Goal: Task Accomplishment & Management: Manage account settings

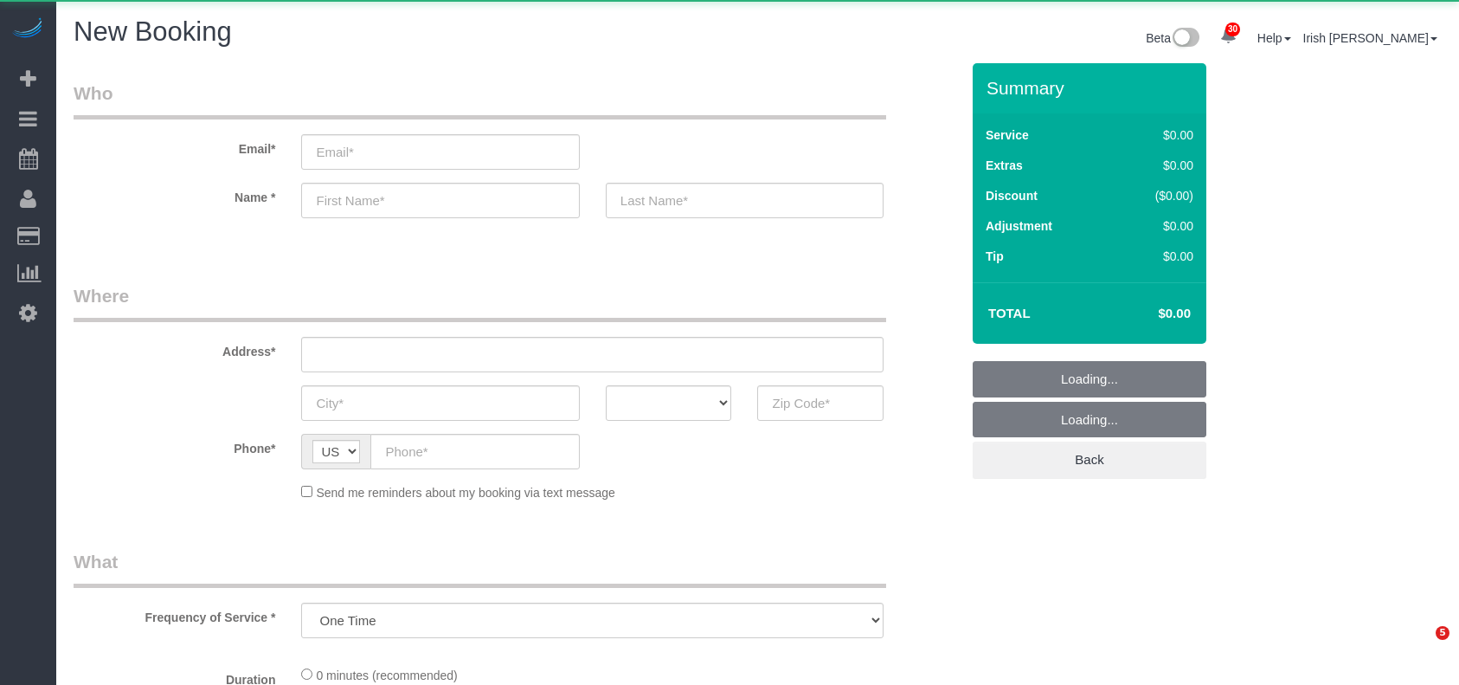
select select "object:12630"
select select "3"
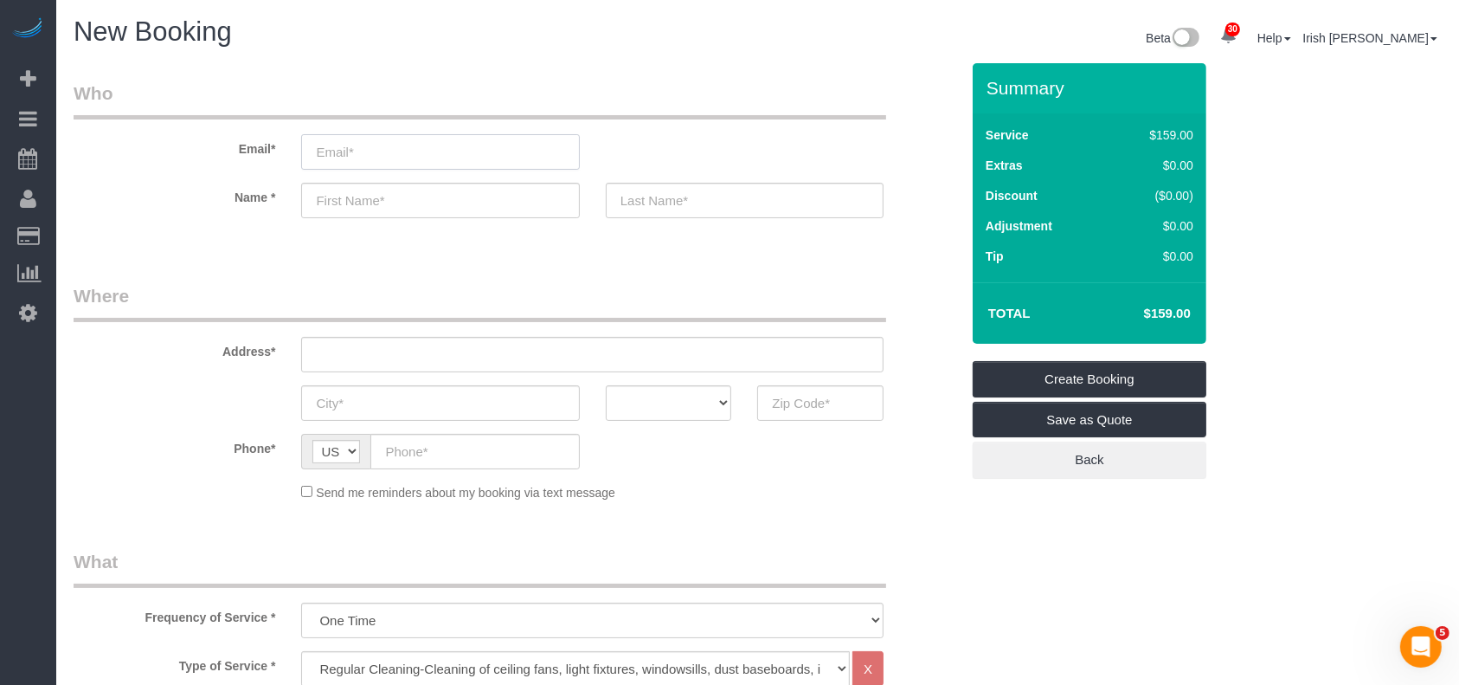
click at [397, 160] on input "email" at bounding box center [440, 151] width 278 height 35
paste input "[PERSON_NAME]"
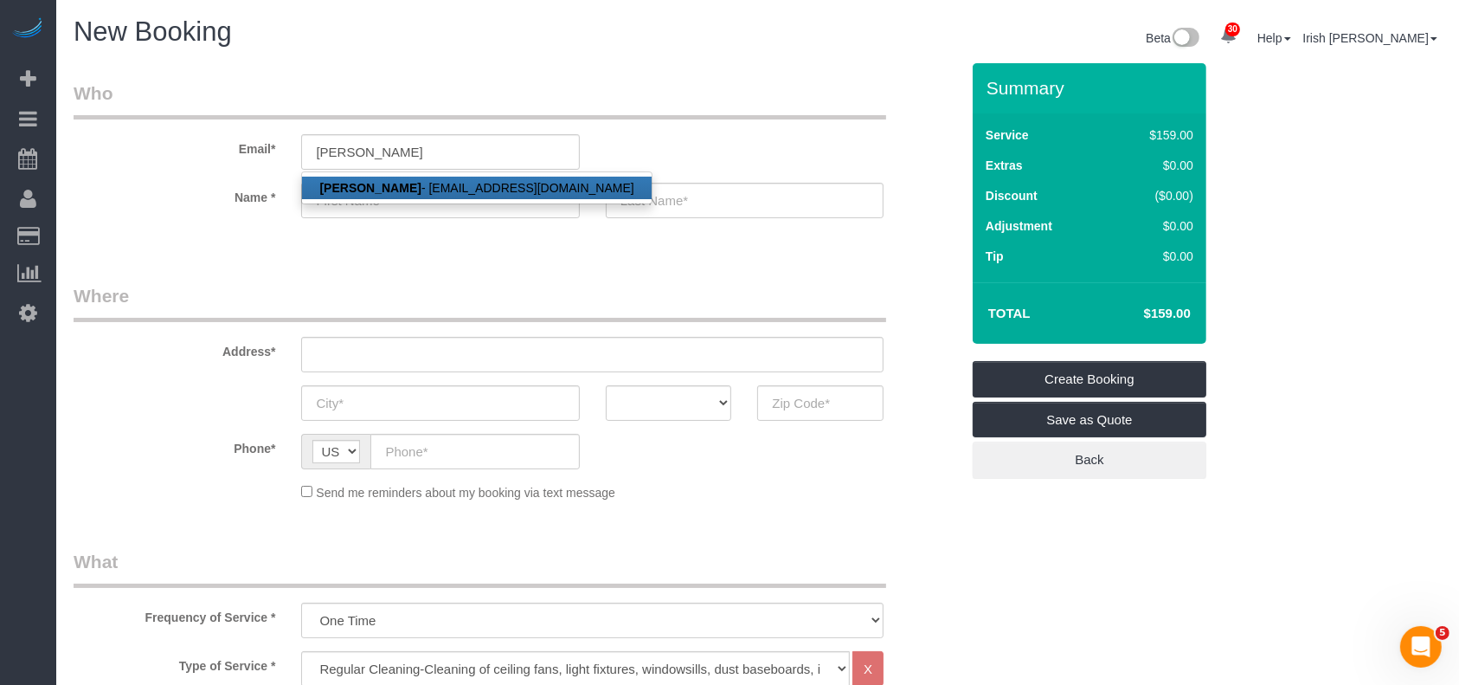
drag, startPoint x: 389, startPoint y: 194, endPoint x: 525, endPoint y: 116, distance: 156.6
click at [390, 194] on link "[PERSON_NAME] - [PERSON_NAME][EMAIL_ADDRESS][DOMAIN_NAME]" at bounding box center [476, 188] width 349 height 23
type input "[EMAIL_ADDRESS][DOMAIN_NAME]"
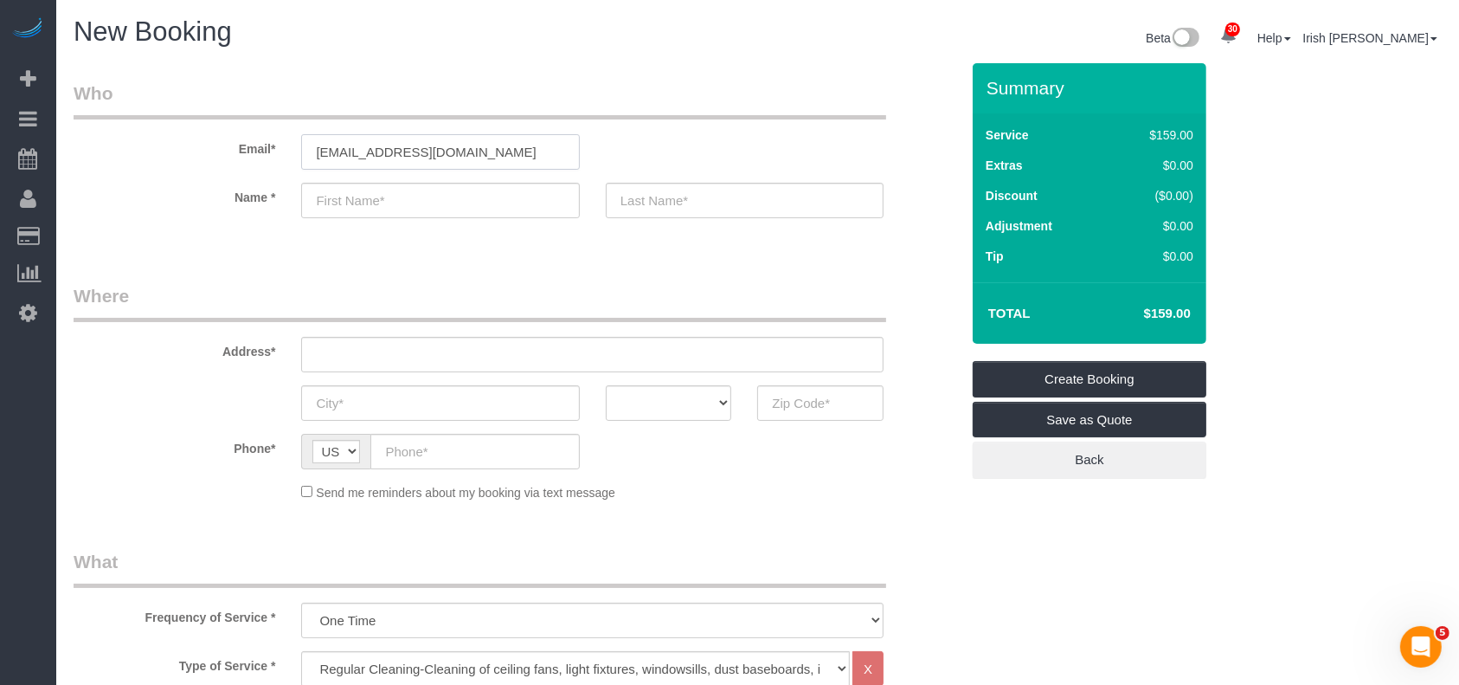
type input "Lauren"
type input "[PERSON_NAME]"
type input "[PHONE_NUMBER]"
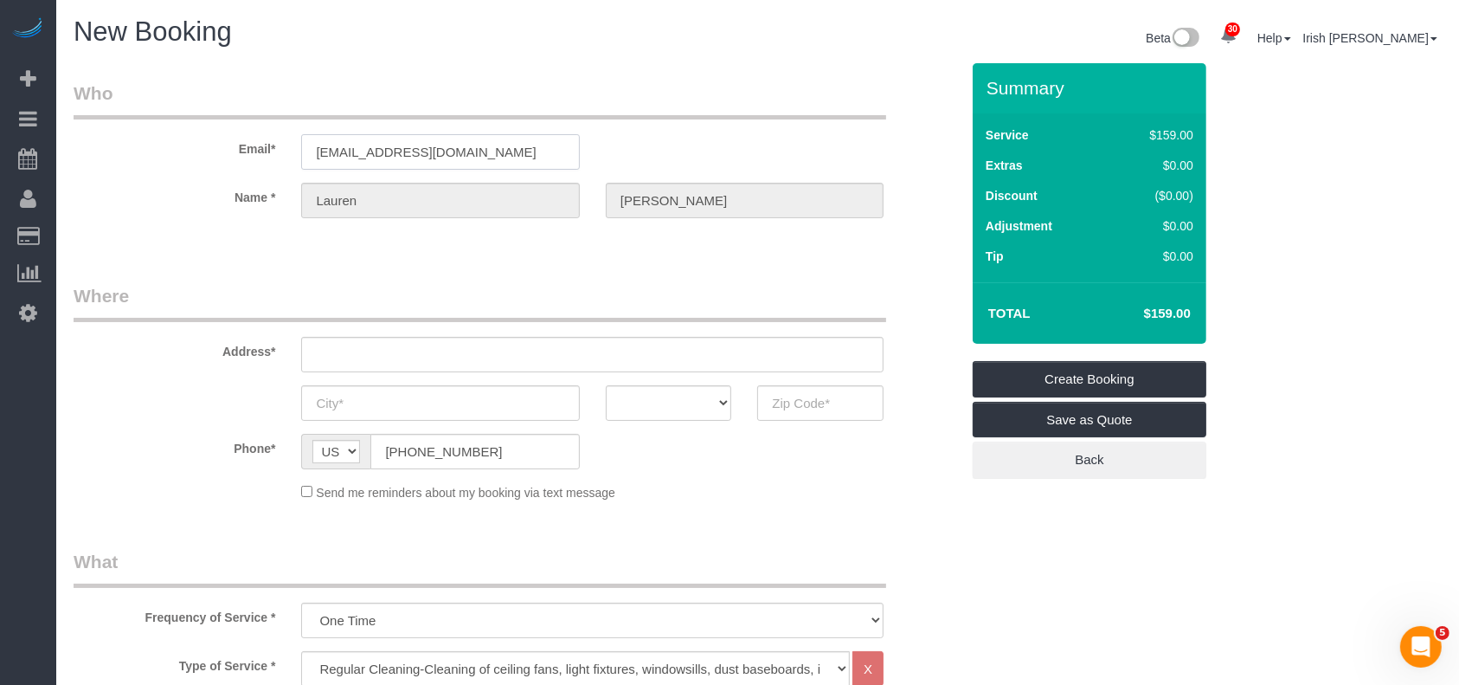
type input "[STREET_ADDRESS]"
type input "Pearland"
select select "[GEOGRAPHIC_DATA]"
type input "77584"
select select "string:fspay-9a406aed-e7a0-43f8-95ca-f29ad9ecd7bf"
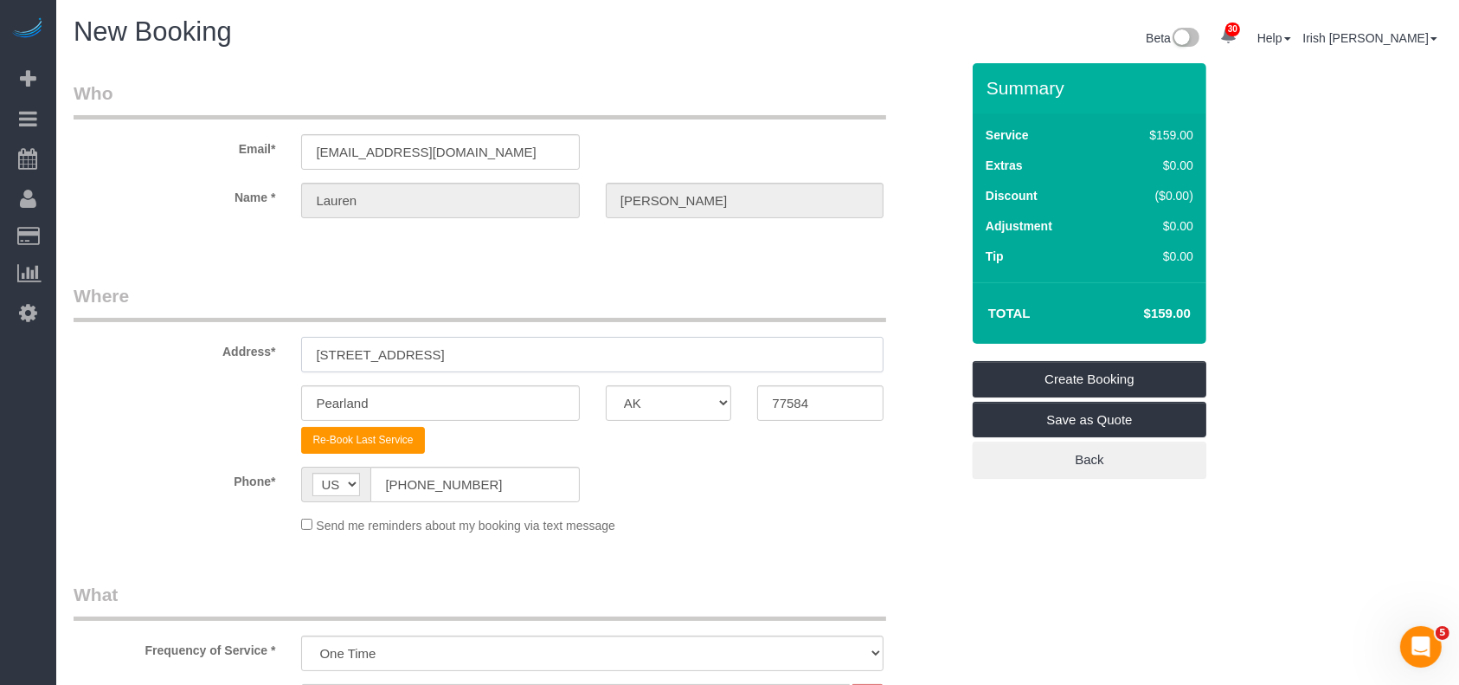
drag, startPoint x: 475, startPoint y: 356, endPoint x: 95, endPoint y: 364, distance: 380.1
click at [95, 364] on div "Address* [STREET_ADDRESS]" at bounding box center [517, 327] width 912 height 89
paste input "[STREET_ADDRESS]"
click at [519, 343] on input "[STREET_ADDRESS]" at bounding box center [592, 354] width 583 height 35
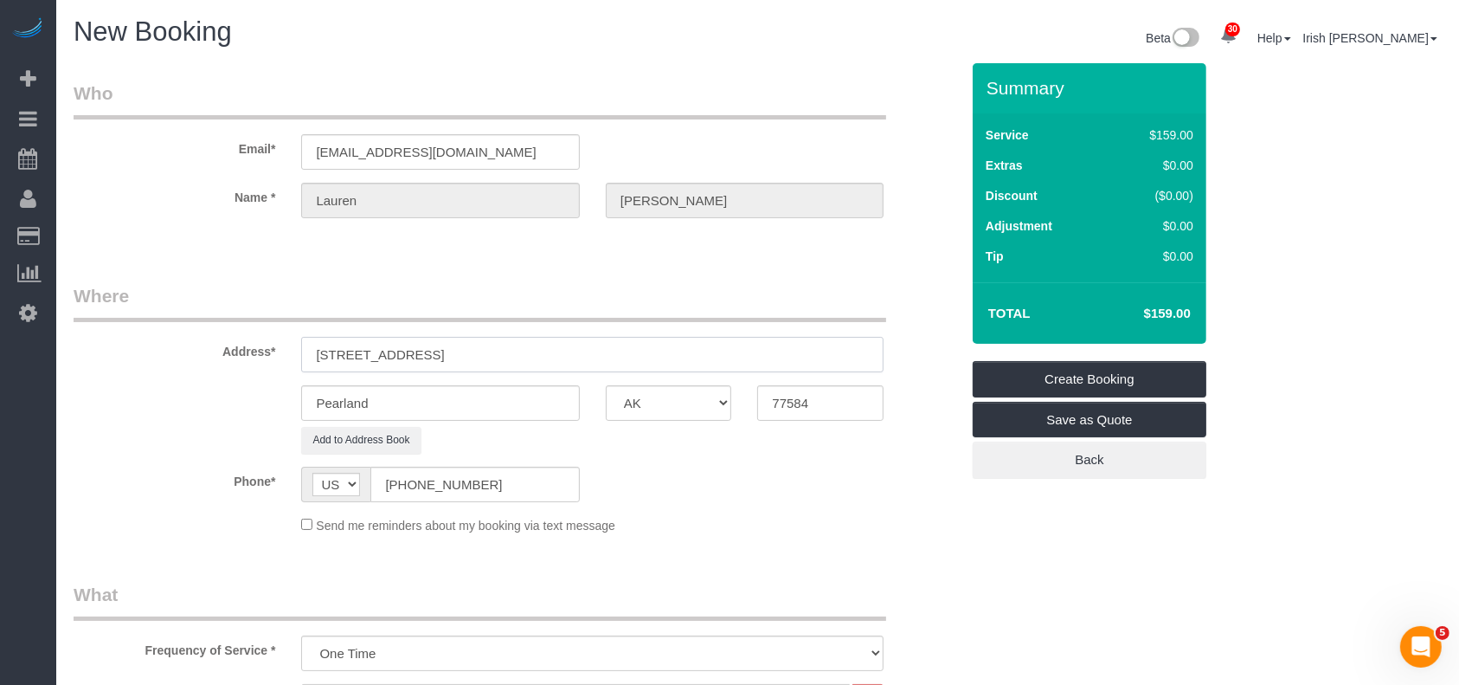
drag, startPoint x: 568, startPoint y: 349, endPoint x: 427, endPoint y: 357, distance: 141.3
click at [427, 357] on input "[STREET_ADDRESS]" at bounding box center [592, 354] width 583 height 35
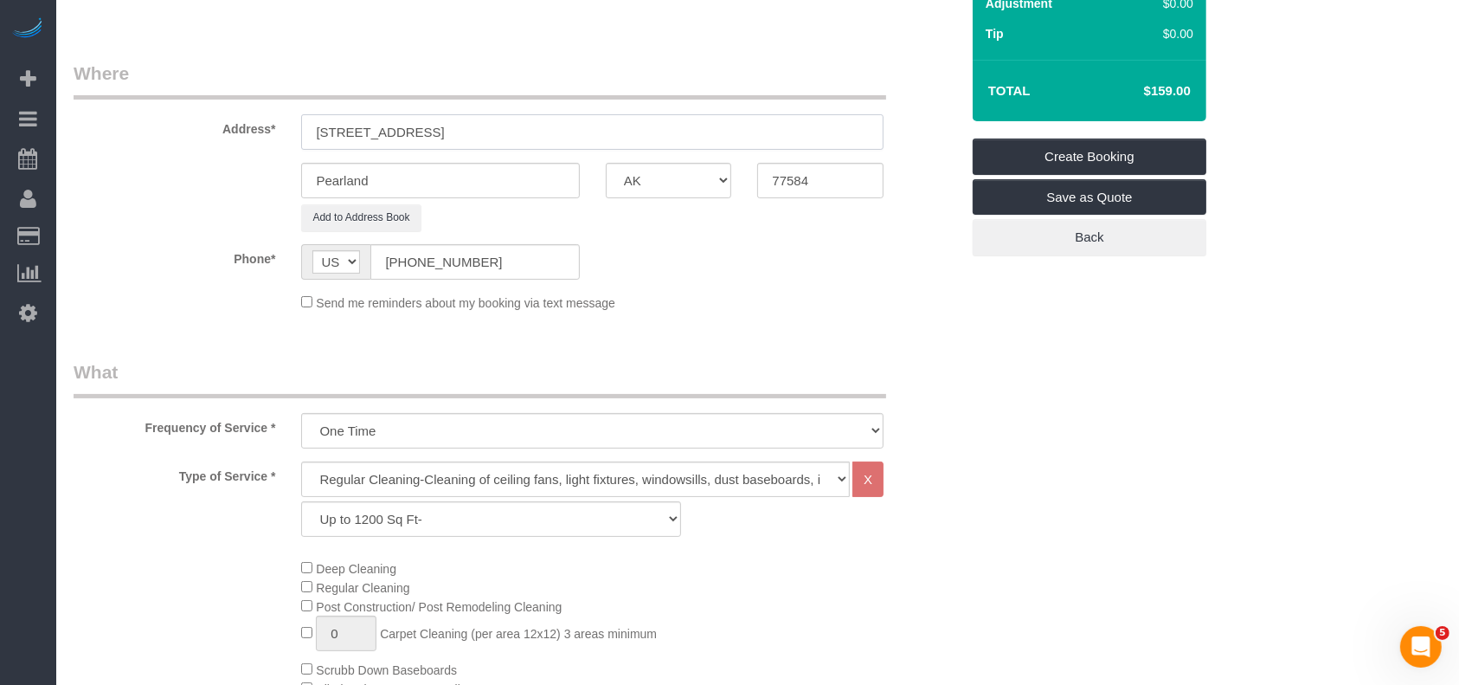
scroll to position [346, 0]
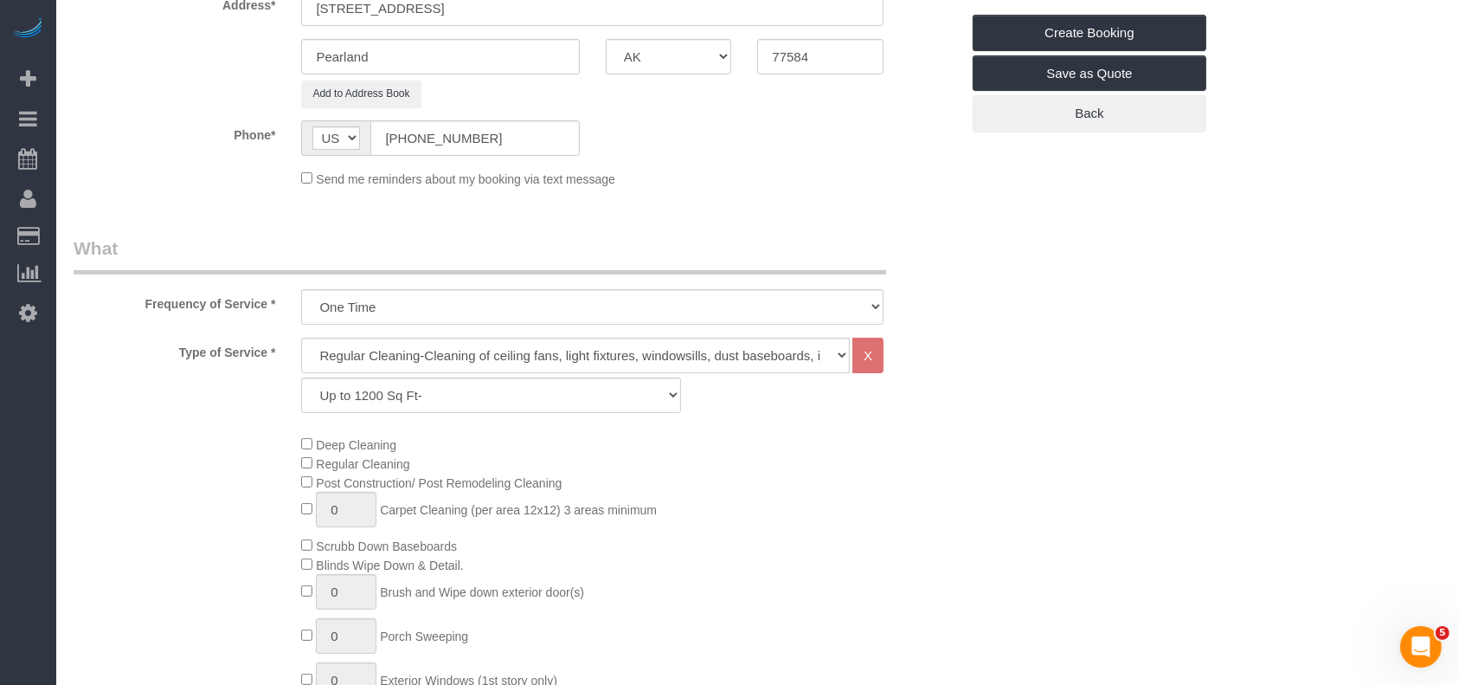
type input "[STREET_ADDRESS]"
drag, startPoint x: 462, startPoint y: 383, endPoint x: 459, endPoint y: 391, distance: 9.3
click at [462, 387] on select "Up to 1200 Sq Ft- [DATE]-[DATE] Sq Ft [DATE]-[DATE] Sq Ft [DATE]-[DATE] Sq Ft […" at bounding box center [490, 394] width 379 height 35
select select "61"
click at [301, 377] on select "Up to 1200 Sq Ft- [DATE]-[DATE] Sq Ft [DATE]-[DATE] Sq Ft [DATE]-[DATE] Sq Ft […" at bounding box center [490, 394] width 379 height 35
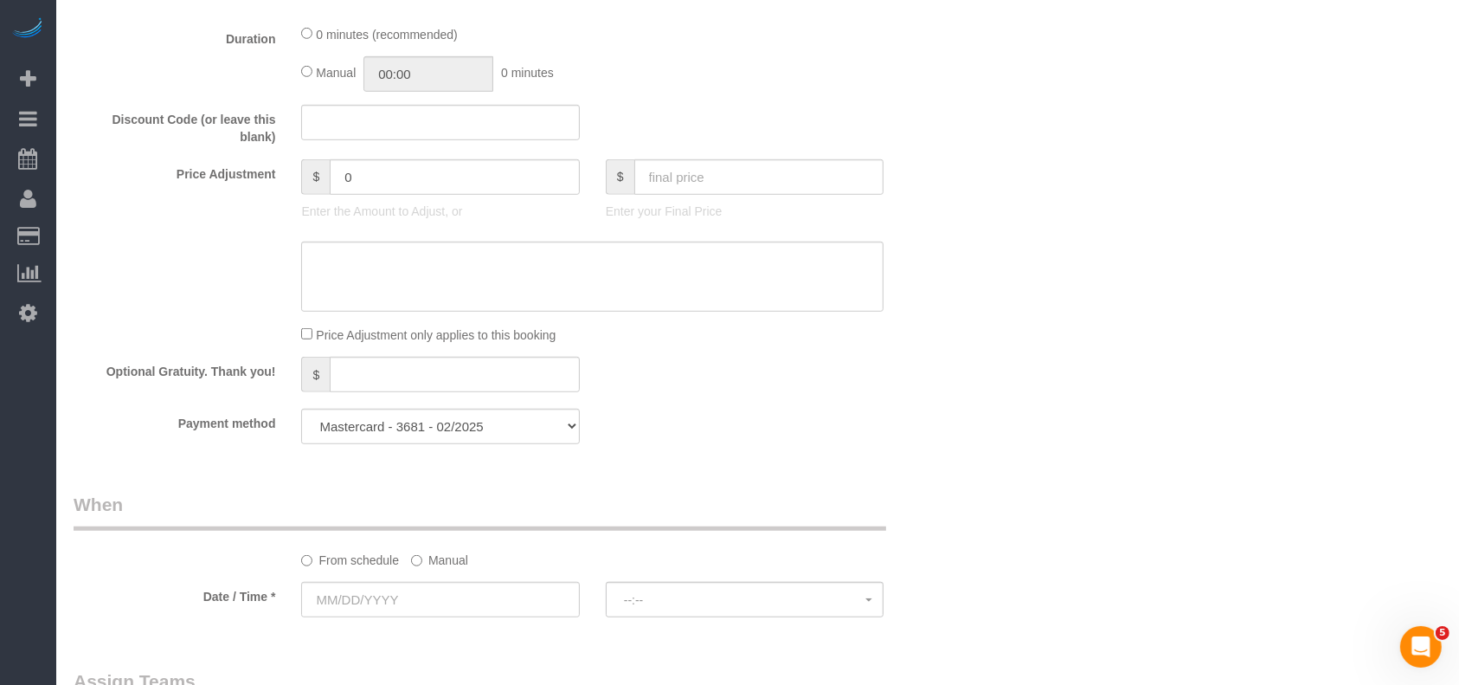
scroll to position [1269, 0]
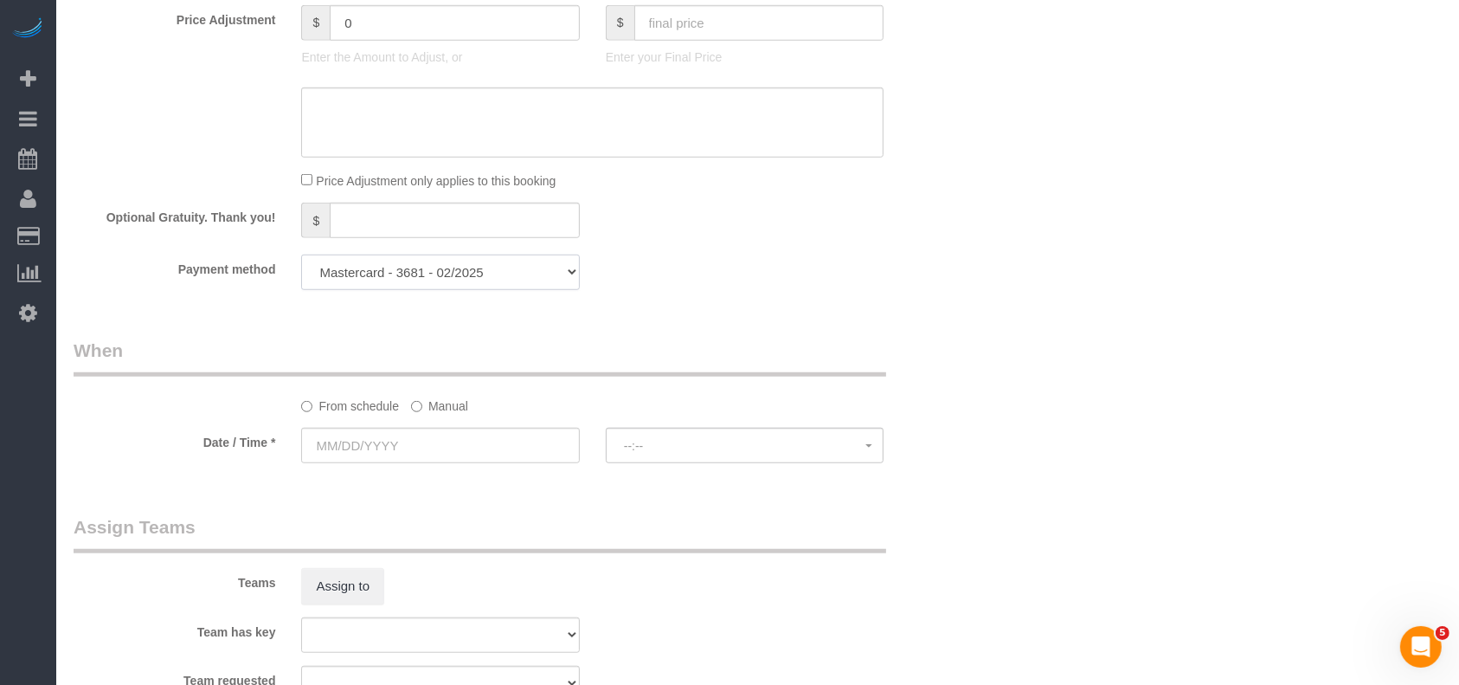
click at [440, 262] on select "Visa - 6936 - 11/2028 Mastercard - 3681 - 02/2025 Discover - 8480 - 03/2028 Dis…" at bounding box center [440, 271] width 278 height 35
select select "string:check"
click at [301, 259] on select "Visa - 6936 - 11/2028 Mastercard - 3681 - 02/2025 Discover - 8480 - 03/2028 Dis…" at bounding box center [440, 271] width 278 height 35
click at [428, 405] on label "Manual" at bounding box center [439, 402] width 57 height 23
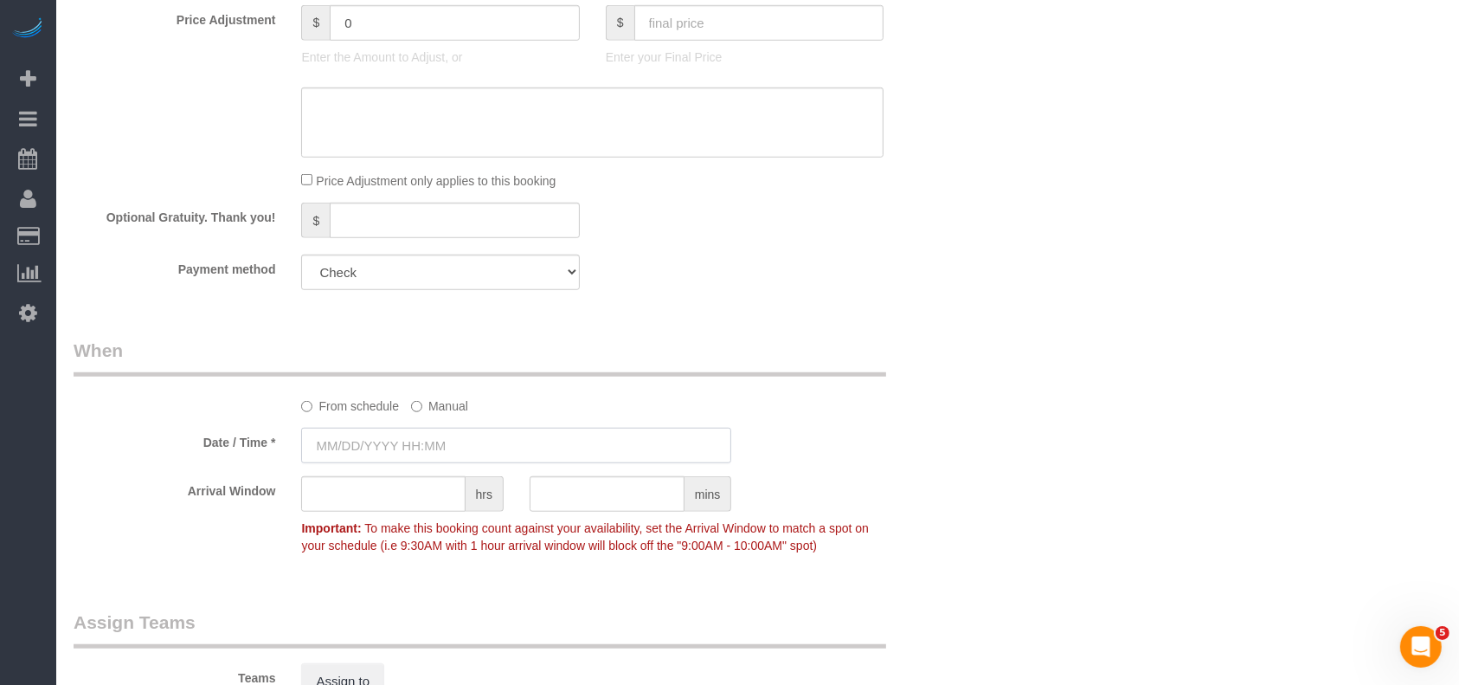
click at [422, 448] on input "text" at bounding box center [516, 445] width 430 height 35
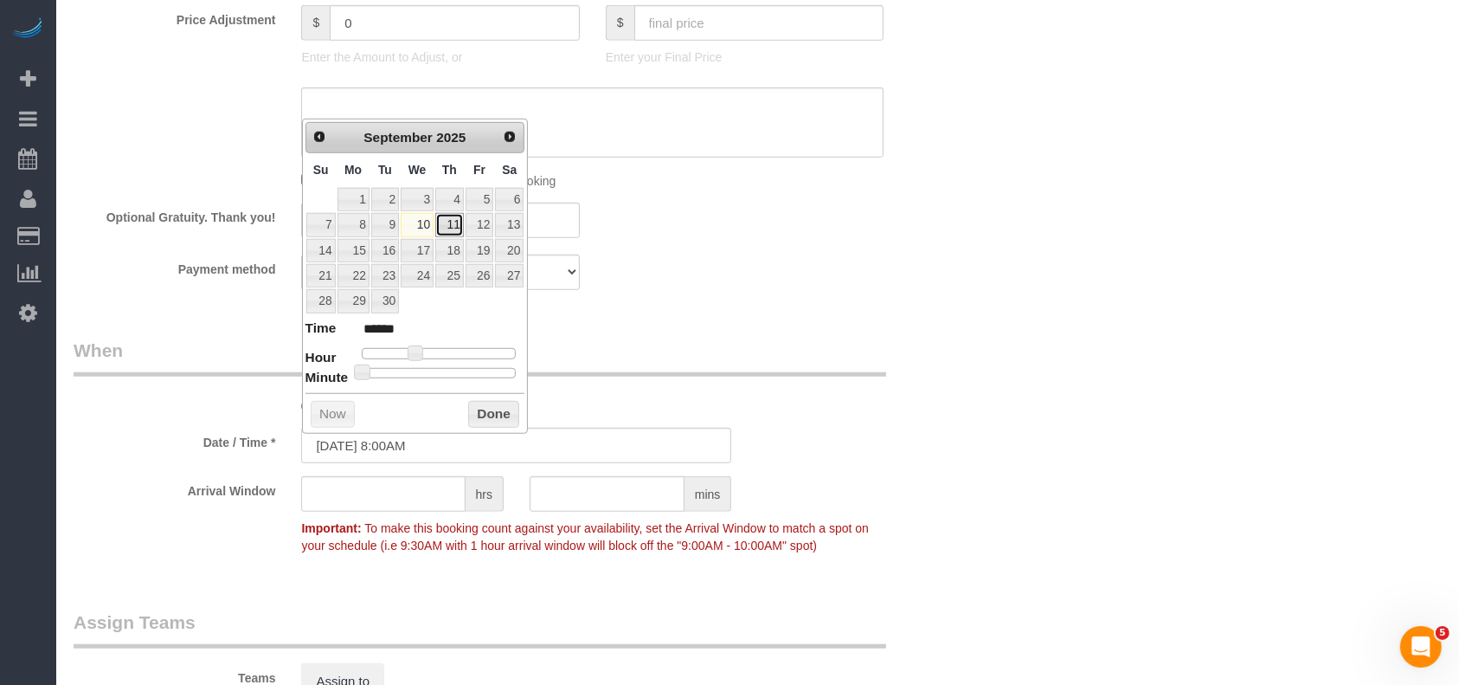
click at [454, 225] on link "11" at bounding box center [449, 224] width 29 height 23
type input "[DATE] 8:00AM"
drag, startPoint x: 494, startPoint y: 420, endPoint x: 496, endPoint y: 343, distance: 77.1
click at [495, 421] on button "Done" at bounding box center [493, 415] width 51 height 28
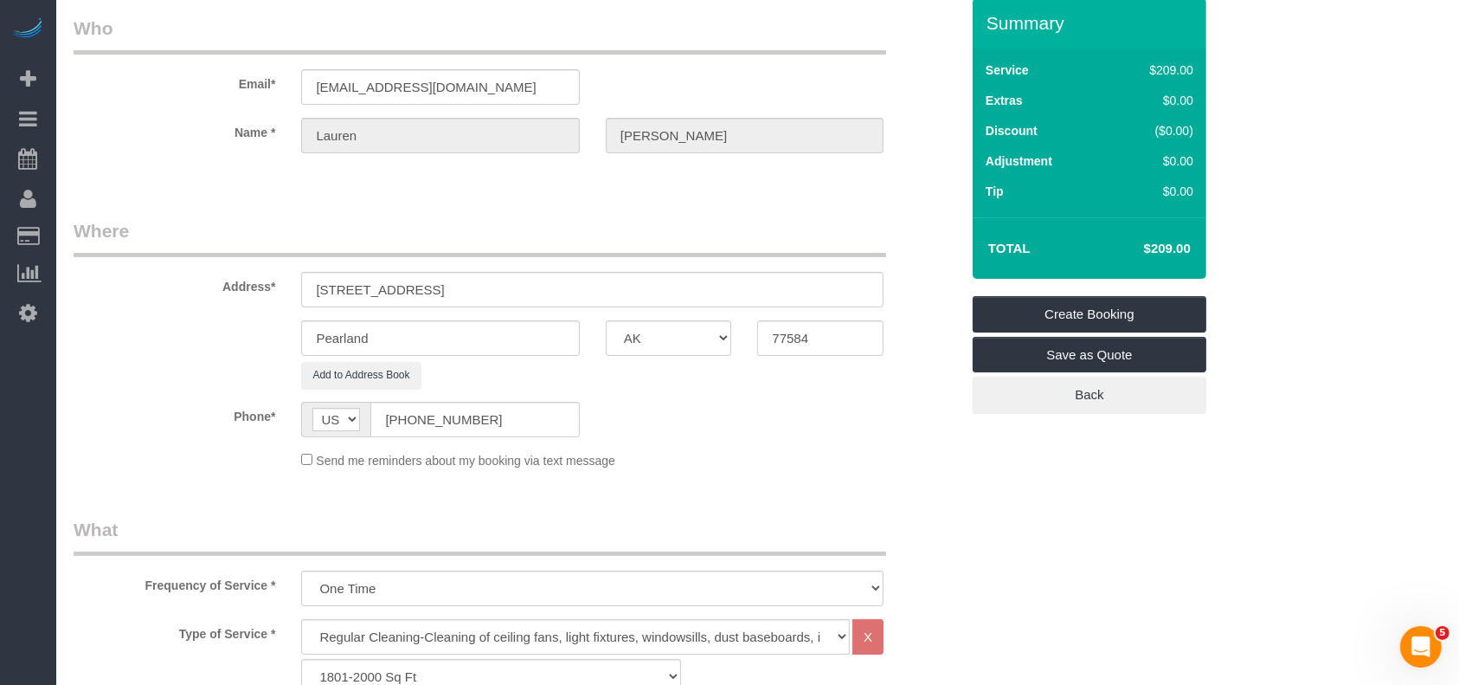
scroll to position [0, 0]
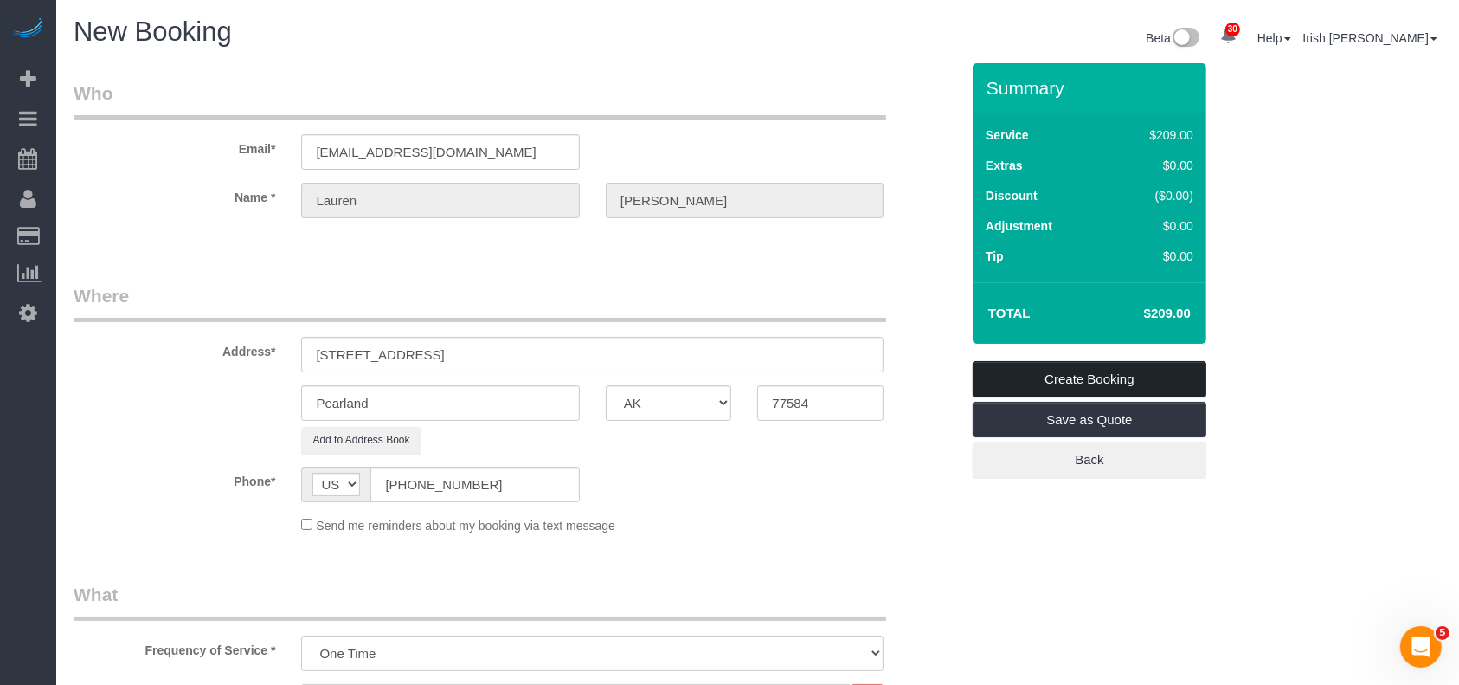
click at [1110, 375] on link "Create Booking" at bounding box center [1090, 379] width 234 height 36
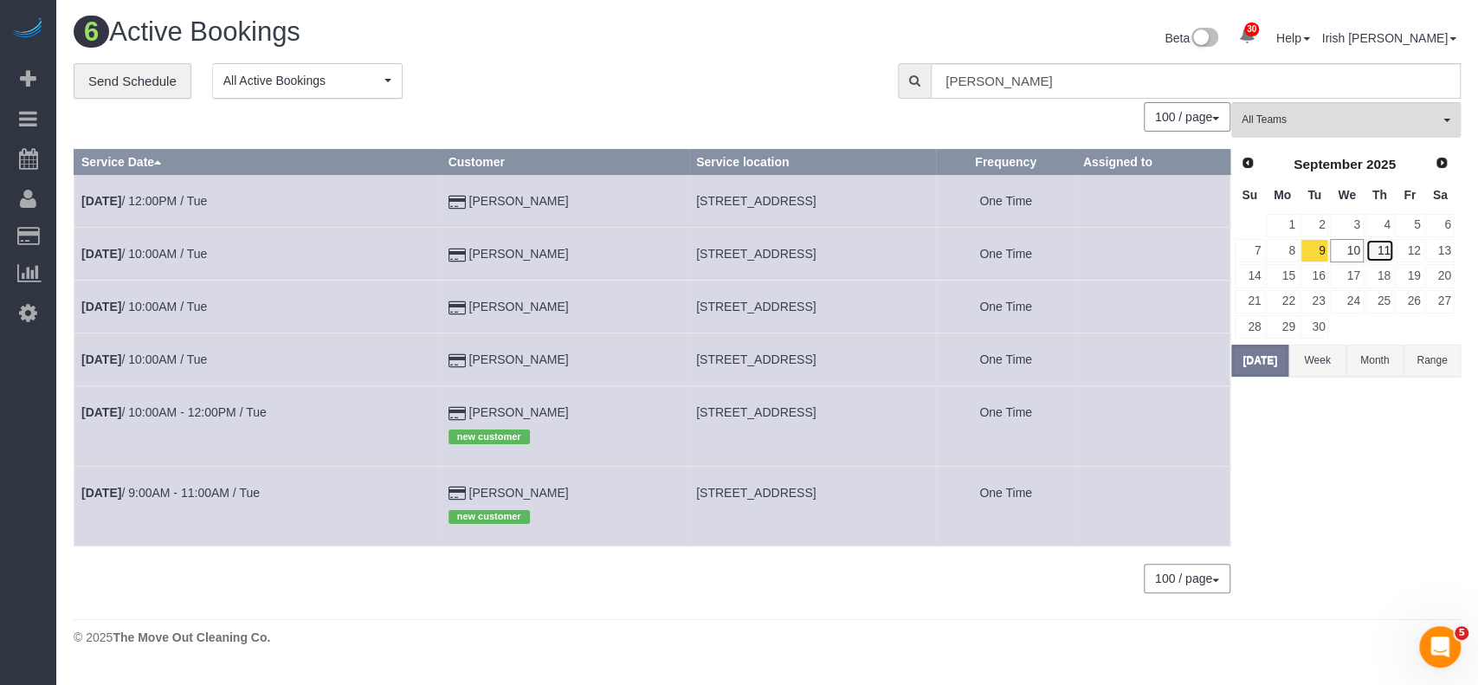
click at [1379, 248] on link "11" at bounding box center [1379, 250] width 29 height 23
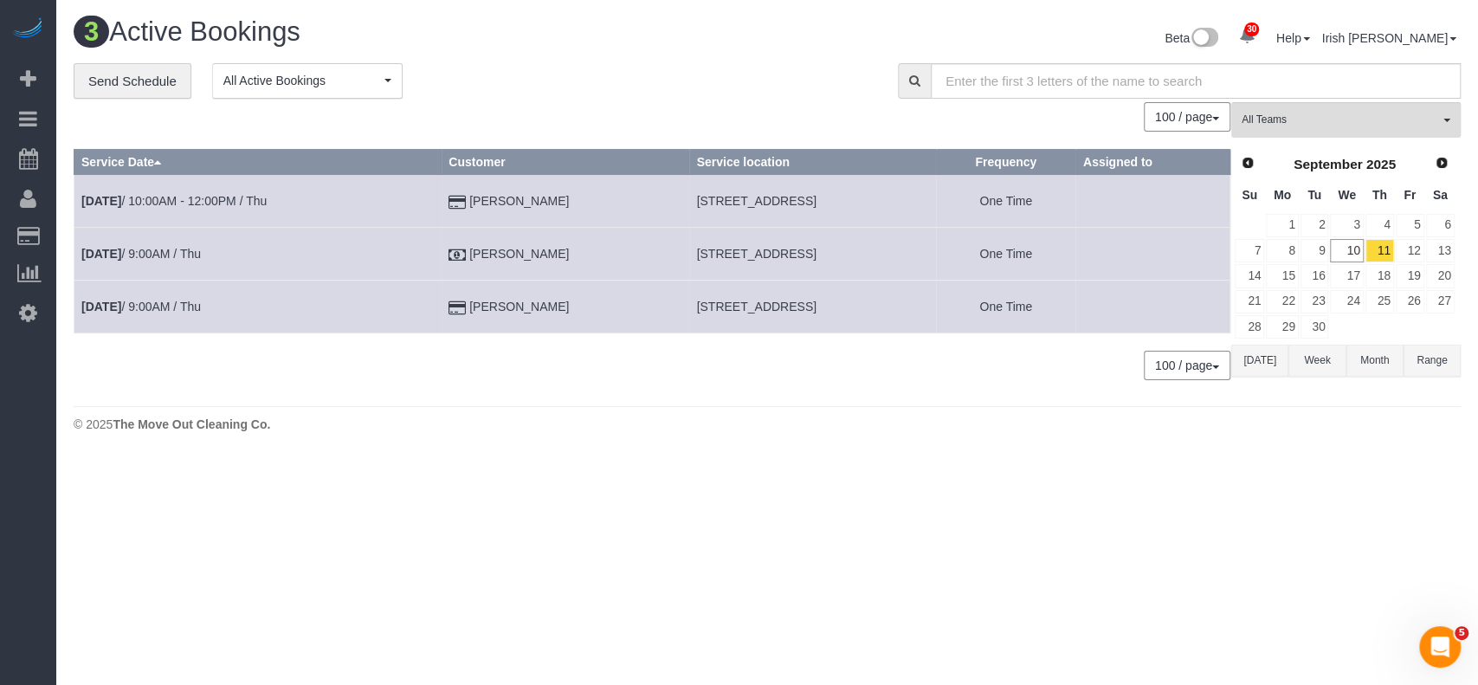
click at [202, 261] on td "[DATE] 9:00AM / Thu" at bounding box center [257, 254] width 367 height 53
click at [193, 245] on td "[DATE] 9:00AM / Thu" at bounding box center [257, 254] width 367 height 53
click at [191, 245] on td "[DATE] 9:00AM / Thu" at bounding box center [257, 254] width 367 height 53
click at [148, 254] on link "[DATE] 9:00AM / Thu" at bounding box center [140, 254] width 119 height 14
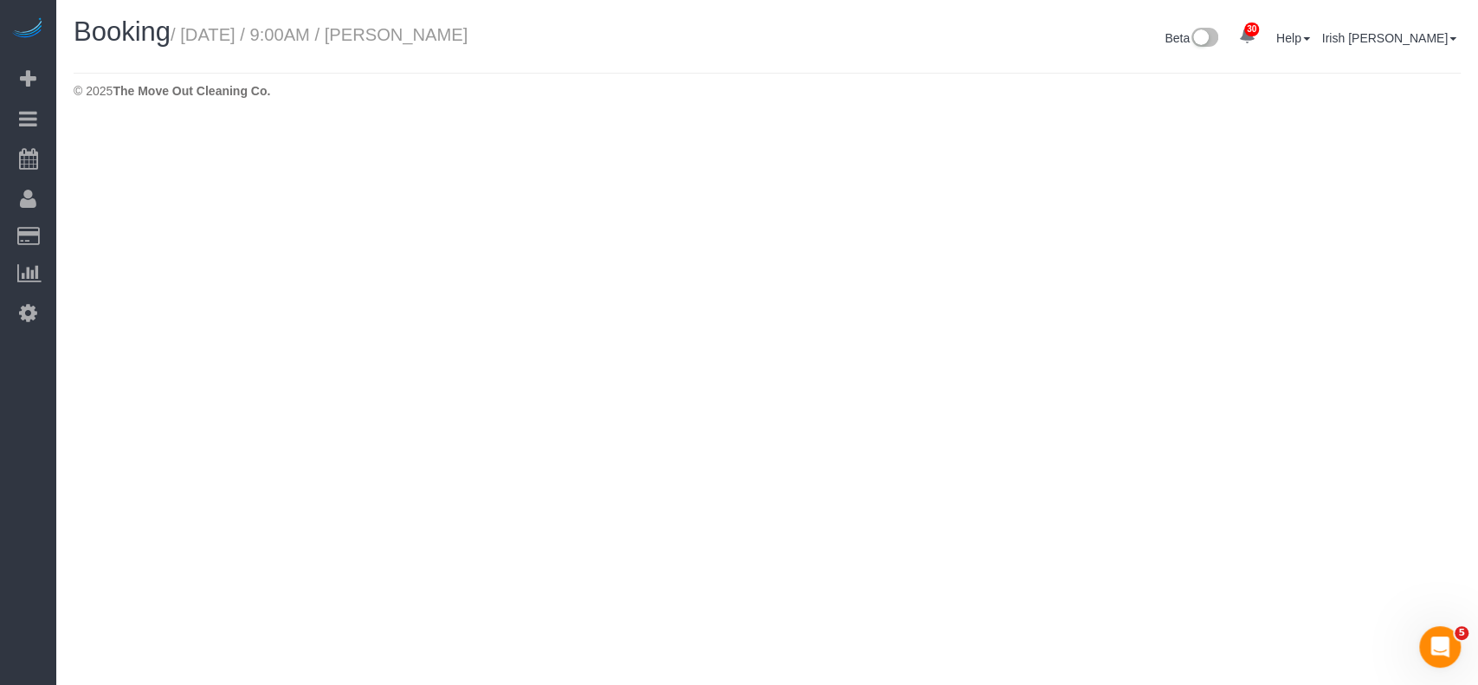
select select "[GEOGRAPHIC_DATA]"
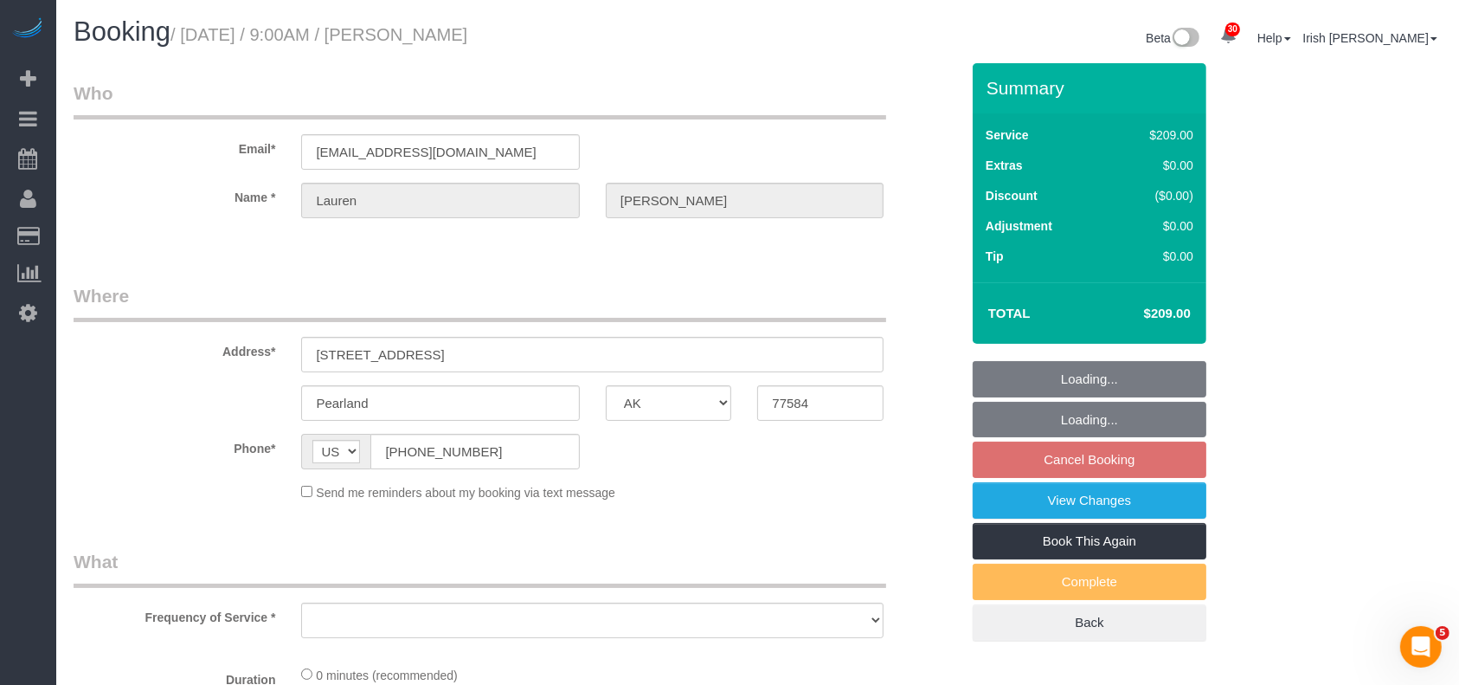
select select "3"
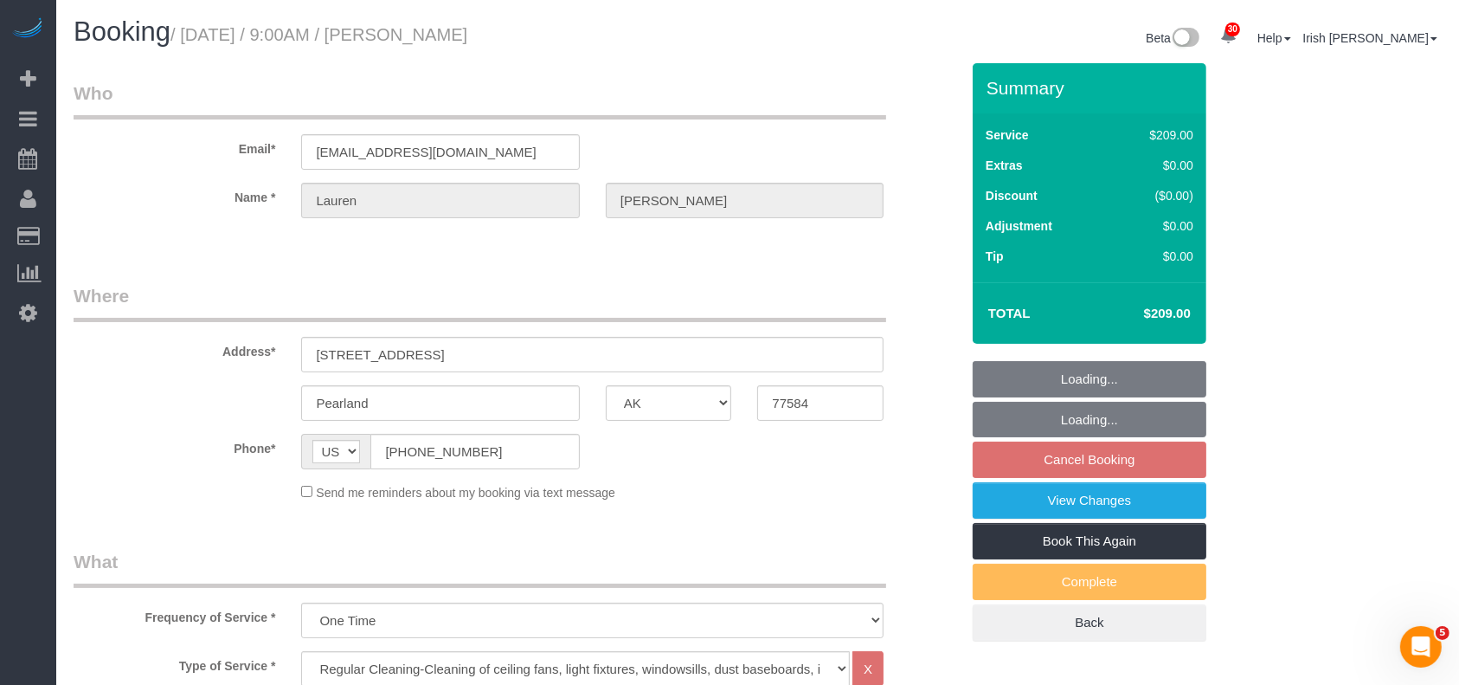
select select "object:13289"
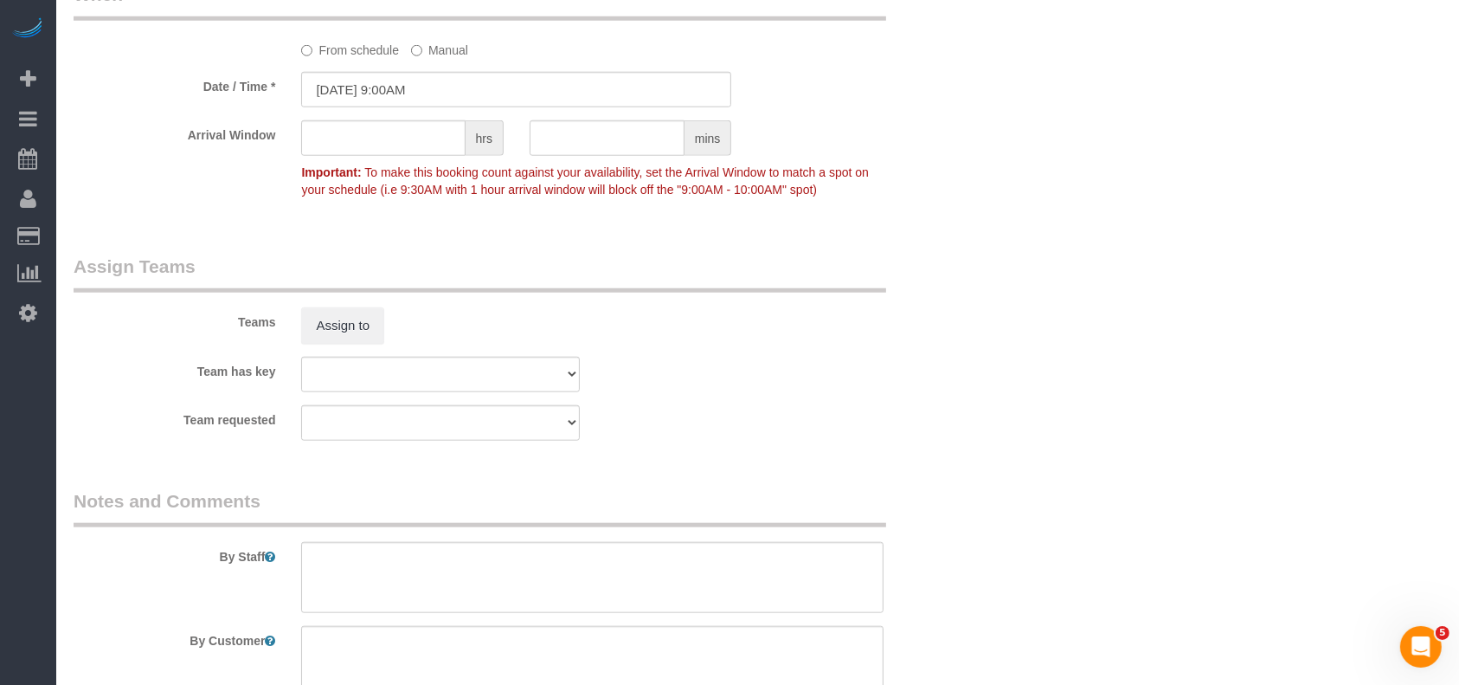
scroll to position [1615, 0]
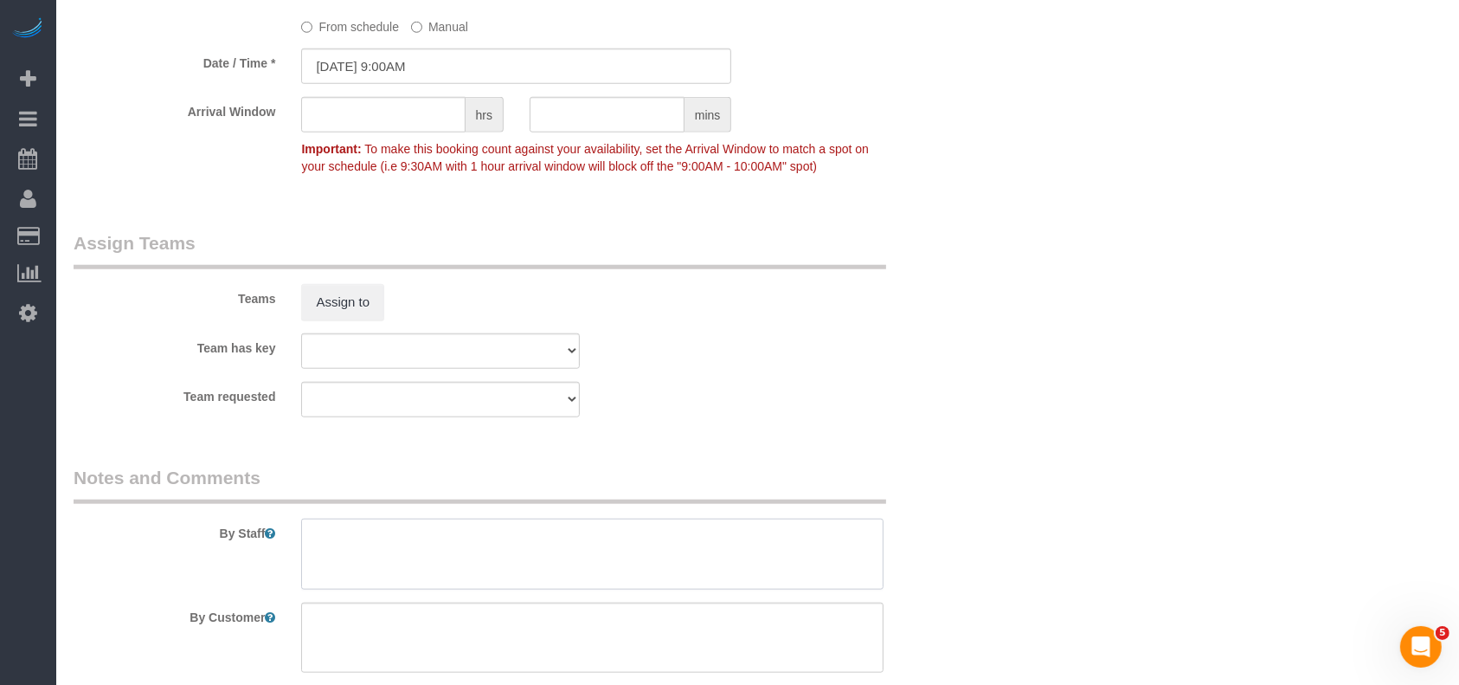
click at [423, 566] on textarea at bounding box center [592, 554] width 583 height 71
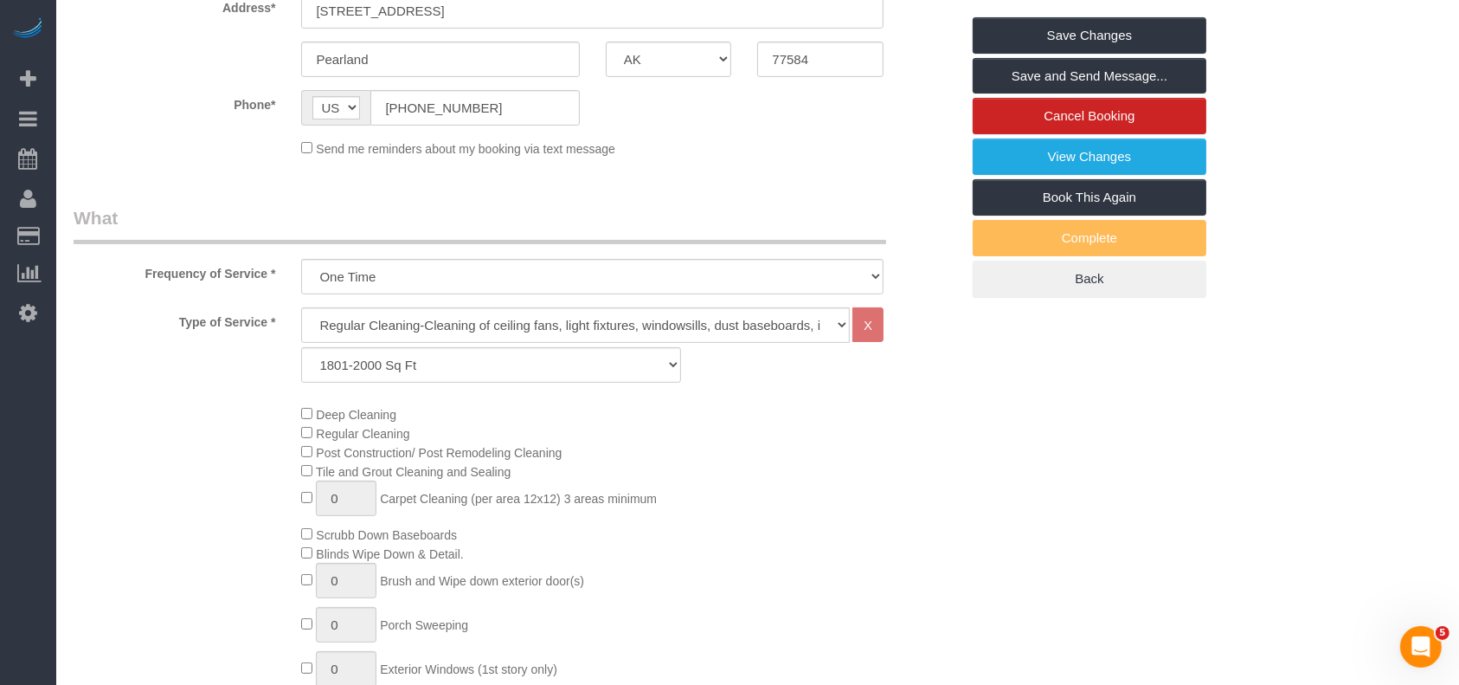
scroll to position [115, 0]
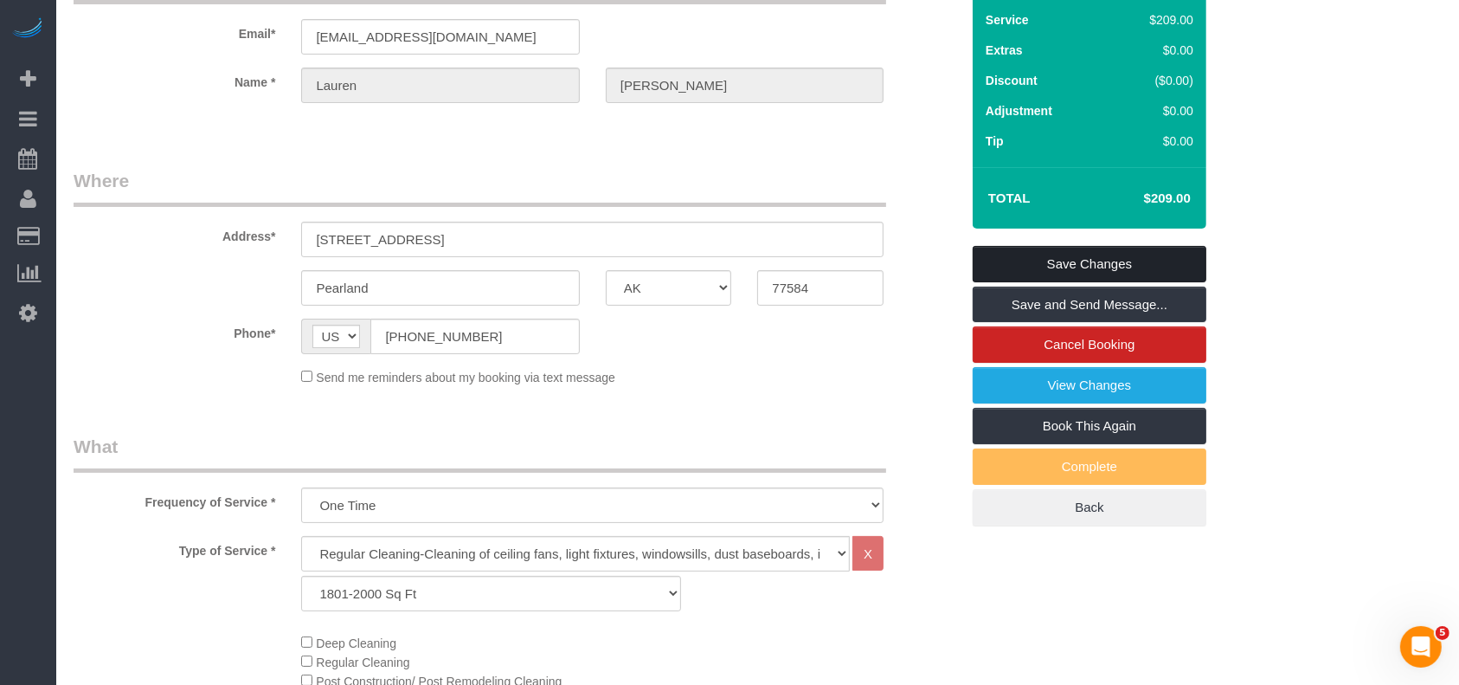
type textarea "* to update CC"
click at [1110, 263] on link "Save Changes" at bounding box center [1090, 264] width 234 height 36
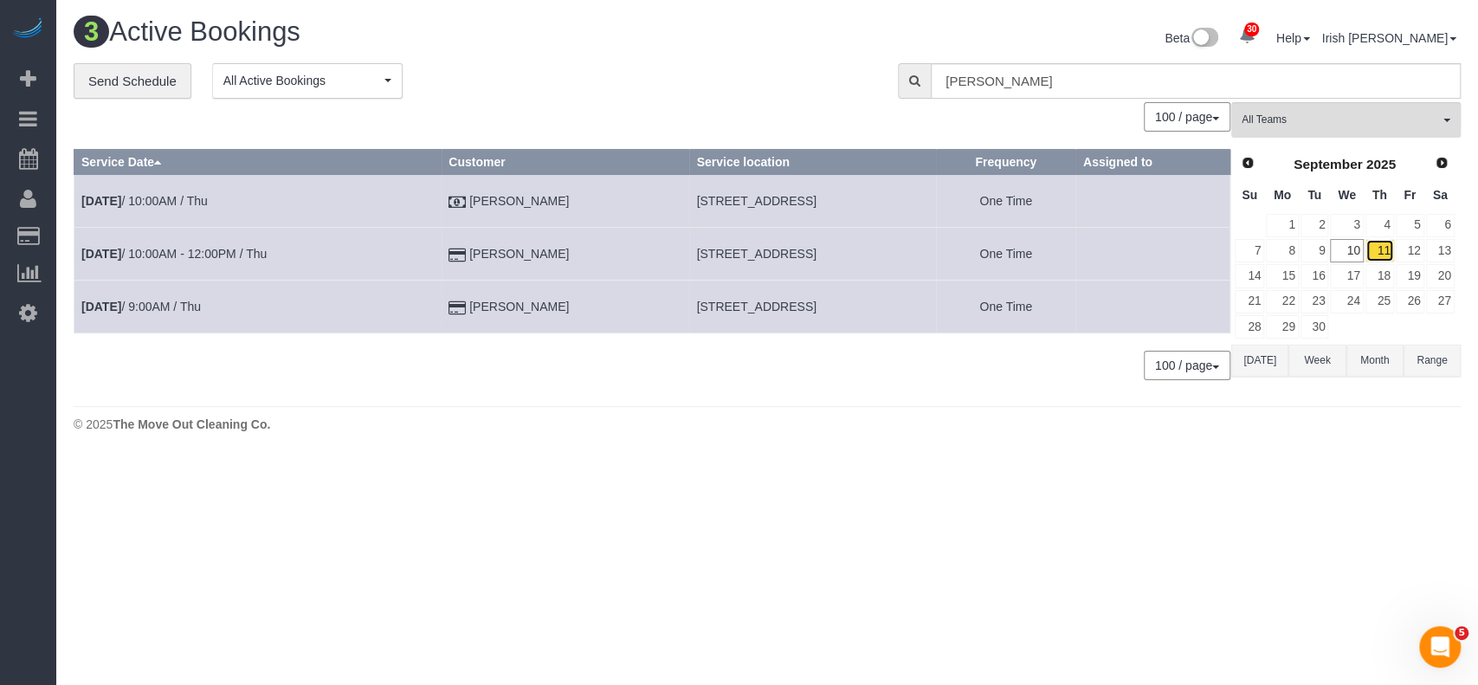
click at [1384, 244] on link "11" at bounding box center [1379, 250] width 29 height 23
click at [174, 204] on link "[DATE] 10:00AM / Thu" at bounding box center [144, 201] width 126 height 14
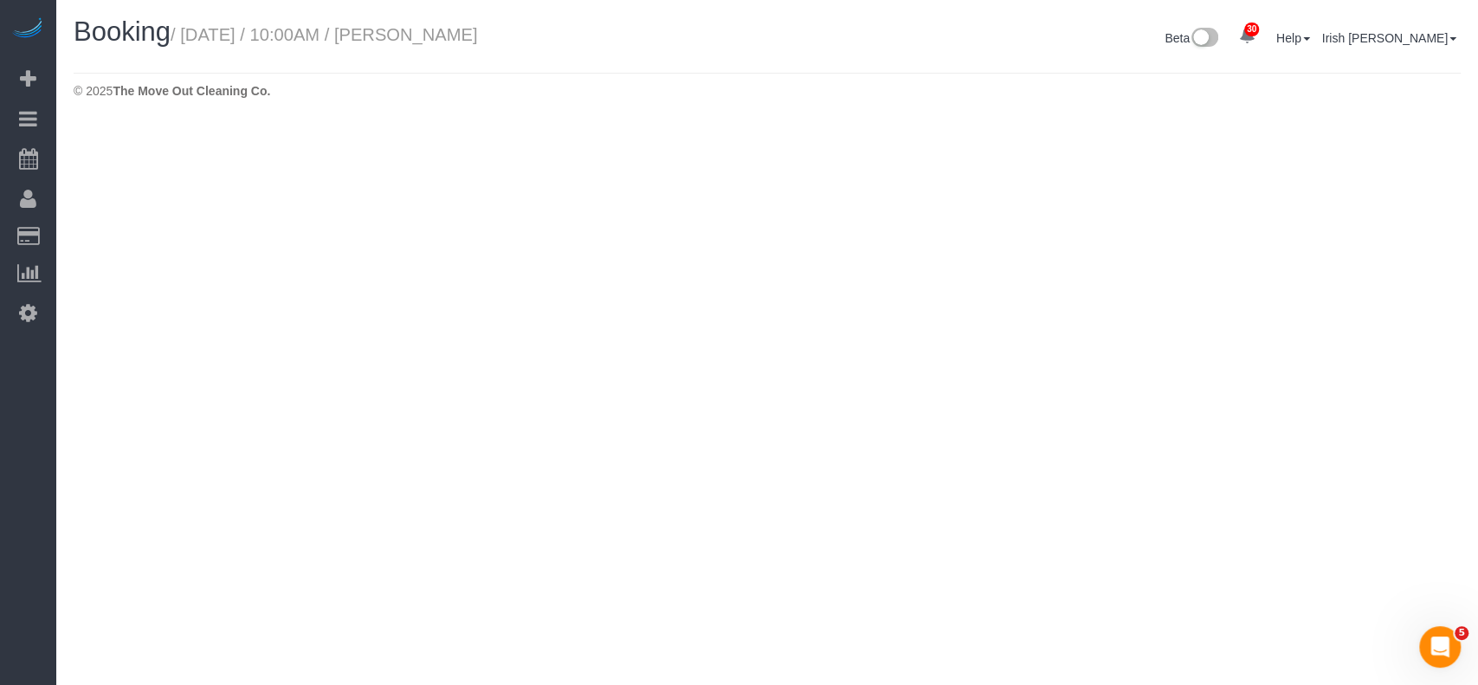
select select "[GEOGRAPHIC_DATA]"
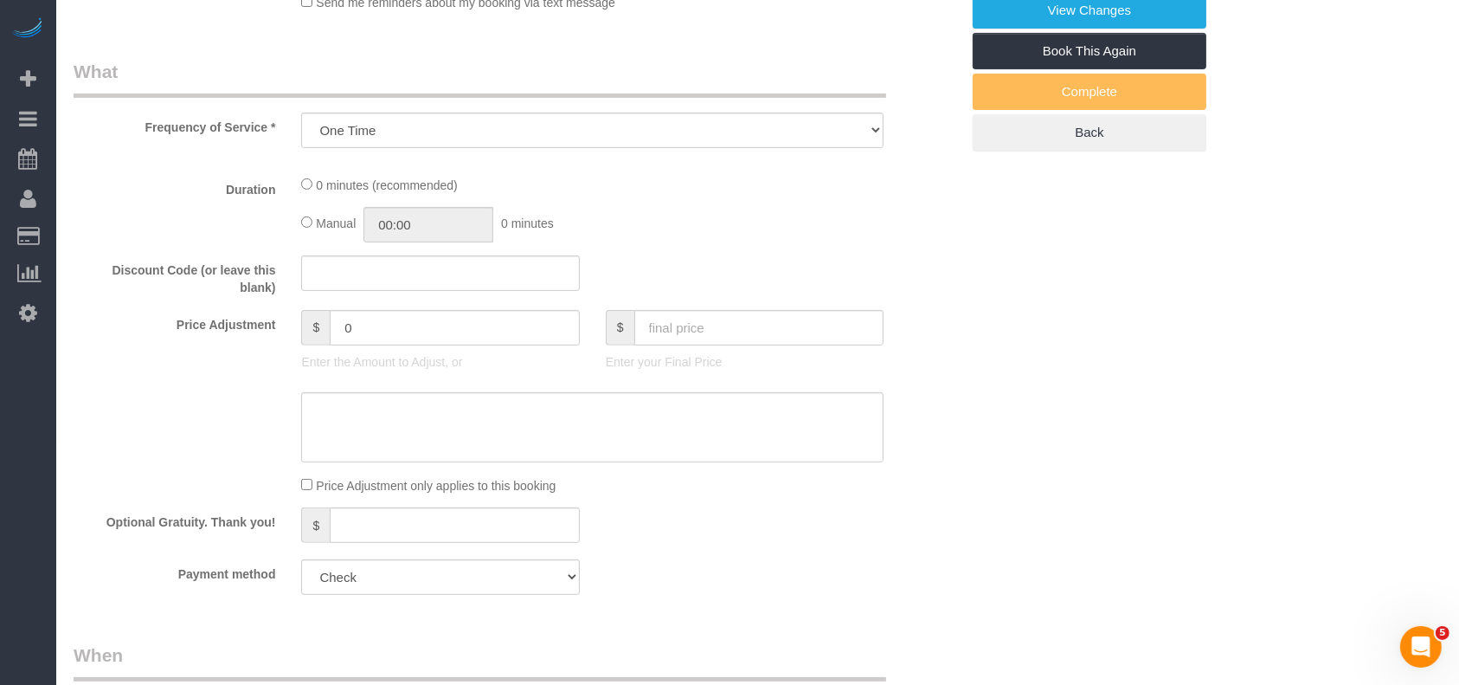
select select "object:13759"
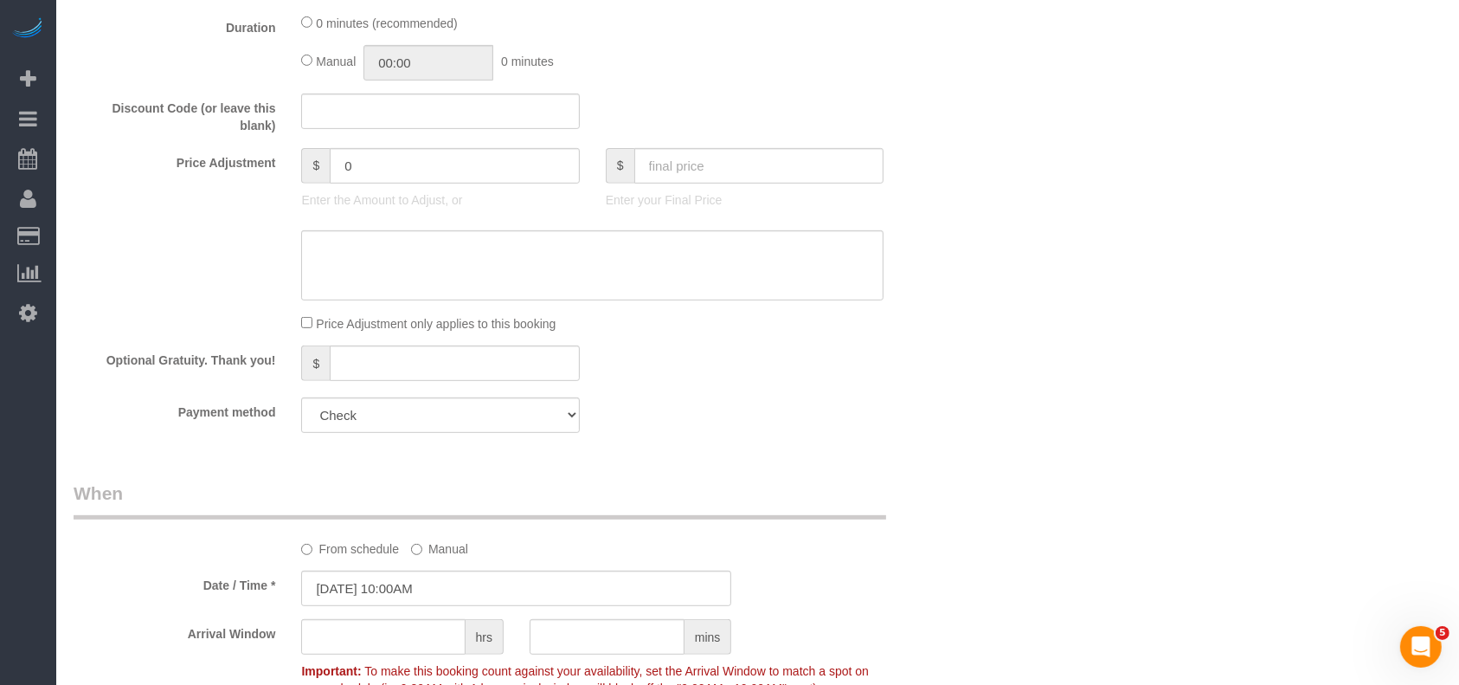
scroll to position [808, 0]
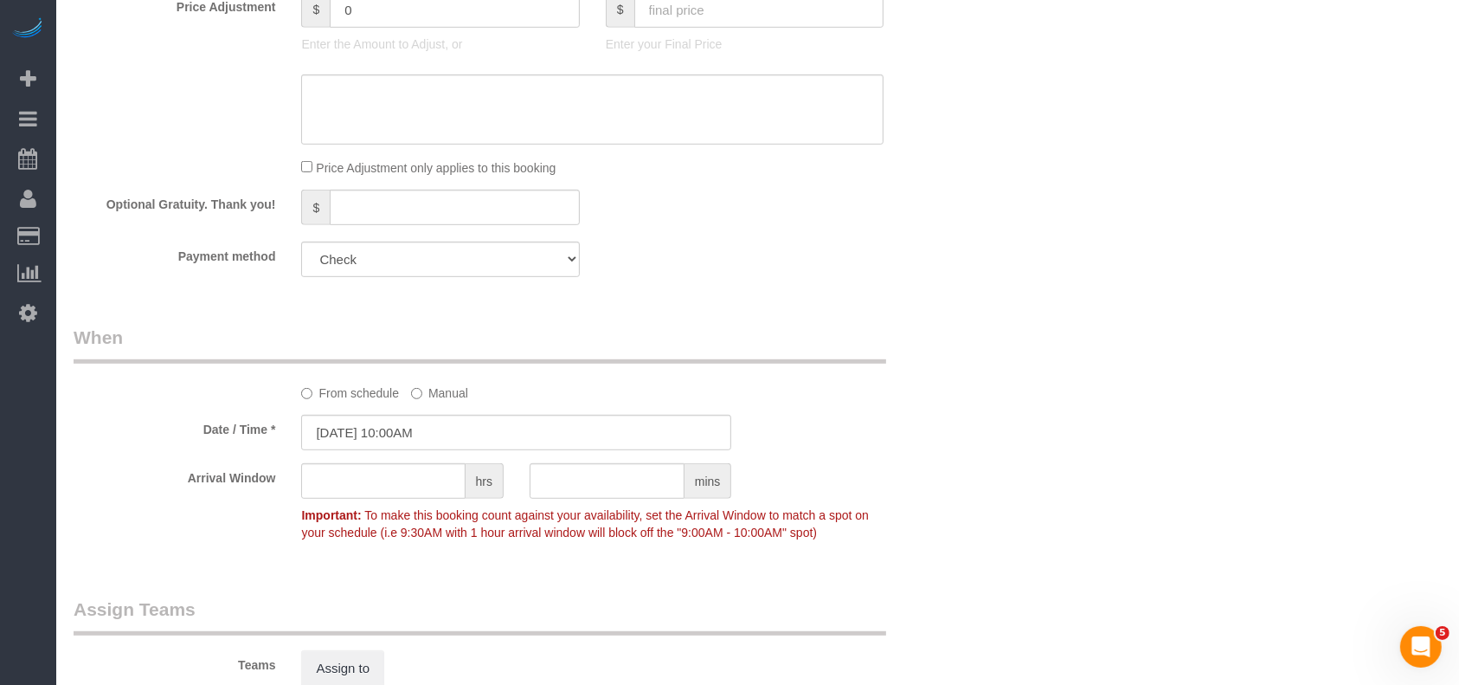
select select "3"
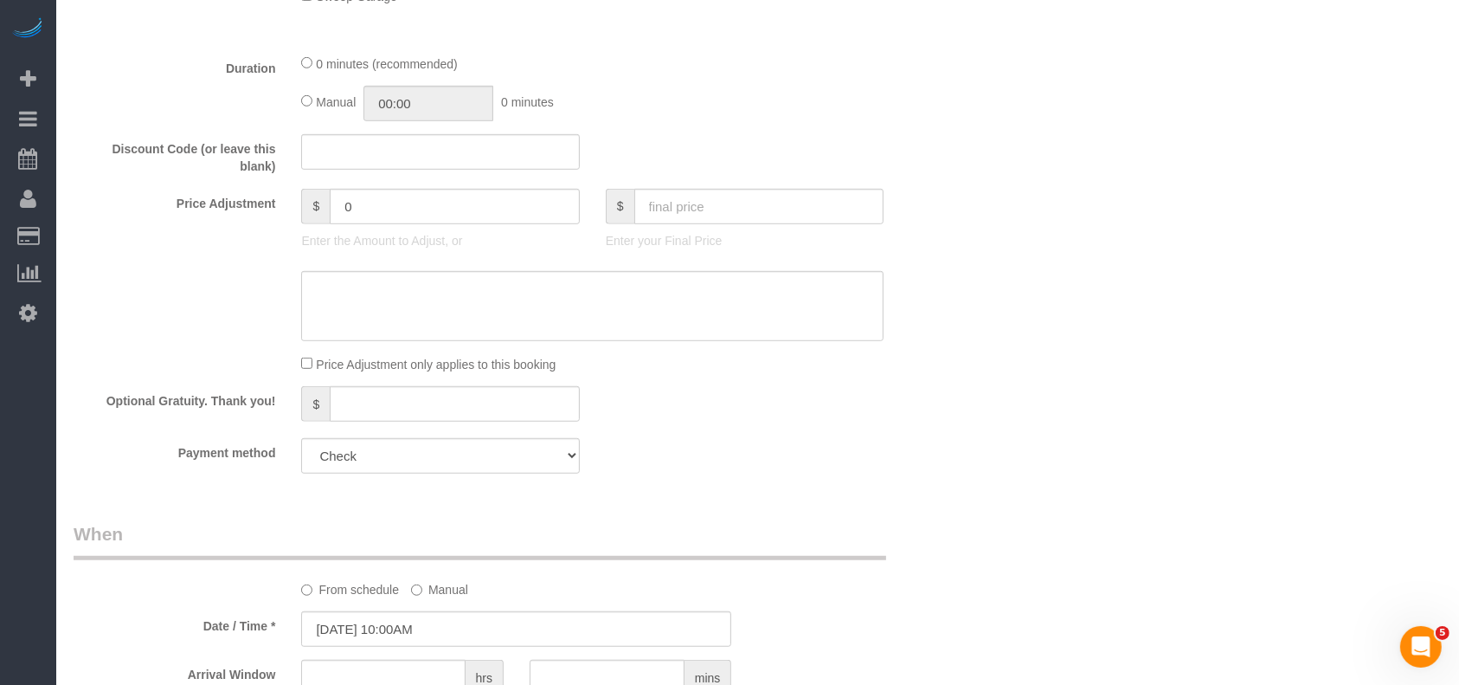
scroll to position [1154, 0]
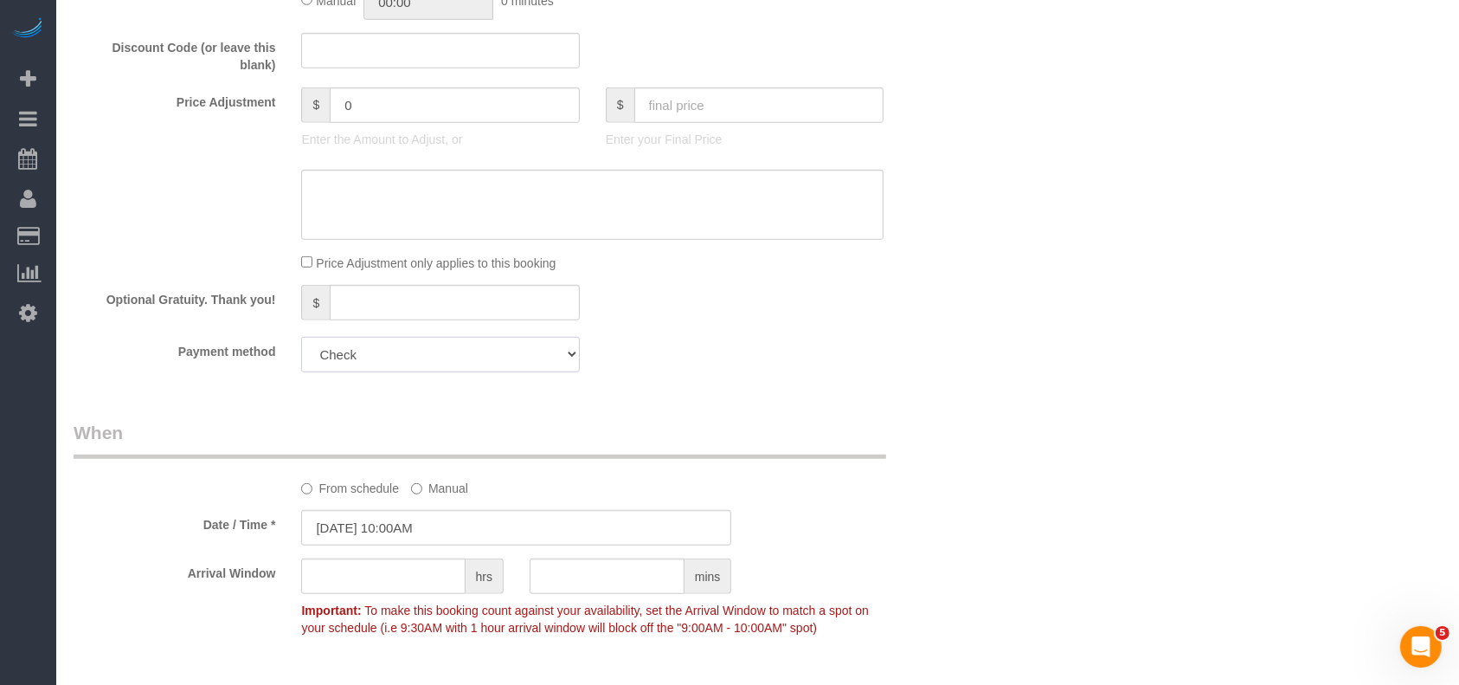
click at [408, 352] on select "Visa - 6936 - 11/2028 Mastercard - 3681 - 02/2025 Discover - 8480 - 03/2028 Dis…" at bounding box center [440, 354] width 278 height 35
click at [415, 361] on select "Visa - 6936 - 11/2028 Mastercard - 3681 - 02/2025 Discover - 8480 - 03/2028 Dis…" at bounding box center [440, 354] width 278 height 35
click at [431, 357] on select "Visa - 6936 - 11/2028 Mastercard - 3681 - 02/2025 Discover - 8480 - 03/2028 Dis…" at bounding box center [440, 354] width 278 height 35
select select "string:fspay"
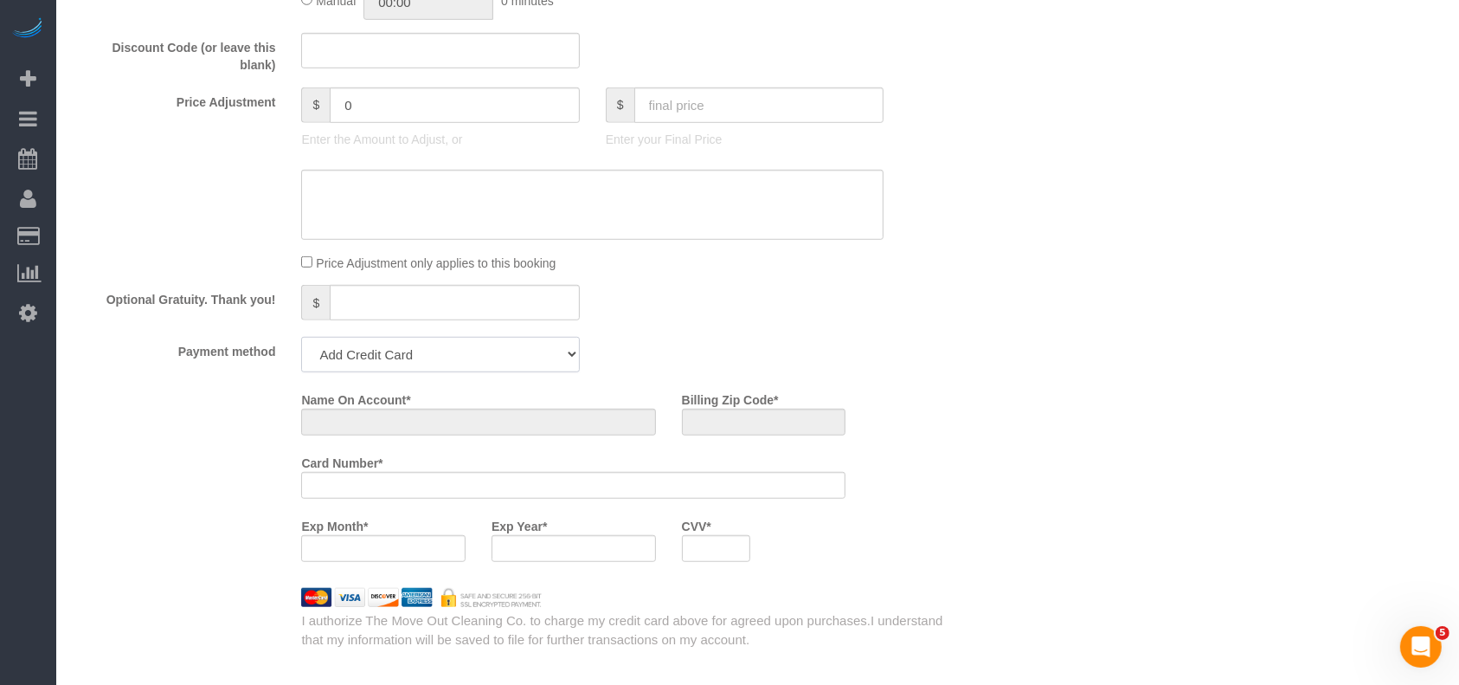
scroll to position [1417, 0]
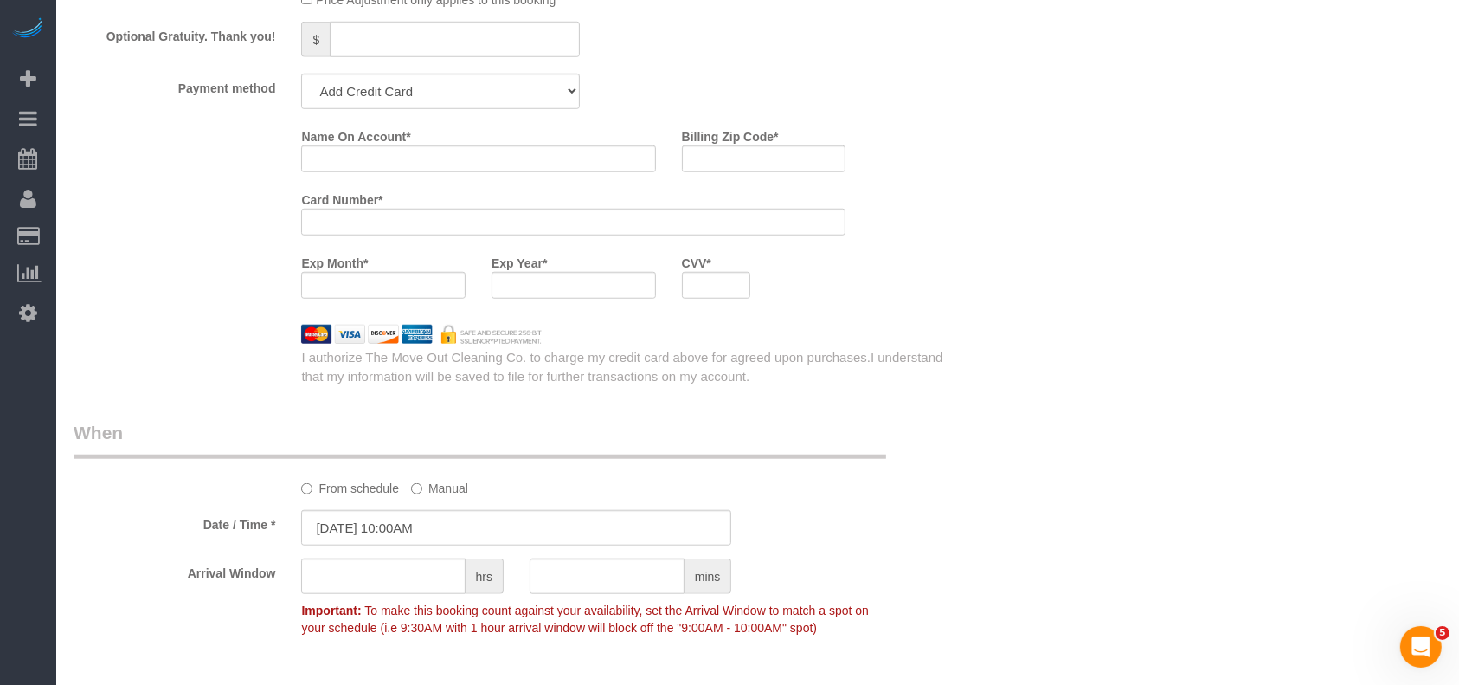
click at [342, 235] on div at bounding box center [573, 222] width 544 height 27
click at [346, 165] on input "Name On Account *" at bounding box center [478, 158] width 354 height 27
type input "[PERSON_NAME]"
click at [770, 170] on input "Billing Zip Code *" at bounding box center [764, 158] width 164 height 27
paste input "77494"
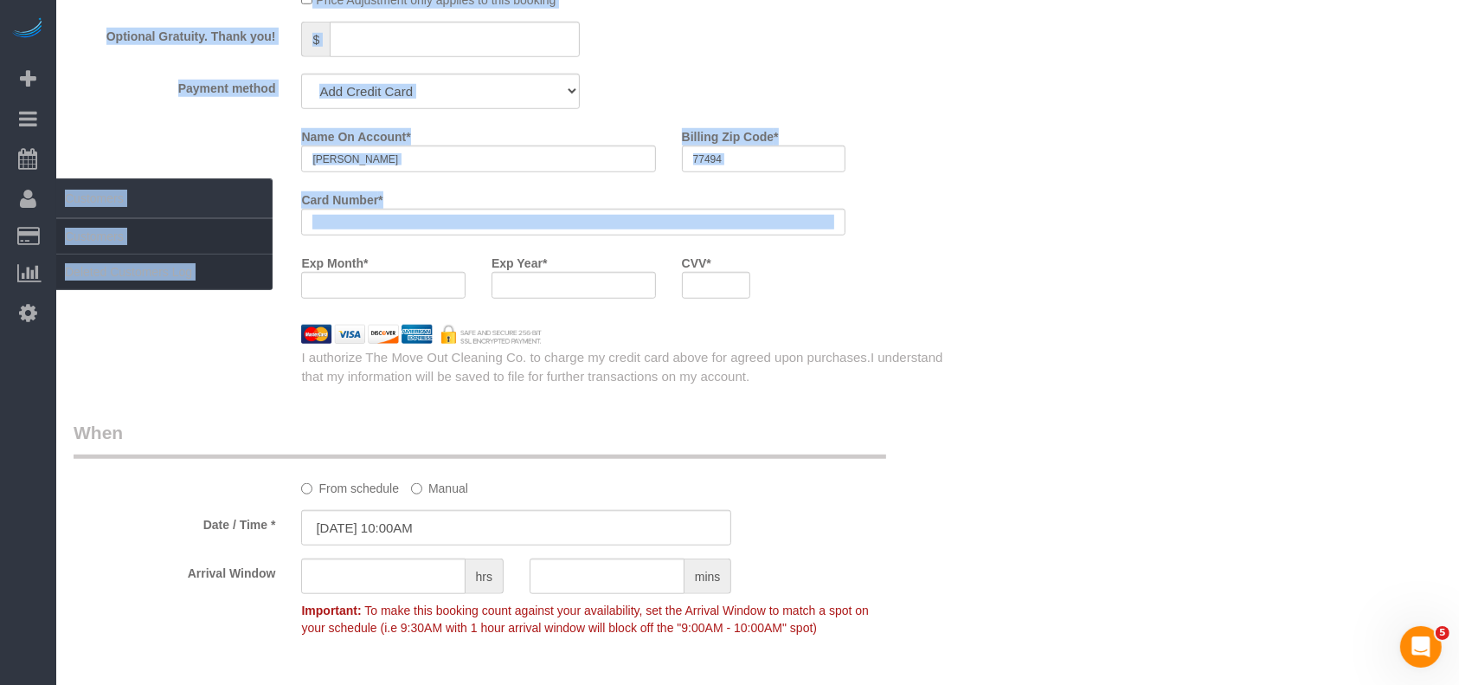
drag, startPoint x: 439, startPoint y: 217, endPoint x: 0, endPoint y: 203, distance: 439.1
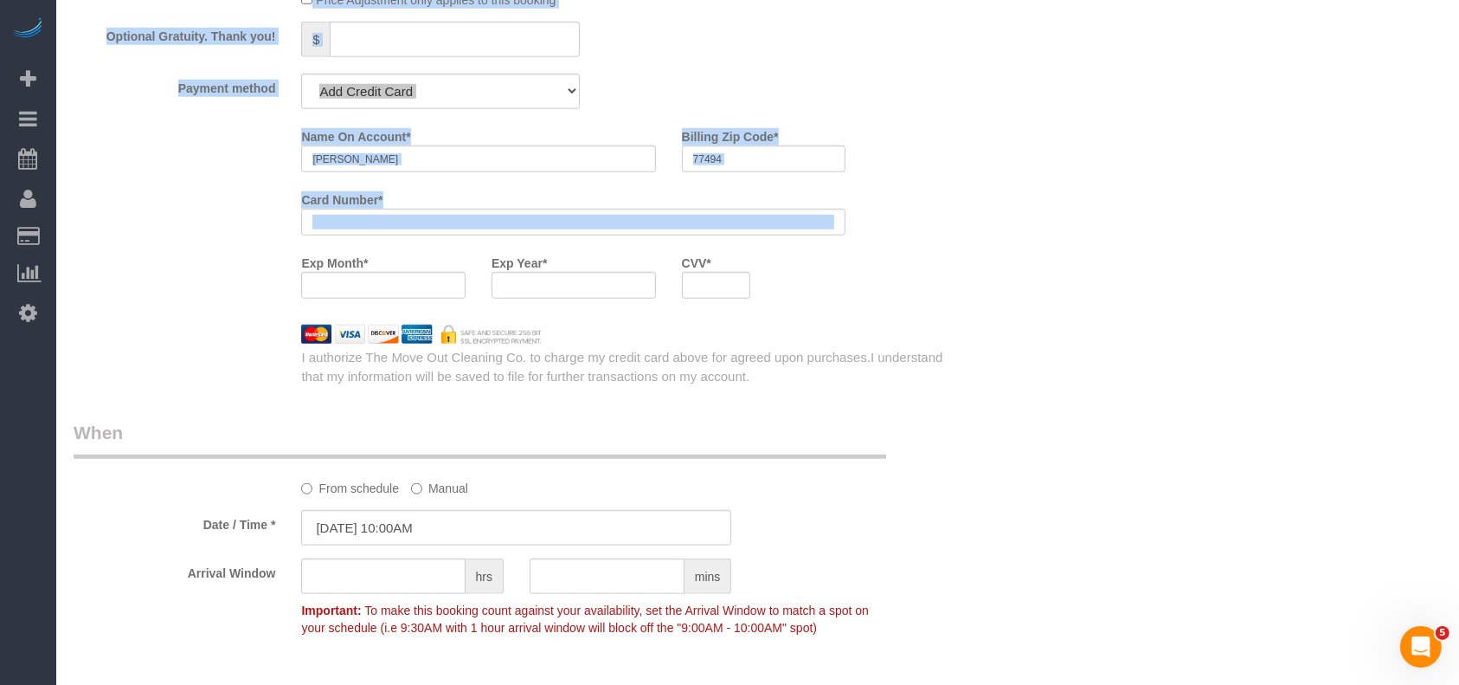
click at [138, 308] on div "Name On Account * [PERSON_NAME] Billing Zip Code * 77494 Card Number * Exp Mont…" at bounding box center [517, 217] width 912 height 190
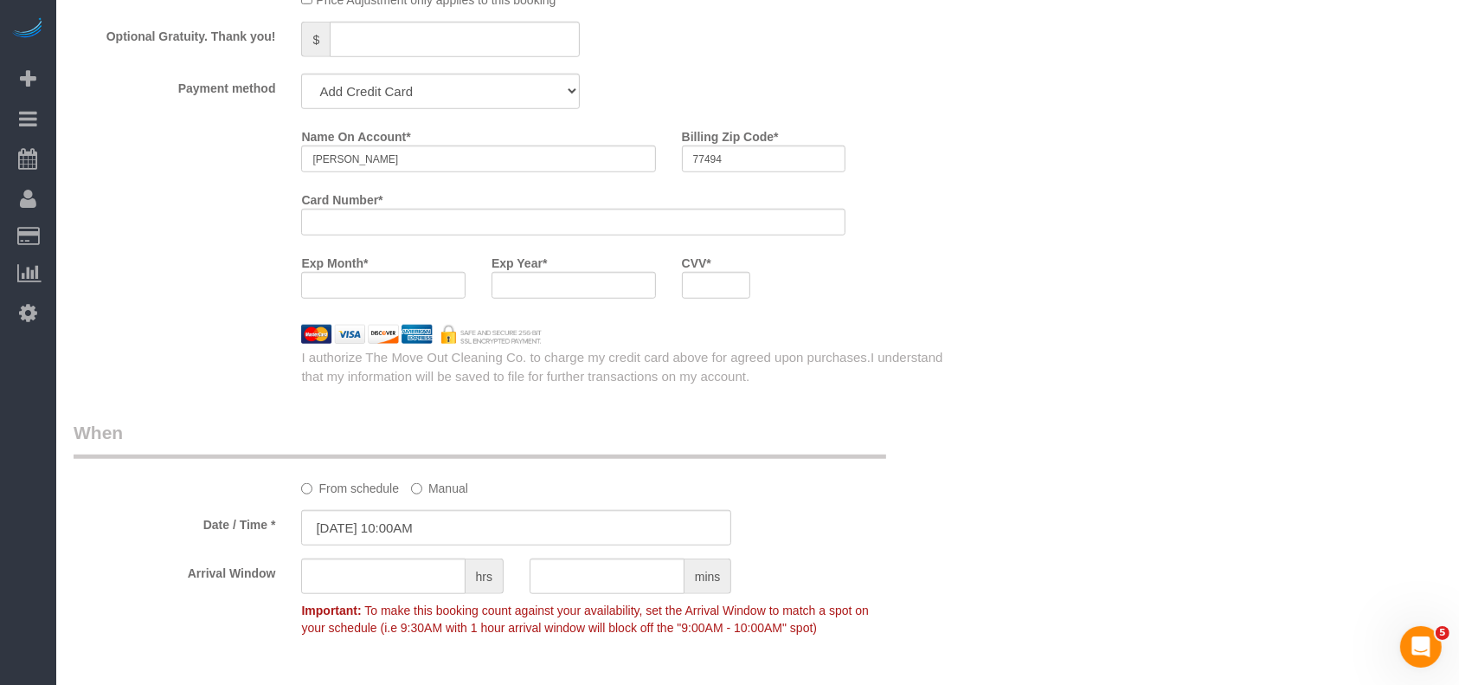
click at [707, 281] on div at bounding box center [716, 285] width 69 height 27
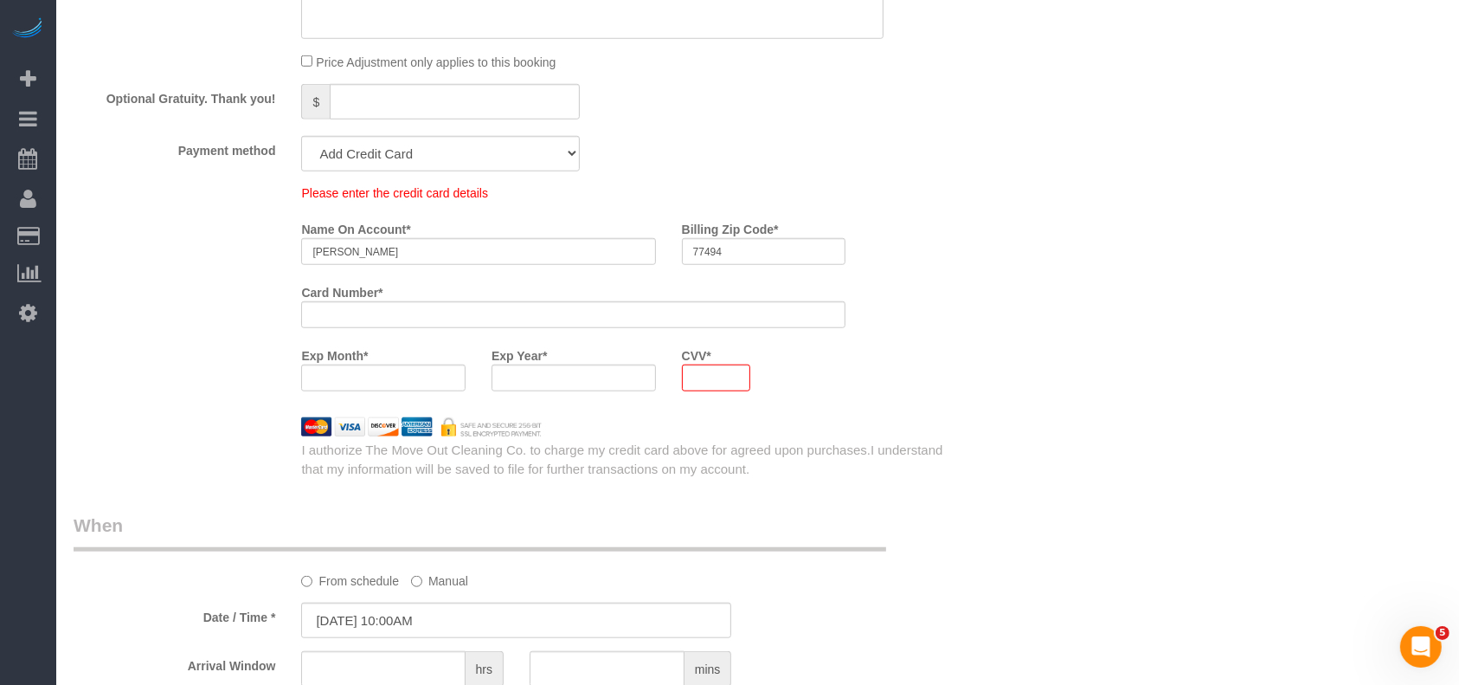
scroll to position [1479, 0]
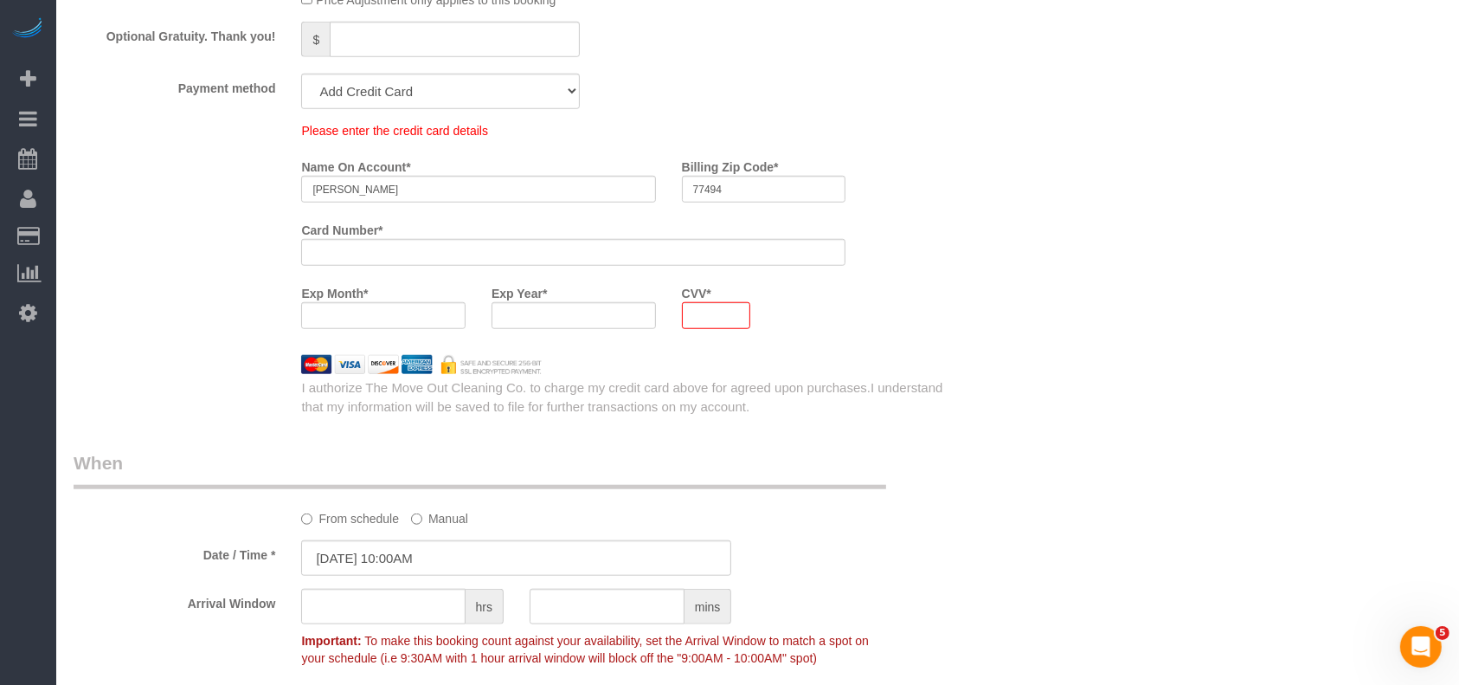
click at [859, 391] on div "Who Email* [EMAIL_ADDRESS][DOMAIN_NAME] Name * [PERSON_NAME] Where Address* [ST…" at bounding box center [517, 3] width 912 height 2715
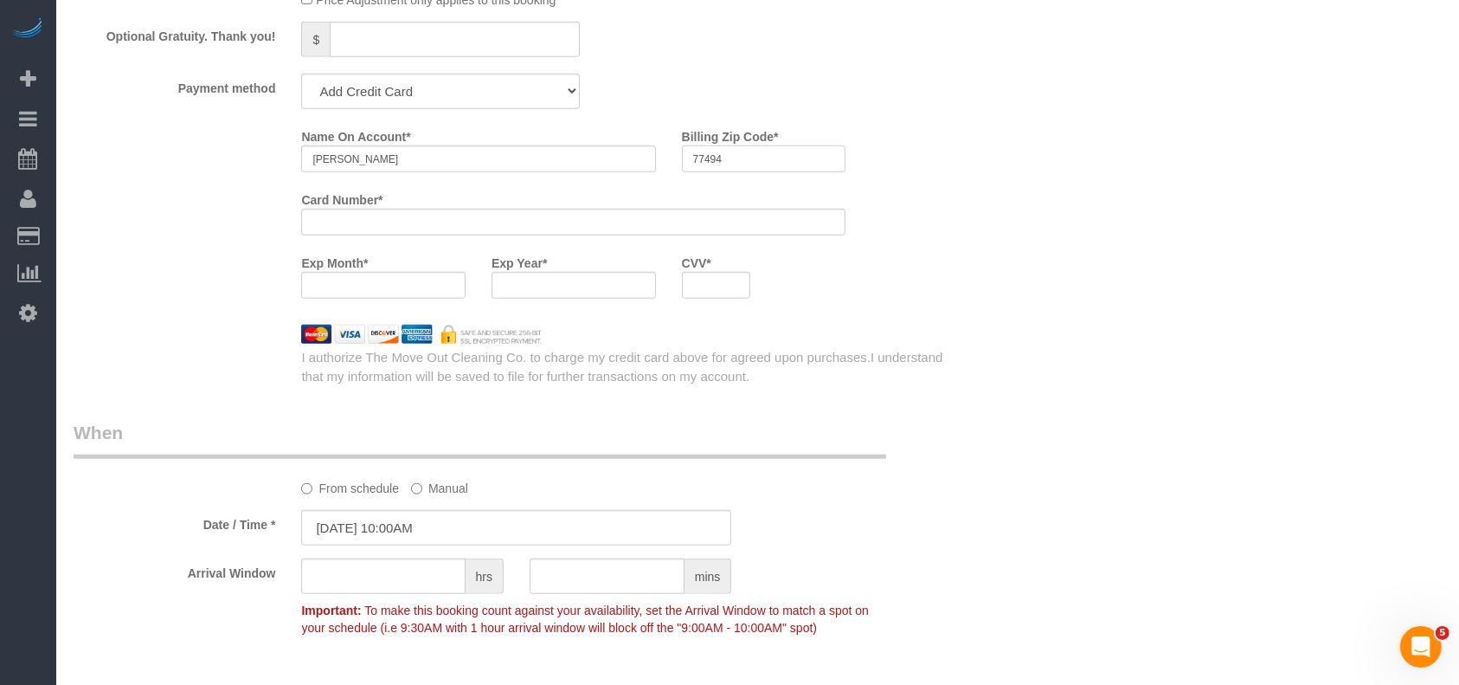
drag, startPoint x: 762, startPoint y: 163, endPoint x: 610, endPoint y: 171, distance: 151.7
click at [610, 171] on div "Name On Account * [PERSON_NAME] Billing Zip Code * 77494" at bounding box center [573, 153] width 570 height 63
paste input "584"
type input "77584"
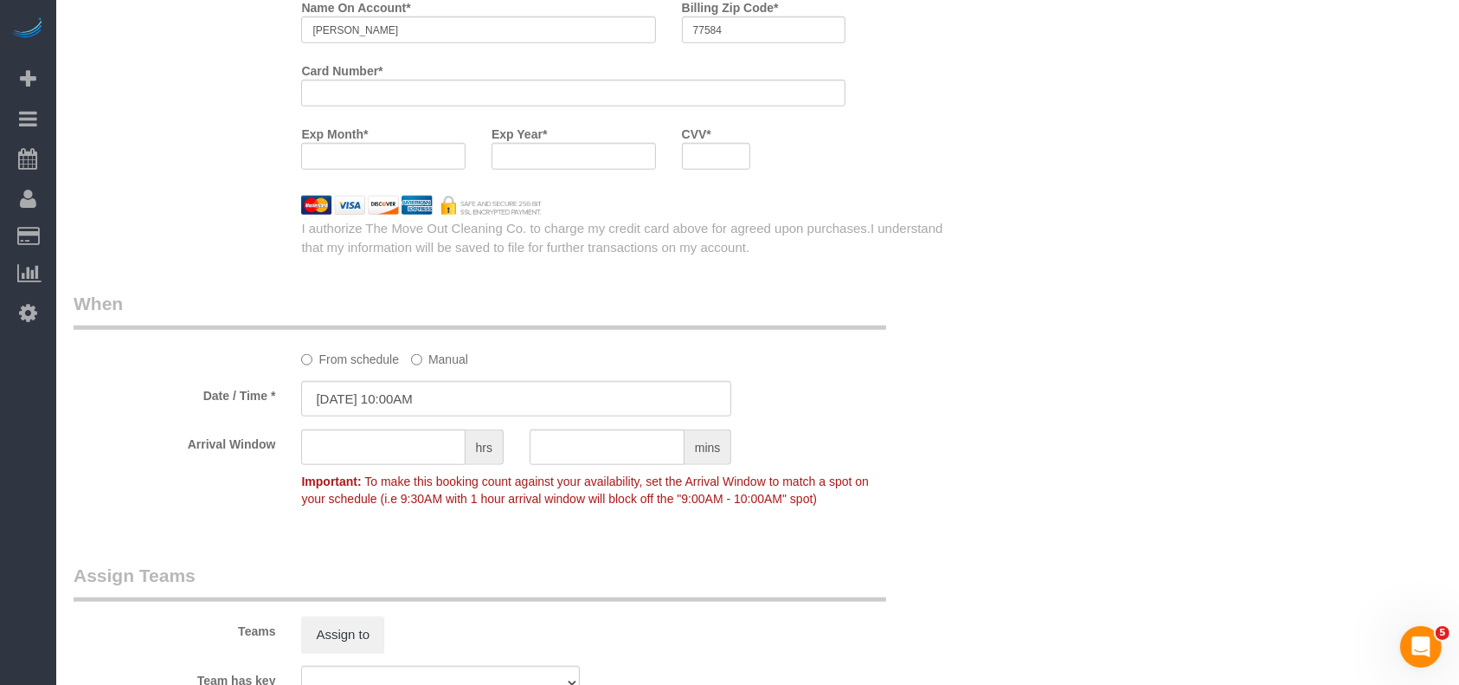
scroll to position [1994, 0]
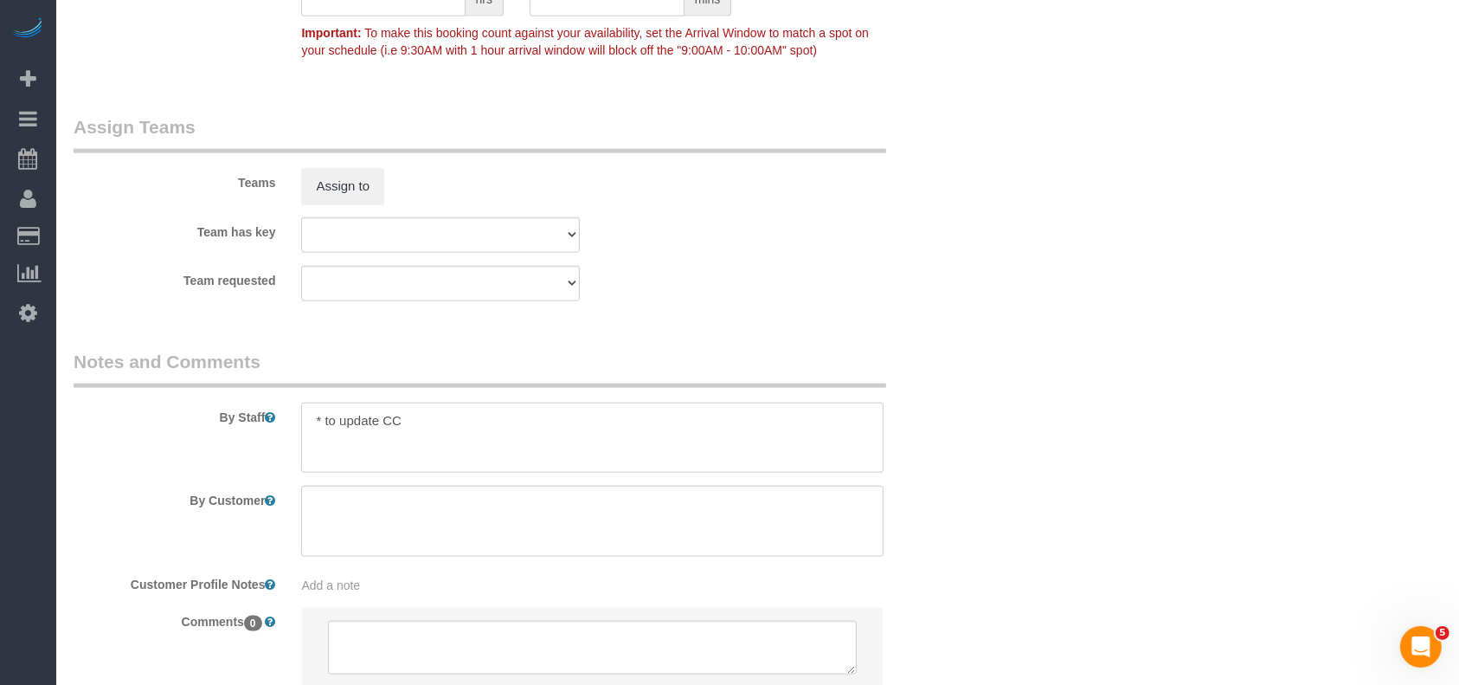
drag, startPoint x: 446, startPoint y: 428, endPoint x: 325, endPoint y: 423, distance: 121.3
click at [325, 423] on textarea at bounding box center [592, 438] width 583 height 71
paste textarea "code 6558"
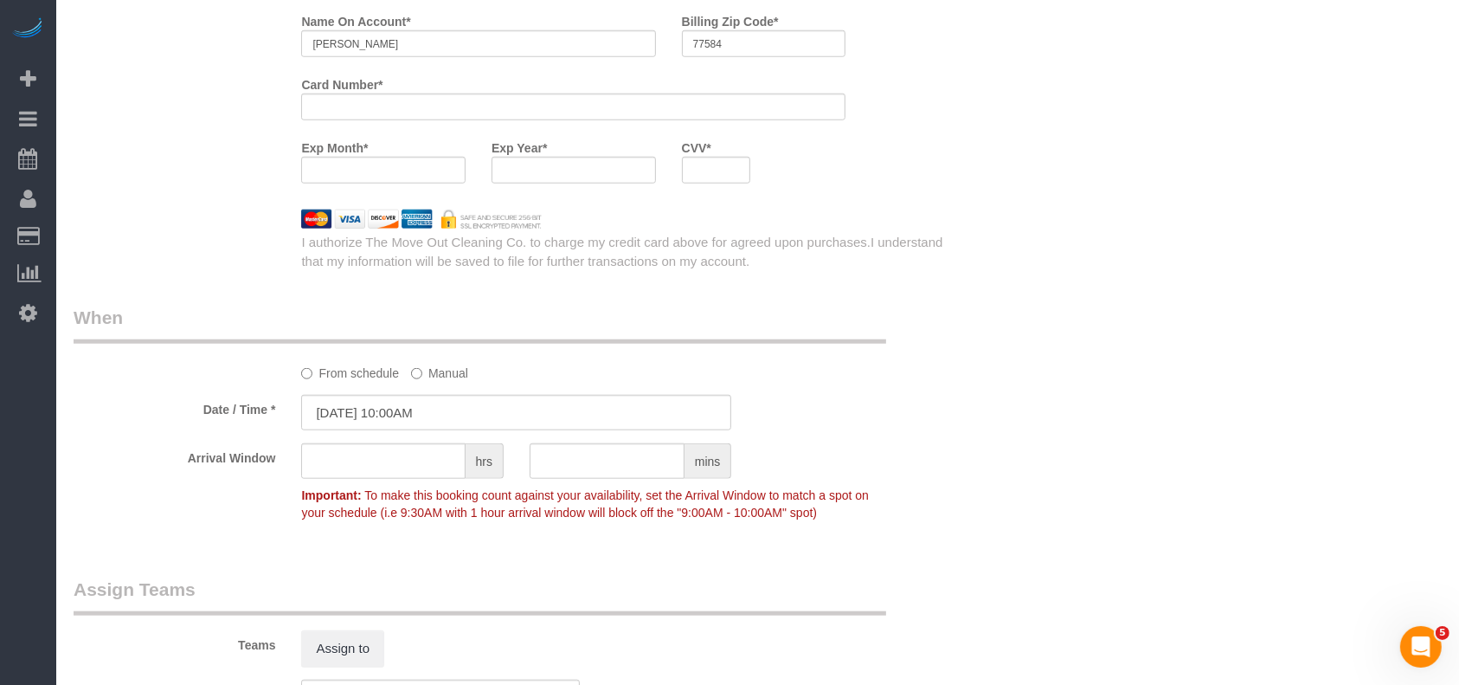
type textarea "* code 6558"
click at [540, 315] on legend "When" at bounding box center [480, 324] width 813 height 39
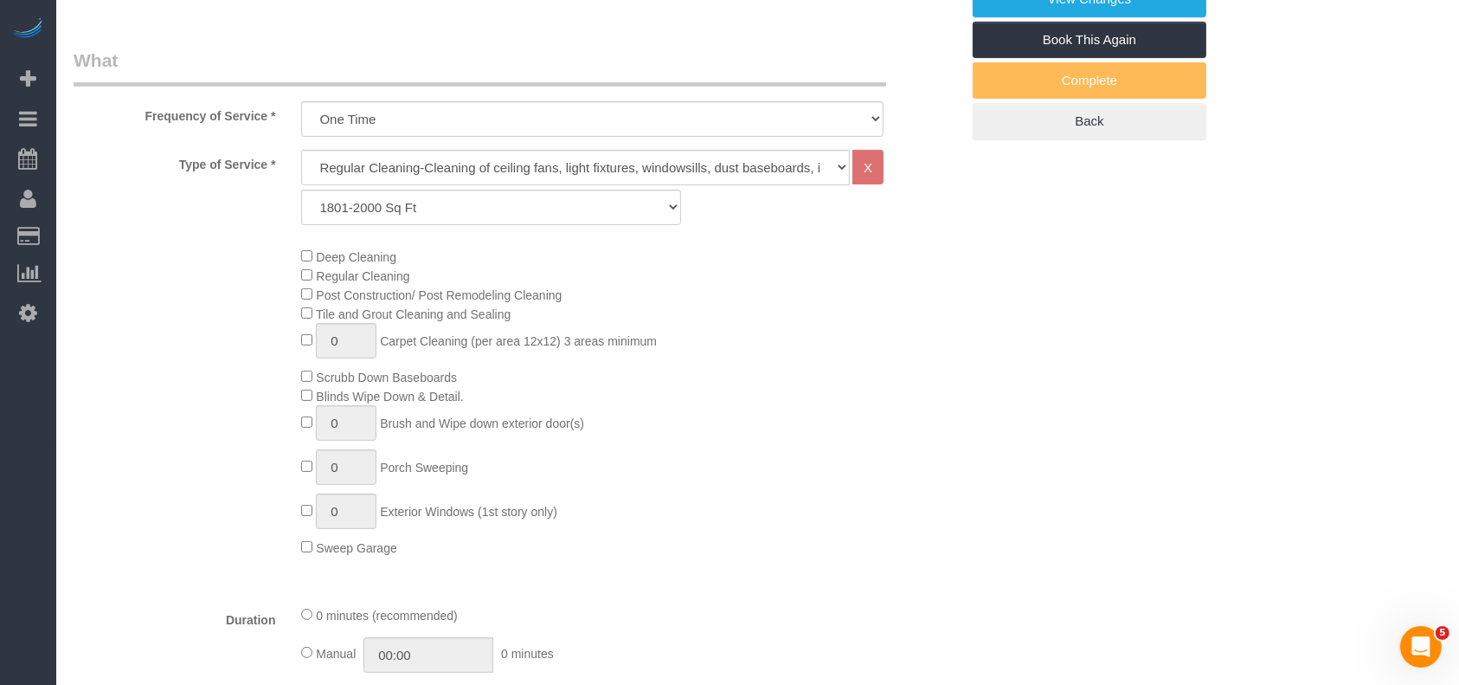
scroll to position [263, 0]
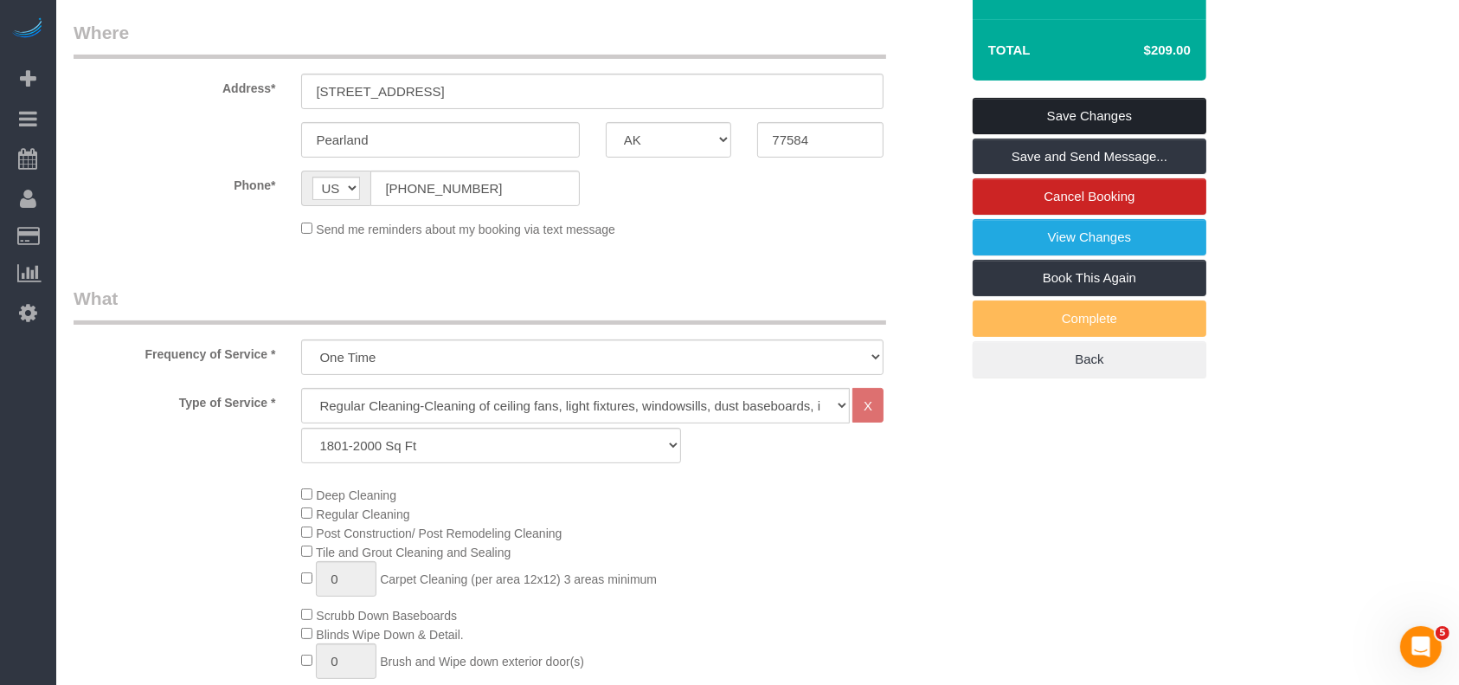
click at [1131, 115] on link "Save Changes" at bounding box center [1090, 116] width 234 height 36
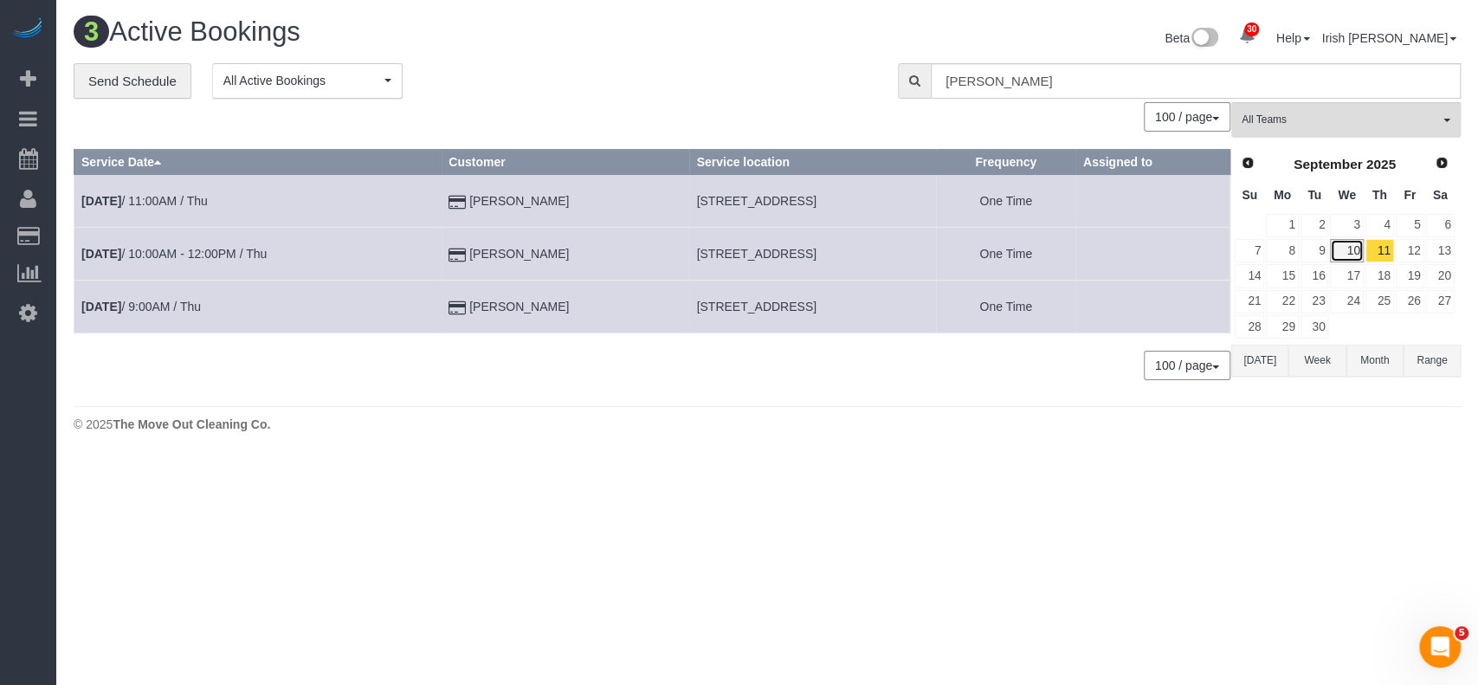
click at [1347, 244] on link "10" at bounding box center [1346, 250] width 33 height 23
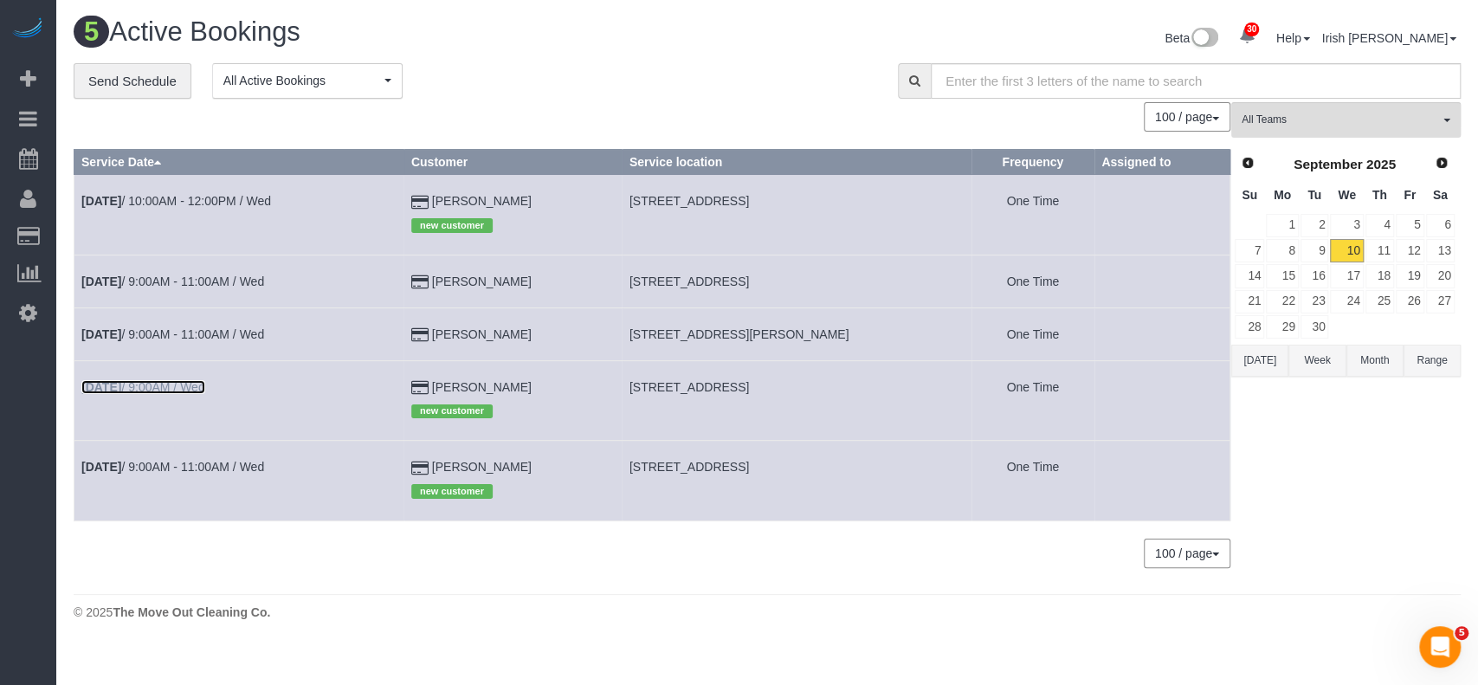
click at [203, 378] on td "[DATE] 9:00AM / Wed" at bounding box center [239, 400] width 330 height 80
click at [152, 393] on td "[DATE] 9:00AM / Wed" at bounding box center [239, 400] width 330 height 80
click at [152, 391] on link "[DATE] 9:00AM / Wed" at bounding box center [143, 387] width 124 height 14
click at [151, 389] on link "[DATE] 9:00AM / Wed" at bounding box center [143, 387] width 124 height 14
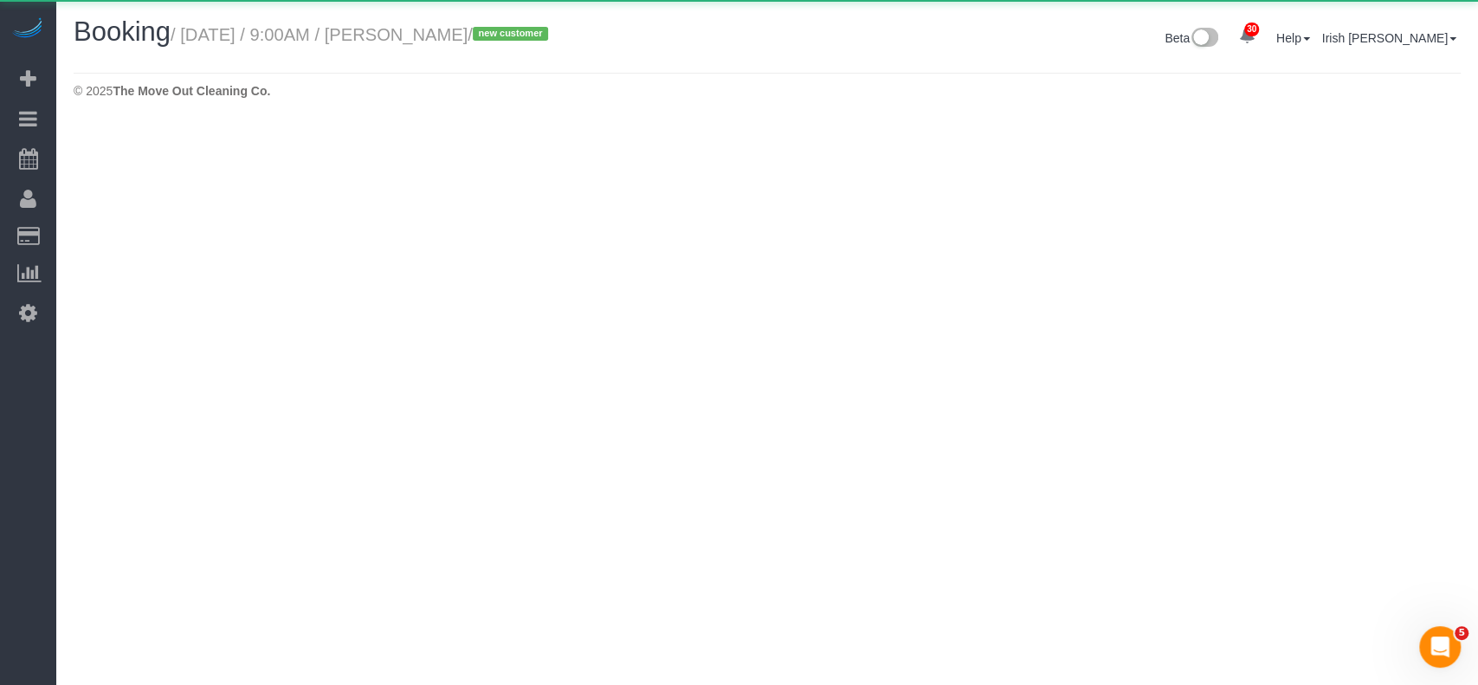
select select "[GEOGRAPHIC_DATA]"
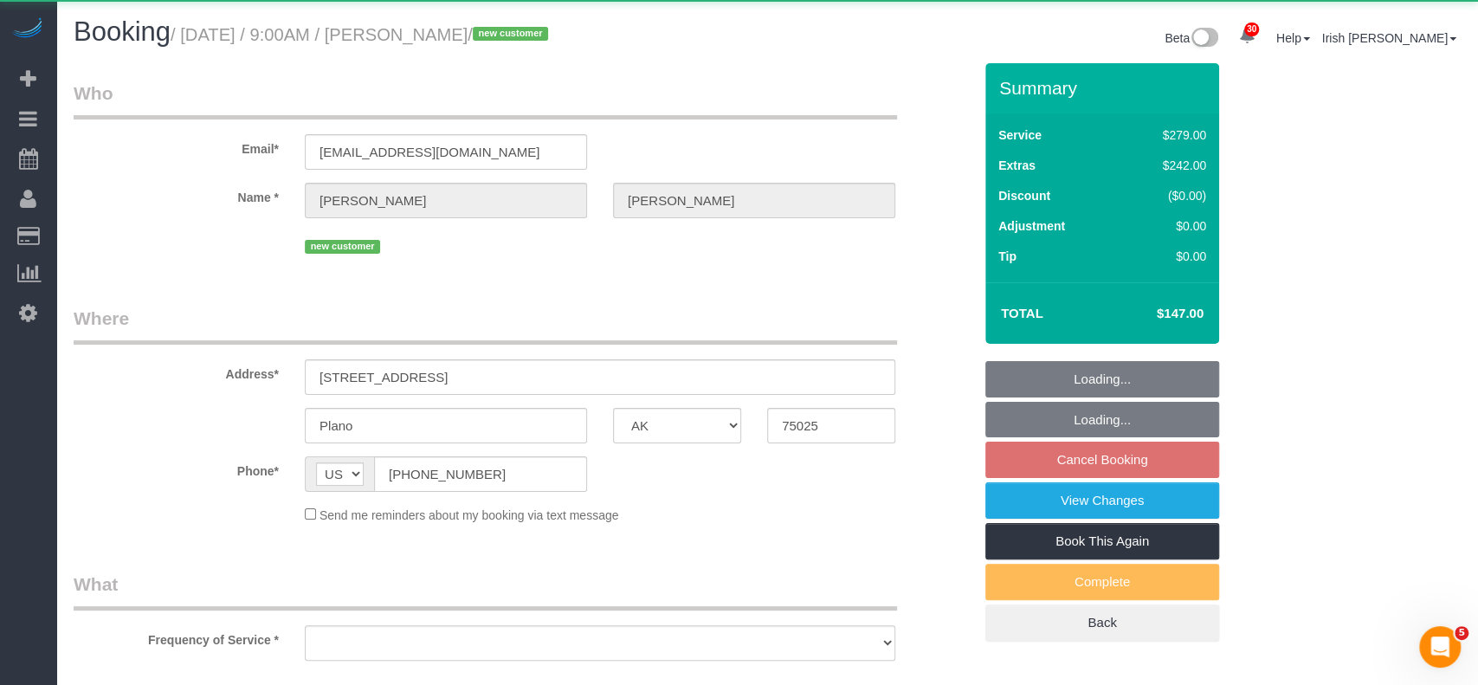
select select "object:14436"
select select "string:fspay-9380fe4e-9805-4607-bab2-6790939df159"
select select "3"
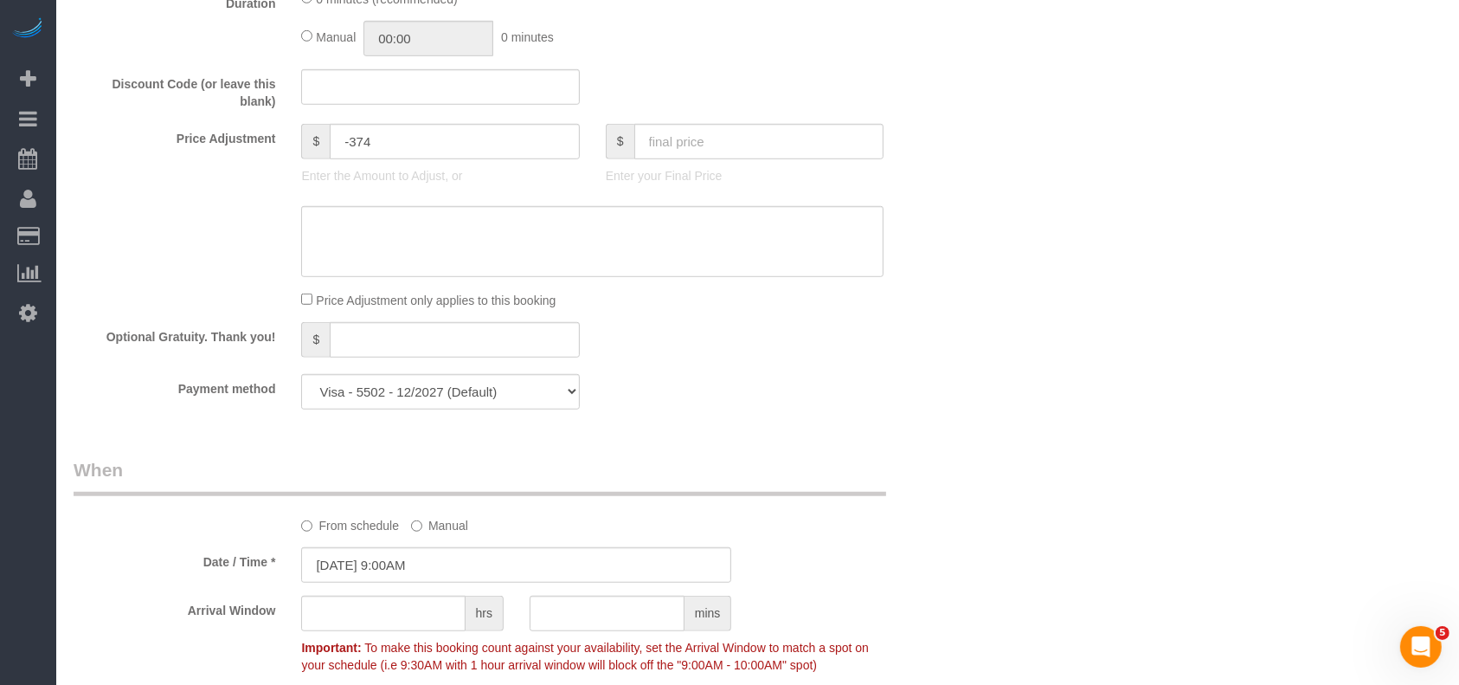
scroll to position [1269, 0]
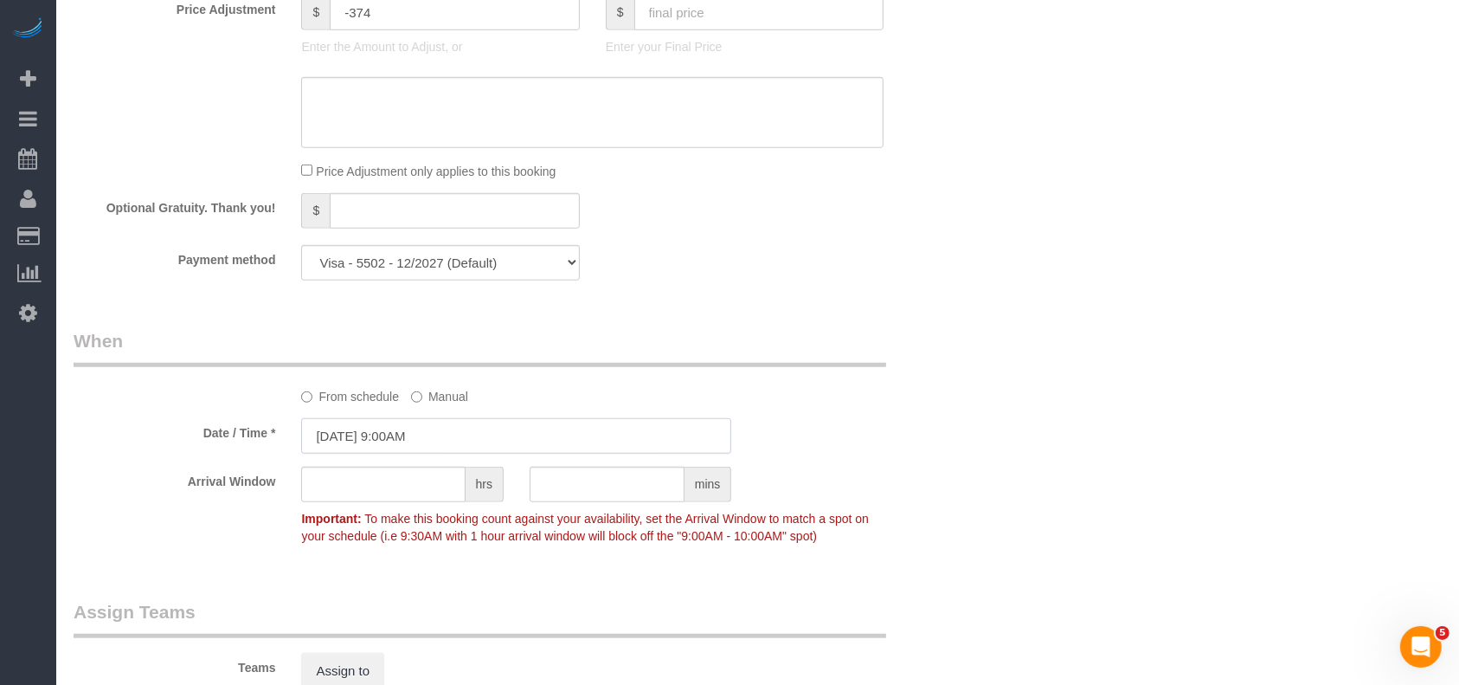
click at [392, 448] on input "[DATE] 9:00AM" at bounding box center [516, 435] width 430 height 35
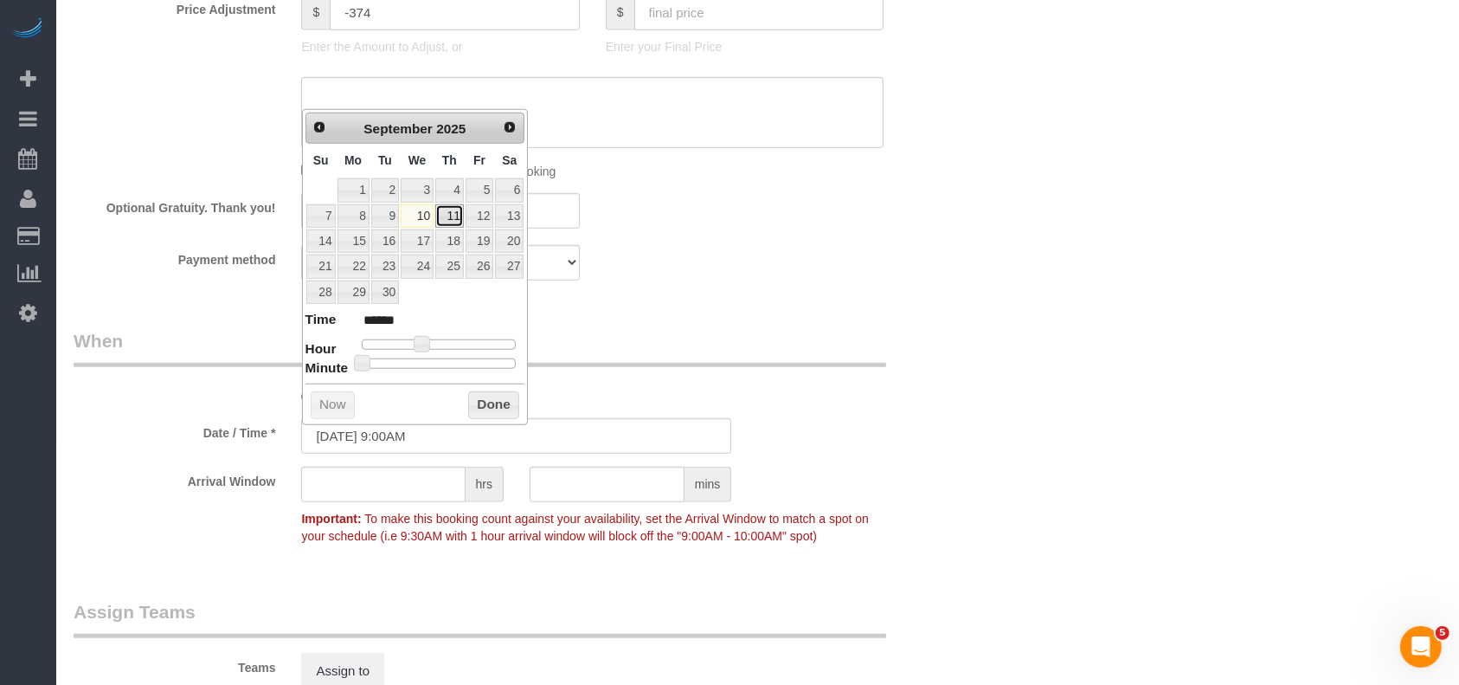
click at [448, 211] on link "11" at bounding box center [449, 215] width 29 height 23
type input "[DATE] 10:00AM"
type input "*******"
type input "[DATE] 11:00AM"
type input "*******"
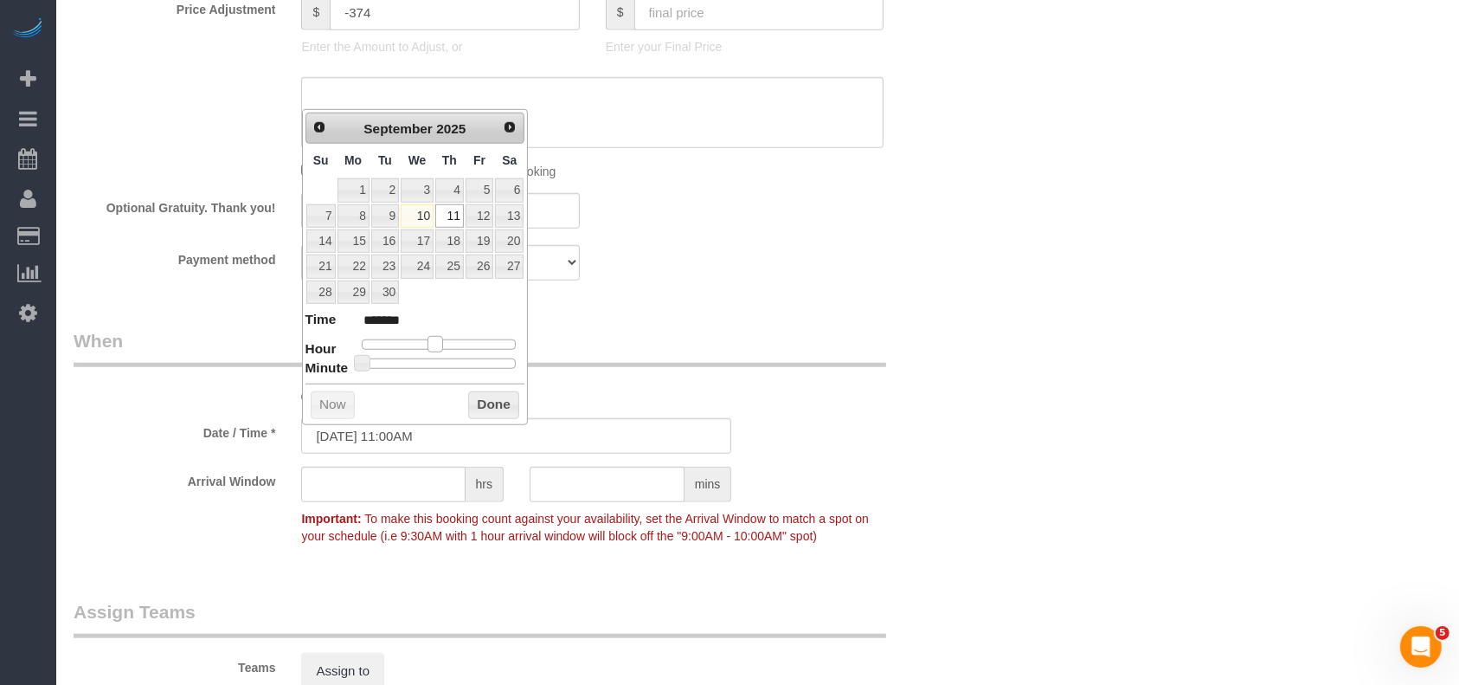
type input "[DATE] 12:00PM"
type input "*******"
type input "[DATE] 11:00AM"
type input "*******"
drag, startPoint x: 428, startPoint y: 343, endPoint x: 441, endPoint y: 343, distance: 13.0
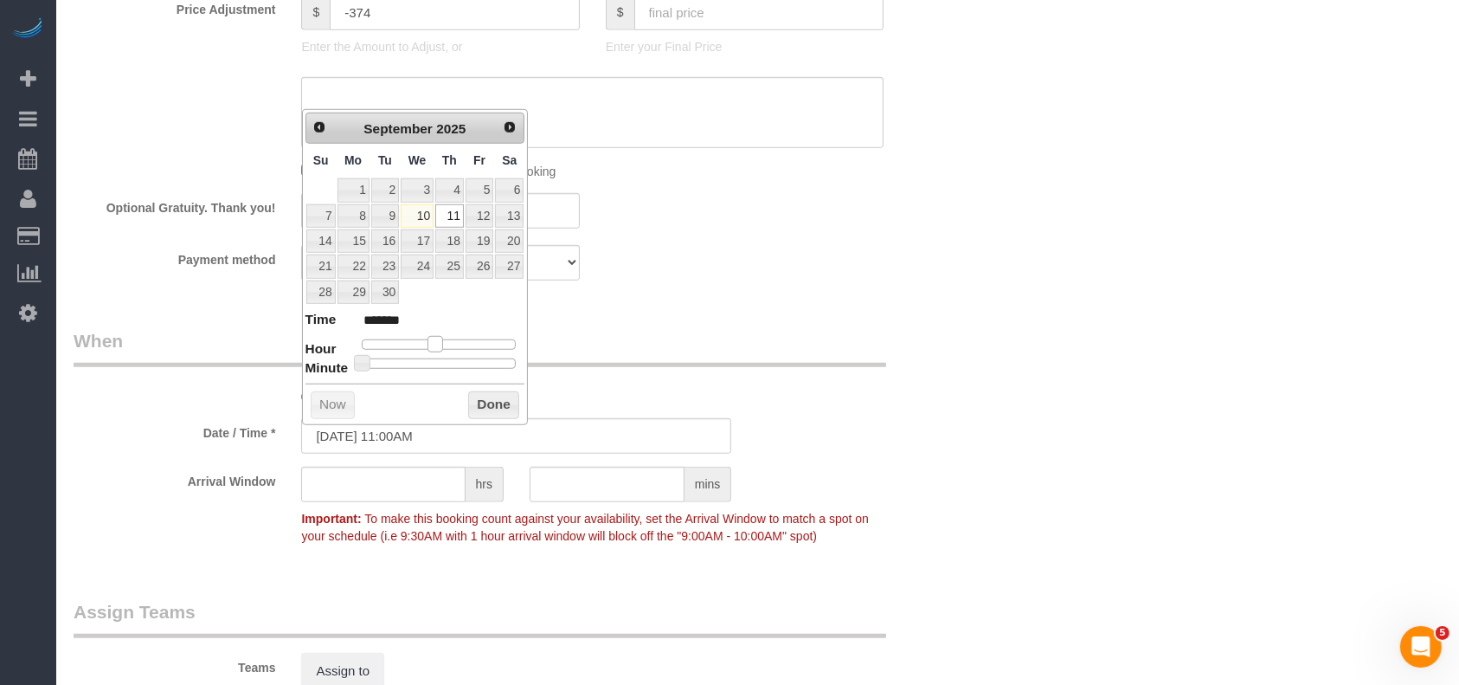
click at [441, 343] on span at bounding box center [436, 344] width 16 height 16
click at [492, 406] on button "Done" at bounding box center [493, 405] width 51 height 28
click at [755, 367] on legend "When" at bounding box center [480, 347] width 813 height 39
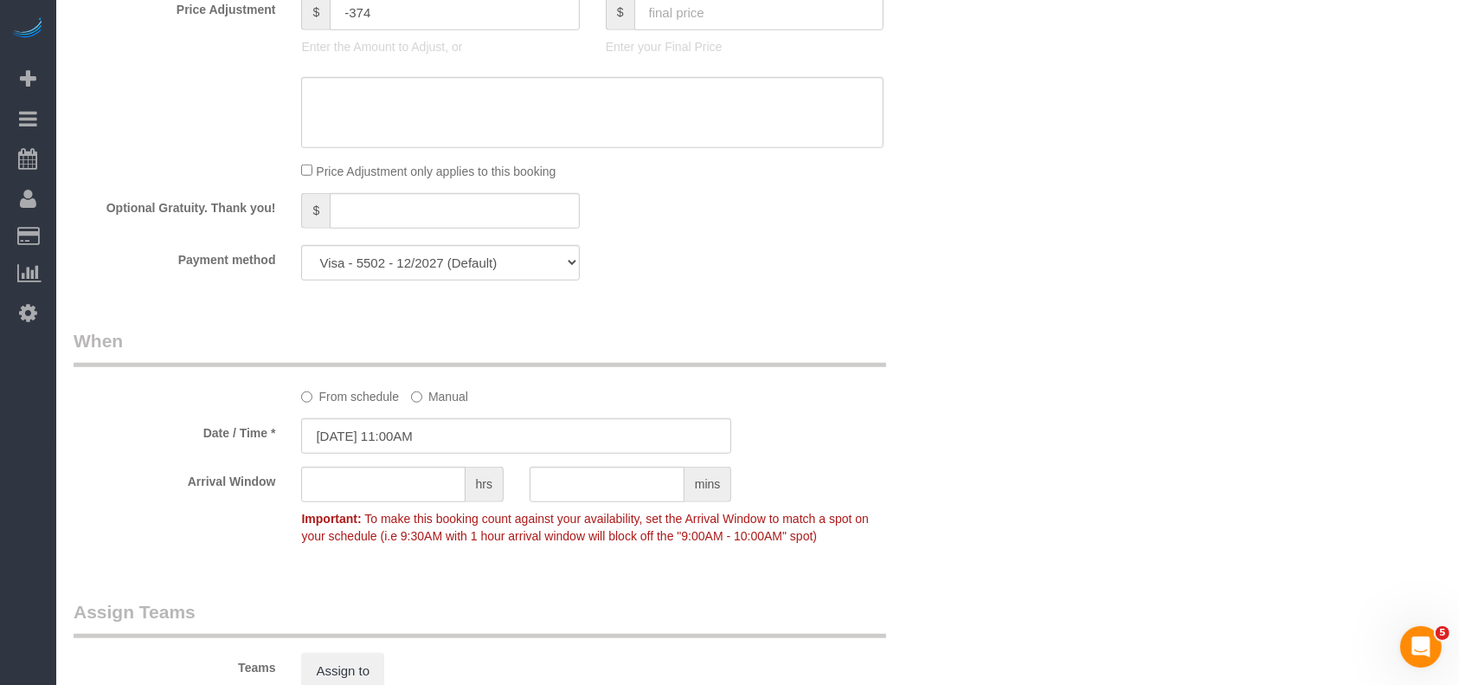
scroll to position [1846, 0]
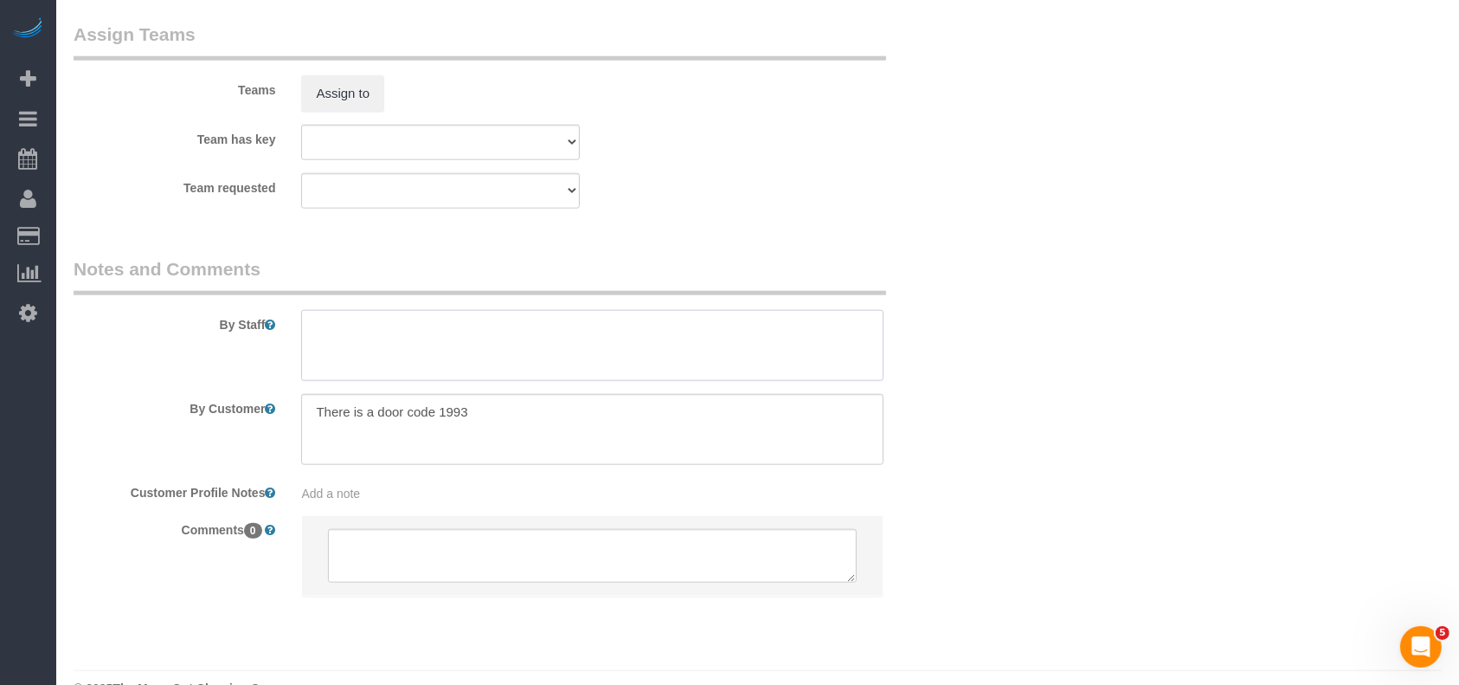
click at [468, 336] on textarea at bounding box center [592, 345] width 583 height 71
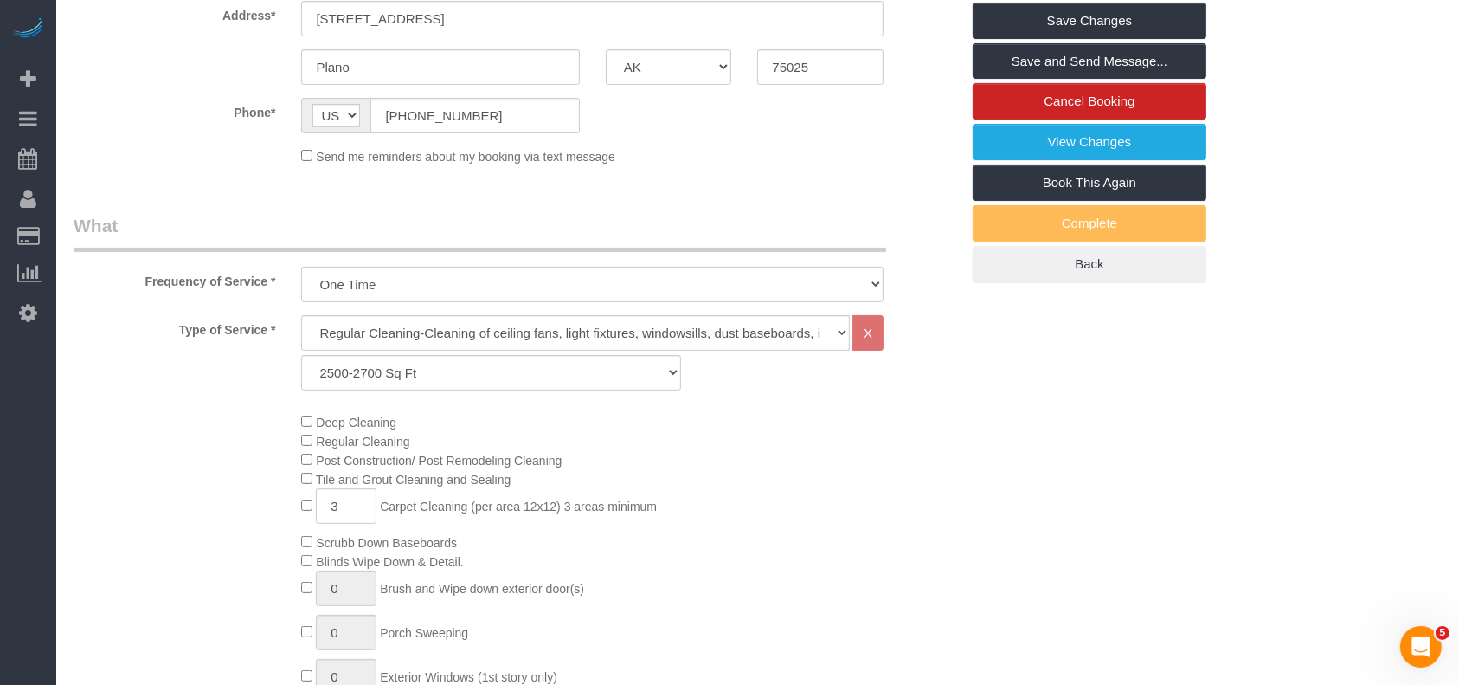
scroll to position [0, 0]
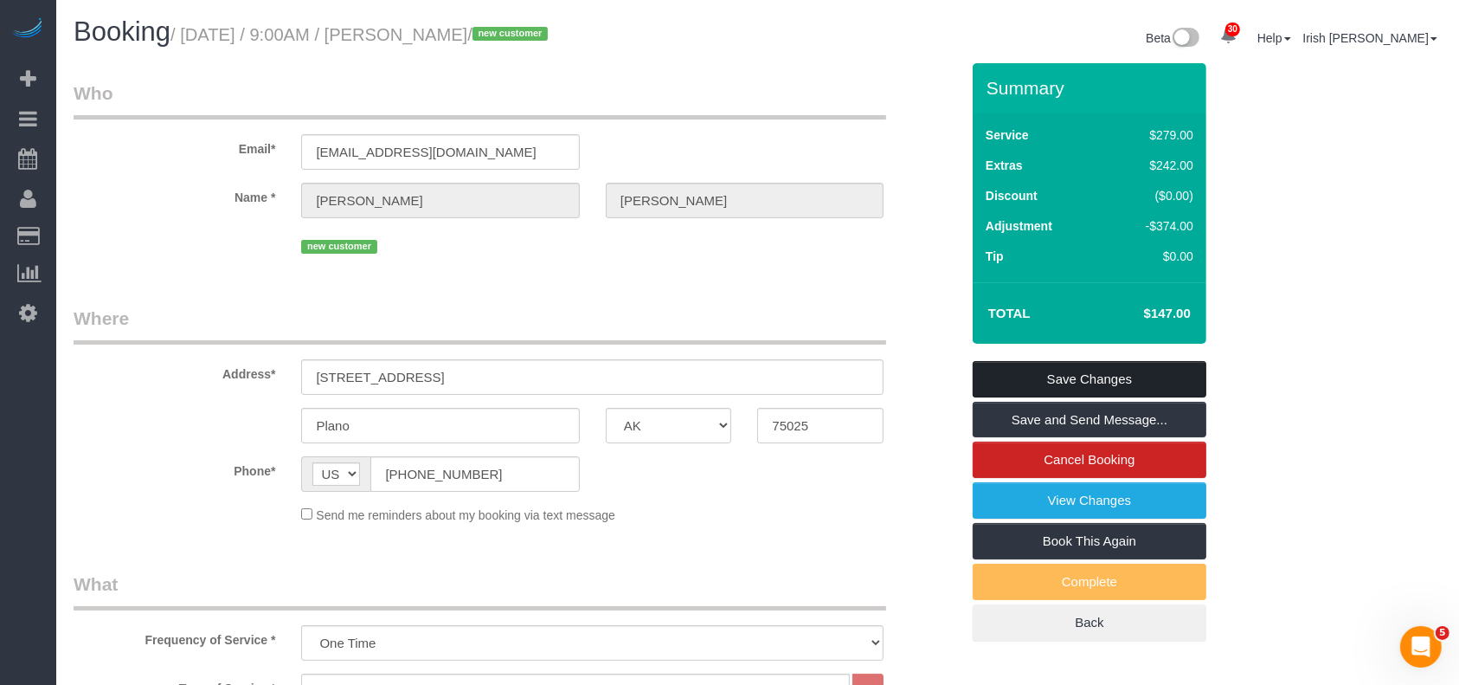
type textarea "* carpet cleaning only"
click at [1019, 378] on link "Save Changes" at bounding box center [1090, 379] width 234 height 36
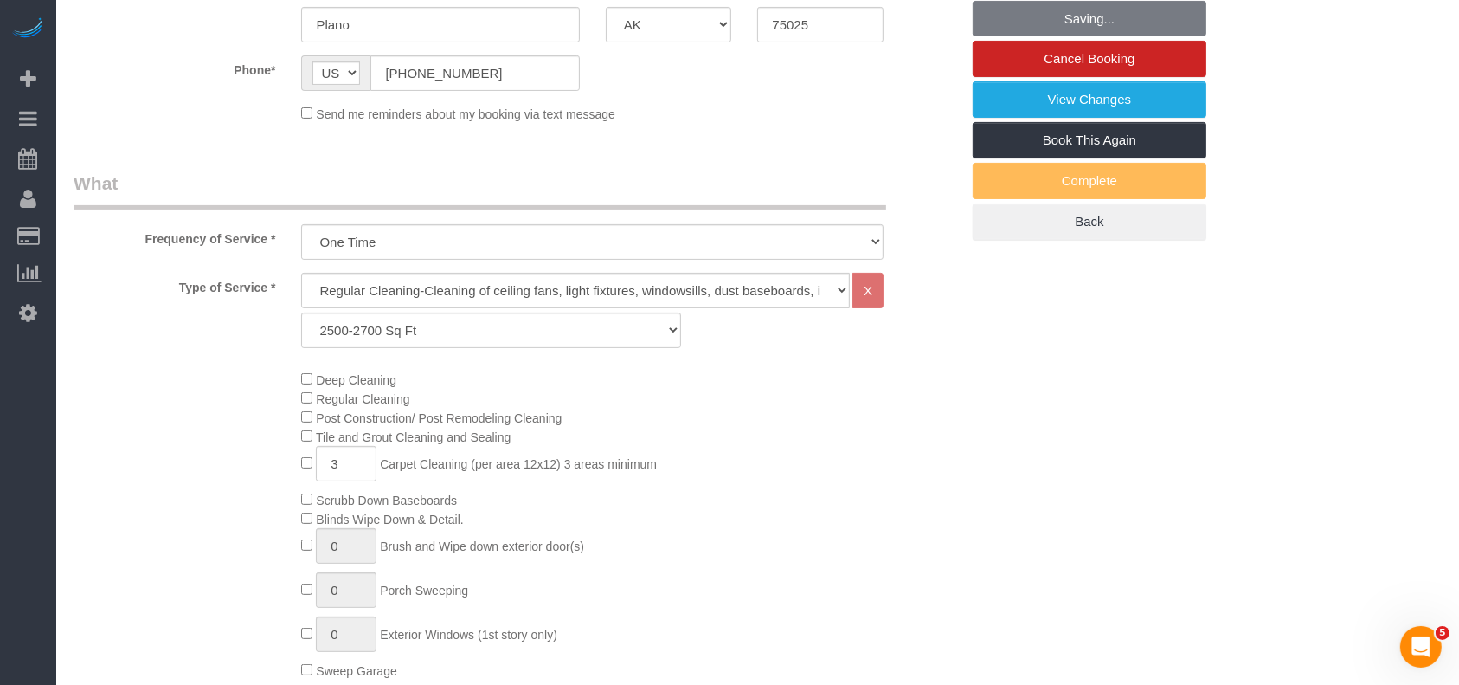
scroll to position [577, 0]
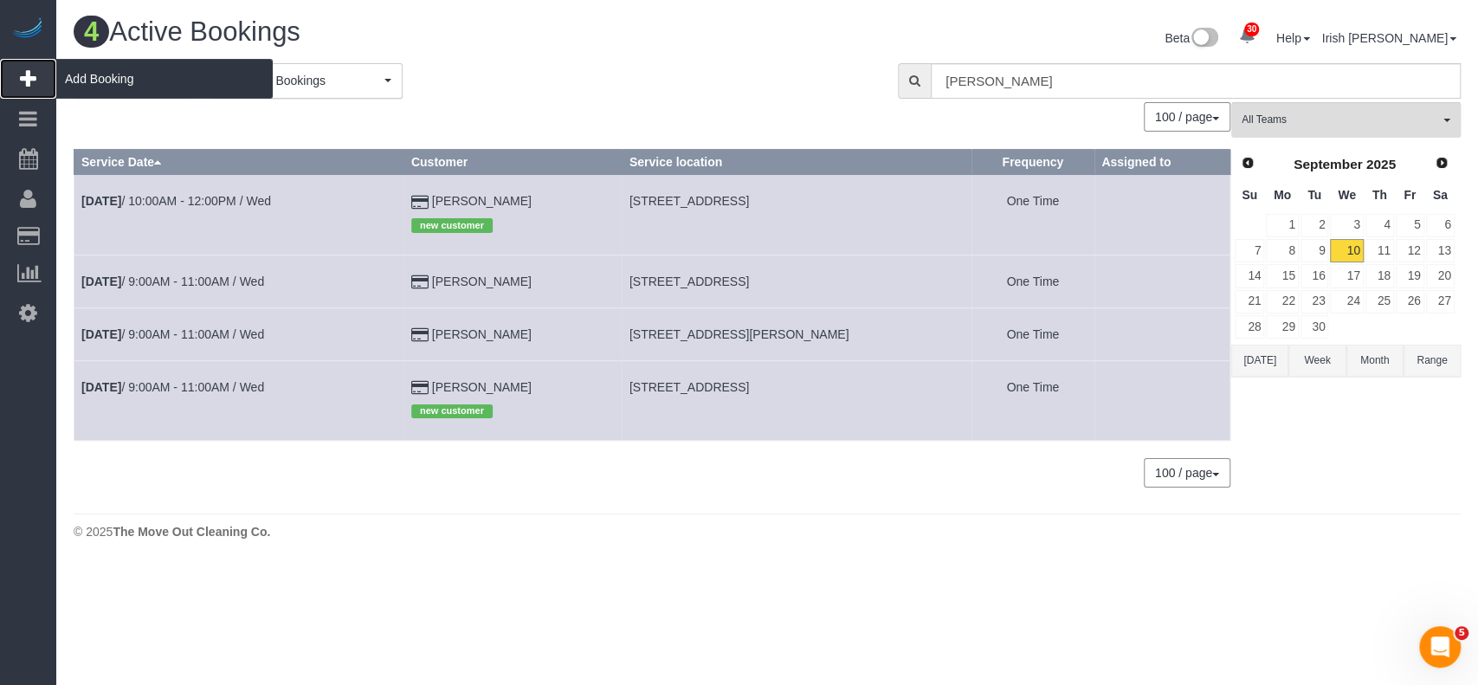
click at [104, 75] on span "Add Booking" at bounding box center [164, 79] width 216 height 40
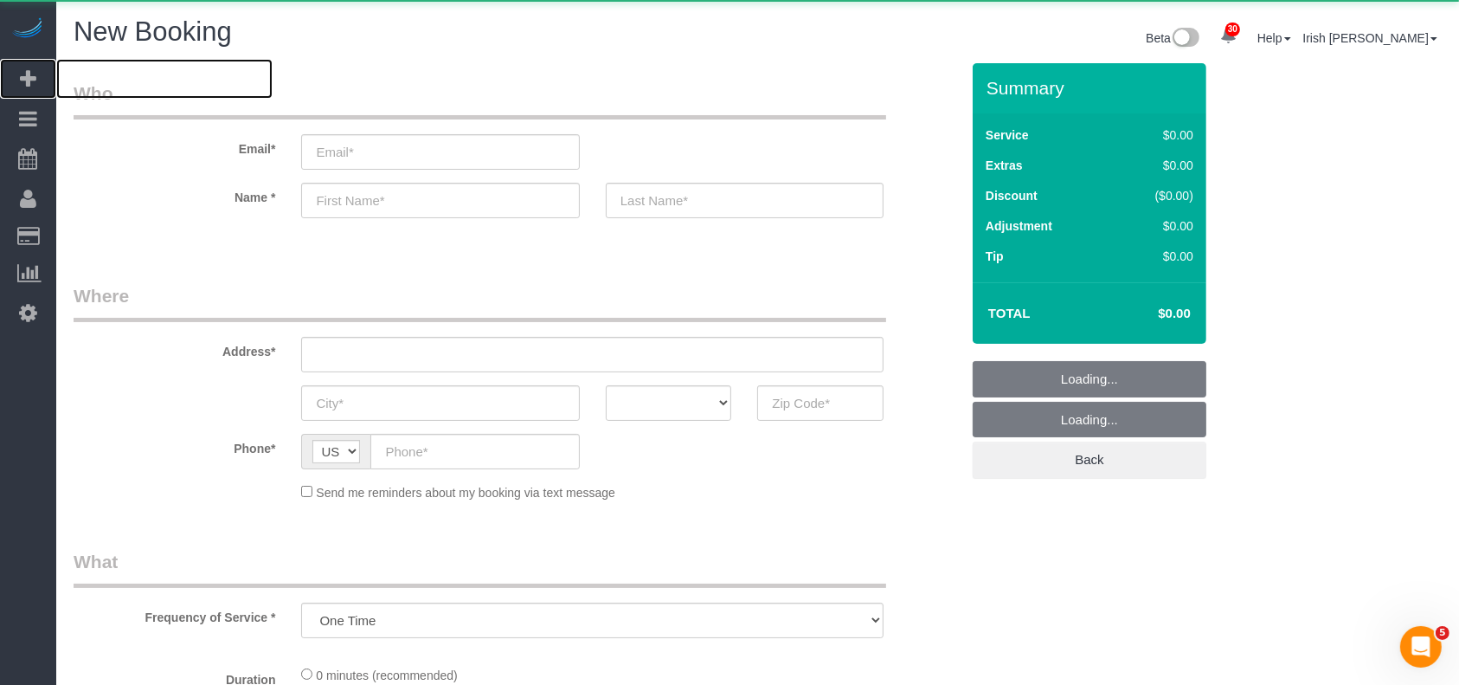
select select "object:14929"
select select "3"
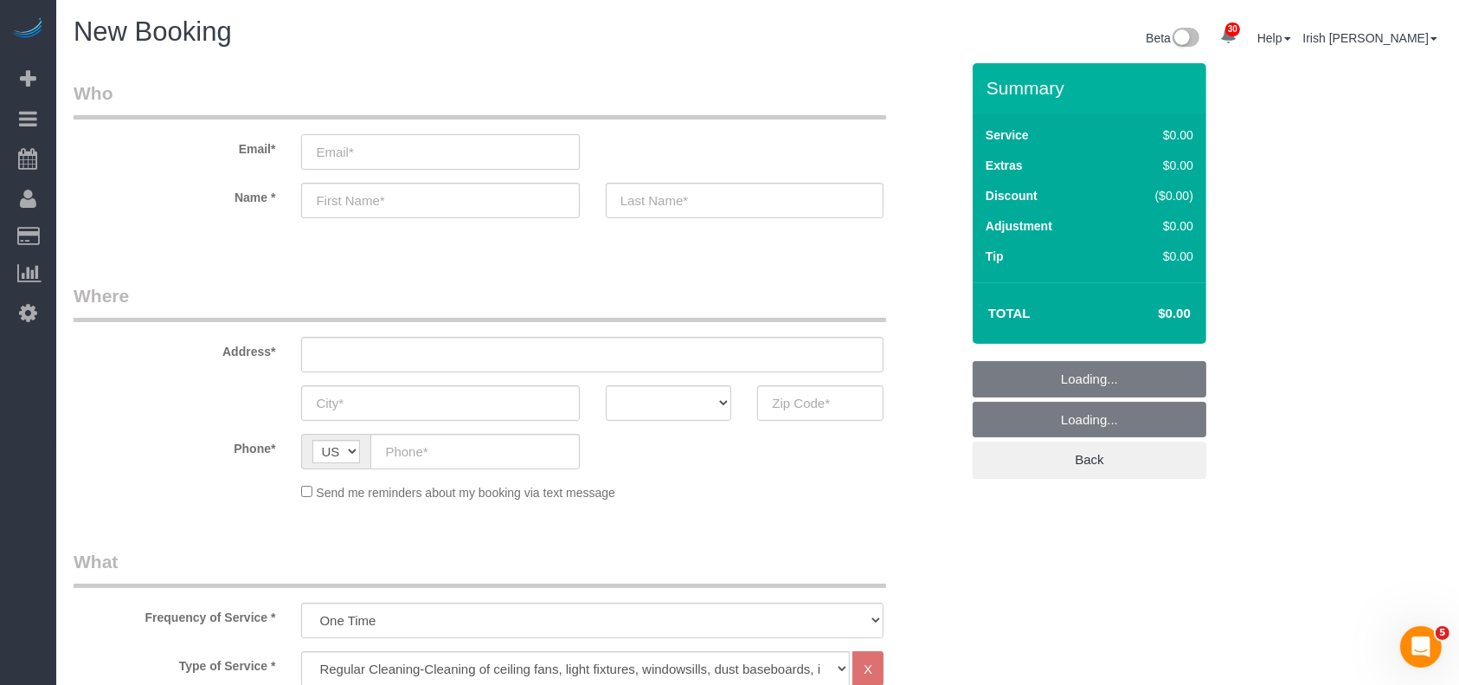
click at [383, 151] on input "email" at bounding box center [440, 151] width 278 height 35
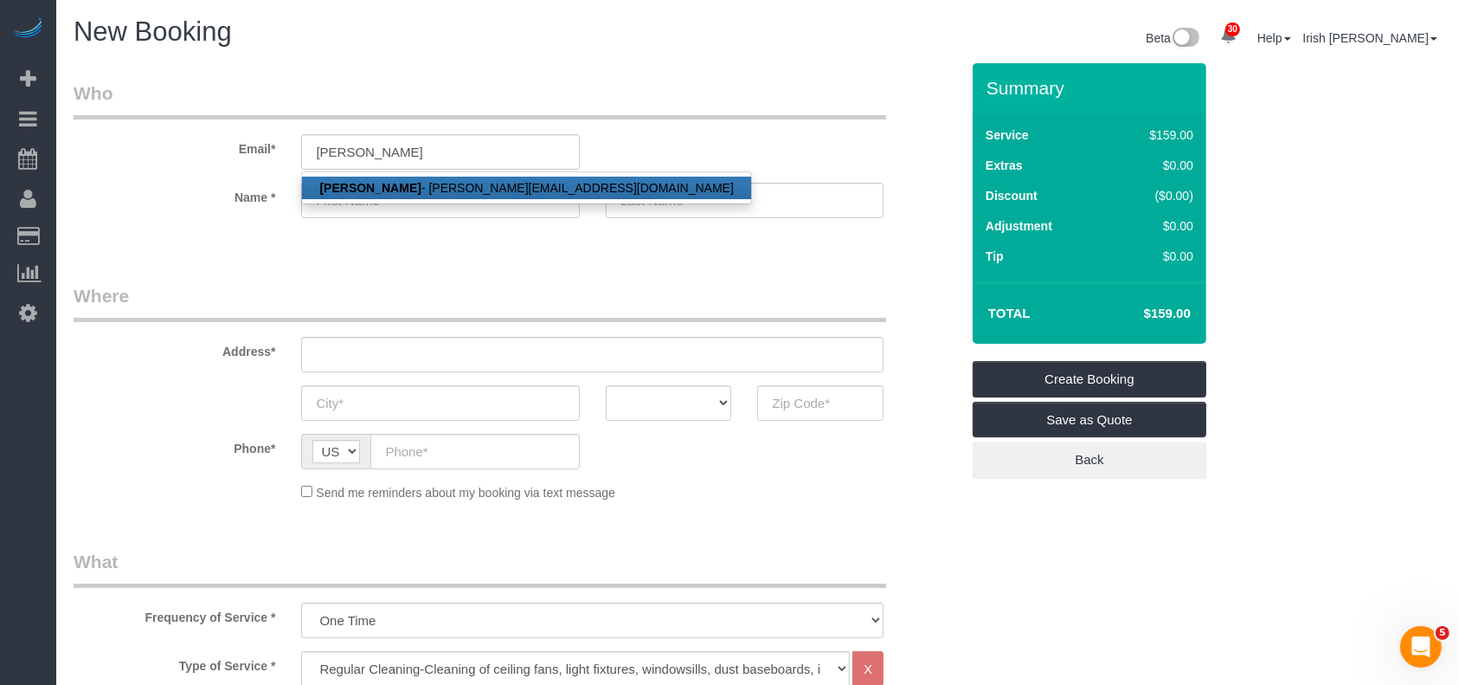
click at [404, 184] on link "[PERSON_NAME] - [PERSON_NAME][EMAIL_ADDRESS][DOMAIN_NAME]" at bounding box center [526, 188] width 448 height 23
type input "[PERSON_NAME][EMAIL_ADDRESS][DOMAIN_NAME]"
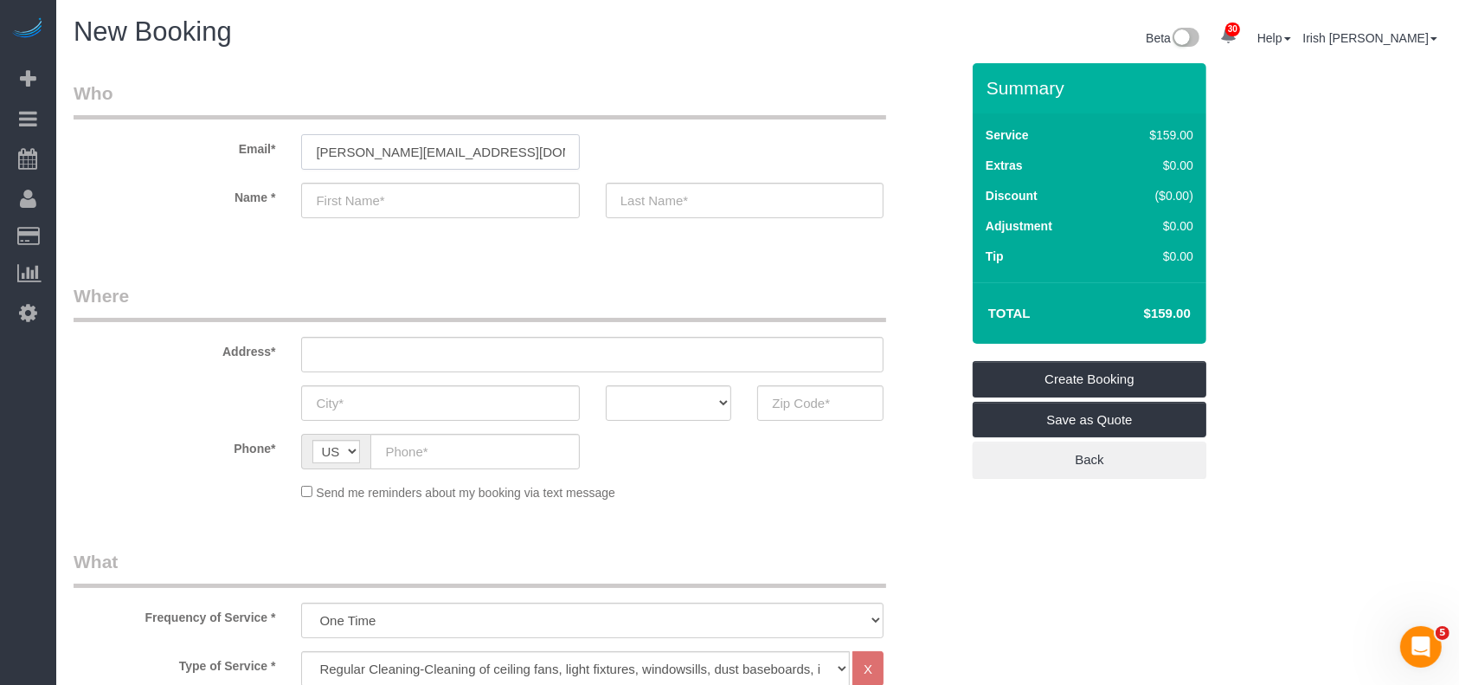
type input "[PERSON_NAME]"
type input "[PHONE_NUMBER]"
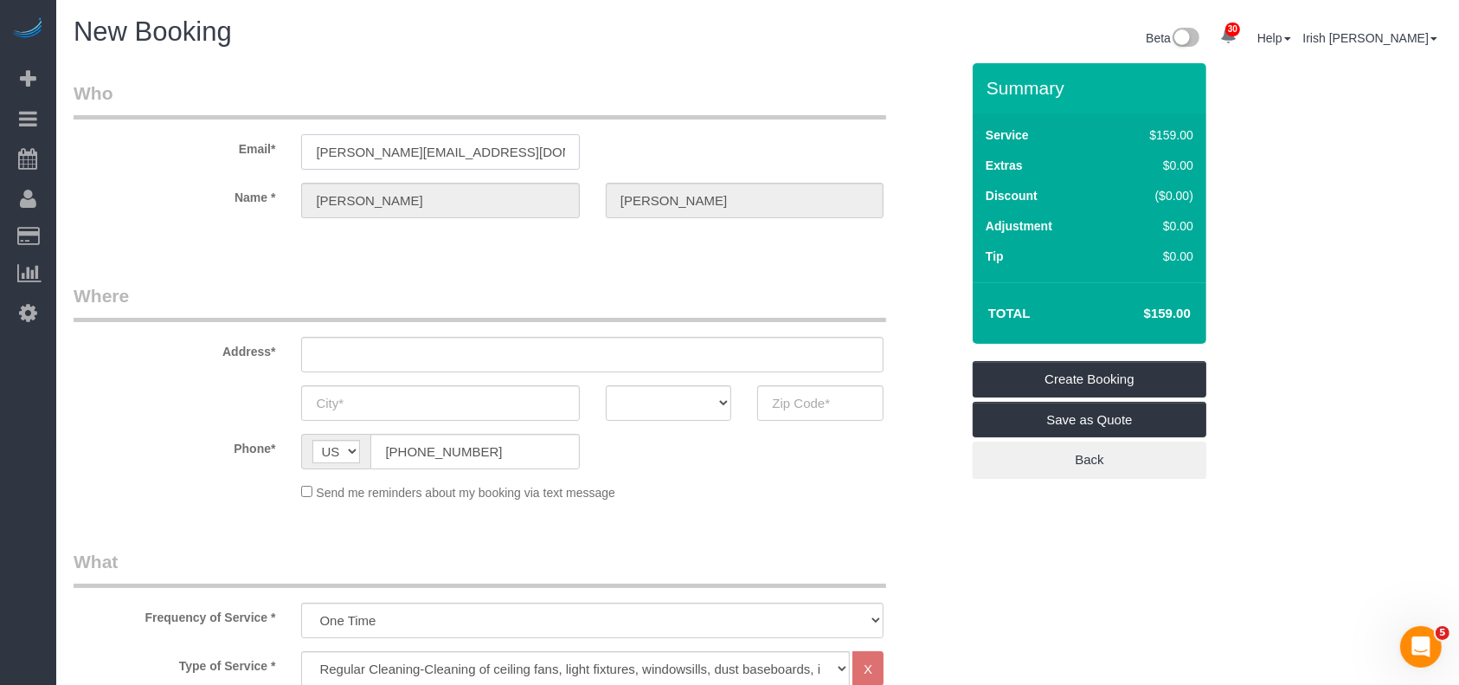
type input "[STREET_ADDRESS][PERSON_NAME]"
type input "LEAGUE CITY"
select select "[GEOGRAPHIC_DATA]"
type input "77573"
select select "string:fspay-ae9463b0-e6f0-4c18-919b-24382207aeee"
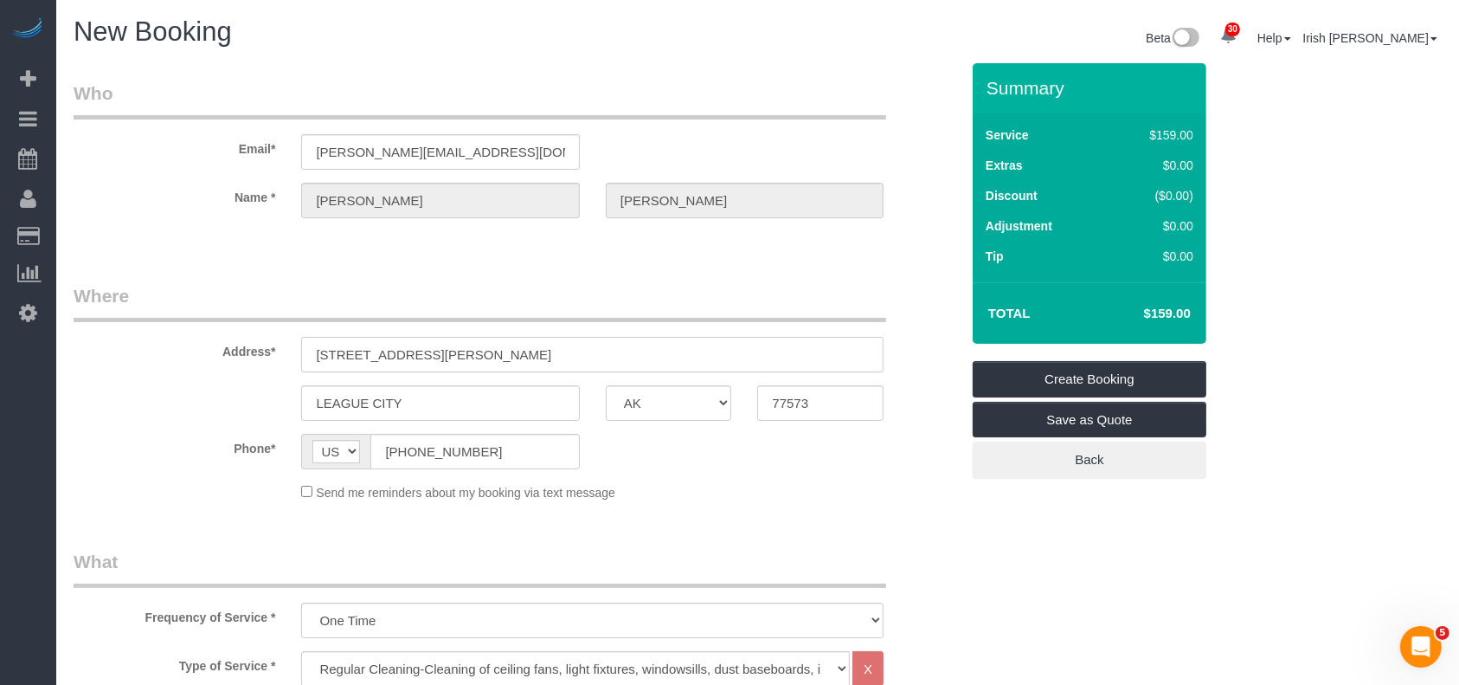
drag, startPoint x: 448, startPoint y: 361, endPoint x: 93, endPoint y: 358, distance: 354.9
click at [93, 358] on div "Address* [STREET_ADDRESS][PERSON_NAME]" at bounding box center [517, 327] width 912 height 89
paste input "[STREET_ADDRESS][PERSON_NAME]"
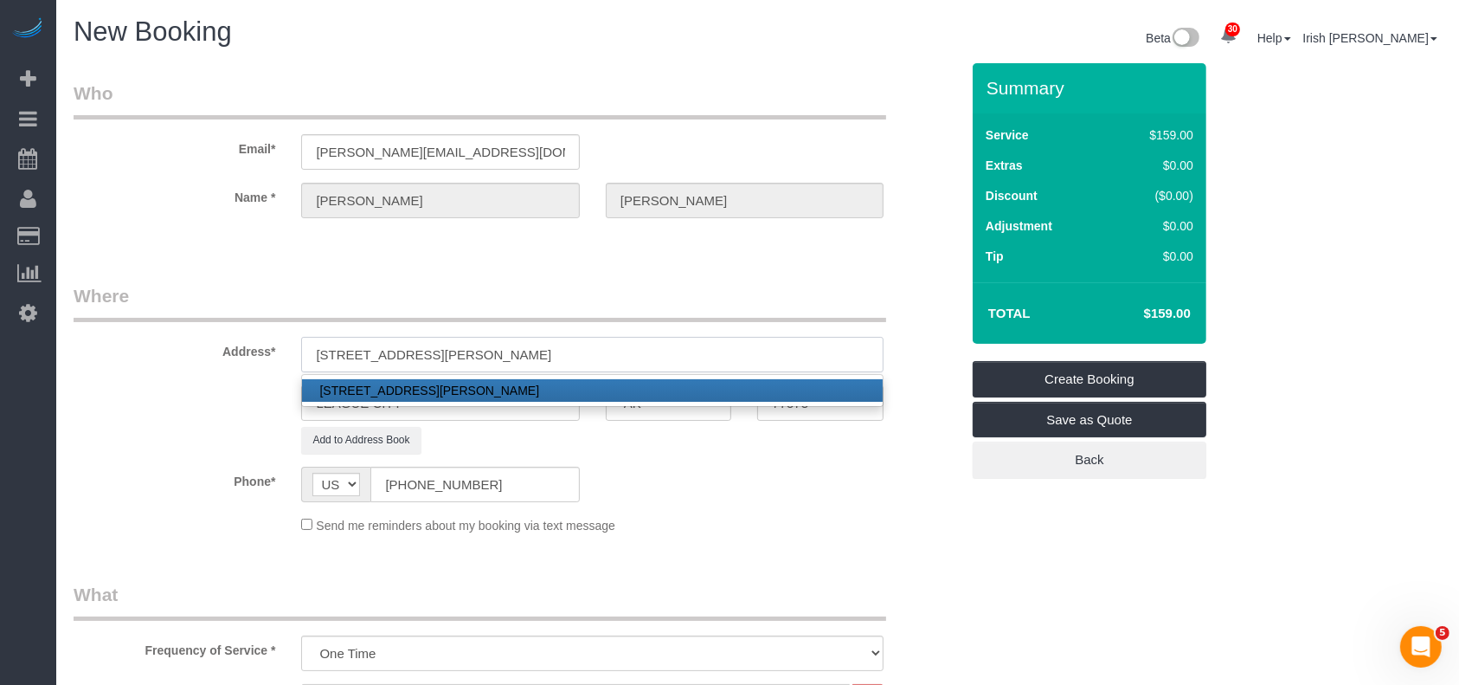
click at [472, 352] on input "[STREET_ADDRESS][PERSON_NAME]" at bounding box center [592, 354] width 583 height 35
type input "[STREET_ADDRESS][PERSON_NAME]"
click at [482, 296] on legend "Where" at bounding box center [480, 302] width 813 height 39
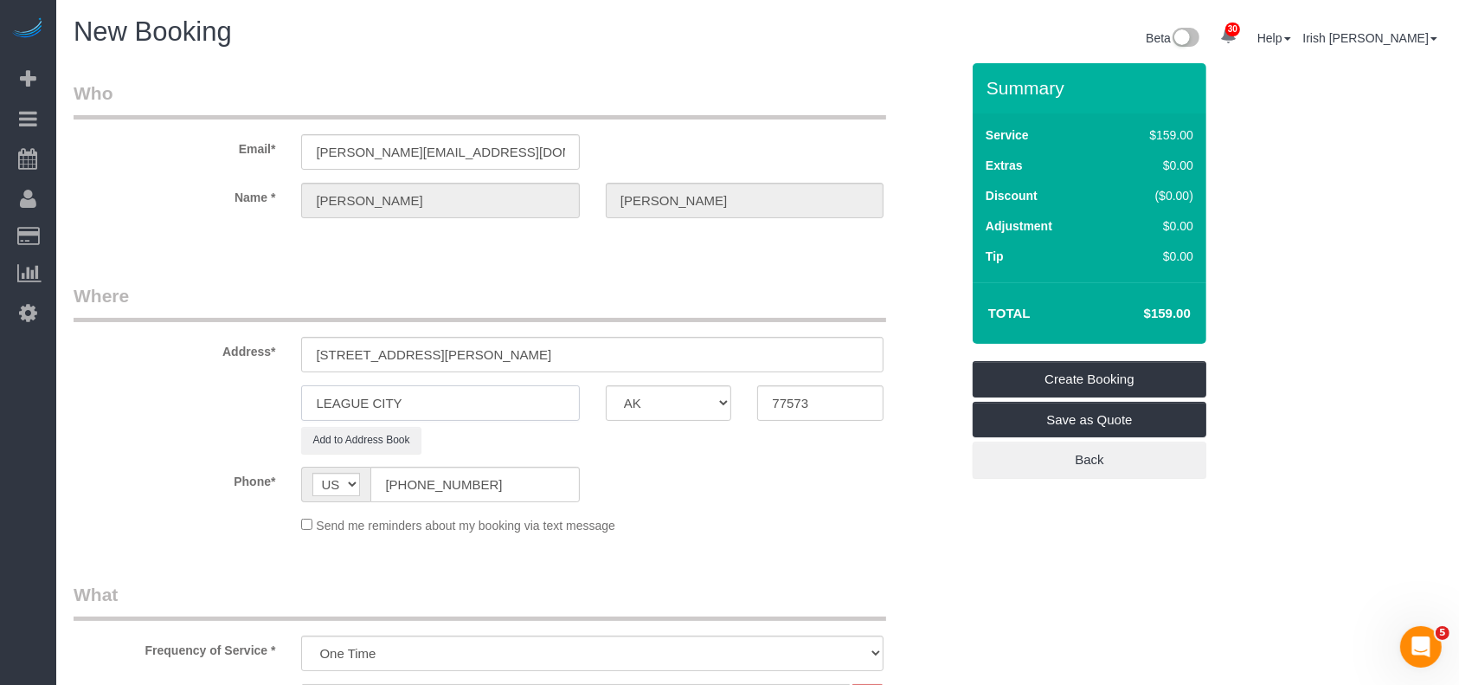
drag, startPoint x: 441, startPoint y: 407, endPoint x: 167, endPoint y: 419, distance: 274.7
click at [164, 421] on sui-booking-address "Address* [STREET_ADDRESS][PERSON_NAME] [GEOGRAPHIC_DATA] AK AL AR AZ CA CO CT D…" at bounding box center [517, 368] width 886 height 171
paste input "[GEOGRAPHIC_DATA]"
type input "[GEOGRAPHIC_DATA]"
click at [558, 350] on input "[STREET_ADDRESS][PERSON_NAME]" at bounding box center [592, 354] width 583 height 35
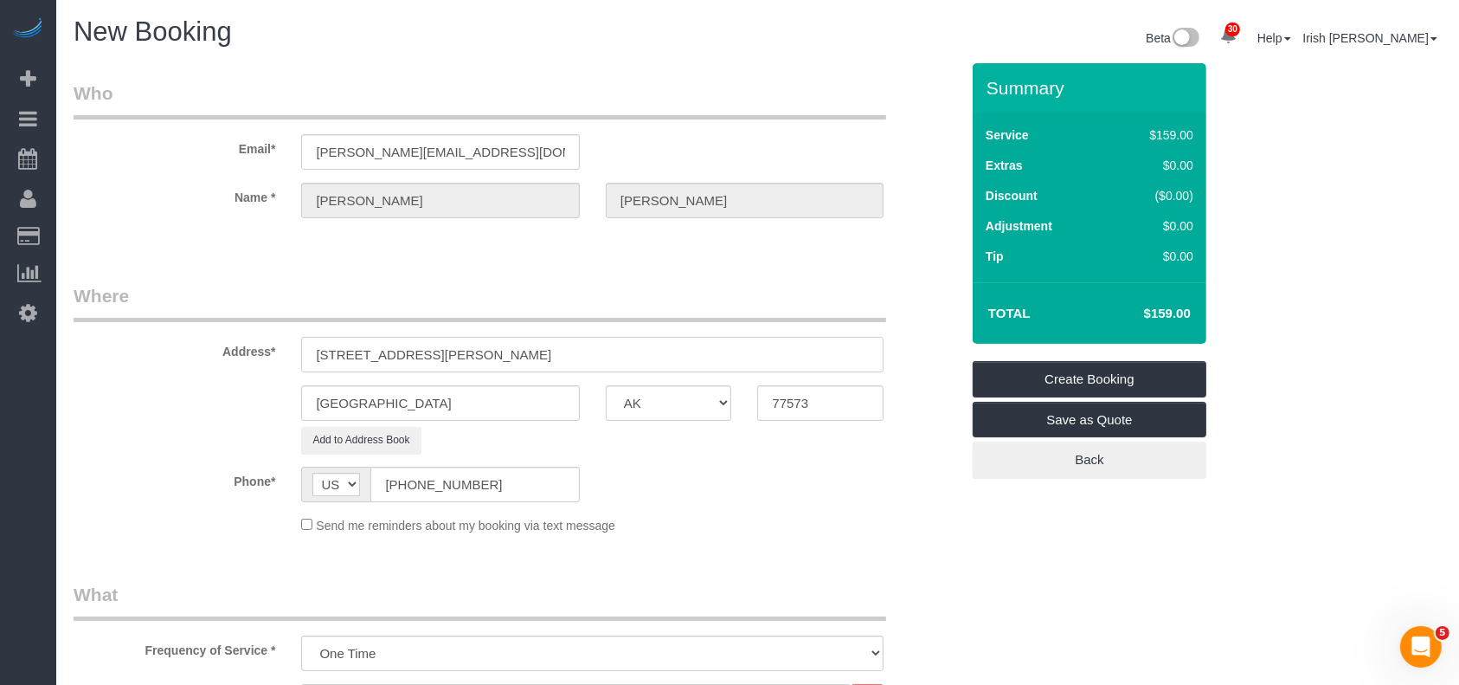
click at [558, 350] on input "[STREET_ADDRESS][PERSON_NAME]" at bounding box center [592, 354] width 583 height 35
drag, startPoint x: 827, startPoint y: 403, endPoint x: 656, endPoint y: 409, distance: 170.6
click at [658, 414] on div "[GEOGRAPHIC_DATA] AK AL AR AZ CA CO CT DC DE [GEOGRAPHIC_DATA] [GEOGRAPHIC_DATA…" at bounding box center [517, 402] width 912 height 35
paste input "075"
type input "77075"
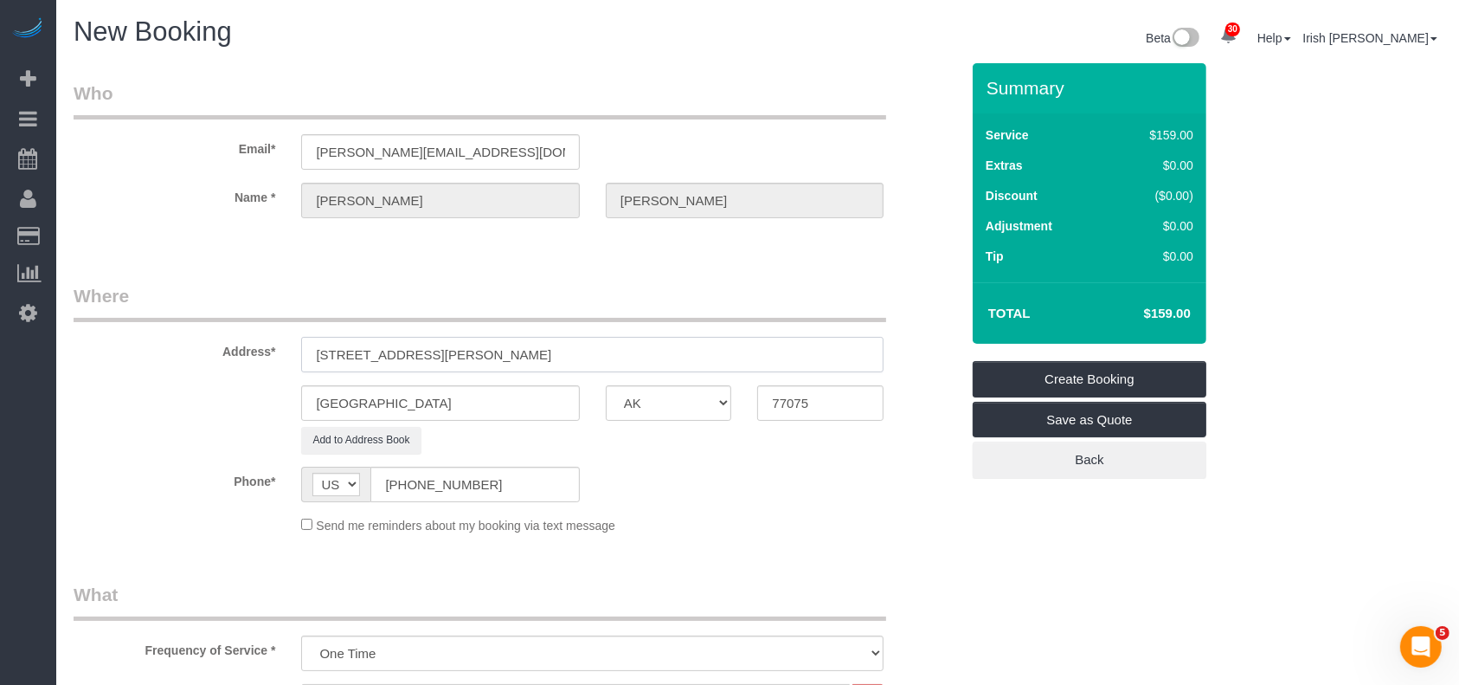
drag, startPoint x: 600, startPoint y: 364, endPoint x: 540, endPoint y: 253, distance: 125.9
click at [459, 353] on sui-booking-address "Address* [STREET_ADDRESS][PERSON_NAME] [GEOGRAPHIC_DATA] AK AL AR AZ CA CO CT D…" at bounding box center [517, 368] width 886 height 171
type input "[STREET_ADDRESS][PERSON_NAME],"
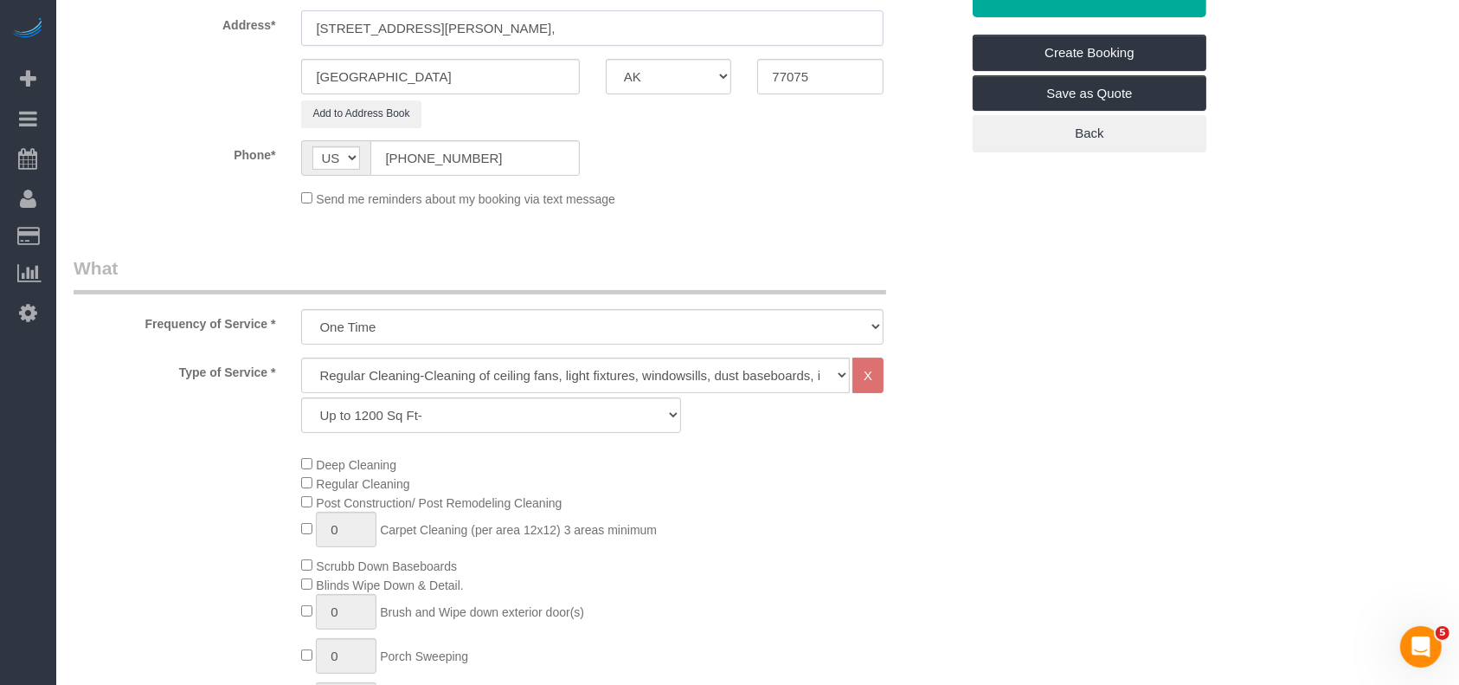
scroll to position [461, 0]
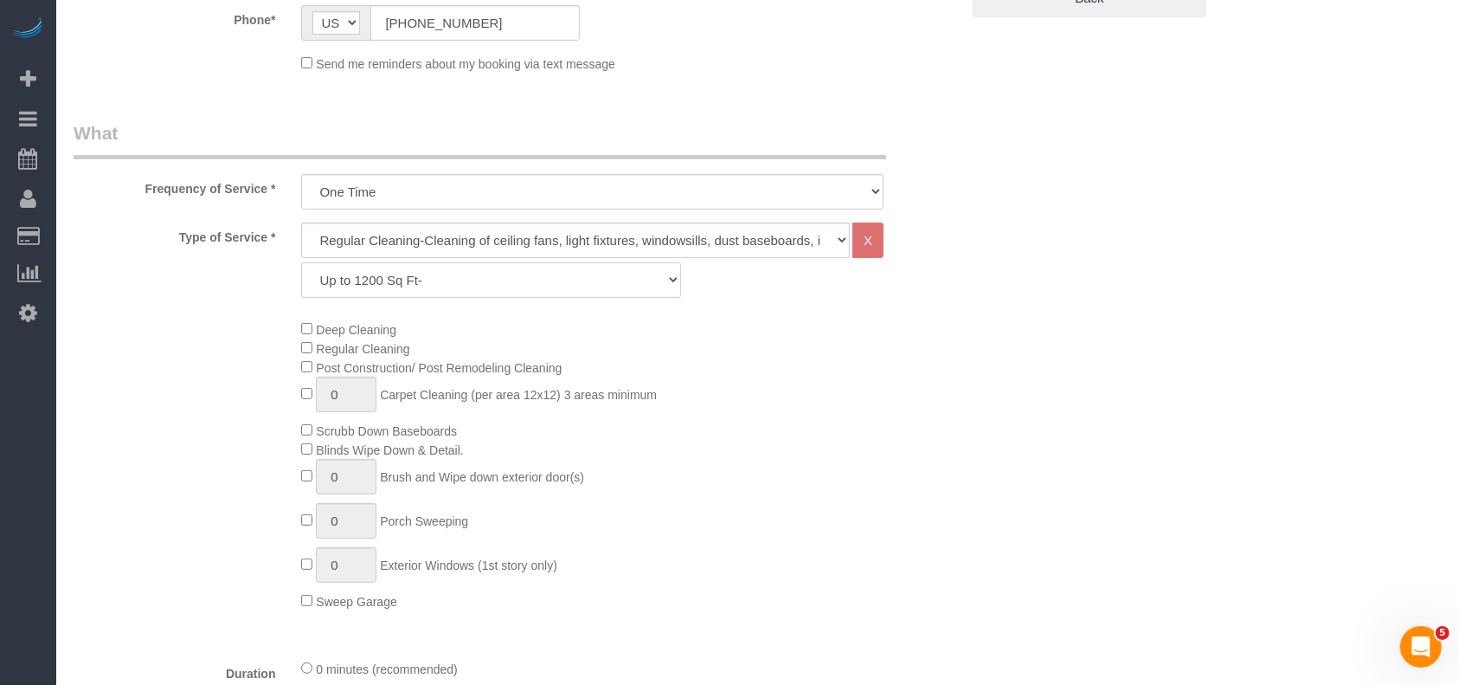
click at [485, 272] on select "Up to 1200 Sq Ft- [DATE]-[DATE] Sq Ft [DATE]-[DATE] Sq Ft [DATE]-[DATE] Sq Ft […" at bounding box center [490, 279] width 379 height 35
select select "62"
click at [301, 262] on select "Up to 1200 Sq Ft- [DATE]-[DATE] Sq Ft [DATE]-[DATE] Sq Ft [DATE]-[DATE] Sq Ft […" at bounding box center [490, 279] width 379 height 35
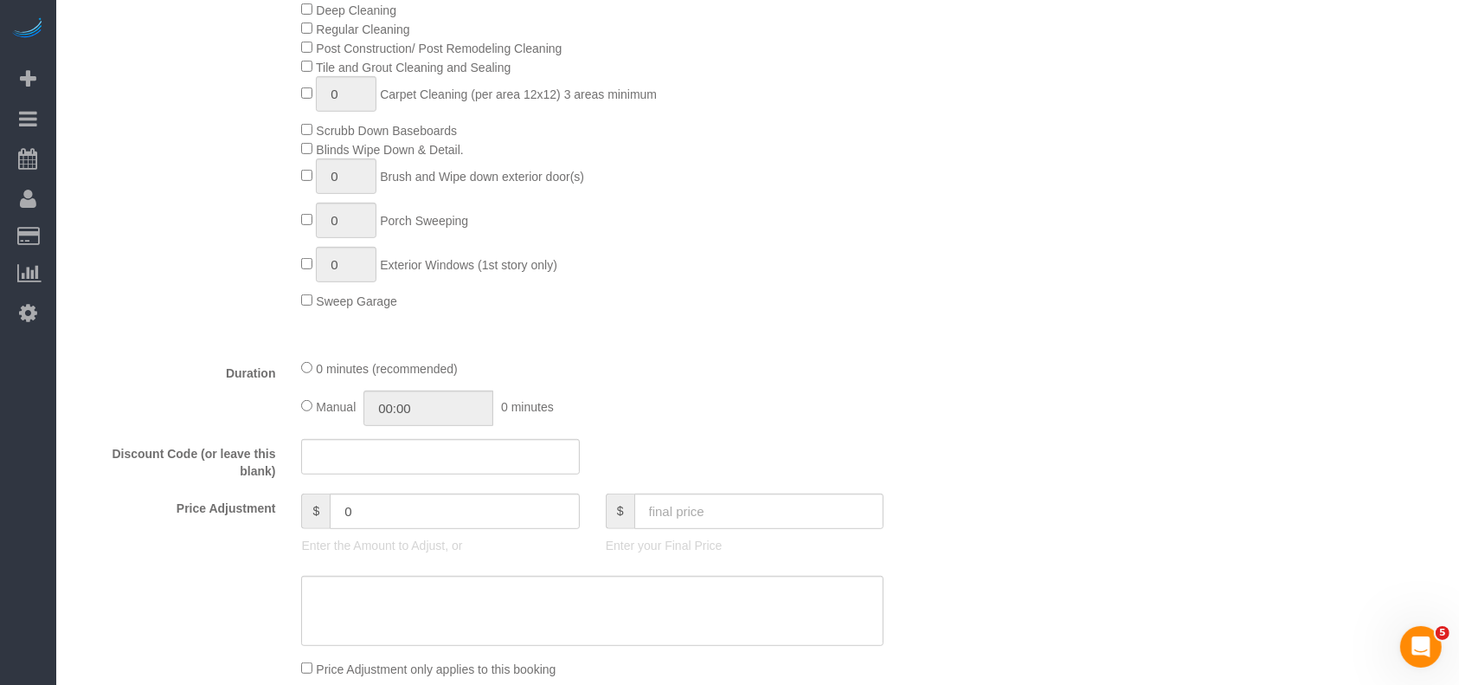
scroll to position [923, 0]
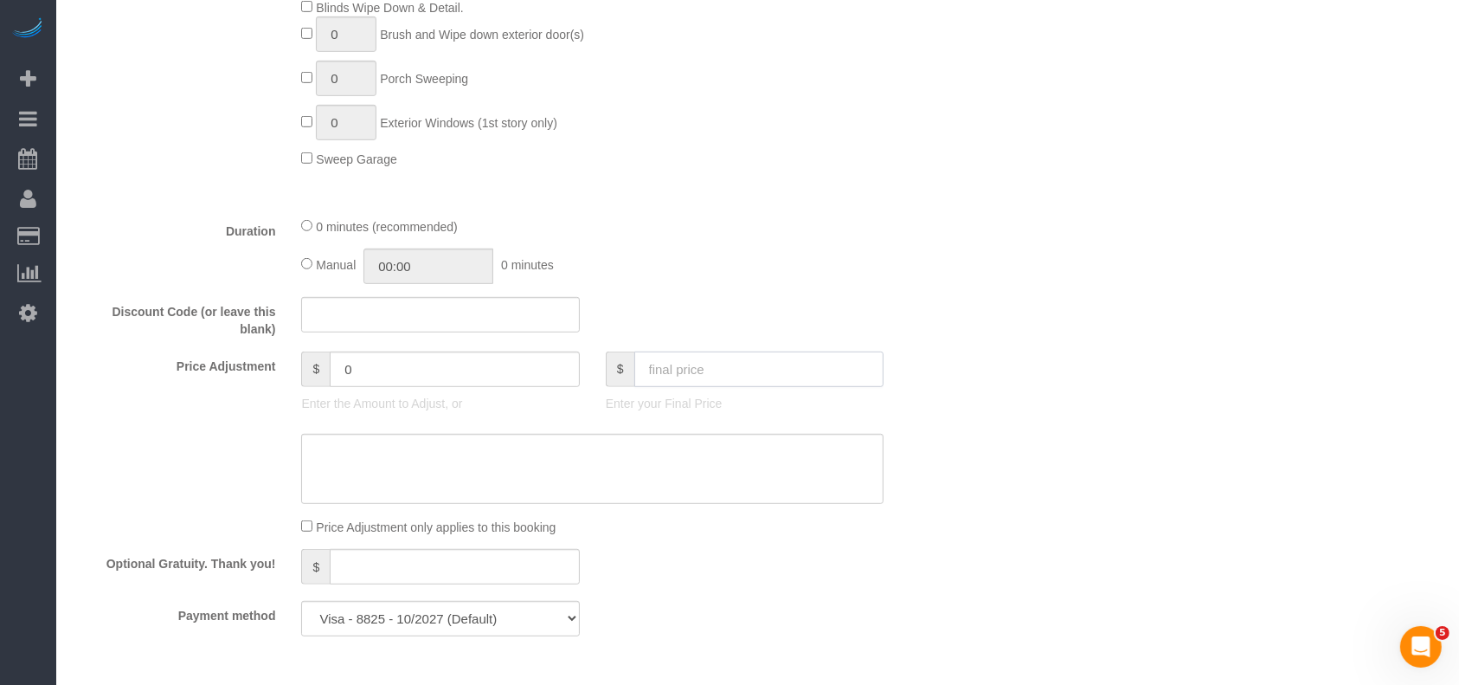
click at [701, 370] on input "text" at bounding box center [760, 368] width 250 height 35
type input "2"
type input "-237"
type input "3"
type input "-236"
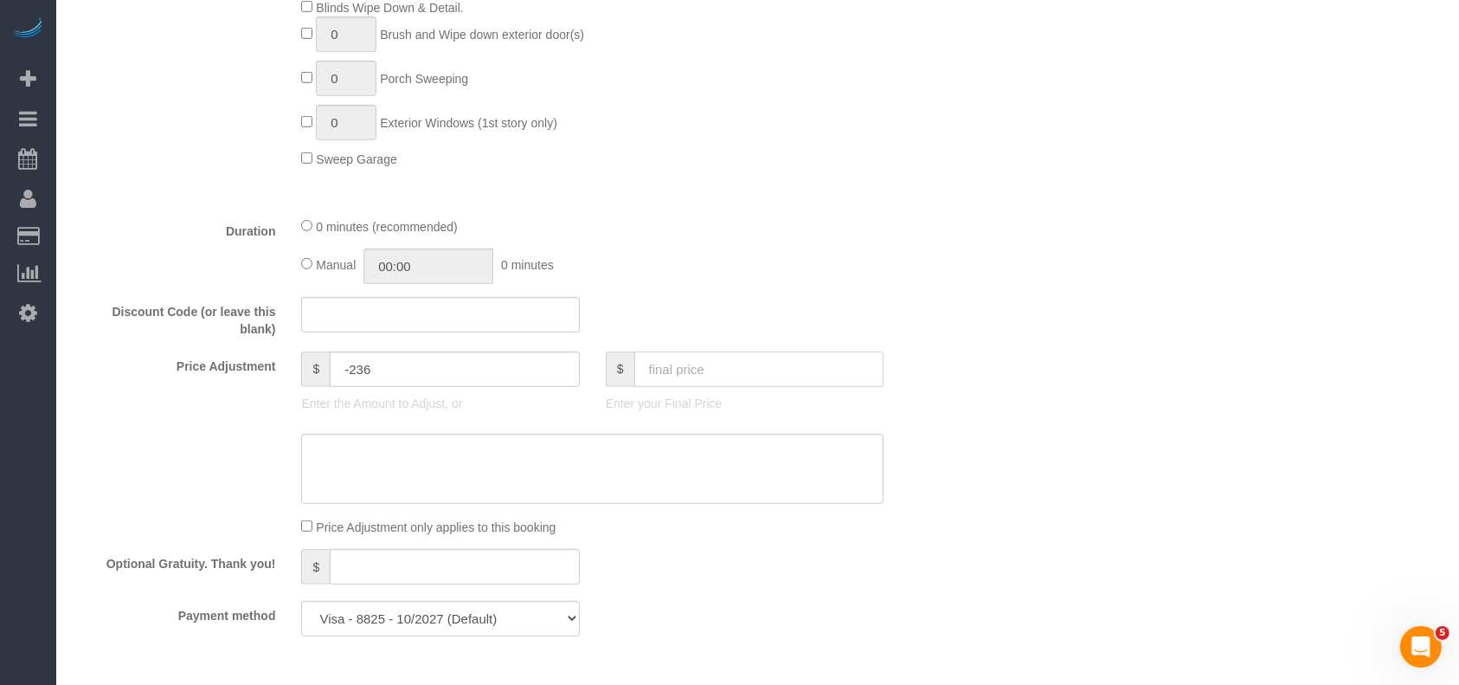
click at [699, 382] on input "text" at bounding box center [760, 368] width 250 height 35
paste input "6"
drag, startPoint x: 734, startPoint y: 379, endPoint x: 601, endPoint y: 384, distance: 133.4
click at [601, 378] on div "$ 263 Enter your Final Price" at bounding box center [745, 385] width 304 height 69
type input "263"
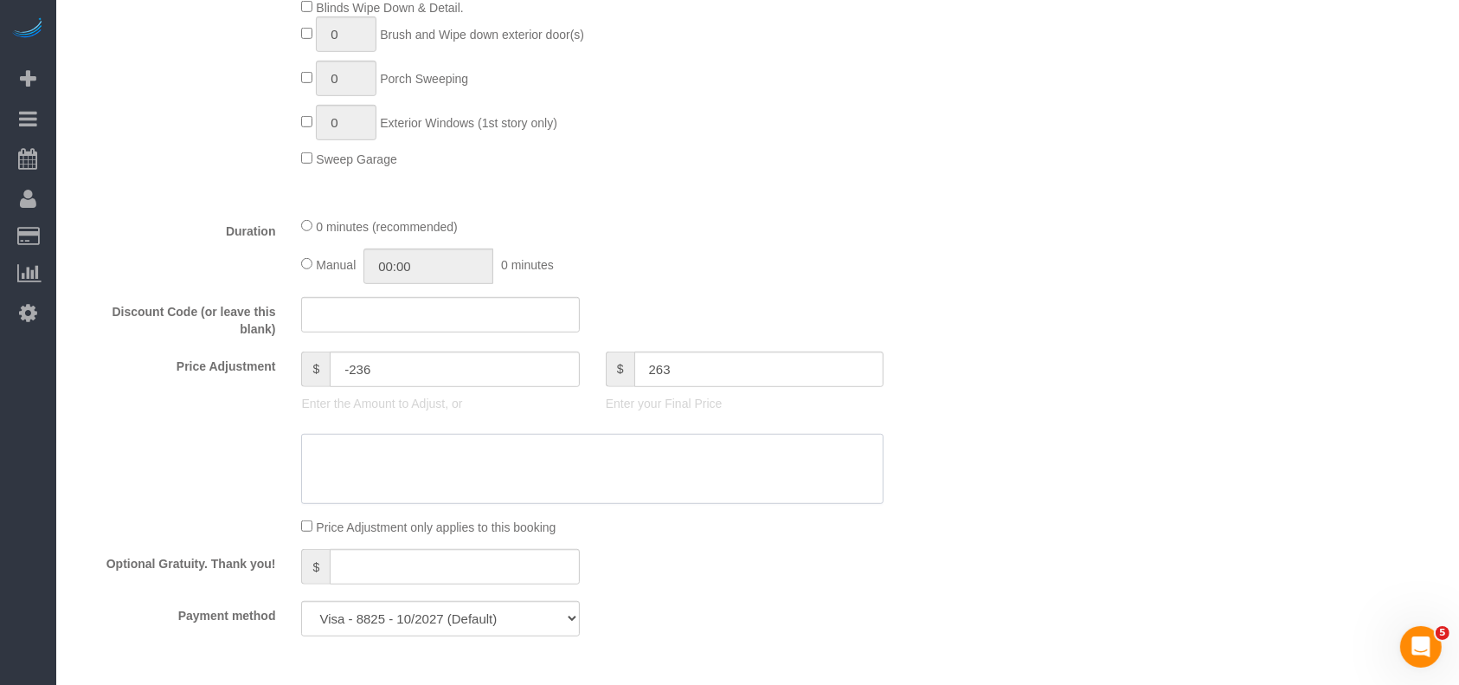
click at [596, 505] on textarea at bounding box center [592, 469] width 583 height 71
paste textarea "263"
type textarea "263"
type input "24"
click at [302, 454] on textarea at bounding box center [592, 469] width 583 height 71
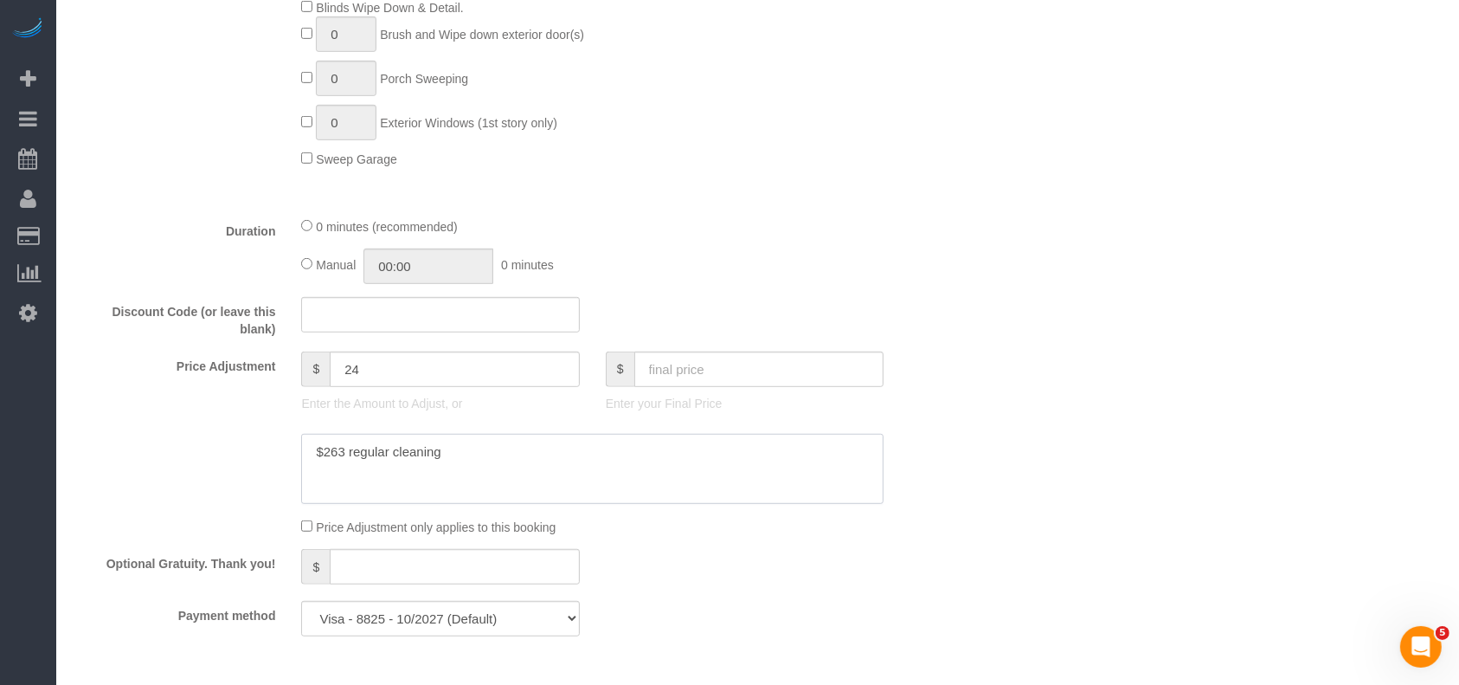
type textarea "$263 regular cleaning"
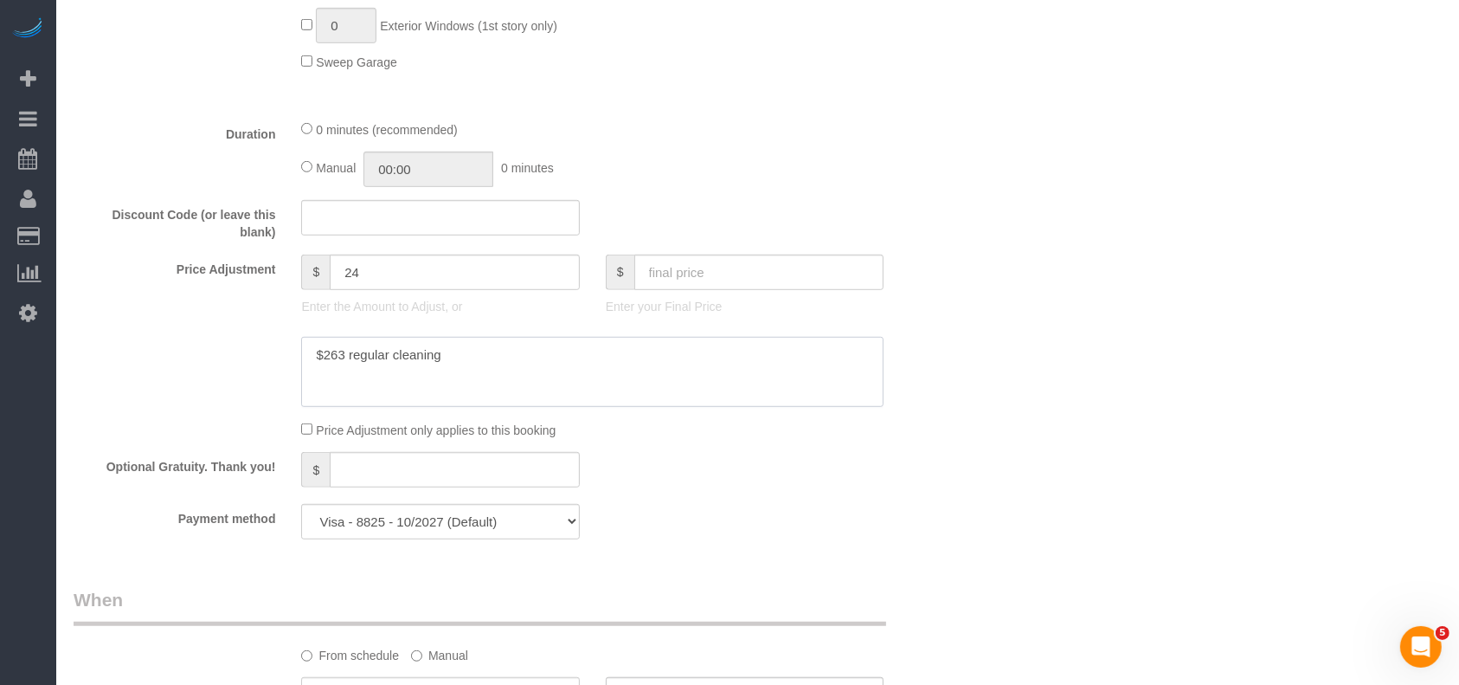
scroll to position [1269, 0]
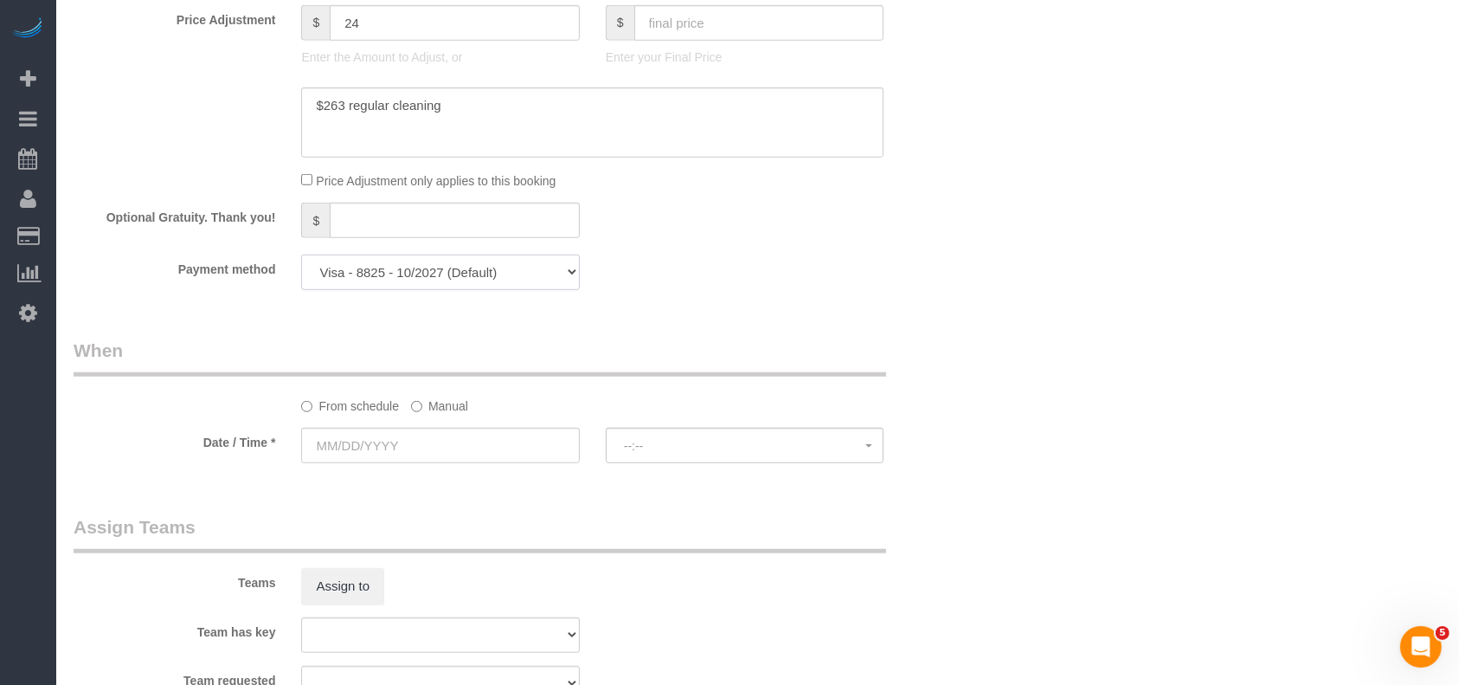
drag, startPoint x: 488, startPoint y: 279, endPoint x: 477, endPoint y: 290, distance: 15.9
click at [488, 278] on select "Visa - 8825 - 10/2027 Visa - 8825 - 10/2027 (Default) Add Credit Card ─────────…" at bounding box center [440, 271] width 278 height 35
select select "string:check"
click at [301, 259] on select "Visa - 8825 - 10/2027 Visa - 8825 - 10/2027 (Default) Add Credit Card ─────────…" at bounding box center [440, 271] width 278 height 35
click at [444, 409] on label "Manual" at bounding box center [439, 402] width 57 height 23
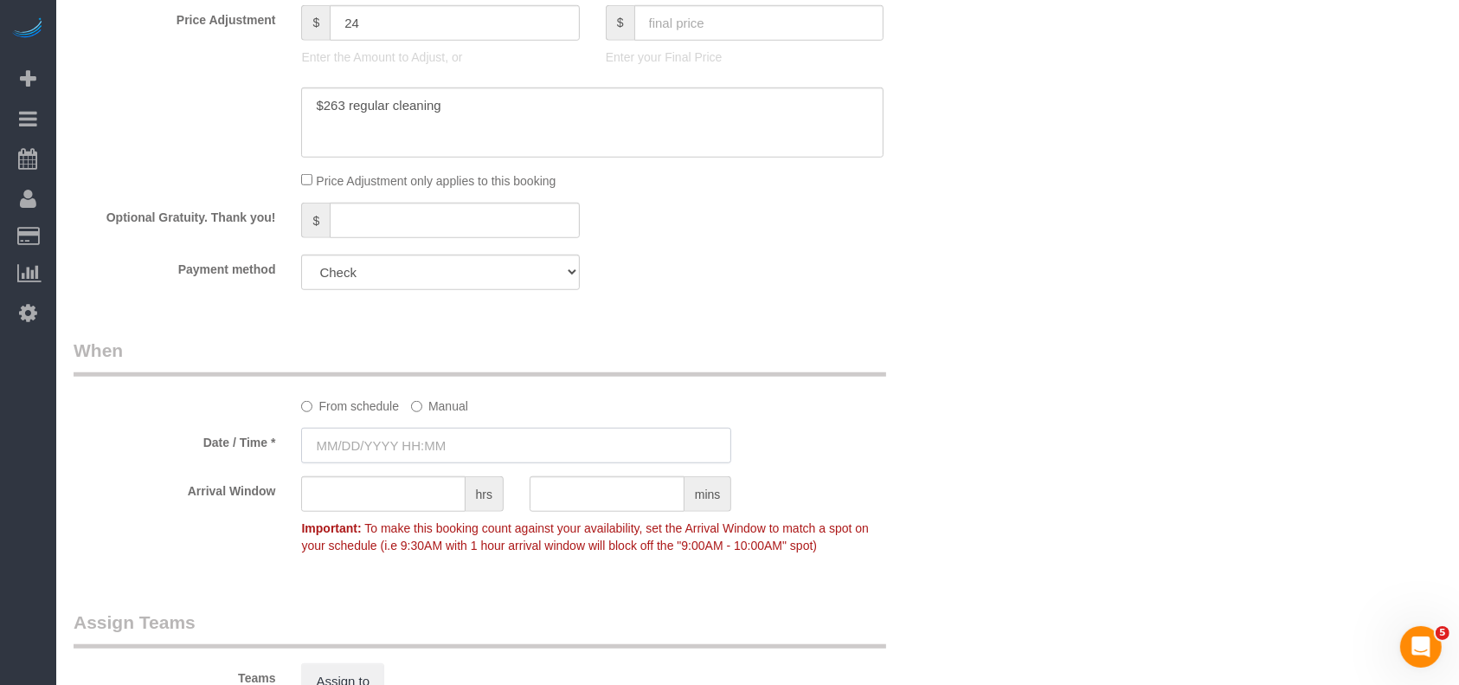
click at [427, 453] on input "text" at bounding box center [516, 445] width 430 height 35
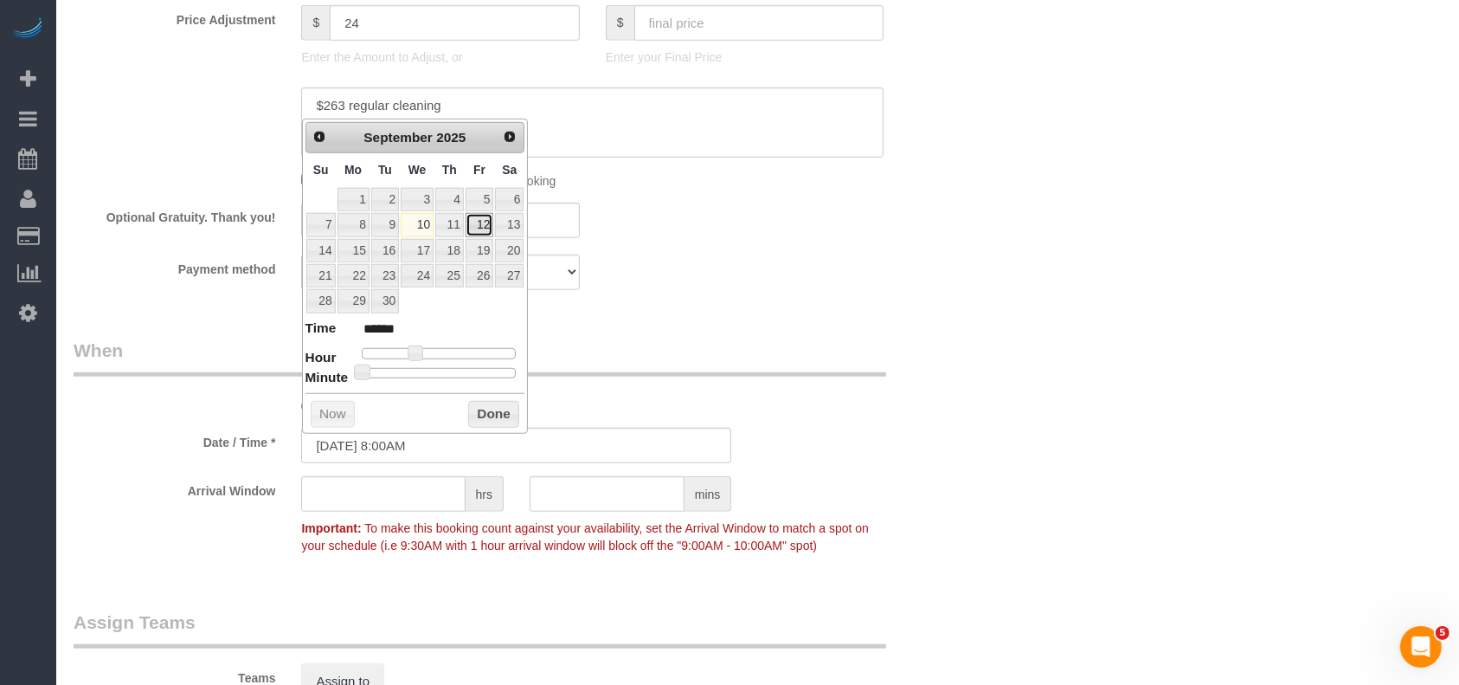
click at [478, 226] on link "12" at bounding box center [480, 224] width 28 height 23
type input "[DATE] 8:00AM"
click at [490, 412] on button "Done" at bounding box center [493, 415] width 51 height 28
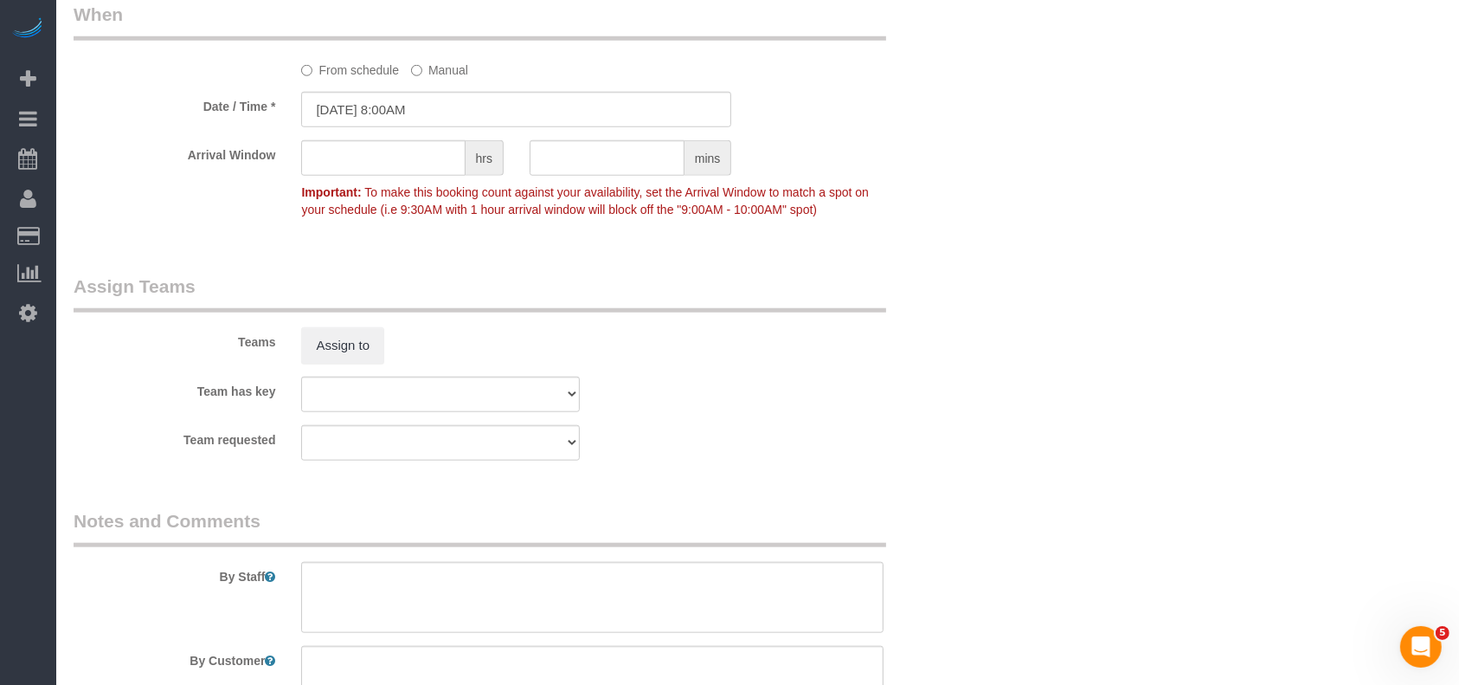
scroll to position [1785, 0]
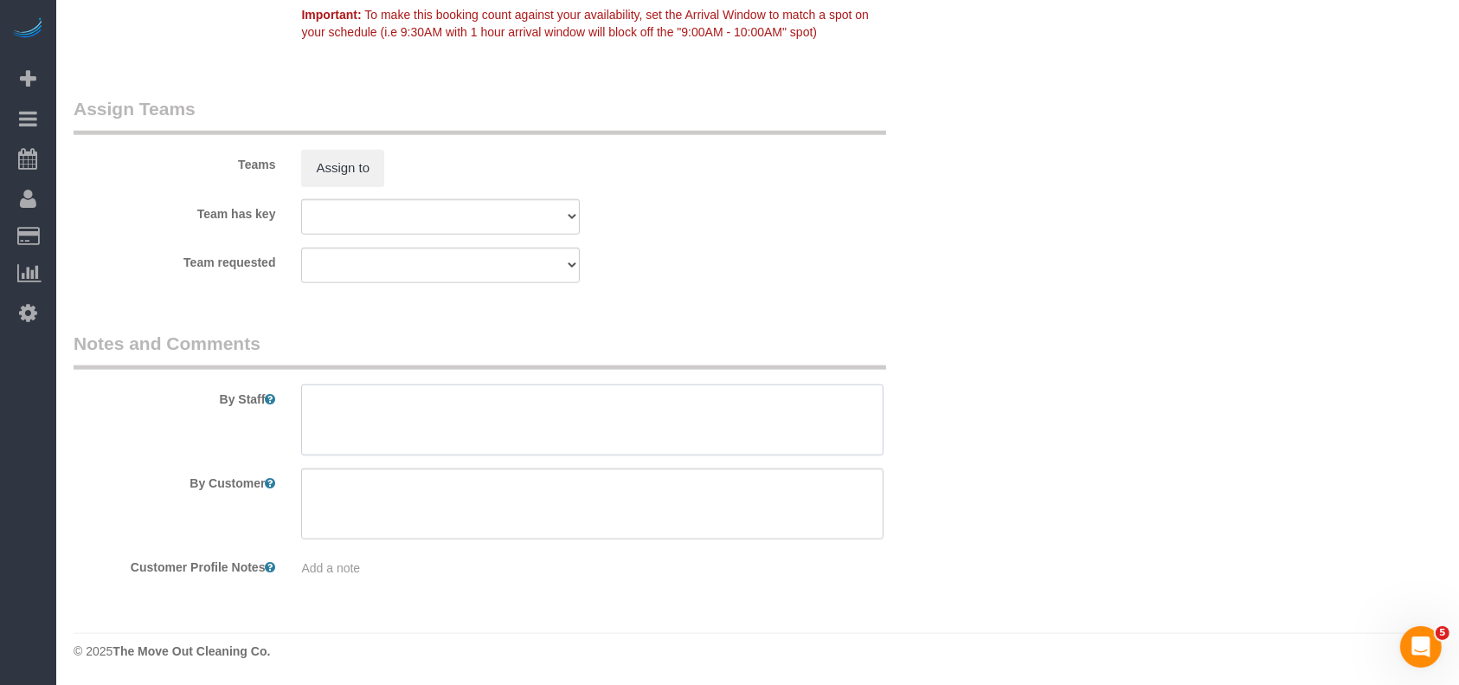
click at [422, 451] on textarea at bounding box center [592, 419] width 583 height 71
paste textarea "code 13101"
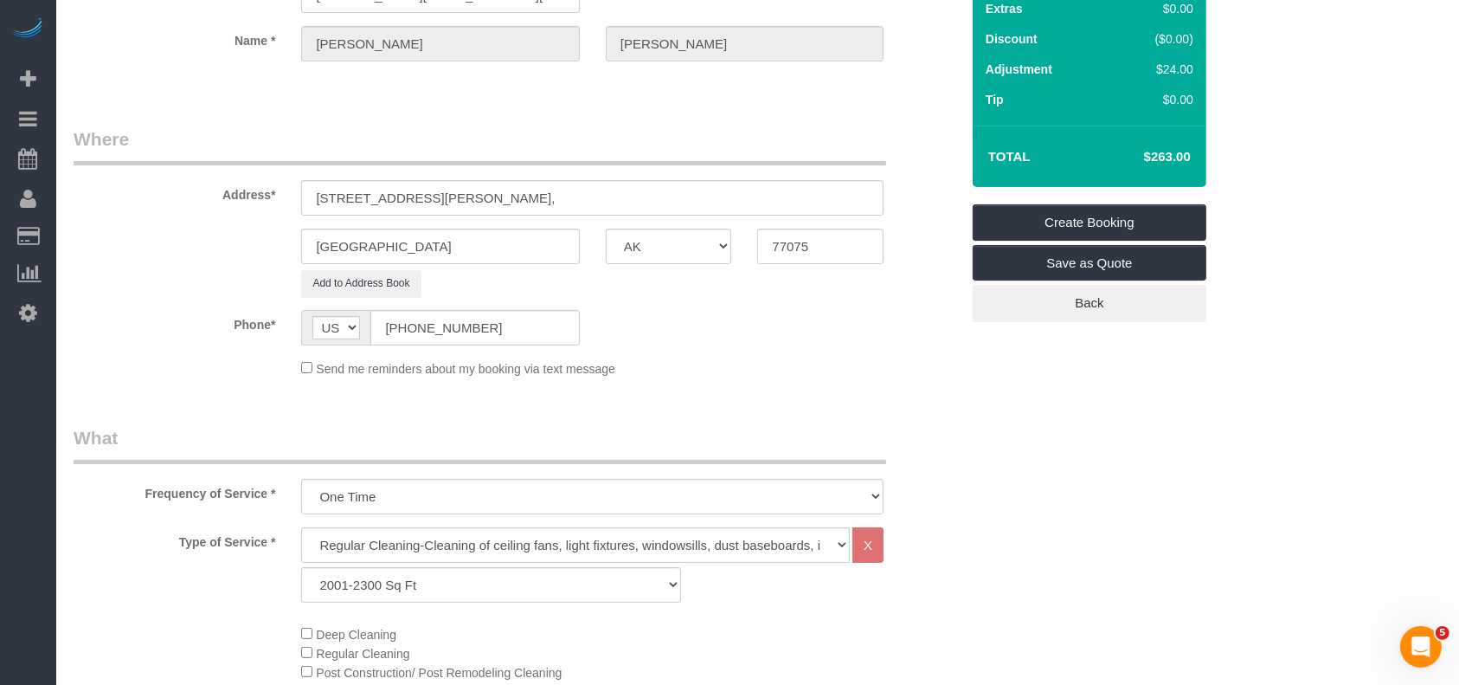
scroll to position [0, 0]
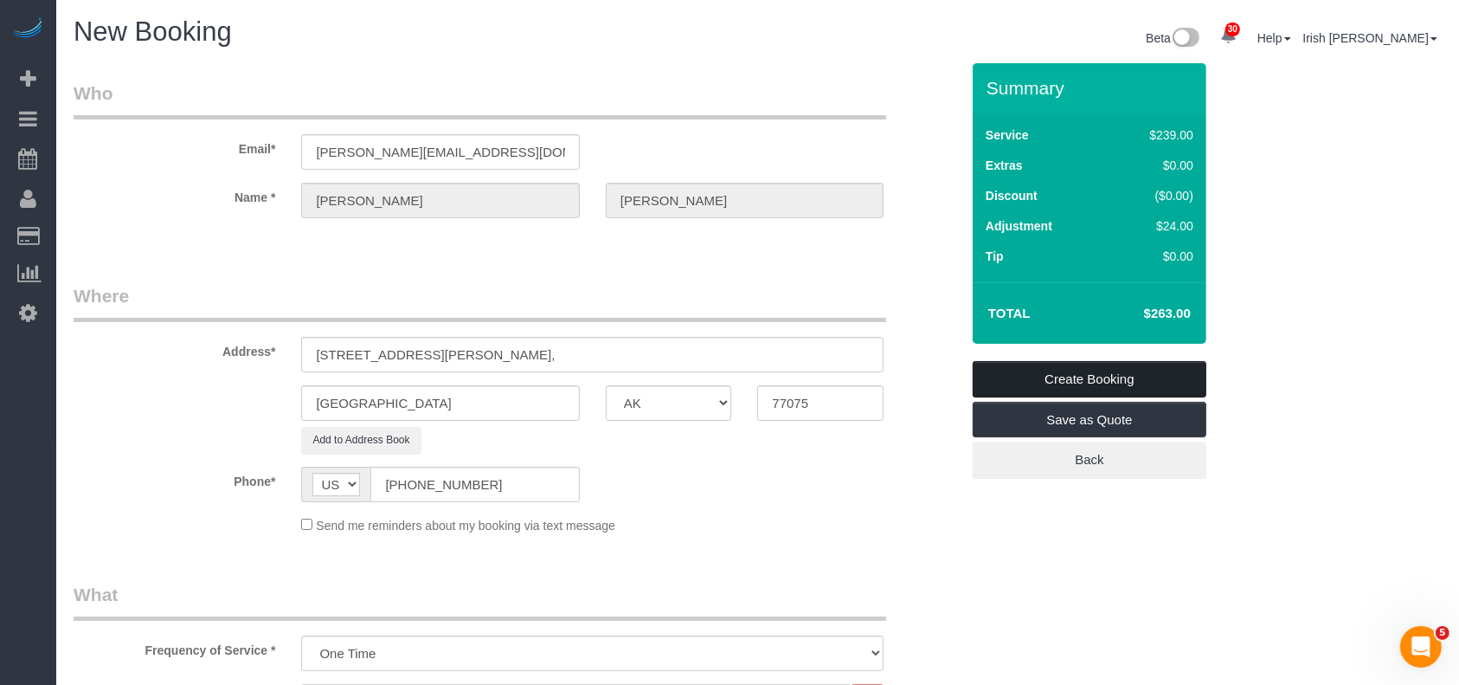
type textarea "code 13101"
click at [1107, 391] on link "Create Booking" at bounding box center [1090, 379] width 234 height 36
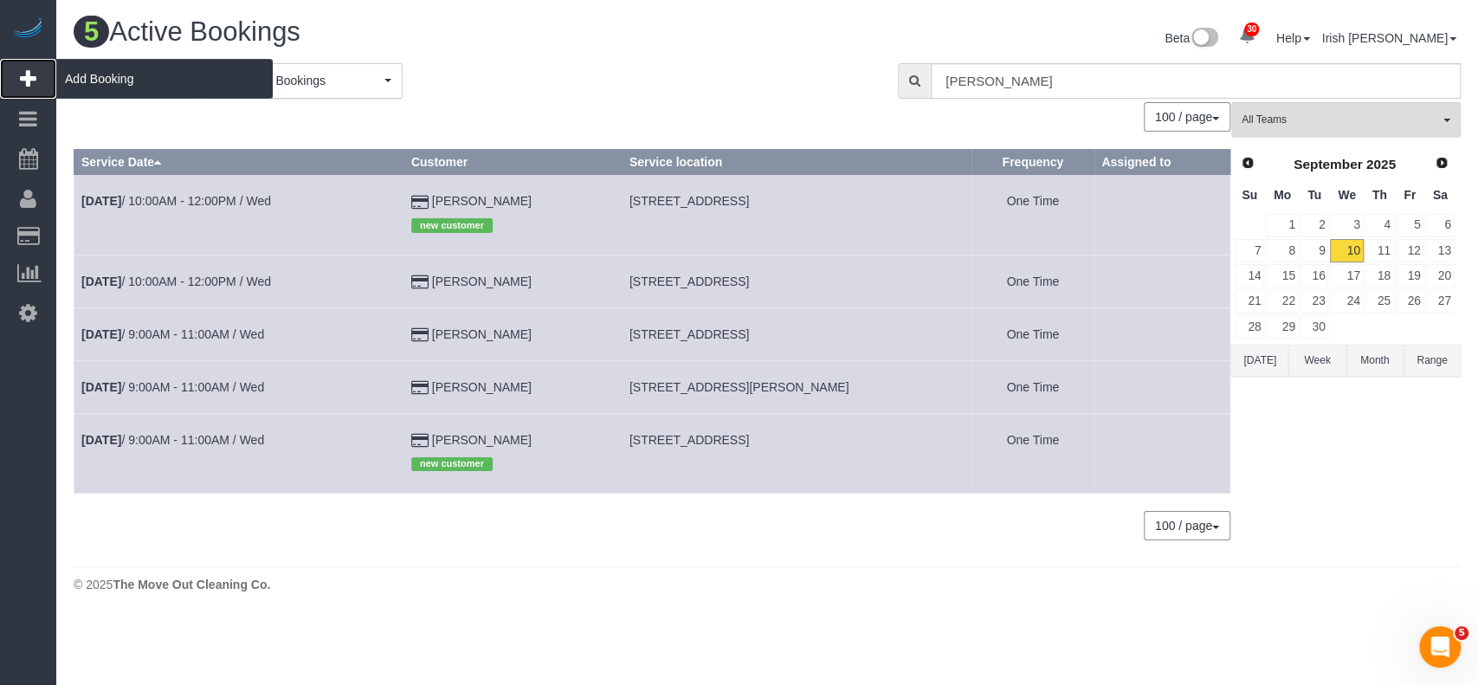
click at [82, 73] on span "Add Booking" at bounding box center [164, 79] width 216 height 40
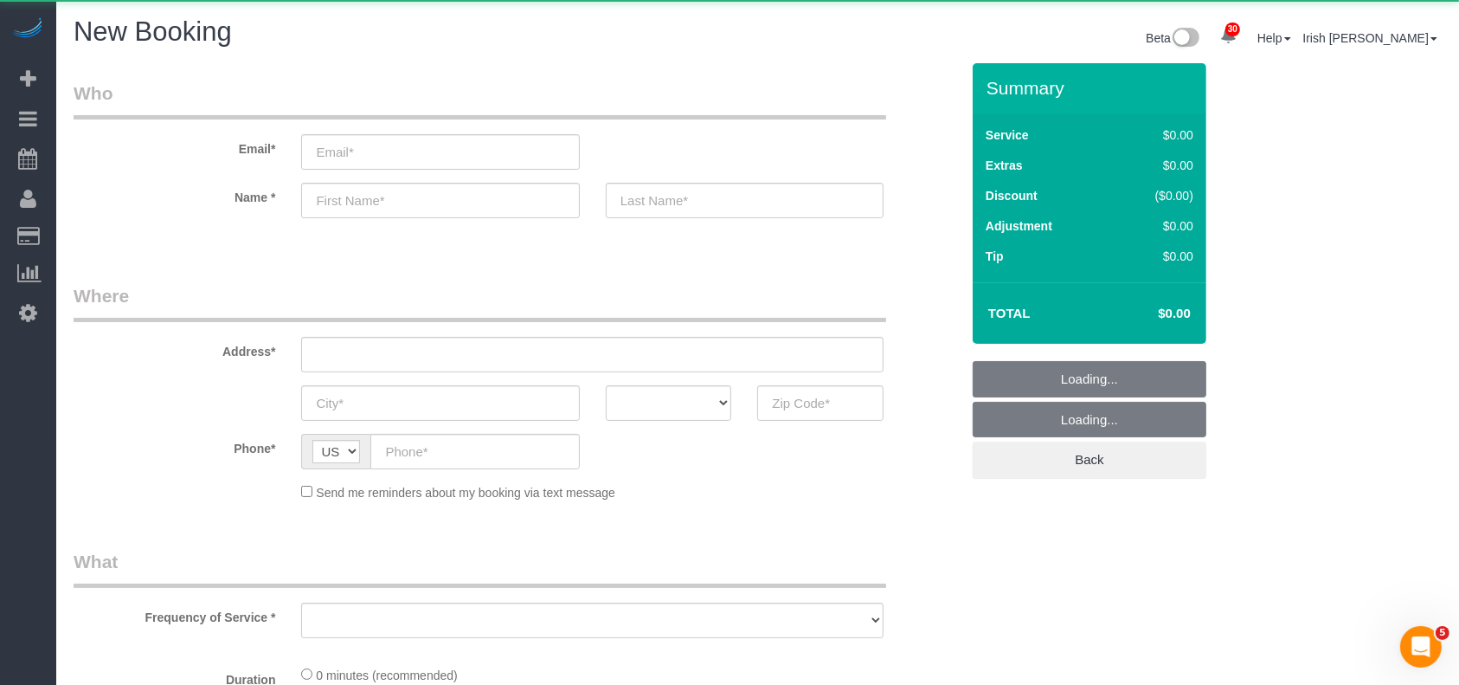
select select "object:15520"
select select "3"
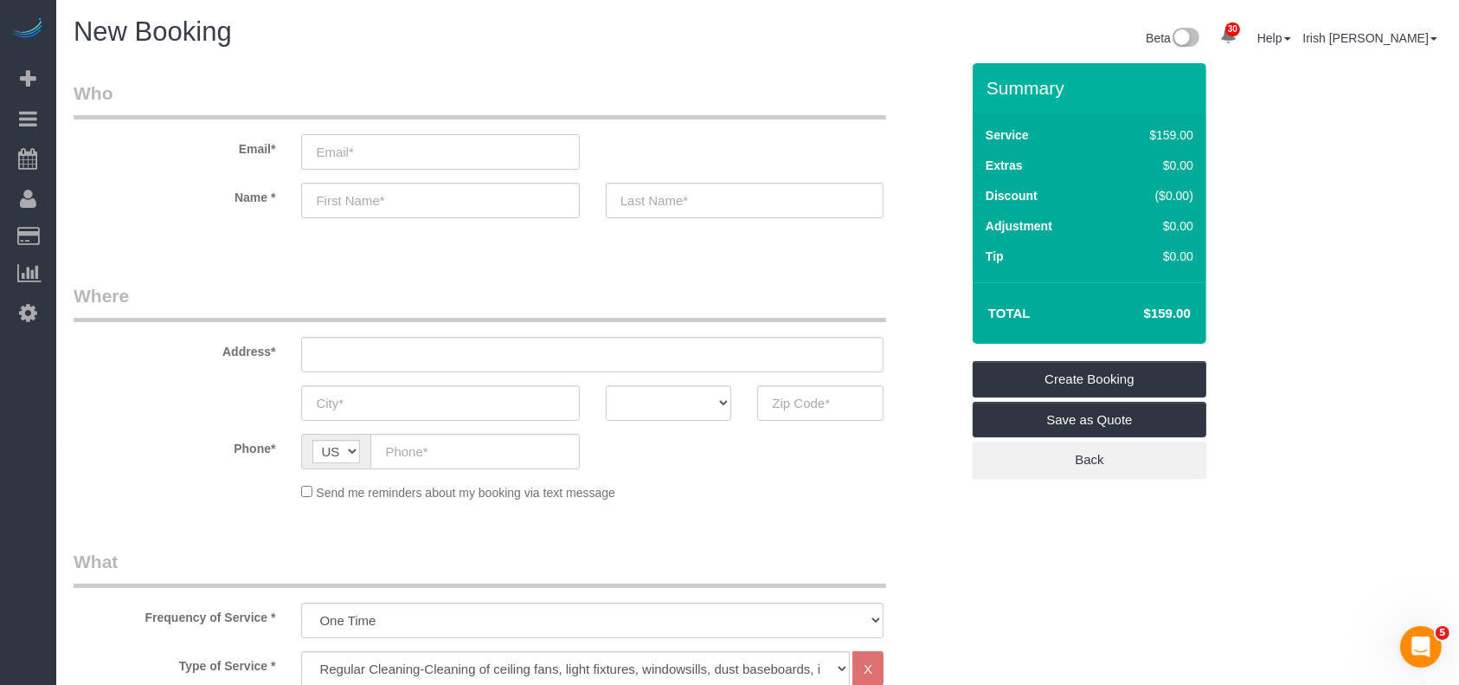
click at [386, 155] on input "email" at bounding box center [440, 151] width 278 height 35
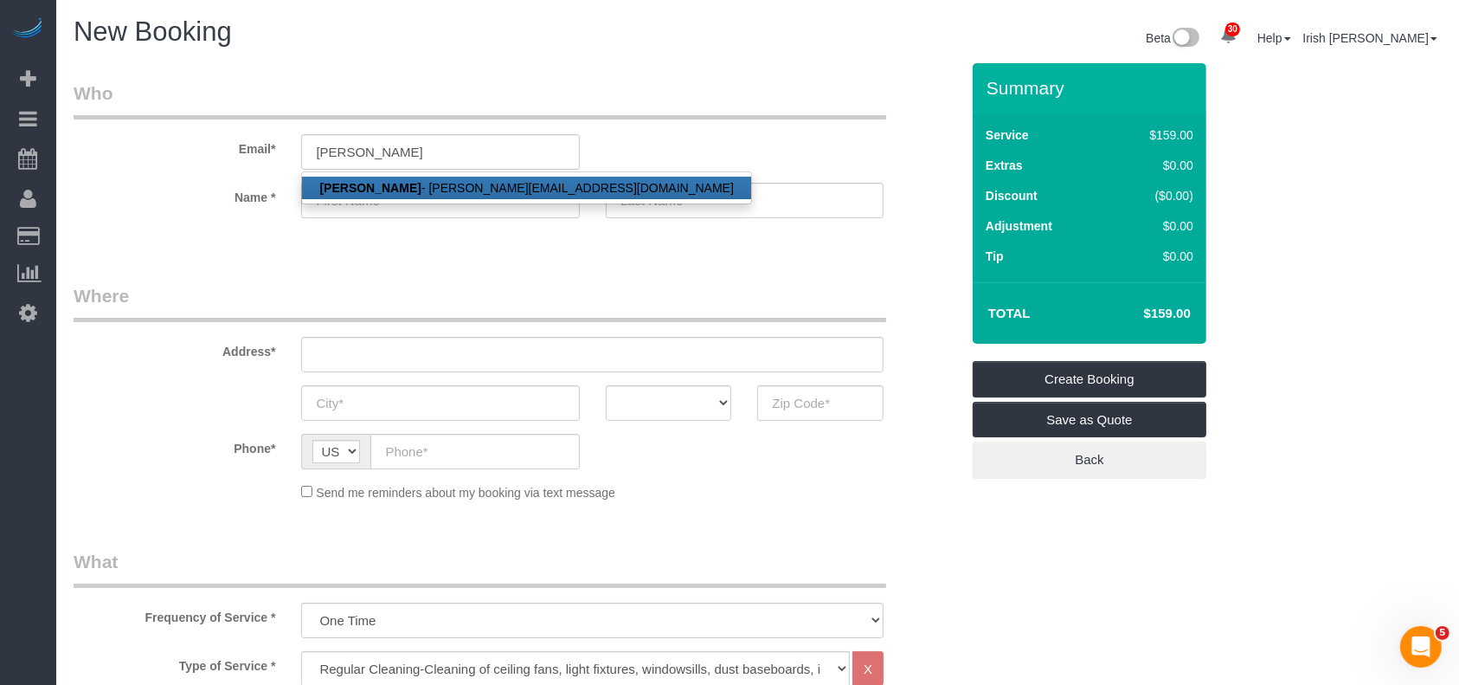
click at [444, 184] on link "[PERSON_NAME] - [PERSON_NAME][EMAIL_ADDRESS][DOMAIN_NAME]" at bounding box center [526, 188] width 448 height 23
type input "[PERSON_NAME][EMAIL_ADDRESS][DOMAIN_NAME]"
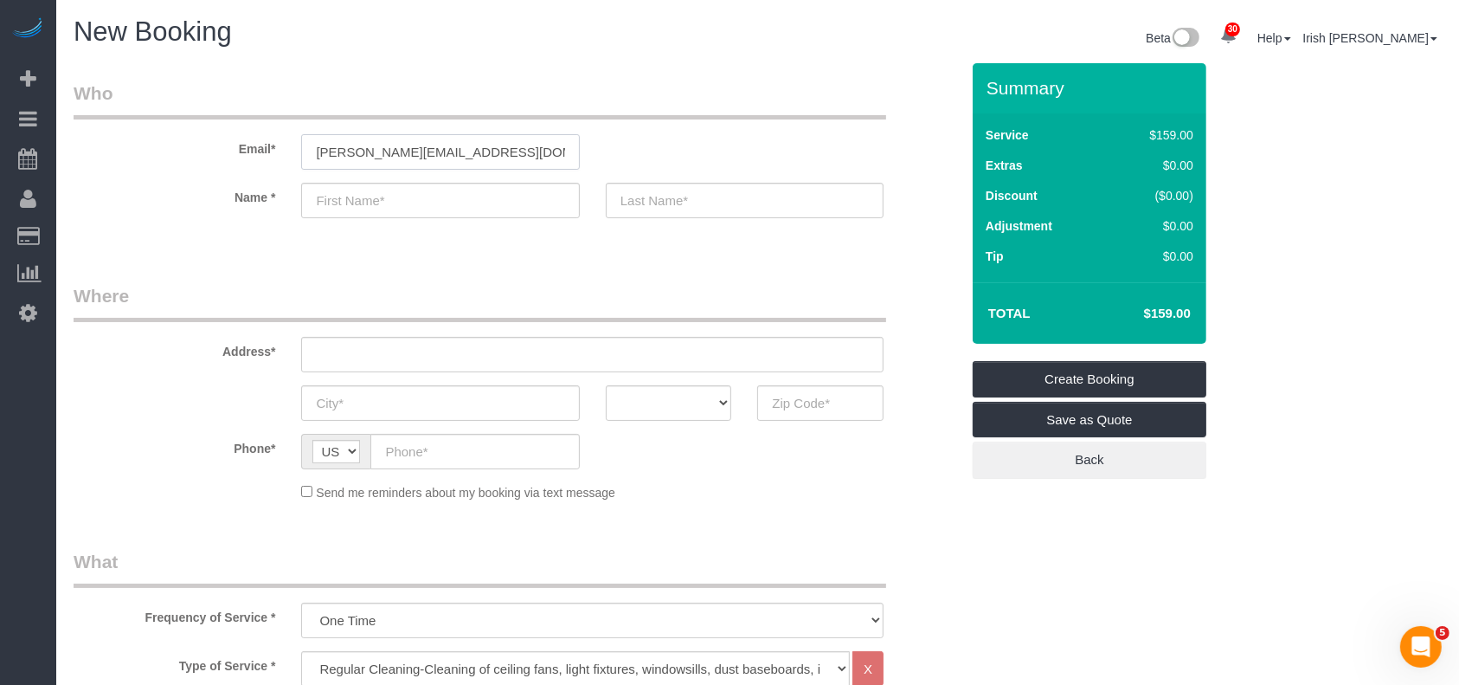
type input "[PERSON_NAME]"
type input "[PHONE_NUMBER]"
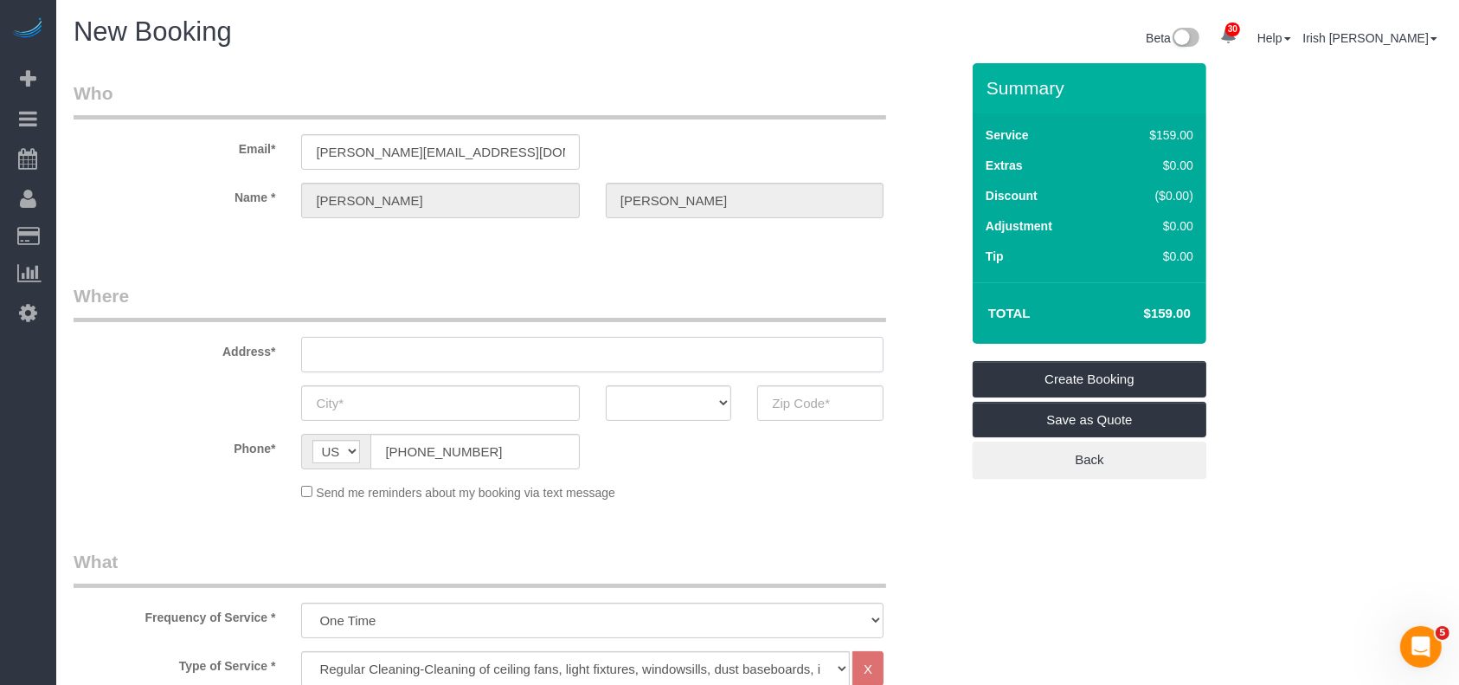
type input "[STREET_ADDRESS][PERSON_NAME]"
type input "LEAGUE CITY"
select select "[GEOGRAPHIC_DATA]"
type input "77573"
drag, startPoint x: 512, startPoint y: 344, endPoint x: 194, endPoint y: 360, distance: 318.1
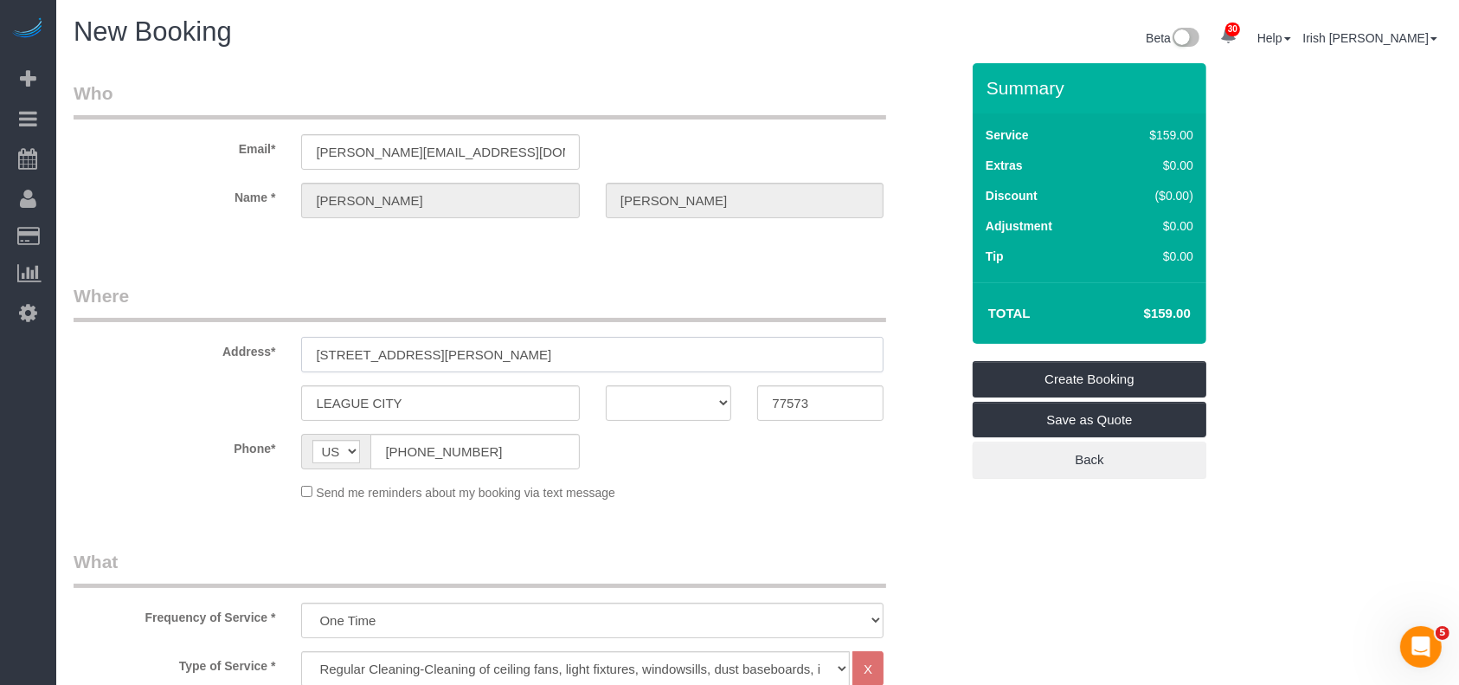
click at [194, 360] on div "Address* [STREET_ADDRESS][PERSON_NAME]" at bounding box center [517, 327] width 912 height 89
select select "string:fspay-ae9463b0-e6f0-4c18-919b-24382207aeee"
paste input "[STREET_ADDRESS][PERSON_NAME]"
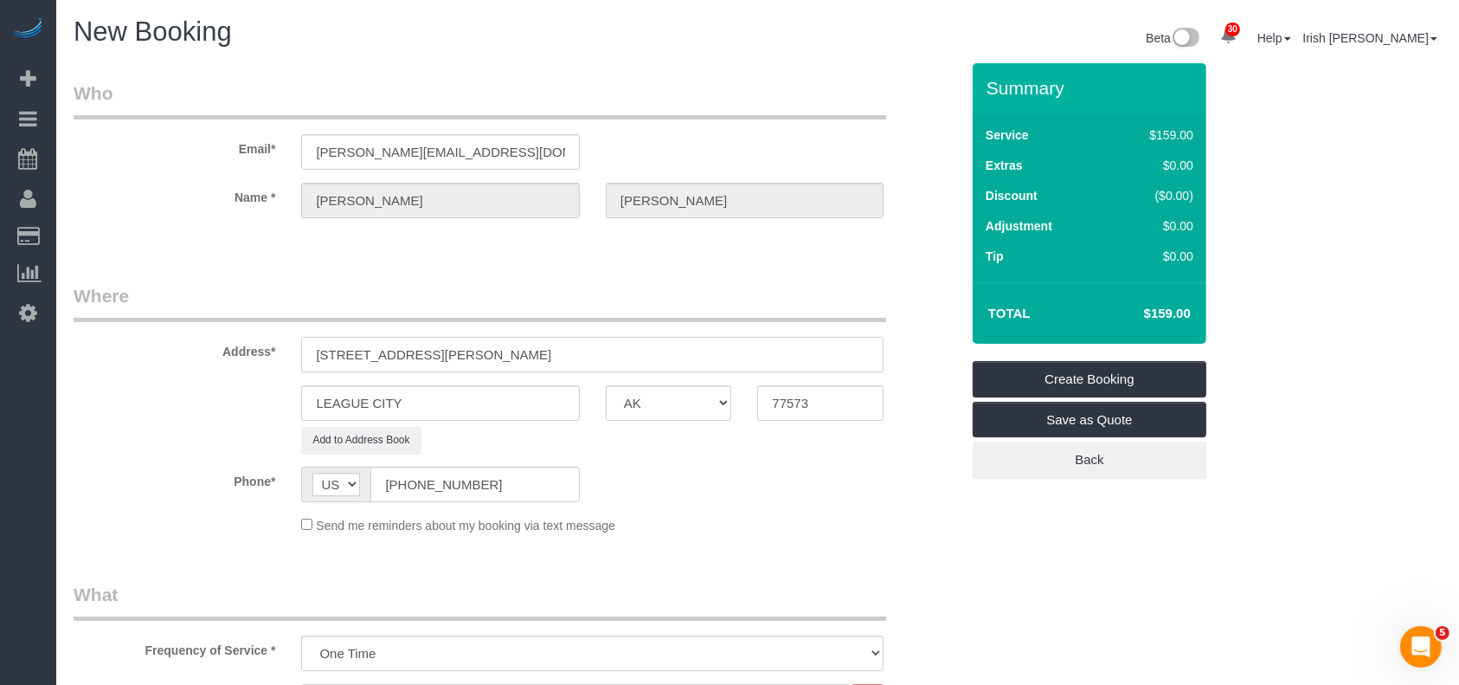
click at [485, 353] on input "[STREET_ADDRESS][PERSON_NAME]" at bounding box center [592, 354] width 583 height 35
type input "[STREET_ADDRESS][PERSON_NAME]"
drag, startPoint x: 413, startPoint y: 401, endPoint x: 356, endPoint y: 389, distance: 58.4
click at [227, 407] on div "LEAGUE CITY AK AL AR AZ CA CO CT DC DE [GEOGRAPHIC_DATA] [GEOGRAPHIC_DATA] HI I…" at bounding box center [517, 402] width 912 height 35
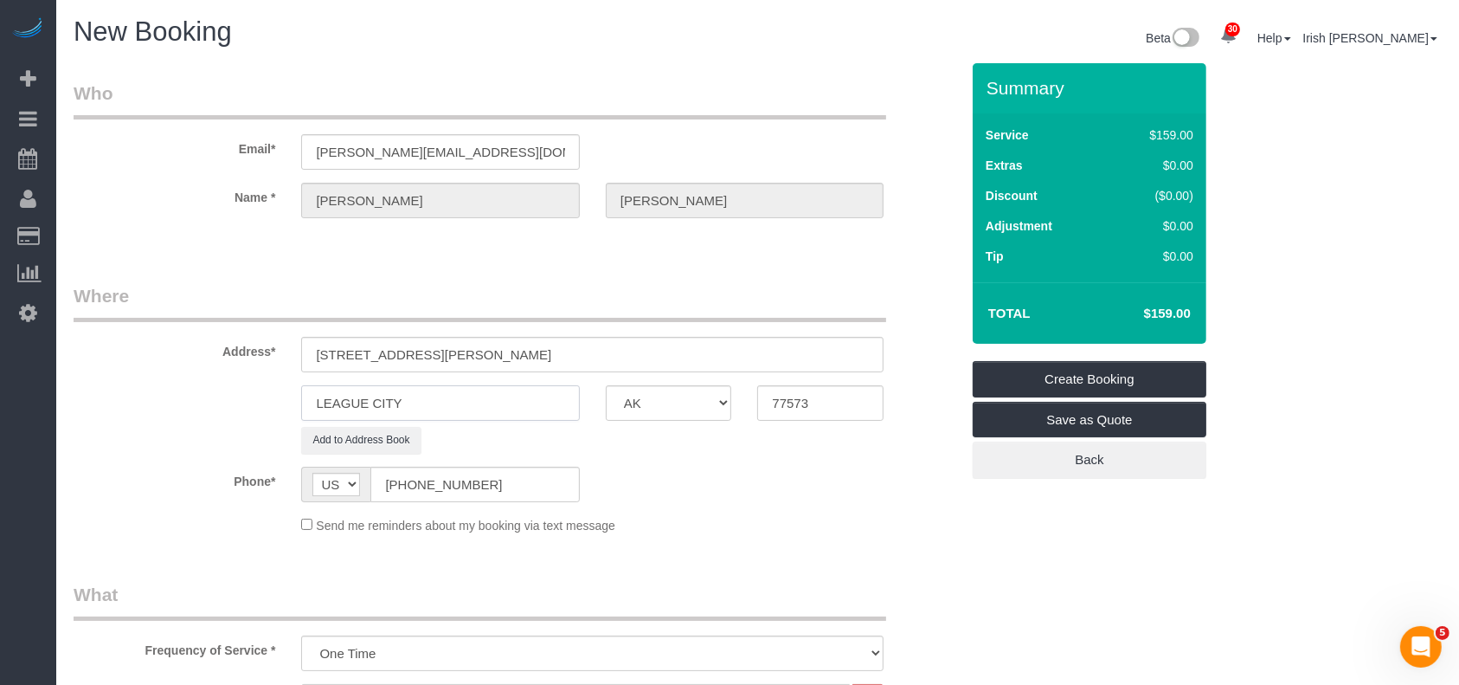
paste input "[GEOGRAPHIC_DATA]"
type input "[GEOGRAPHIC_DATA]"
drag, startPoint x: 544, startPoint y: 352, endPoint x: 570, endPoint y: 352, distance: 26.0
click at [570, 352] on input "[STREET_ADDRESS][PERSON_NAME]" at bounding box center [592, 354] width 583 height 35
click at [517, 352] on input "[STREET_ADDRESS][PERSON_NAME]" at bounding box center [592, 354] width 583 height 35
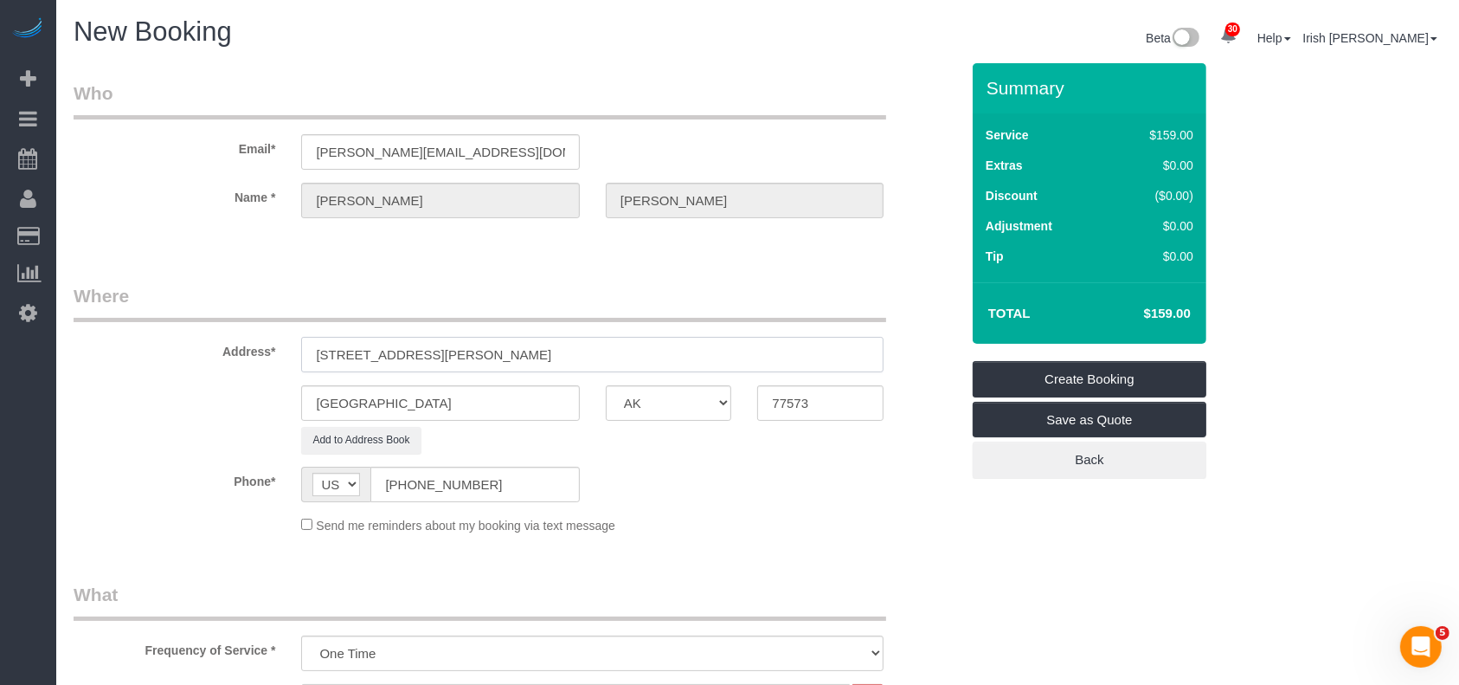
drag, startPoint x: 537, startPoint y: 352, endPoint x: 569, endPoint y: 354, distance: 32.1
click at [569, 354] on input "[STREET_ADDRESS][PERSON_NAME]" at bounding box center [592, 354] width 583 height 35
drag, startPoint x: 824, startPoint y: 403, endPoint x: 680, endPoint y: 401, distance: 144.6
click at [680, 401] on div "[GEOGRAPHIC_DATA] AK AL AR AZ CA CO CT DC DE [GEOGRAPHIC_DATA] [GEOGRAPHIC_DATA…" at bounding box center [517, 402] width 912 height 35
paste input "075"
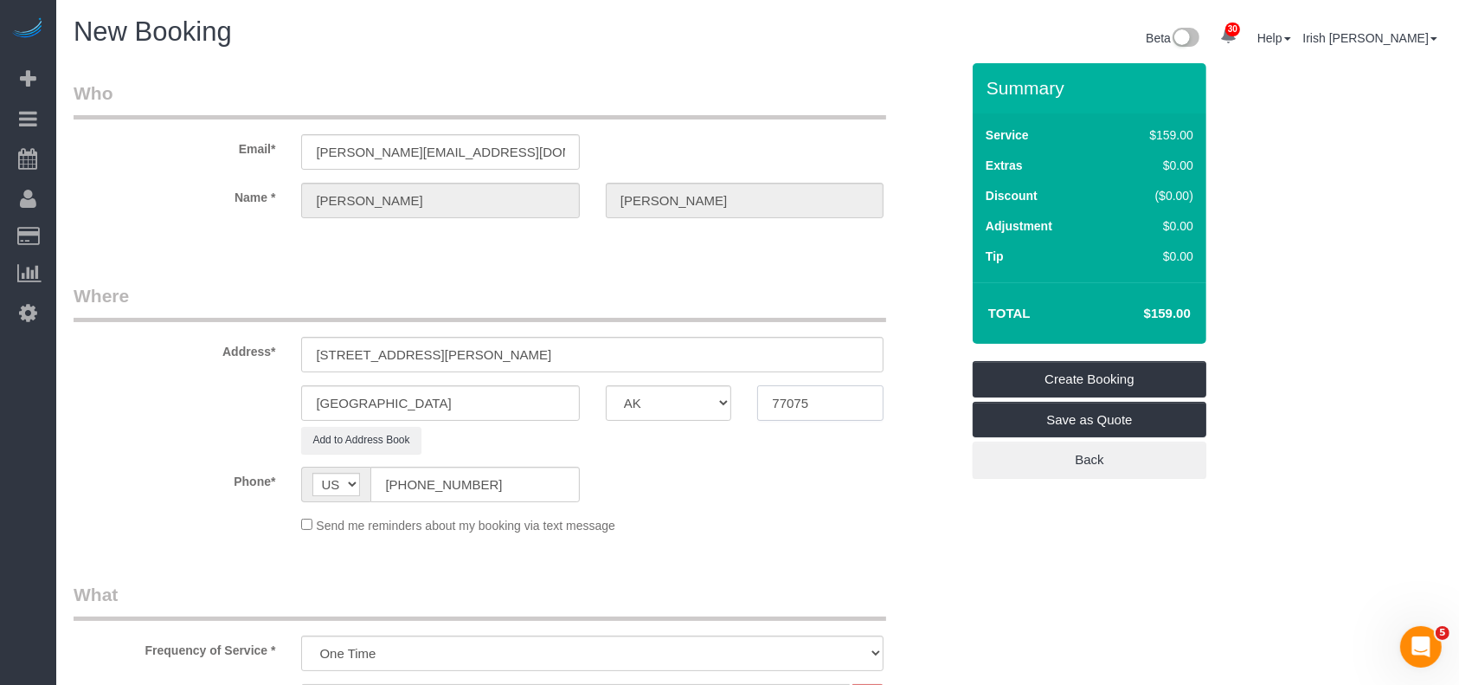
type input "77075"
drag, startPoint x: 656, startPoint y: 352, endPoint x: 452, endPoint y: 351, distance: 204.3
click at [452, 351] on input "[STREET_ADDRESS][PERSON_NAME]" at bounding box center [592, 354] width 583 height 35
type input "[STREET_ADDRESS][PERSON_NAME],"
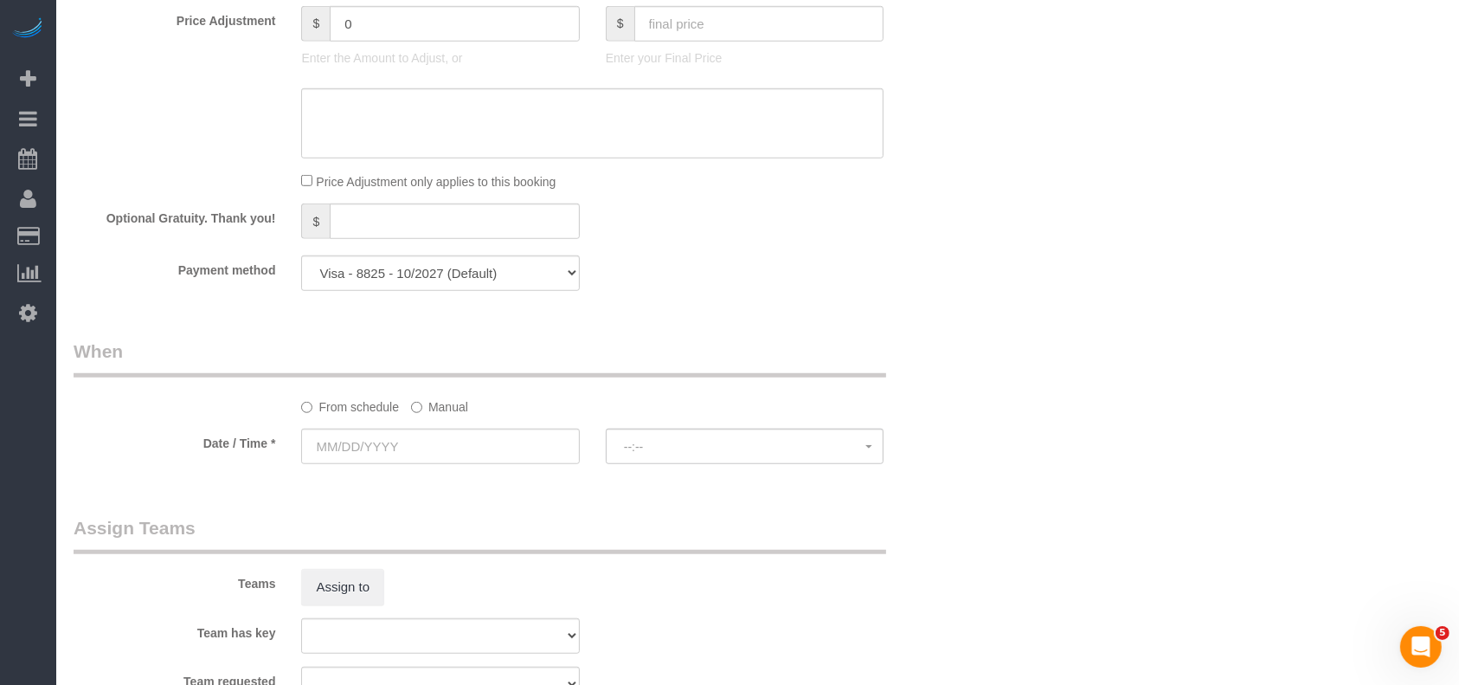
scroll to position [1385, 0]
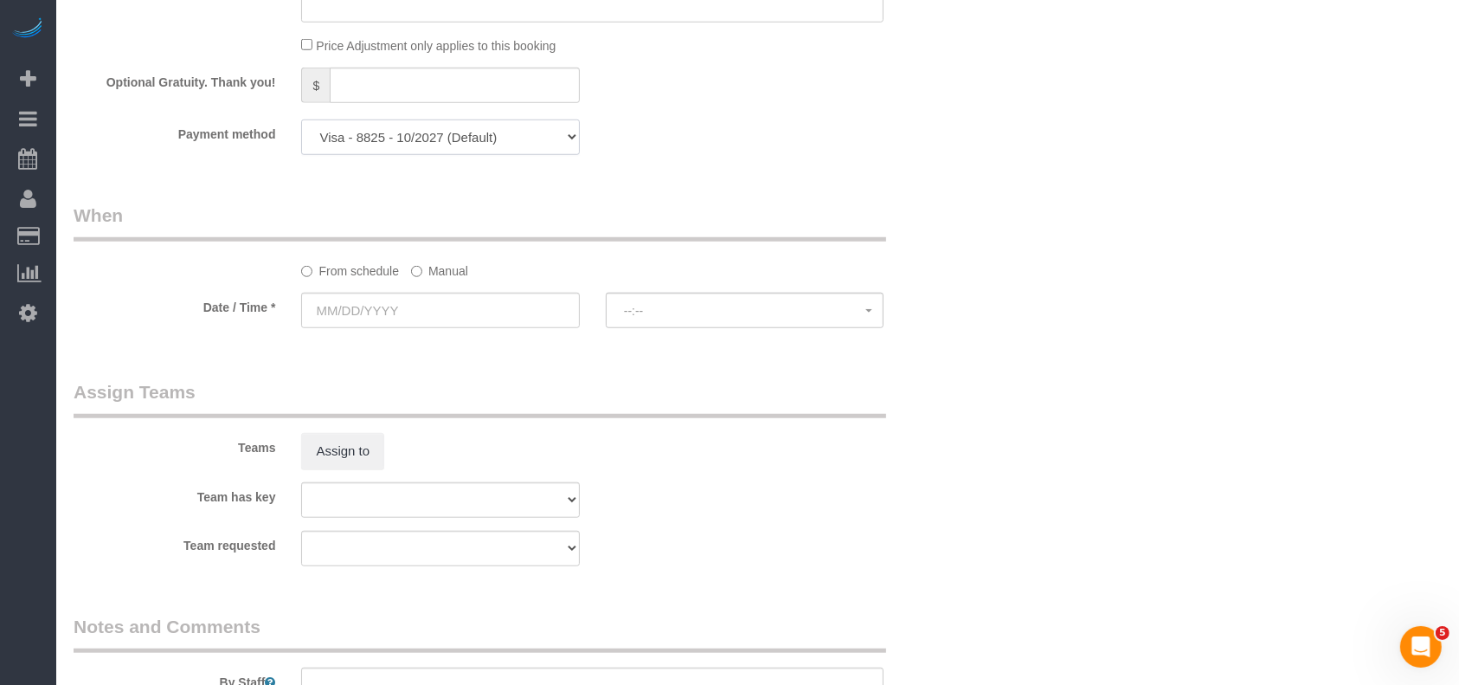
click at [468, 136] on select "Visa - 8825 - 10/2027 Visa - 8825 - 10/2027 (Default) Add Credit Card ─────────…" at bounding box center [440, 136] width 278 height 35
select select "string:check"
click at [301, 124] on select "Visa - 8825 - 10/2027 Visa - 8825 - 10/2027 (Default) Add Credit Card ─────────…" at bounding box center [440, 136] width 278 height 35
click at [436, 272] on label "Manual" at bounding box center [439, 267] width 57 height 23
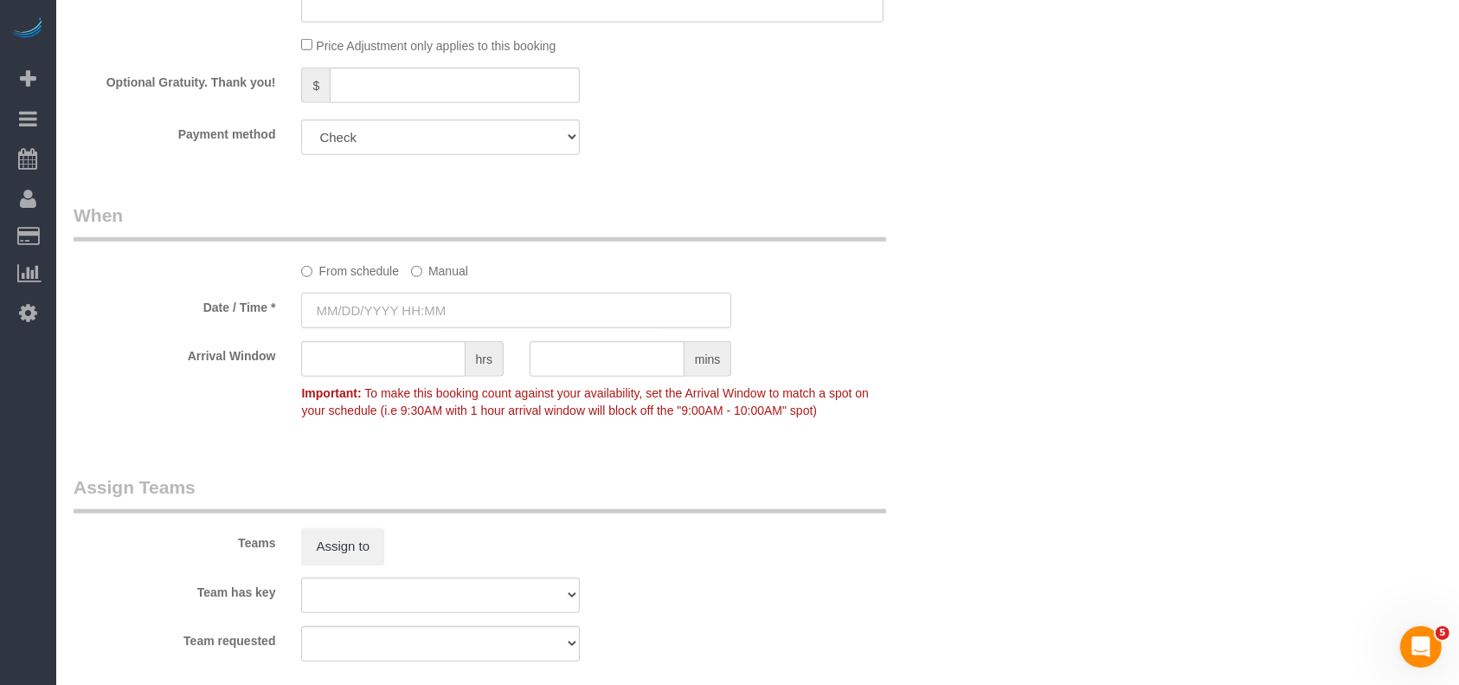
click at [430, 322] on input "text" at bounding box center [516, 310] width 430 height 35
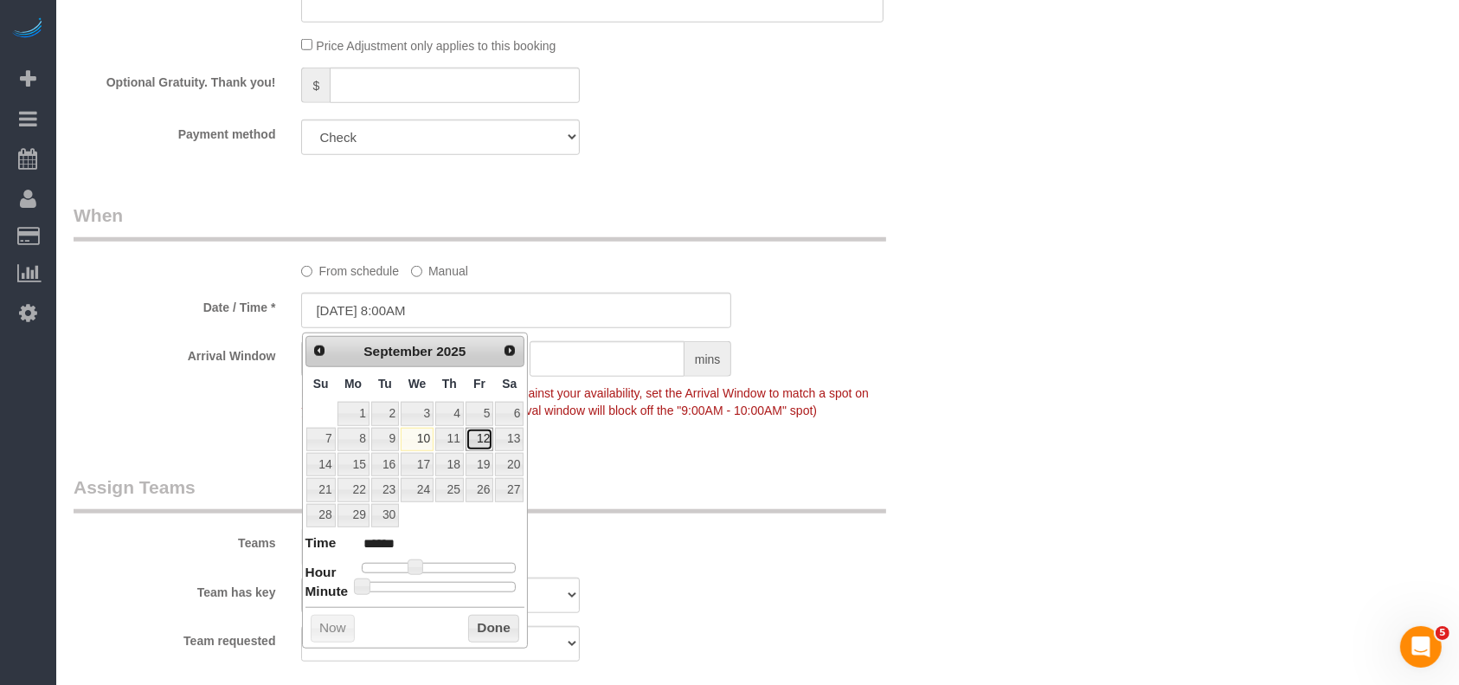
click at [482, 436] on link "12" at bounding box center [480, 439] width 28 height 23
type input "[DATE] 8:00AM"
click at [502, 627] on button "Done" at bounding box center [493, 629] width 51 height 28
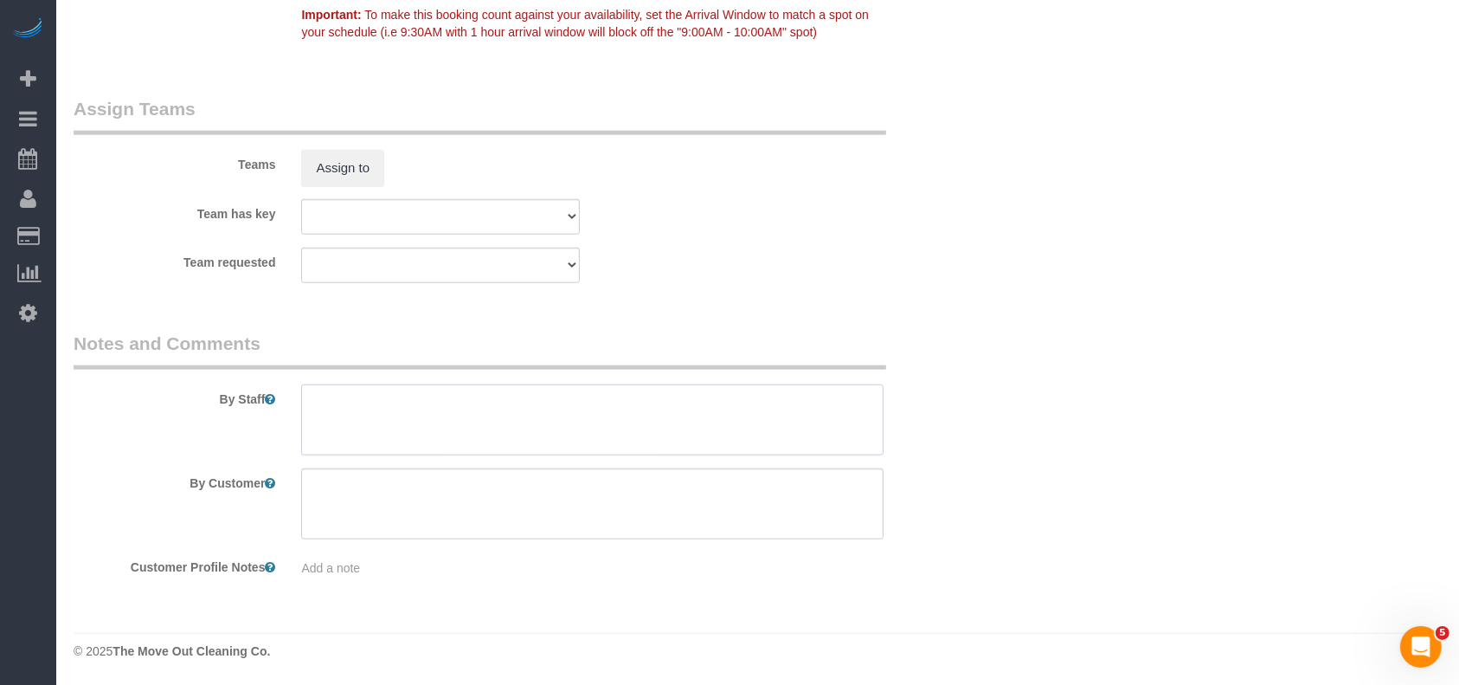
click at [537, 449] on textarea at bounding box center [592, 419] width 583 height 71
paste textarea "code 65422"
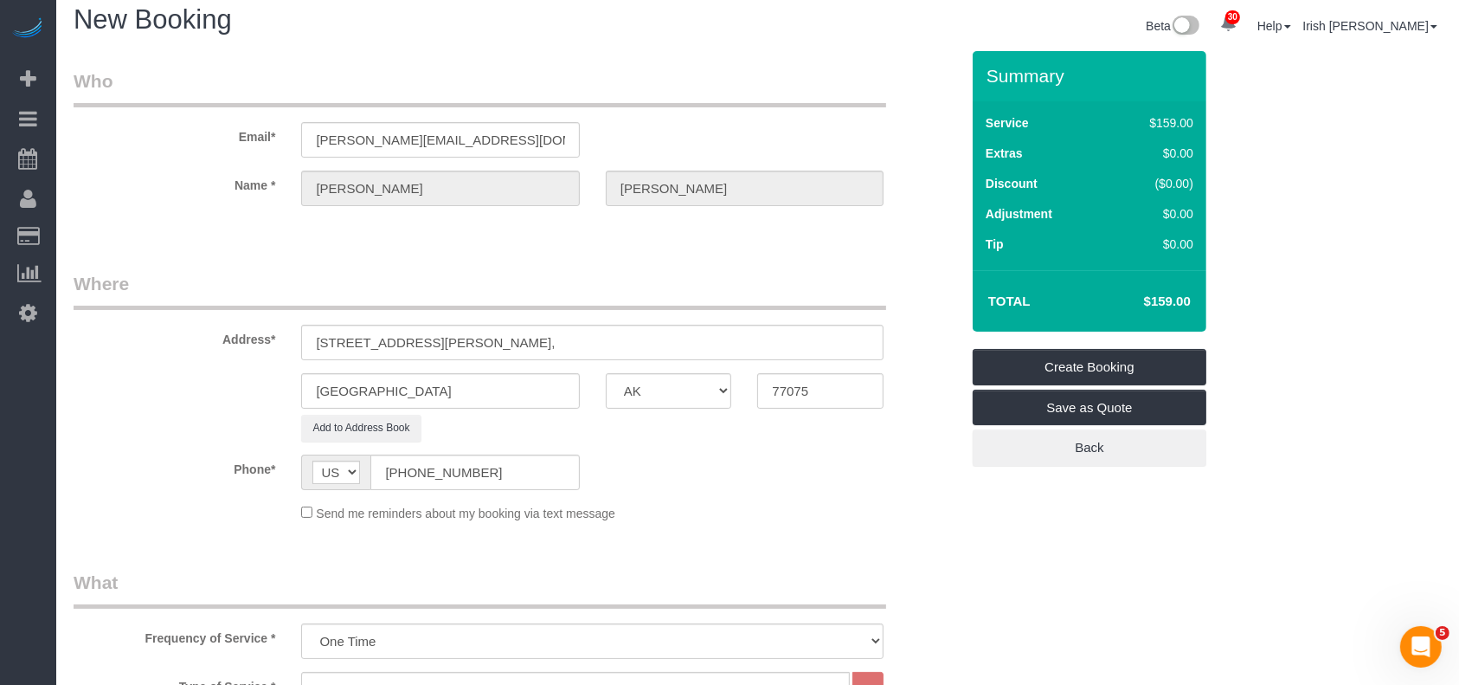
scroll to position [0, 0]
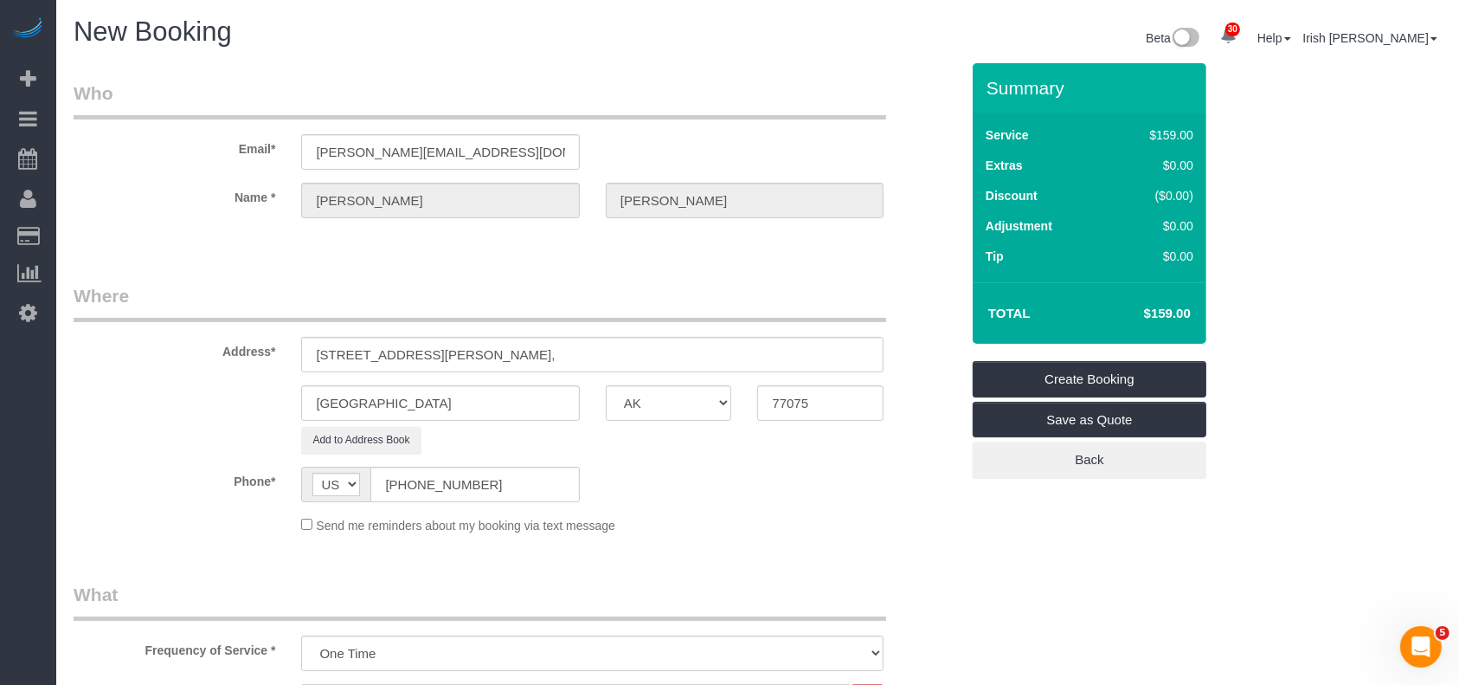
type textarea "code 65422"
drag, startPoint x: 486, startPoint y: 352, endPoint x: 78, endPoint y: 345, distance: 408.6
click at [78, 345] on div "Address* [STREET_ADDRESS][PERSON_NAME]," at bounding box center [517, 327] width 912 height 89
paste input "[STREET_ADDRESS]"
click at [542, 356] on input "[STREET_ADDRESS][PERSON_NAME]" at bounding box center [592, 354] width 583 height 35
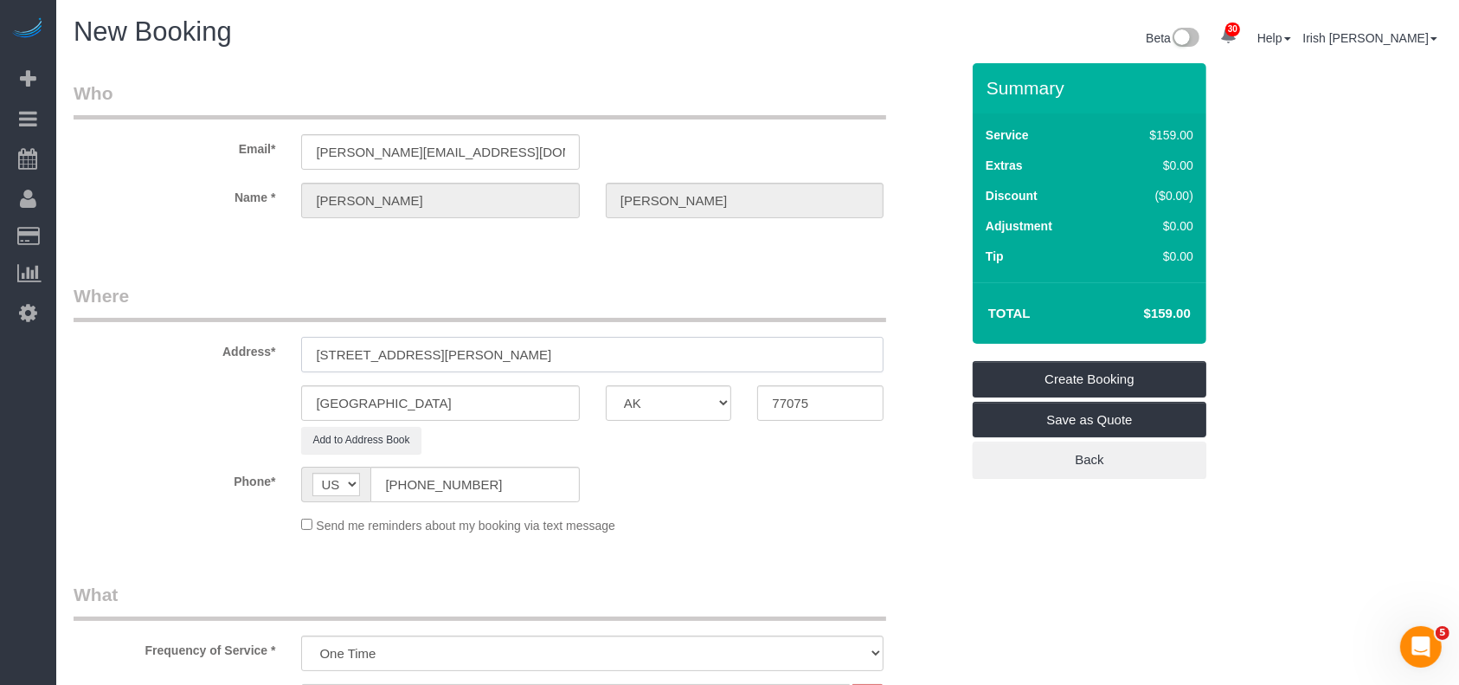
click at [542, 356] on input "[STREET_ADDRESS][PERSON_NAME]" at bounding box center [592, 354] width 583 height 35
drag, startPoint x: 528, startPoint y: 357, endPoint x: 609, endPoint y: 358, distance: 81.4
click at [609, 358] on input "[STREET_ADDRESS][PERSON_NAME]" at bounding box center [592, 354] width 583 height 35
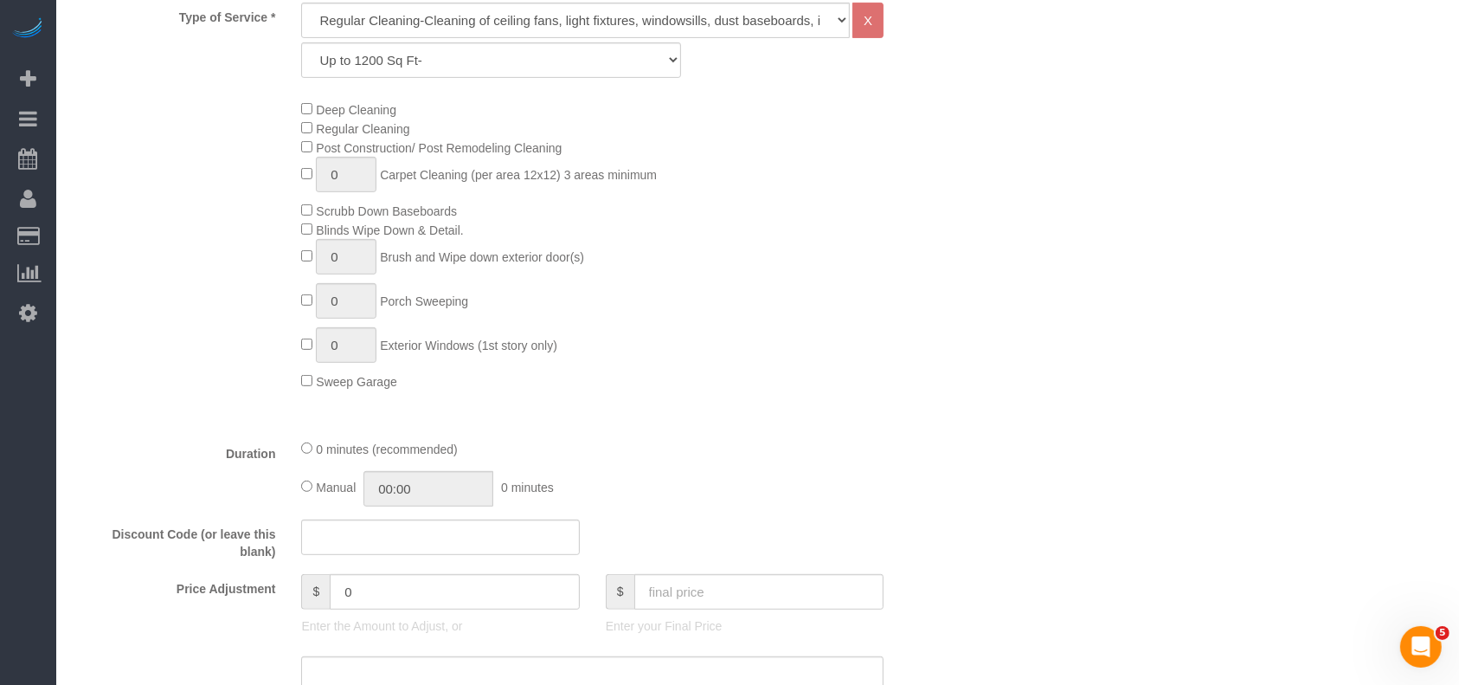
scroll to position [808, 0]
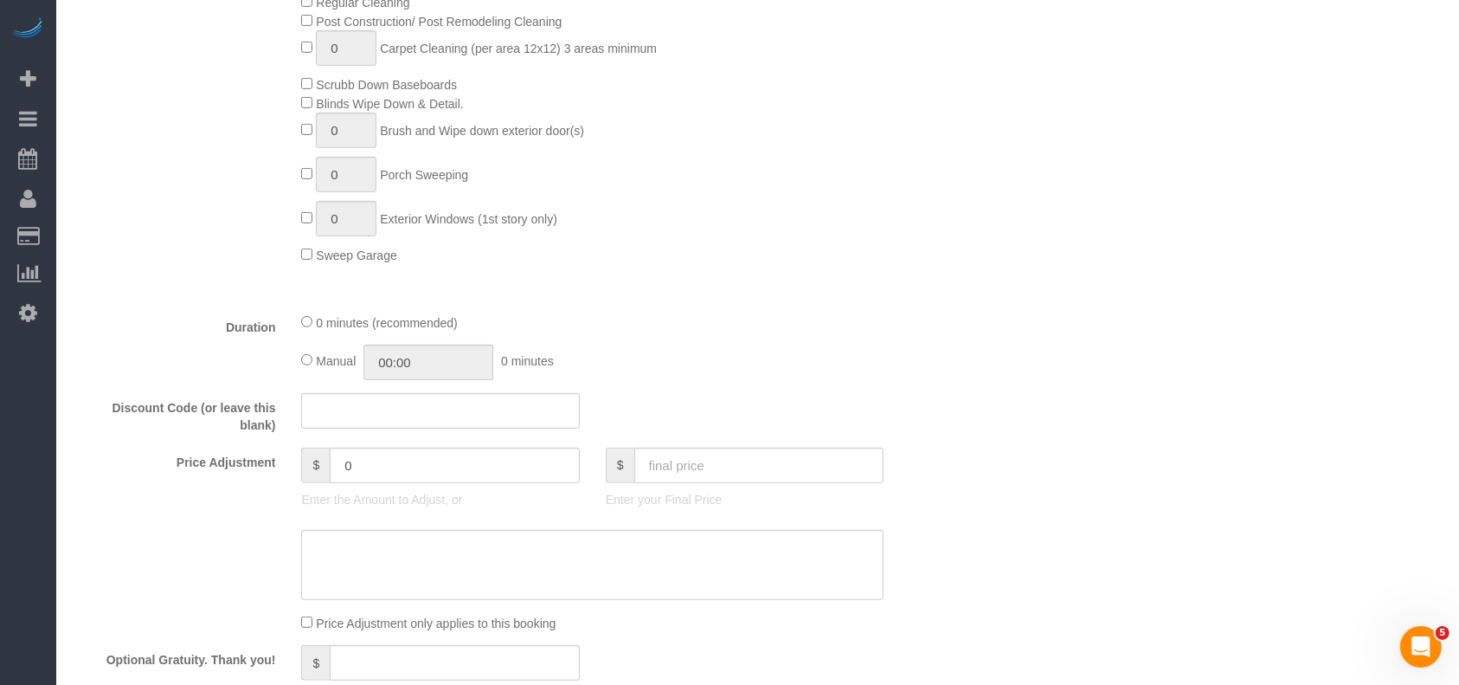
type input "[STREET_ADDRESS][PERSON_NAME]"
click at [703, 477] on input "text" at bounding box center [760, 465] width 250 height 35
click at [704, 464] on input "text" at bounding box center [760, 465] width 250 height 35
paste input "6"
drag, startPoint x: 700, startPoint y: 474, endPoint x: 605, endPoint y: 480, distance: 95.4
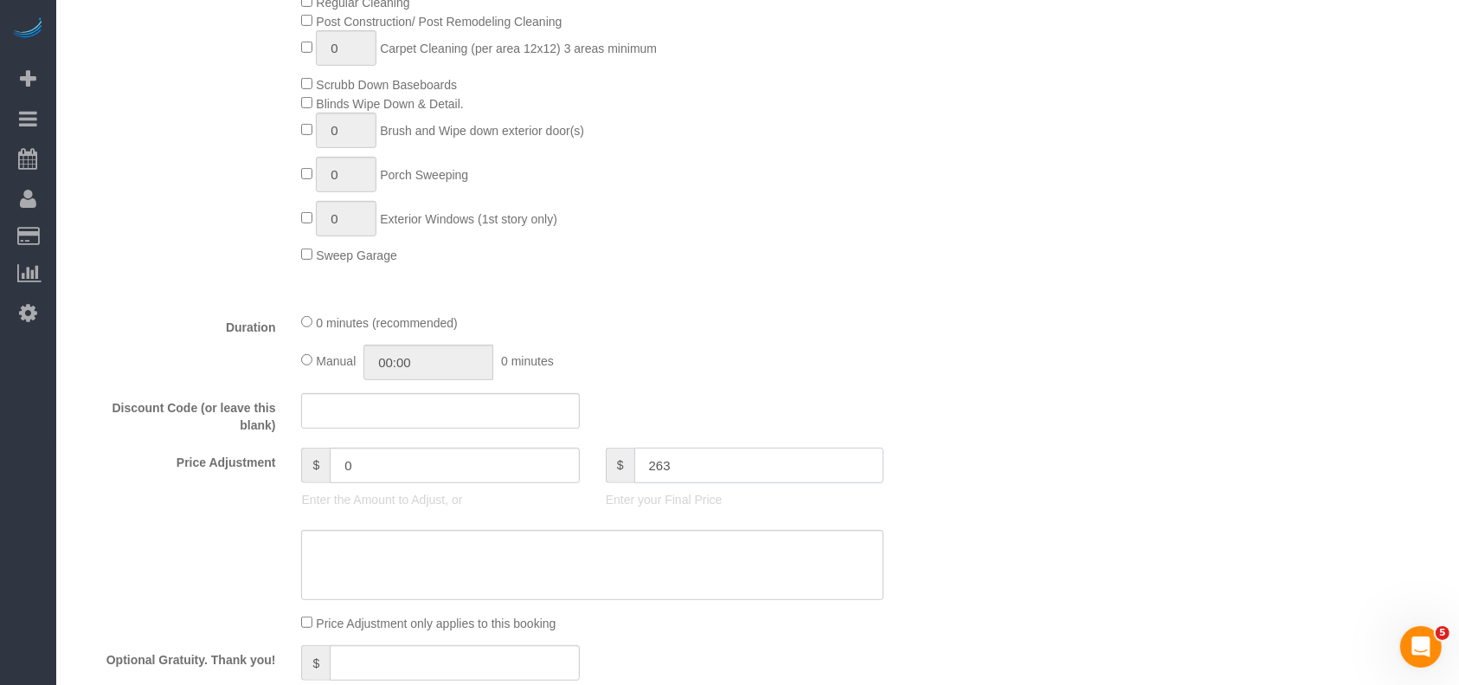
click at [607, 478] on div "$ 263" at bounding box center [745, 465] width 278 height 35
type input "263"
click at [572, 568] on textarea at bounding box center [592, 565] width 583 height 71
paste textarea "263"
type textarea "263"
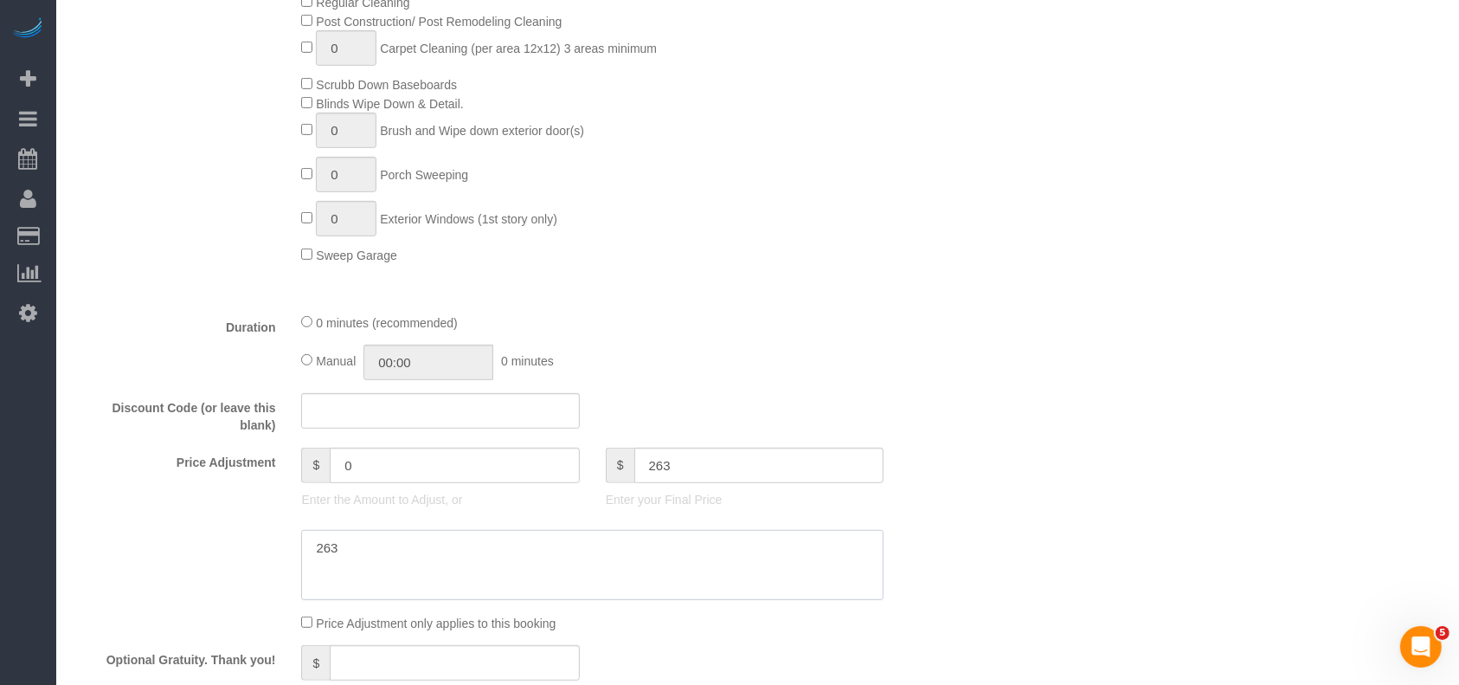
type input "104"
click at [313, 555] on textarea at bounding box center [592, 565] width 583 height 71
drag, startPoint x: 544, startPoint y: 568, endPoint x: 188, endPoint y: 568, distance: 356.6
click at [188, 568] on div at bounding box center [517, 565] width 912 height 71
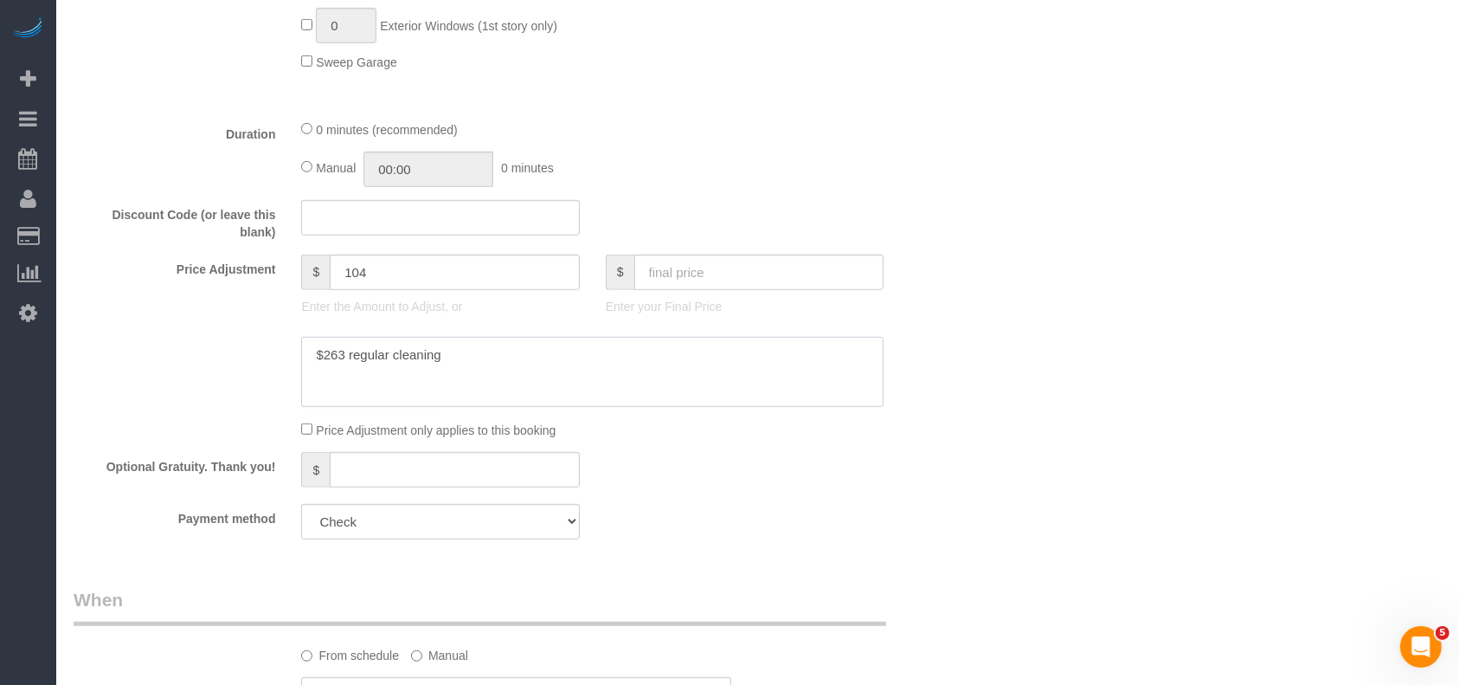
scroll to position [1385, 0]
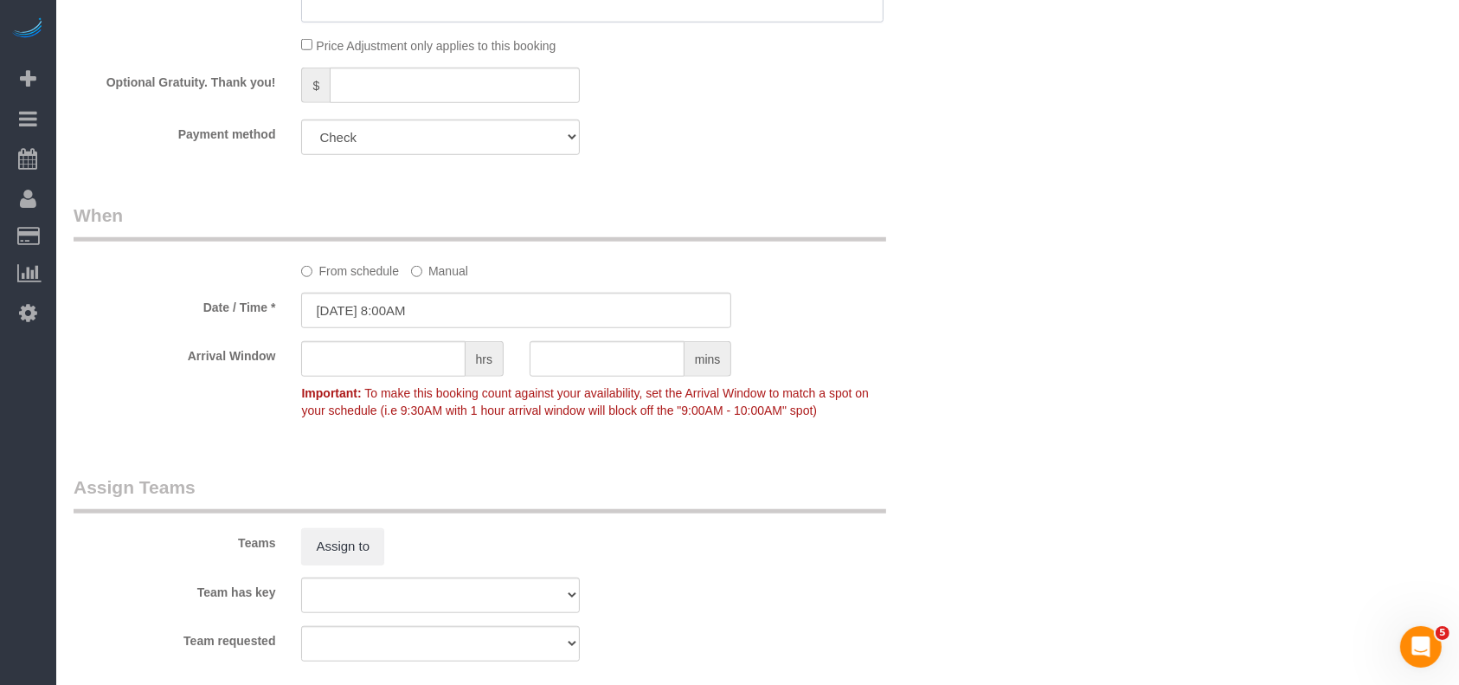
type textarea "$263 regular cleaning"
click at [396, 313] on input "[DATE] 8:00AM" at bounding box center [516, 310] width 430 height 35
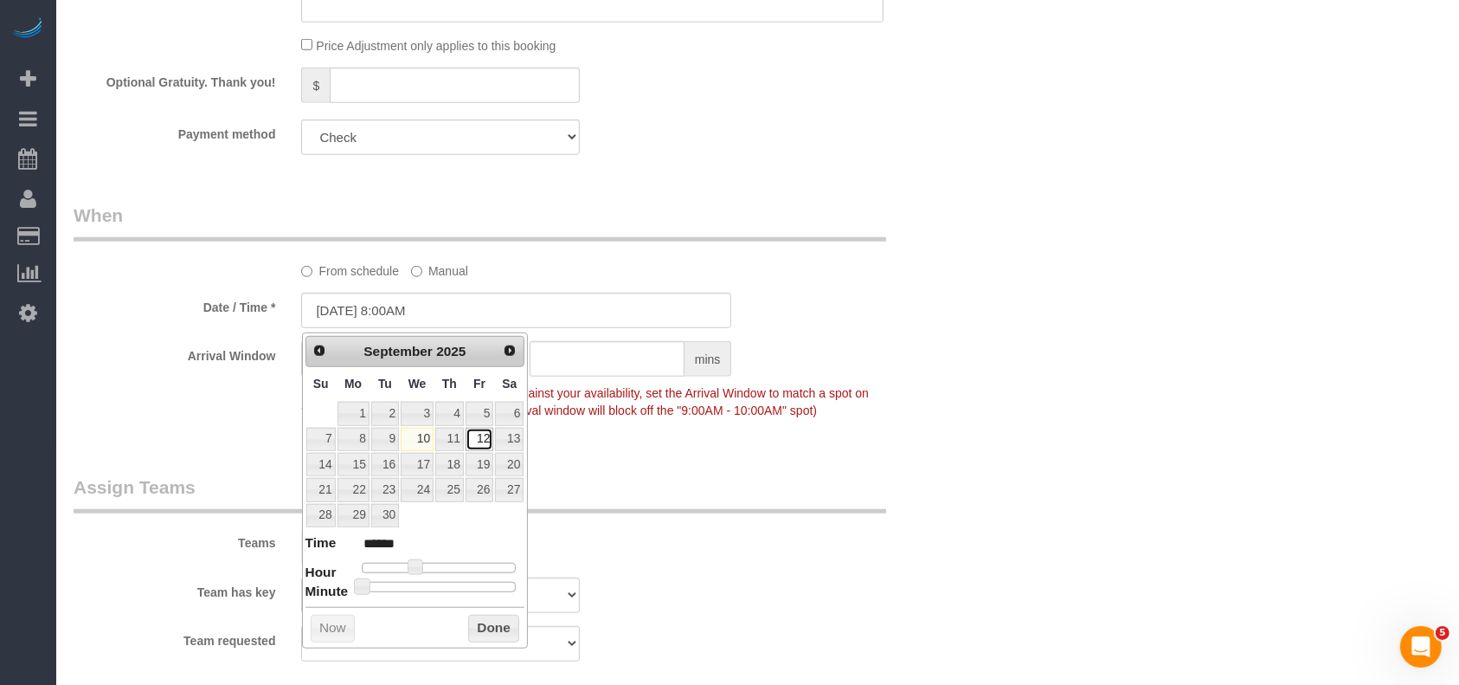
drag, startPoint x: 487, startPoint y: 439, endPoint x: 476, endPoint y: 106, distance: 332.6
click at [486, 437] on link "12" at bounding box center [480, 439] width 28 height 23
click at [504, 627] on button "Done" at bounding box center [493, 629] width 51 height 28
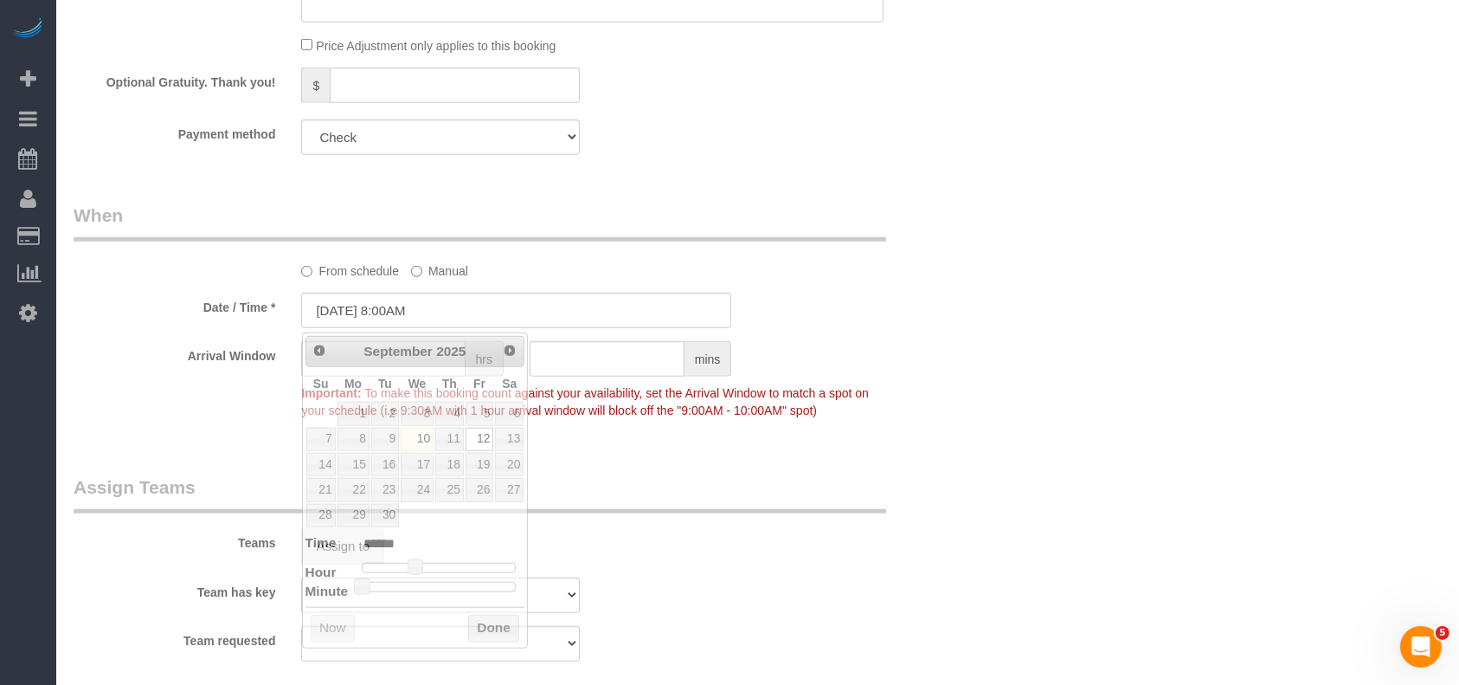
click at [846, 551] on div "Teams Assign to" at bounding box center [517, 519] width 912 height 90
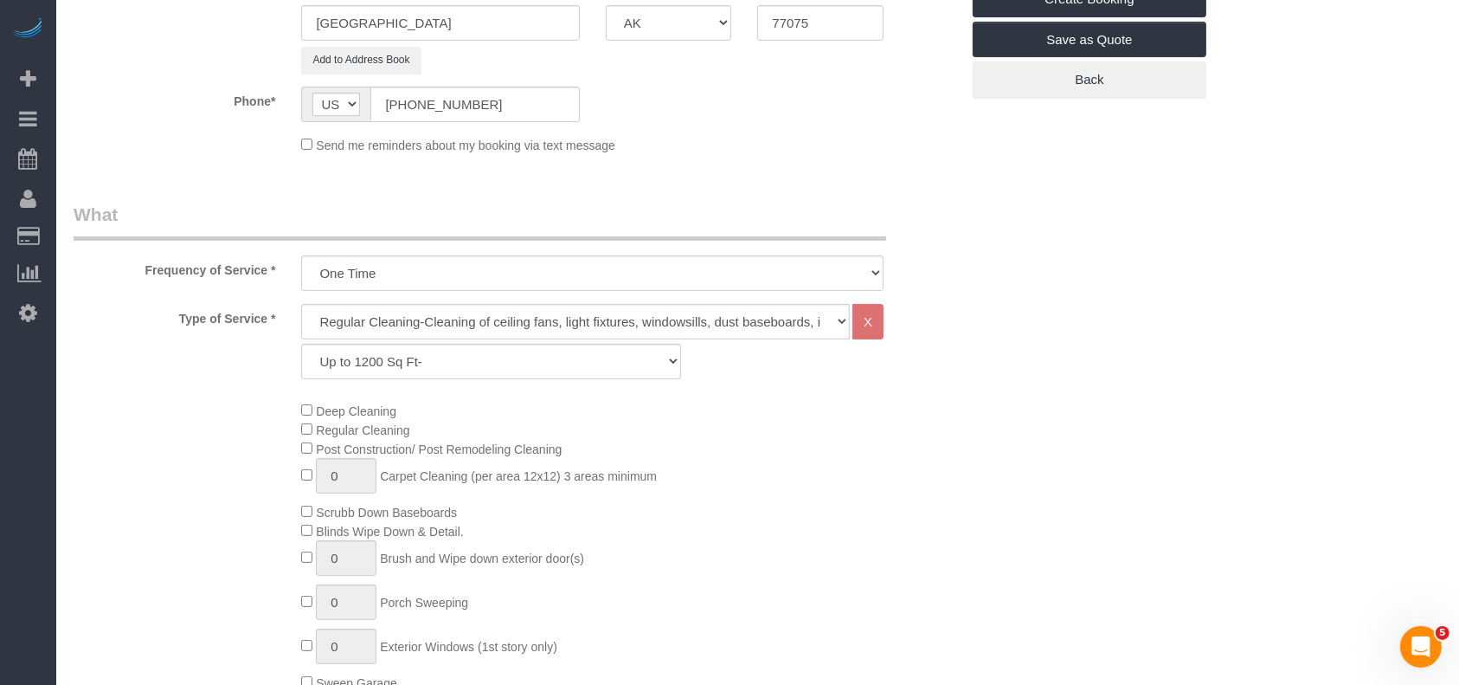
scroll to position [0, 0]
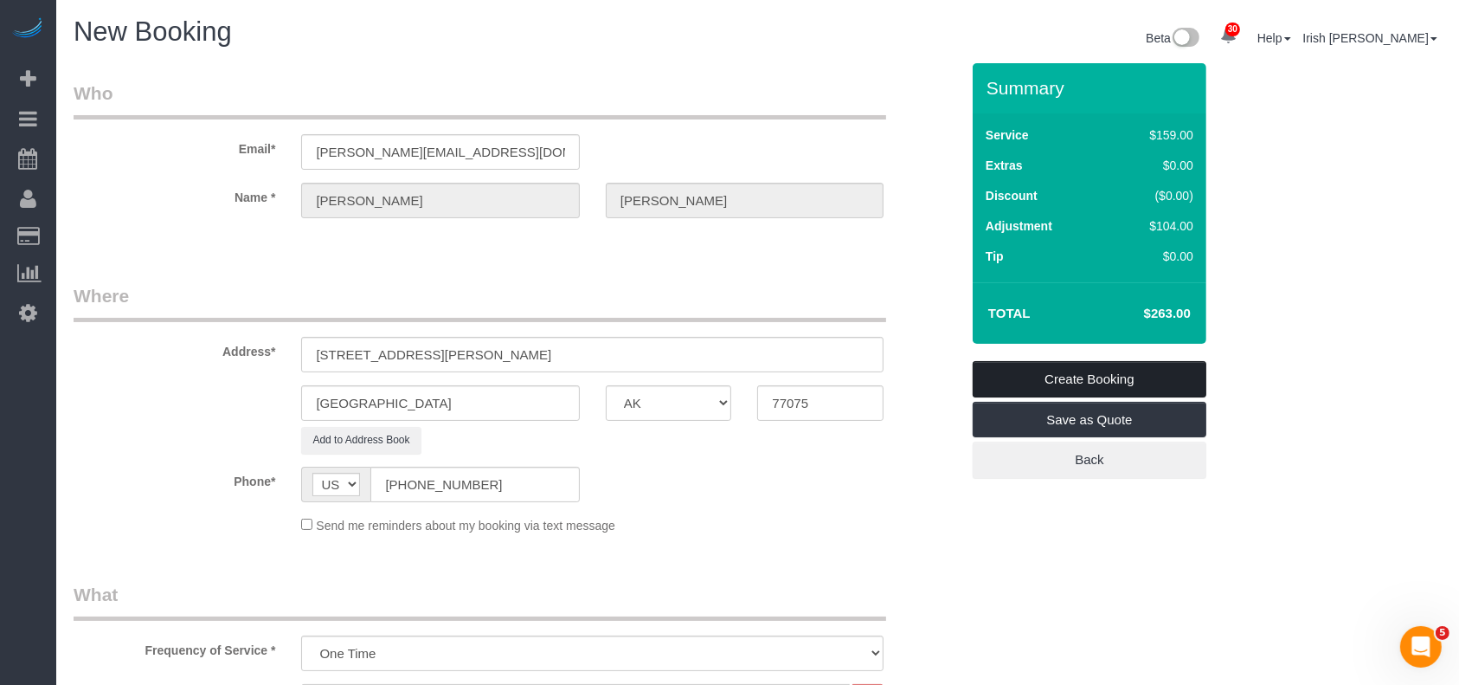
click at [1140, 381] on link "Create Booking" at bounding box center [1090, 379] width 234 height 36
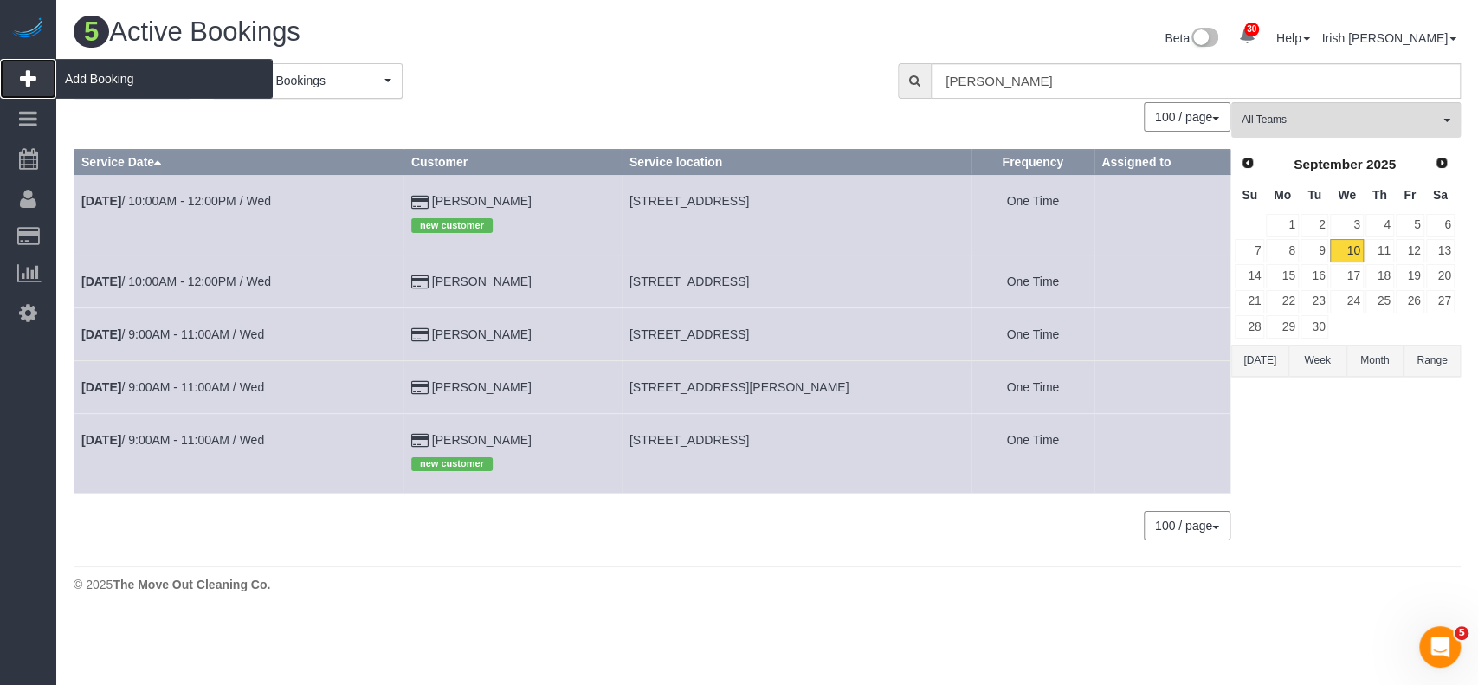
click at [119, 70] on span "Add Booking" at bounding box center [164, 79] width 216 height 40
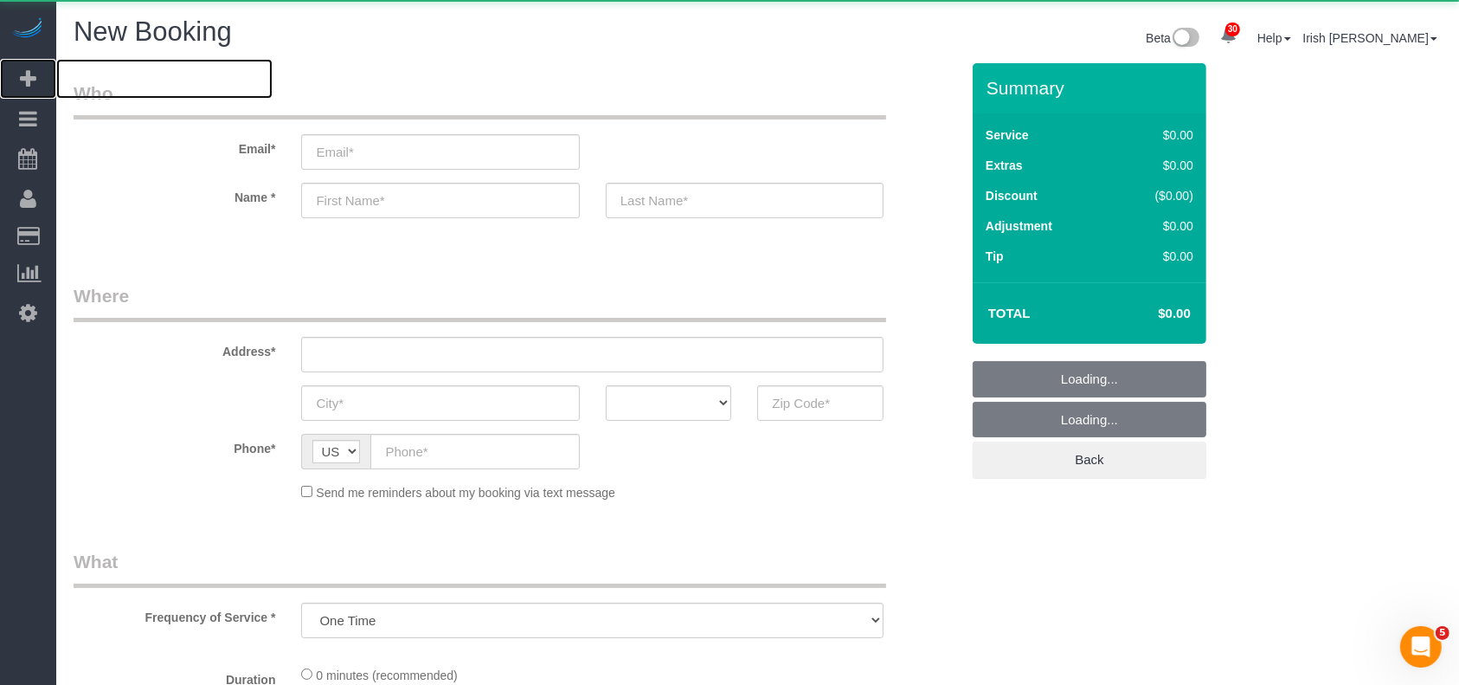
select select "object:15998"
drag, startPoint x: 450, startPoint y: 159, endPoint x: 441, endPoint y: 161, distance: 8.8
click at [450, 159] on input "email" at bounding box center [440, 151] width 278 height 35
select select "3"
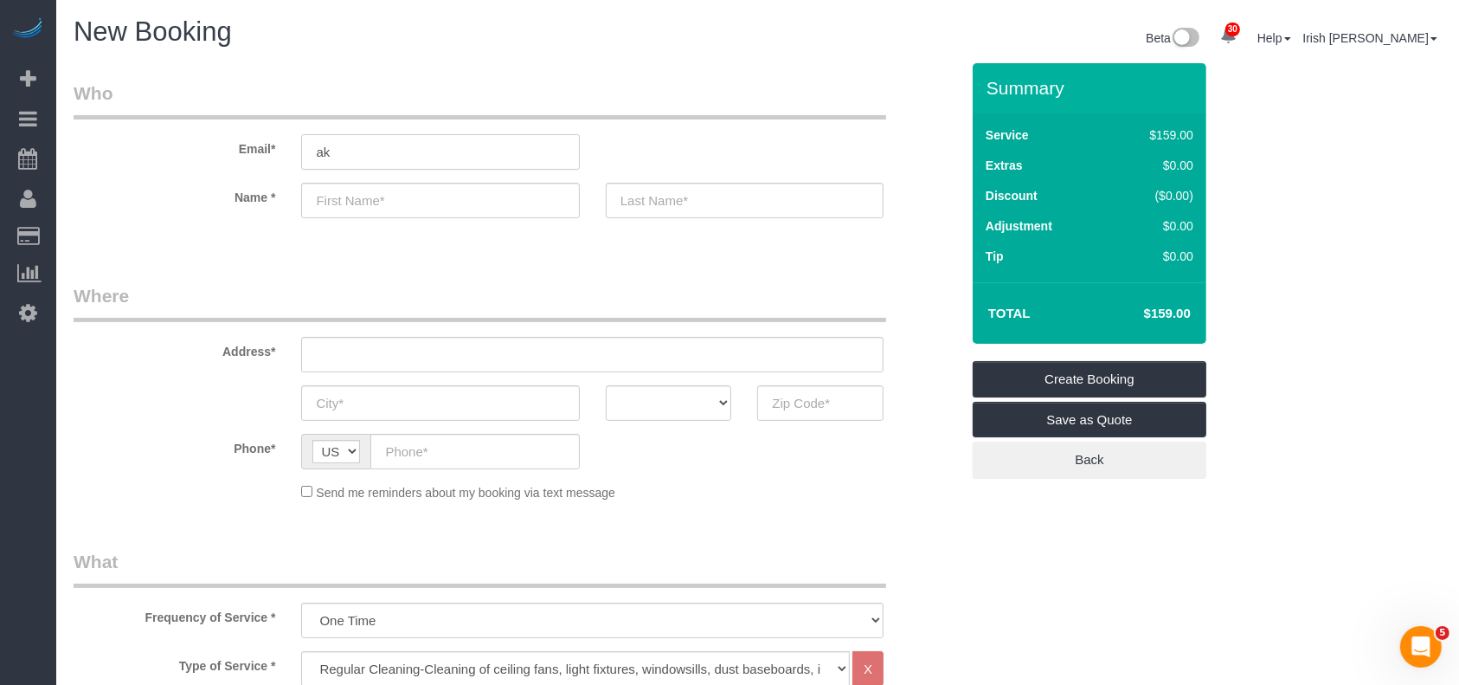
type input "a"
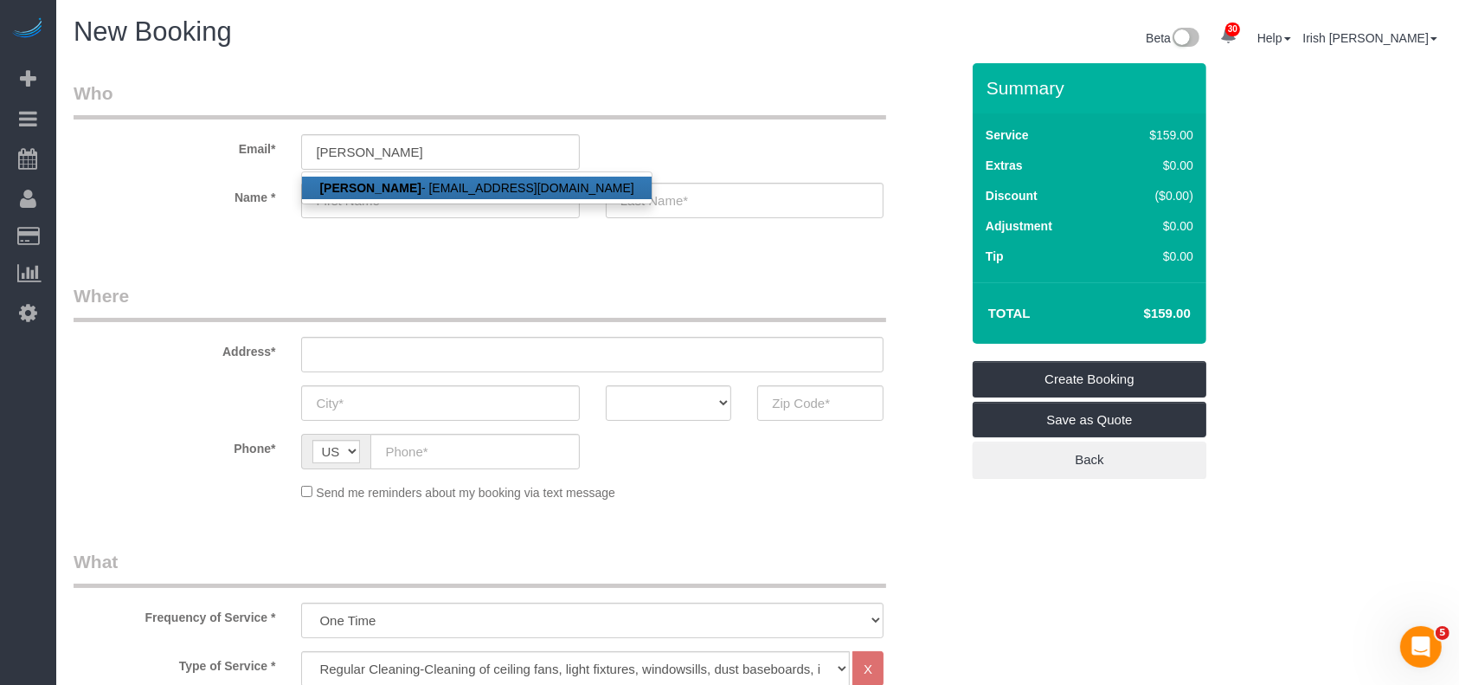
click at [427, 184] on link "[PERSON_NAME] - [EMAIL_ADDRESS][DOMAIN_NAME]" at bounding box center [476, 188] width 349 height 23
type input "[EMAIL_ADDRESS][DOMAIN_NAME]"
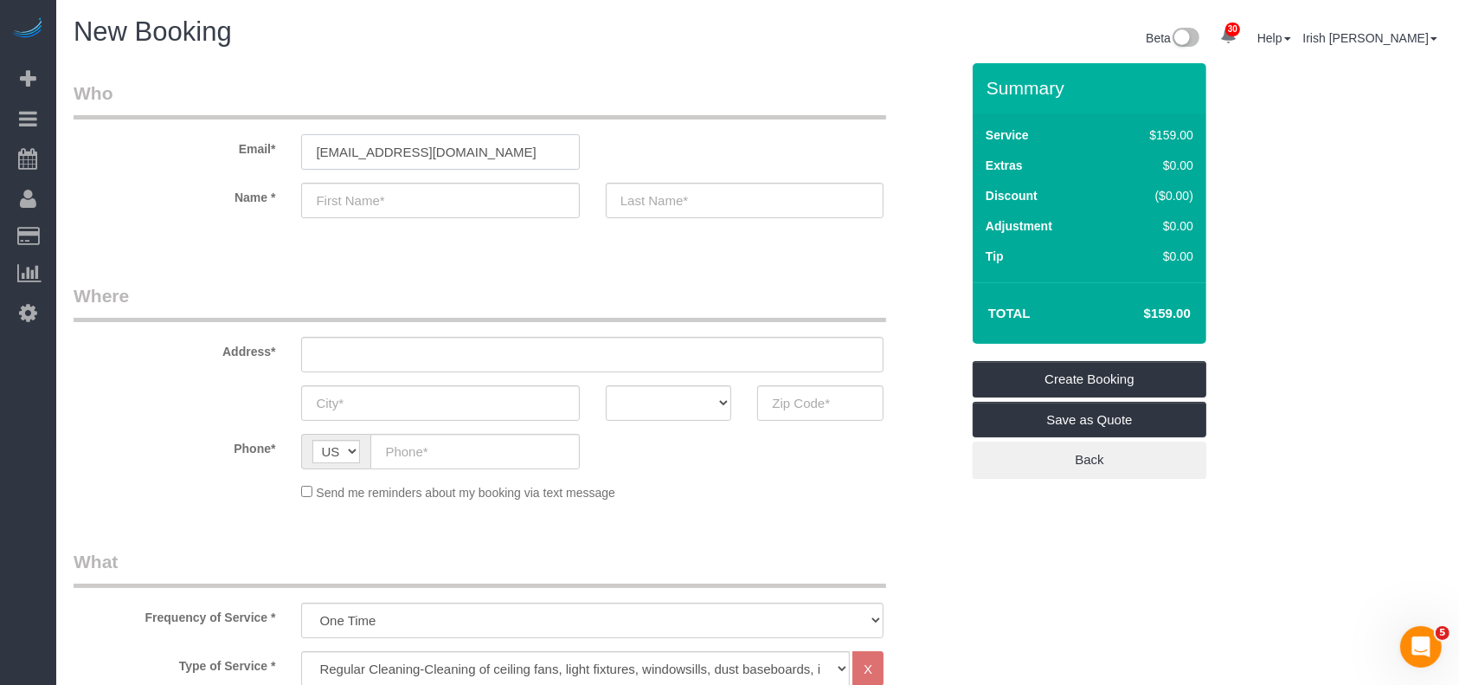
type input "[PERSON_NAME]"
type input "Tu"
type input "[PHONE_NUMBER]"
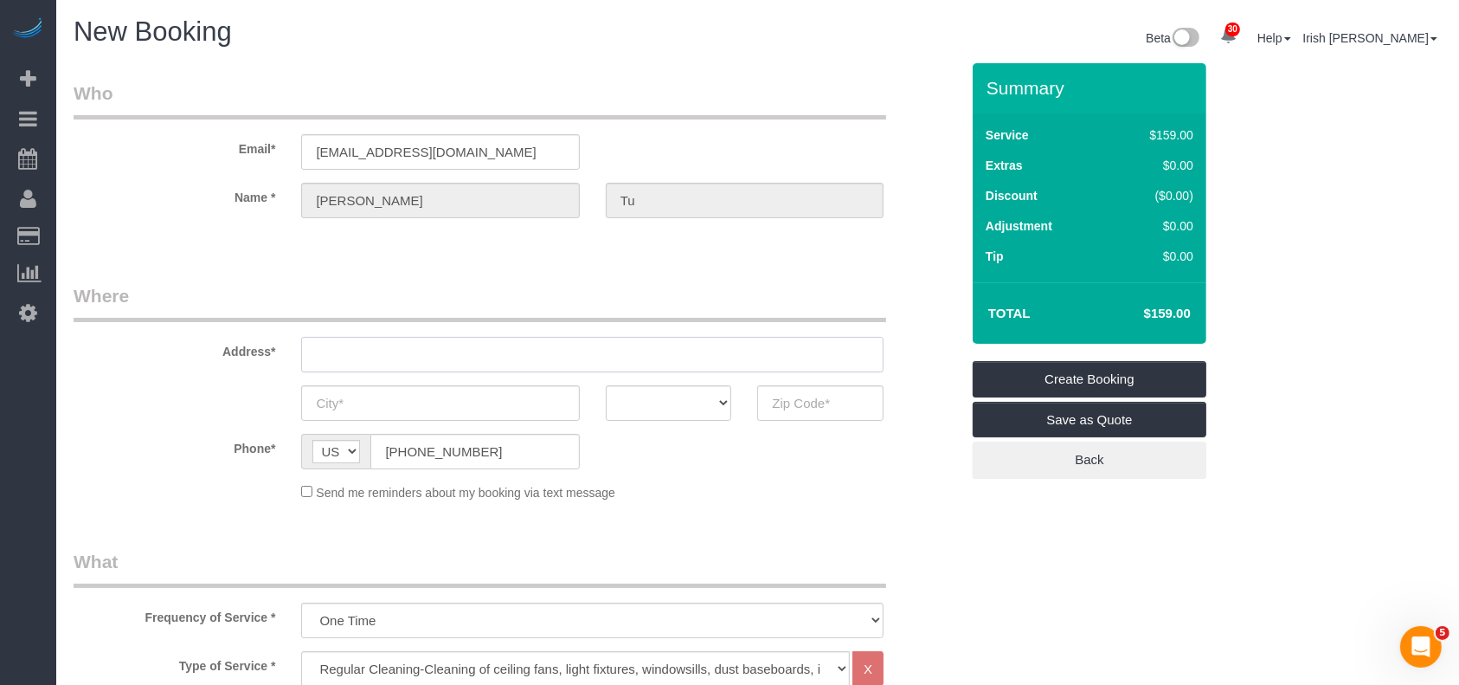
type input "[STREET_ADDRESS][PERSON_NAME],"
type input "Fate"
select select "[GEOGRAPHIC_DATA]"
type input "75189"
drag, startPoint x: 506, startPoint y: 358, endPoint x: 145, endPoint y: 348, distance: 360.2
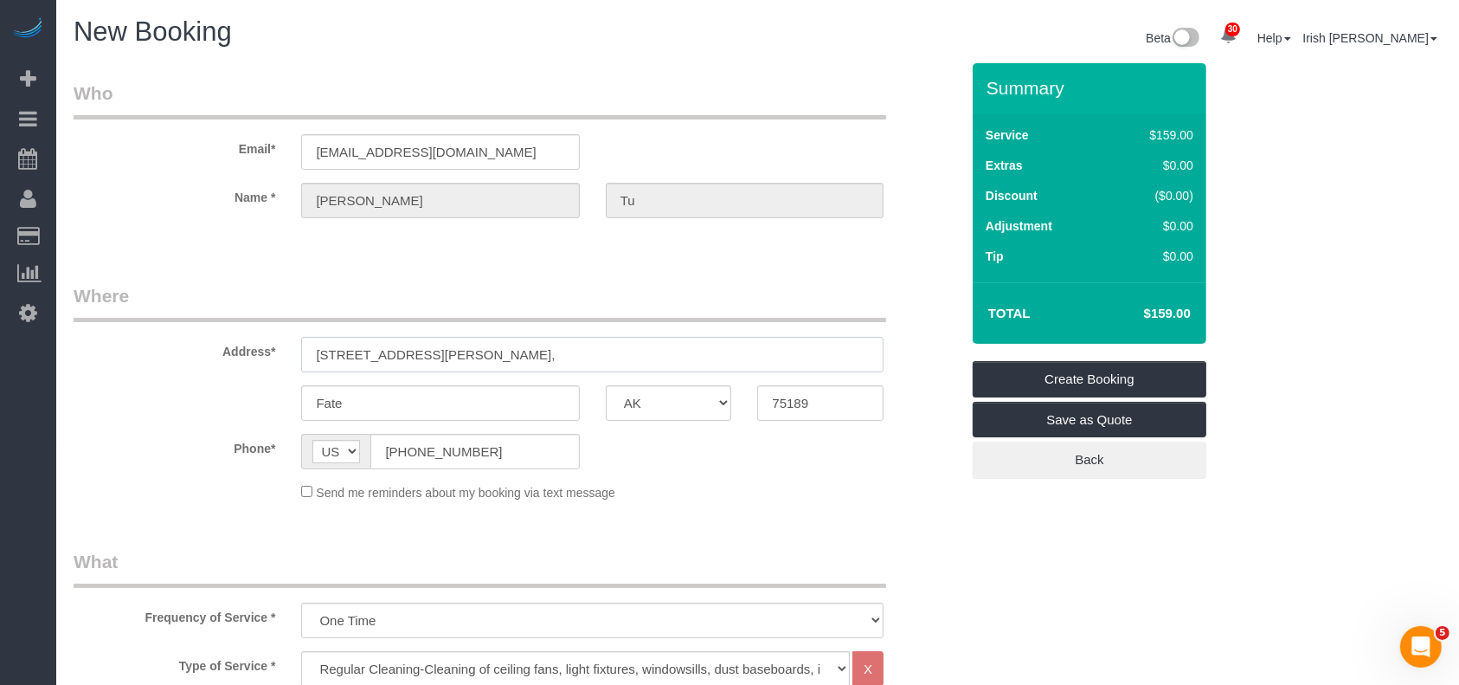
click at [145, 348] on div "Address* [STREET_ADDRESS][PERSON_NAME]," at bounding box center [517, 327] width 912 height 89
paste input "[STREET_ADDRESS]"
type input "[STREET_ADDRESS]"
select select "string:fspay-a313df87-758b-46ad-a639-6a3223da5fc5"
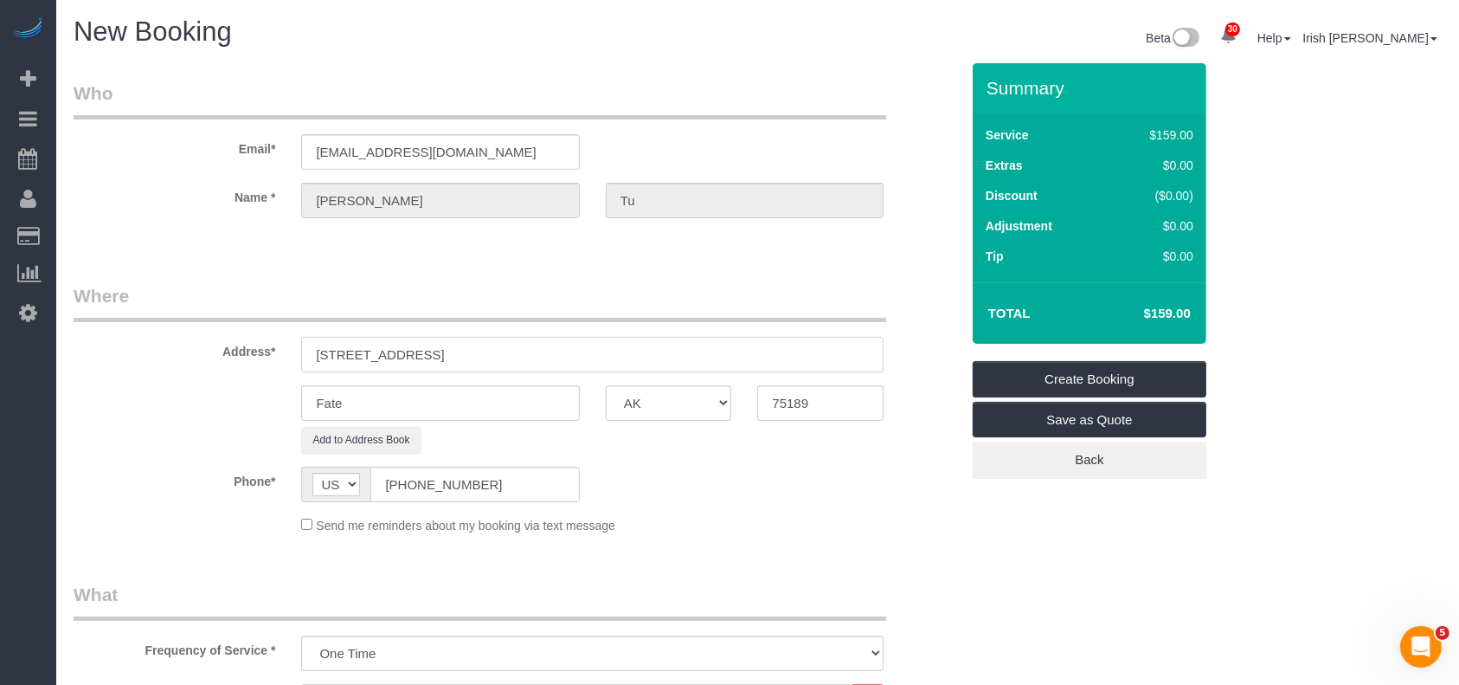
click at [451, 358] on input "[STREET_ADDRESS]" at bounding box center [592, 354] width 583 height 35
type input "[STREET_ADDRESS]"
drag, startPoint x: 363, startPoint y: 396, endPoint x: 236, endPoint y: 396, distance: 126.4
click at [249, 396] on div "Fate AK AL AR AZ CA CO CT DC DE [GEOGRAPHIC_DATA] [GEOGRAPHIC_DATA] HI IA ID IL…" at bounding box center [517, 402] width 912 height 35
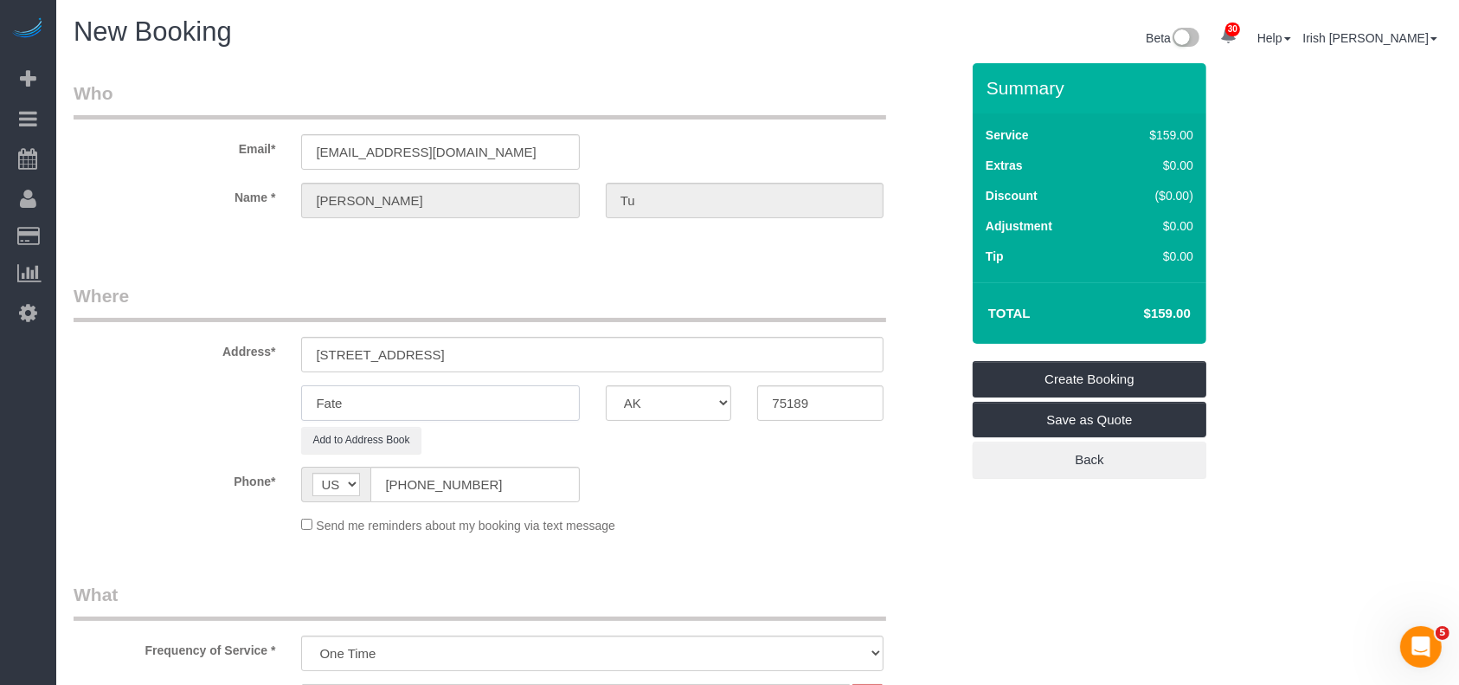
paste input "Sachs"
type input "Sachse"
click at [523, 351] on input "[STREET_ADDRESS]" at bounding box center [592, 354] width 583 height 35
drag, startPoint x: 702, startPoint y: 406, endPoint x: 665, endPoint y: 401, distance: 37.6
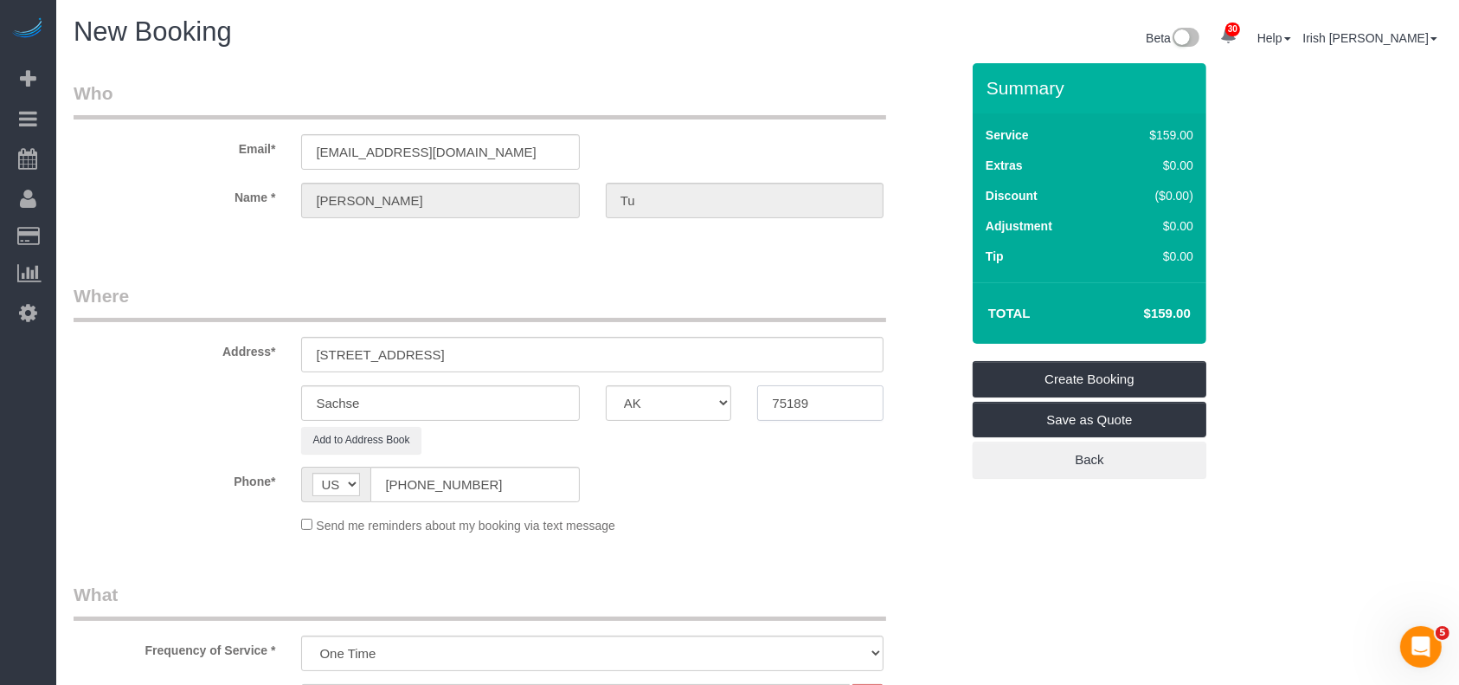
click at [693, 406] on div "Sachse AK AL AR AZ CA CO CT DC DE [GEOGRAPHIC_DATA] [GEOGRAPHIC_DATA] HI IA ID …" at bounding box center [517, 402] width 912 height 35
paste input "048"
type input "75048"
drag, startPoint x: 580, startPoint y: 338, endPoint x: 430, endPoint y: 340, distance: 149.8
click at [430, 340] on input "[STREET_ADDRESS]" at bounding box center [592, 354] width 583 height 35
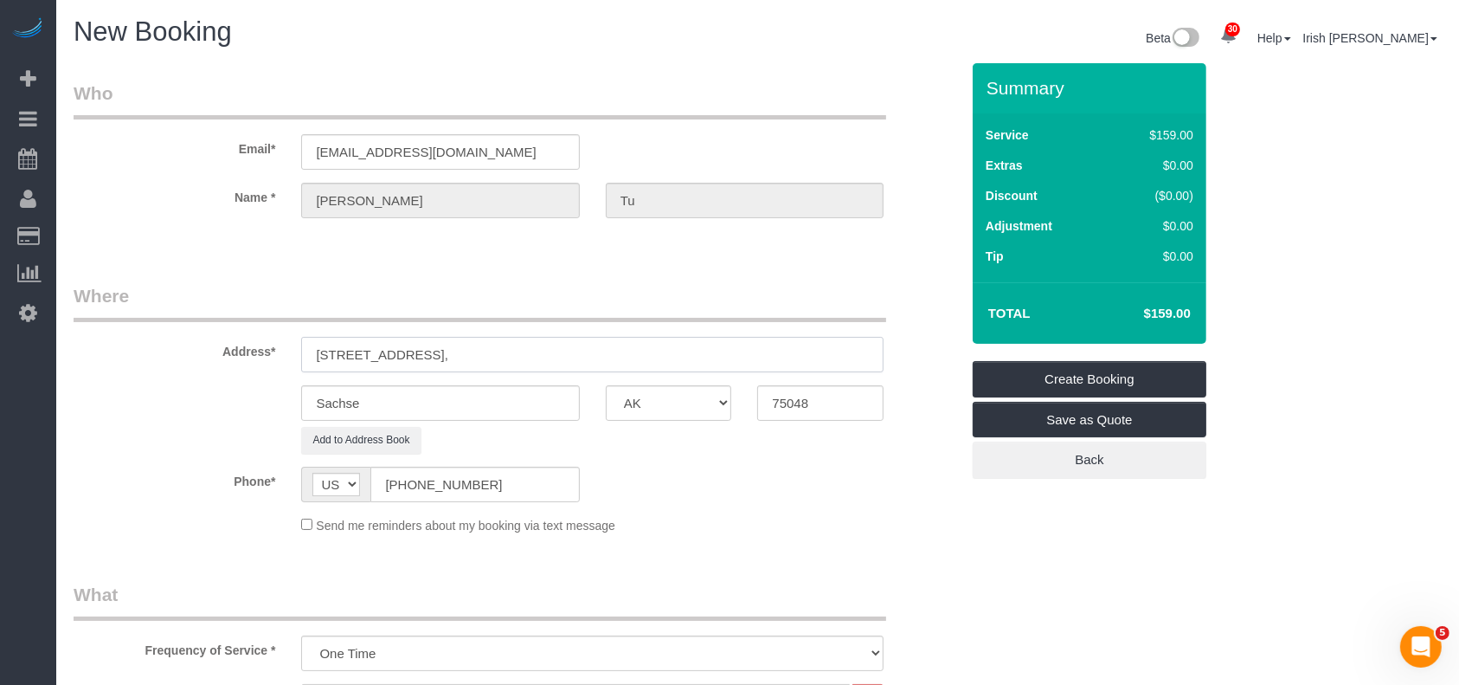
type input "[STREET_ADDRESS],"
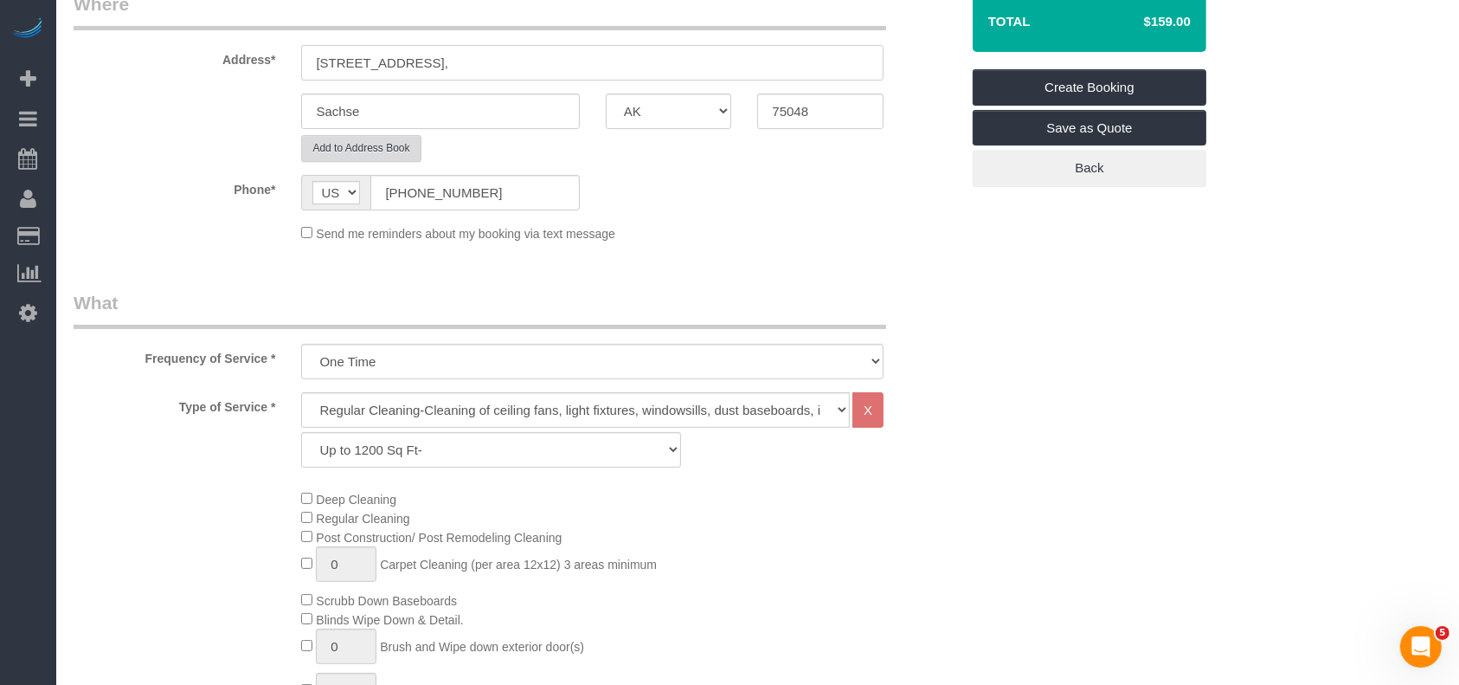
scroll to position [461, 0]
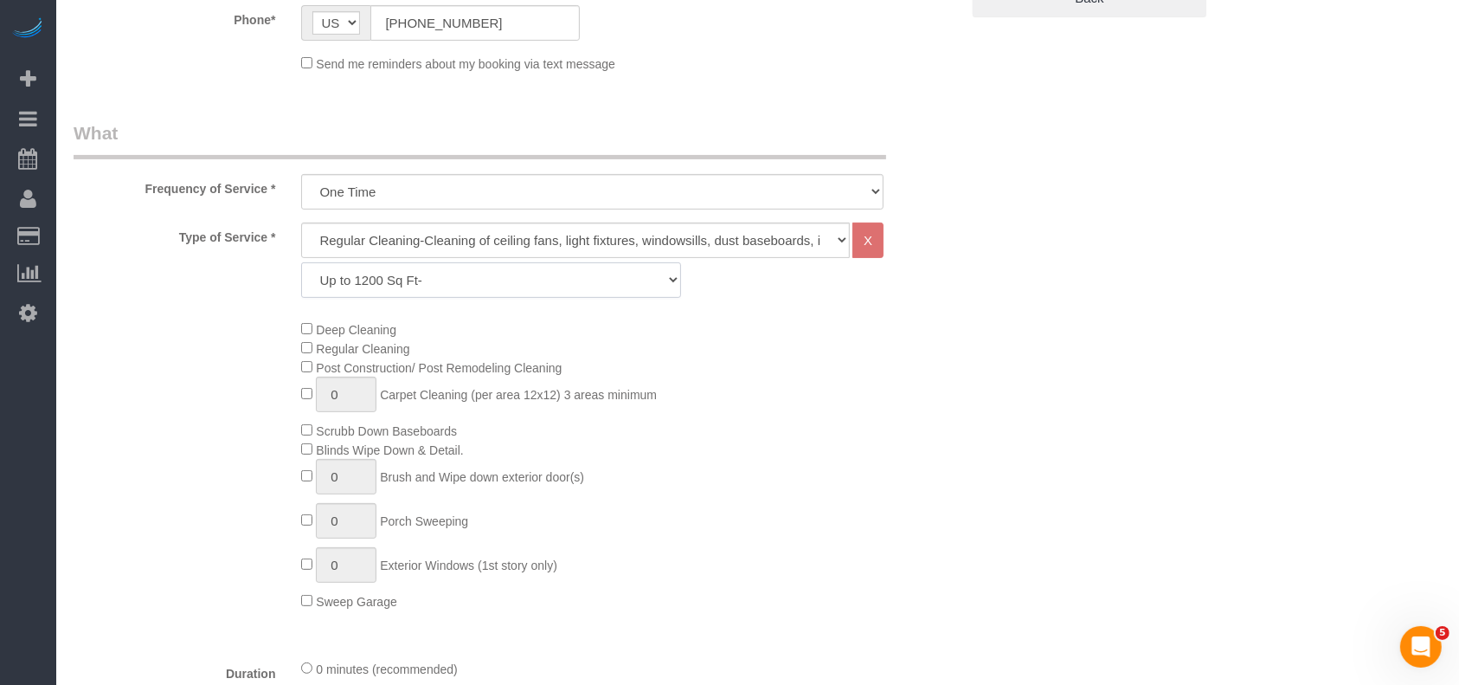
click at [409, 277] on select "Up to 1200 Sq Ft- [DATE]-[DATE] Sq Ft [DATE]-[DATE] Sq Ft [DATE]-[DATE] Sq Ft […" at bounding box center [490, 279] width 379 height 35
select select "64"
click at [301, 262] on select "Up to 1200 Sq Ft- [DATE]-[DATE] Sq Ft [DATE]-[DATE] Sq Ft [DATE]-[DATE] Sq Ft […" at bounding box center [490, 279] width 379 height 35
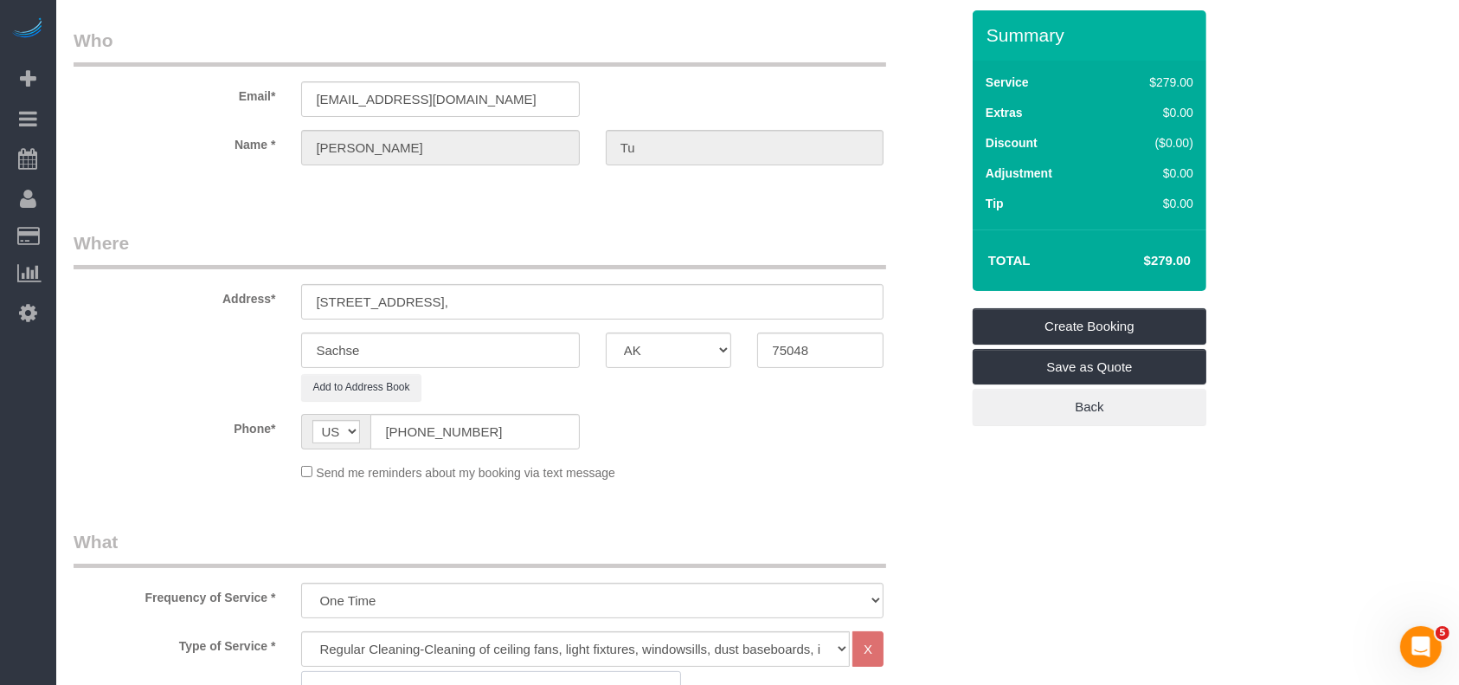
scroll to position [0, 0]
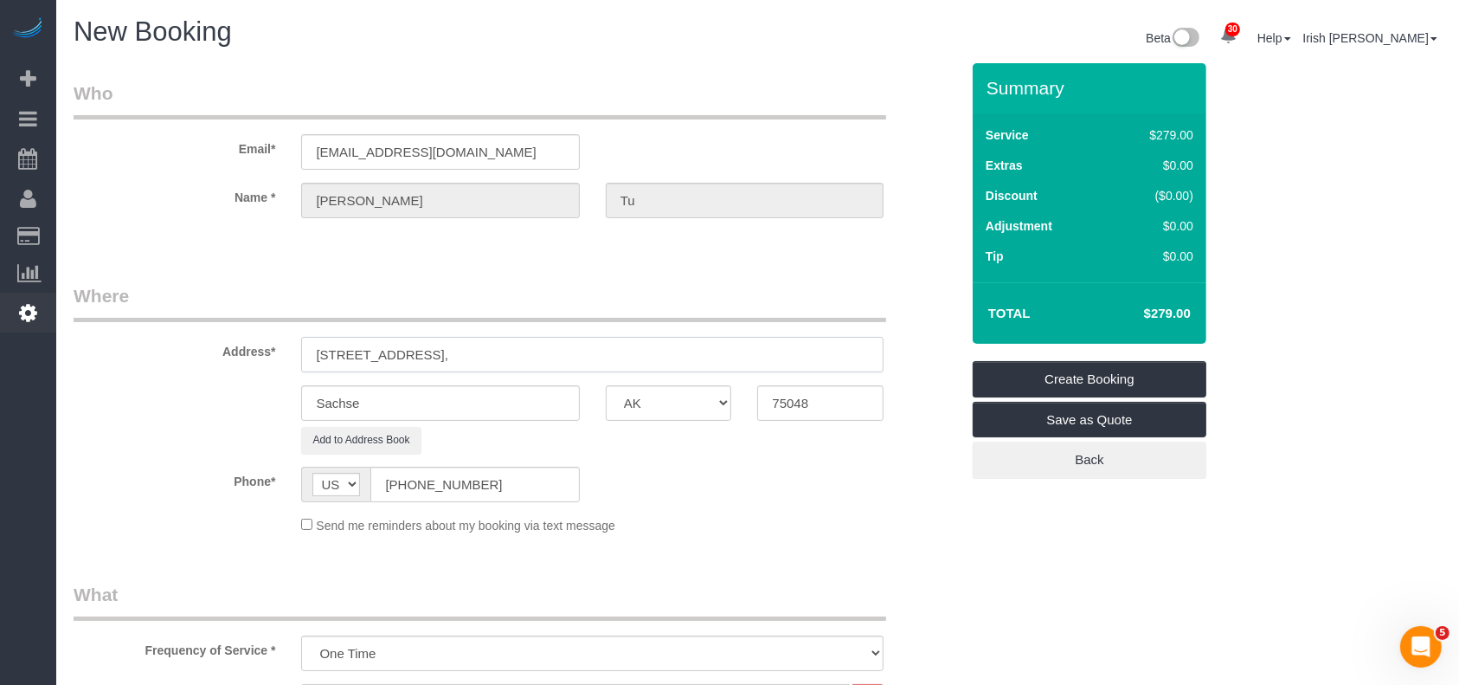
drag, startPoint x: 489, startPoint y: 355, endPoint x: 0, endPoint y: 332, distance: 489.6
paste input "[GEOGRAPHIC_DATA]"
drag, startPoint x: 434, startPoint y: 354, endPoint x: 595, endPoint y: 358, distance: 161.0
click at [595, 358] on input "[STREET_ADDRESS]" at bounding box center [592, 354] width 583 height 35
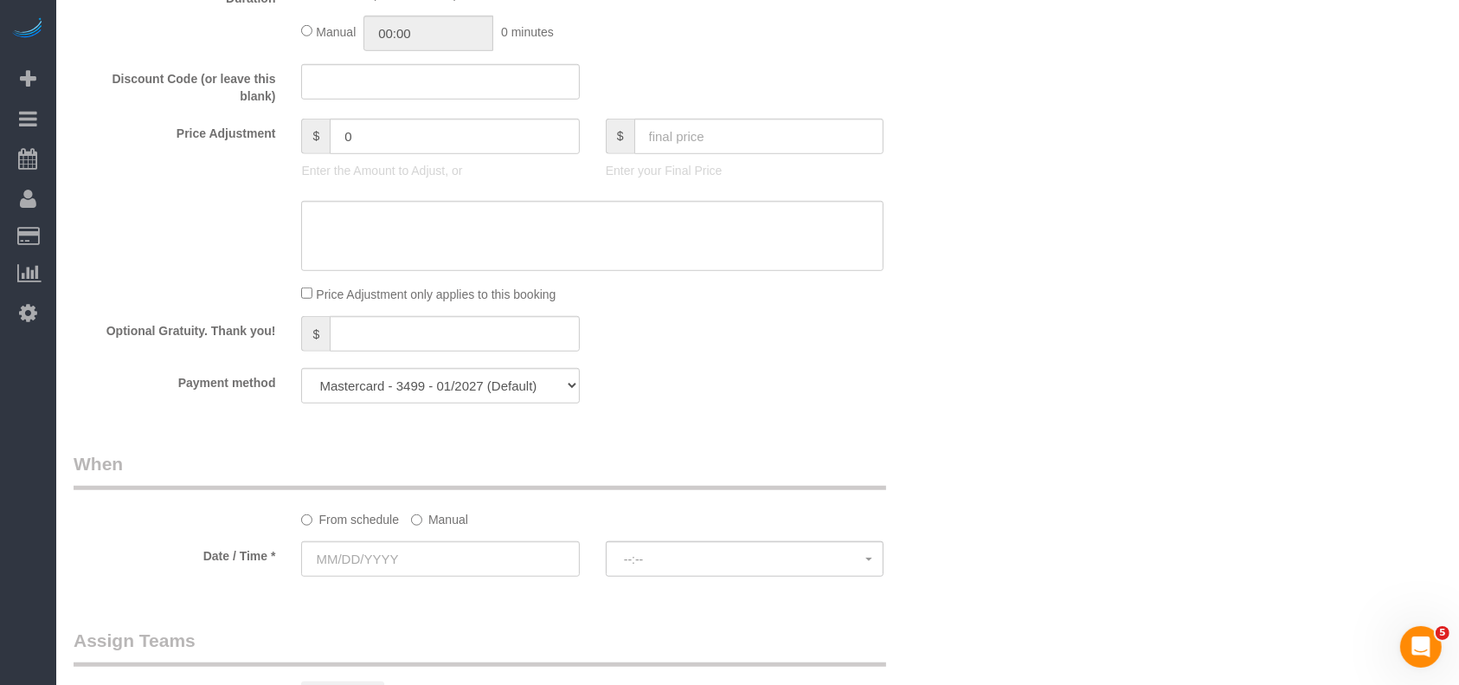
scroll to position [1500, 0]
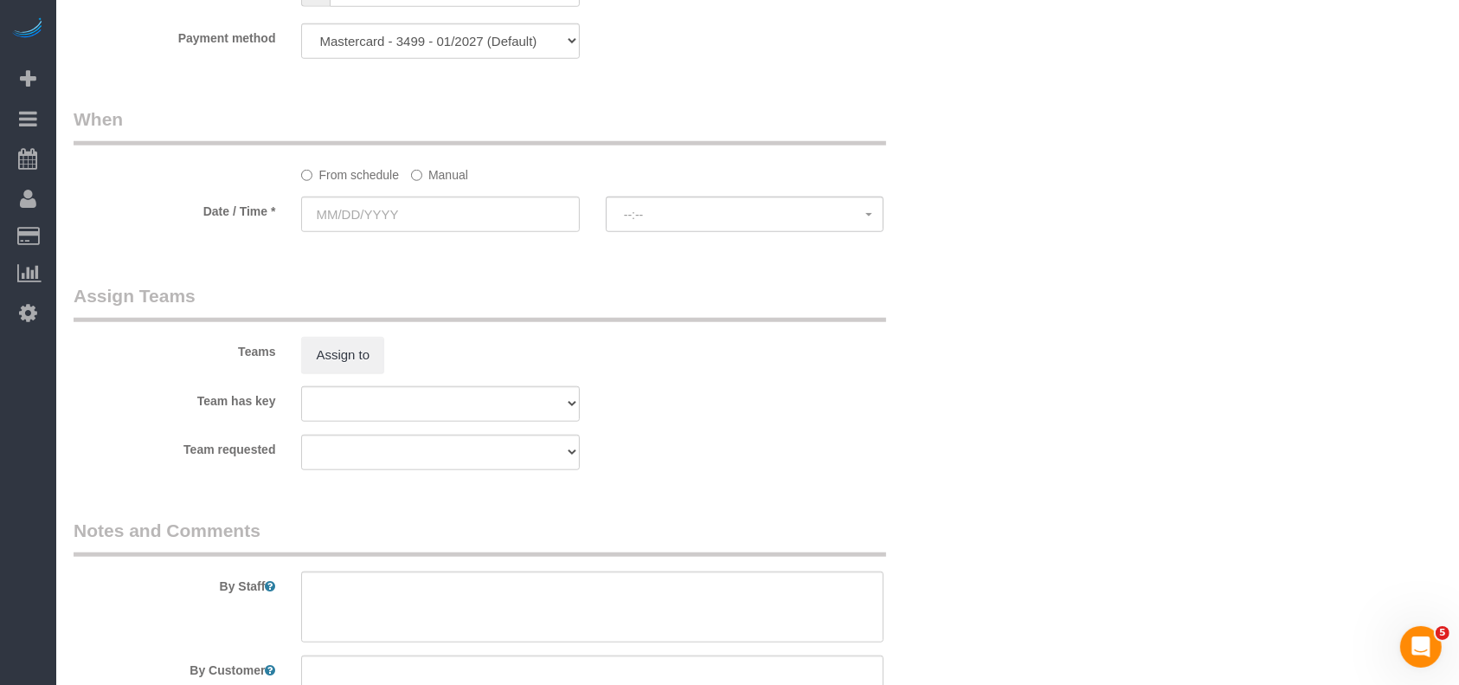
type input "[STREET_ADDRESS],"
click at [434, 173] on label "Manual" at bounding box center [439, 171] width 57 height 23
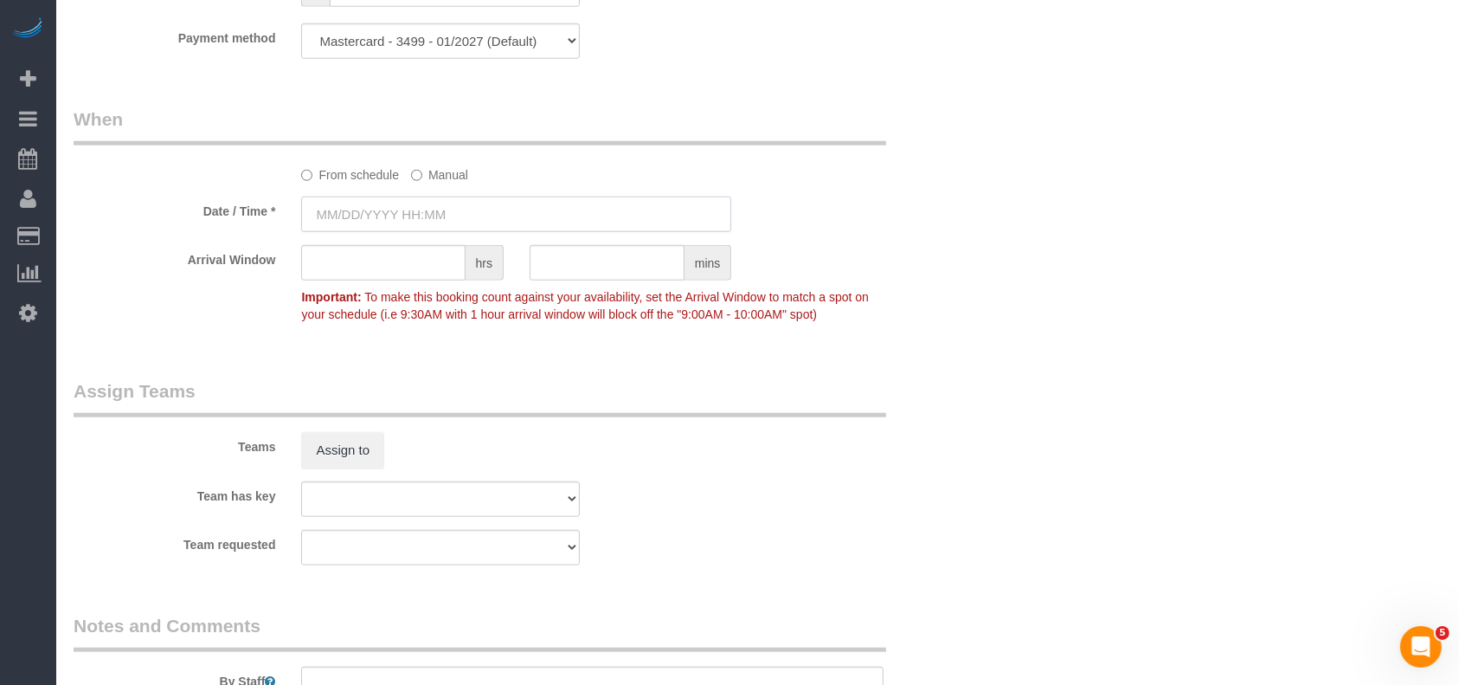
click at [403, 213] on input "text" at bounding box center [516, 213] width 430 height 35
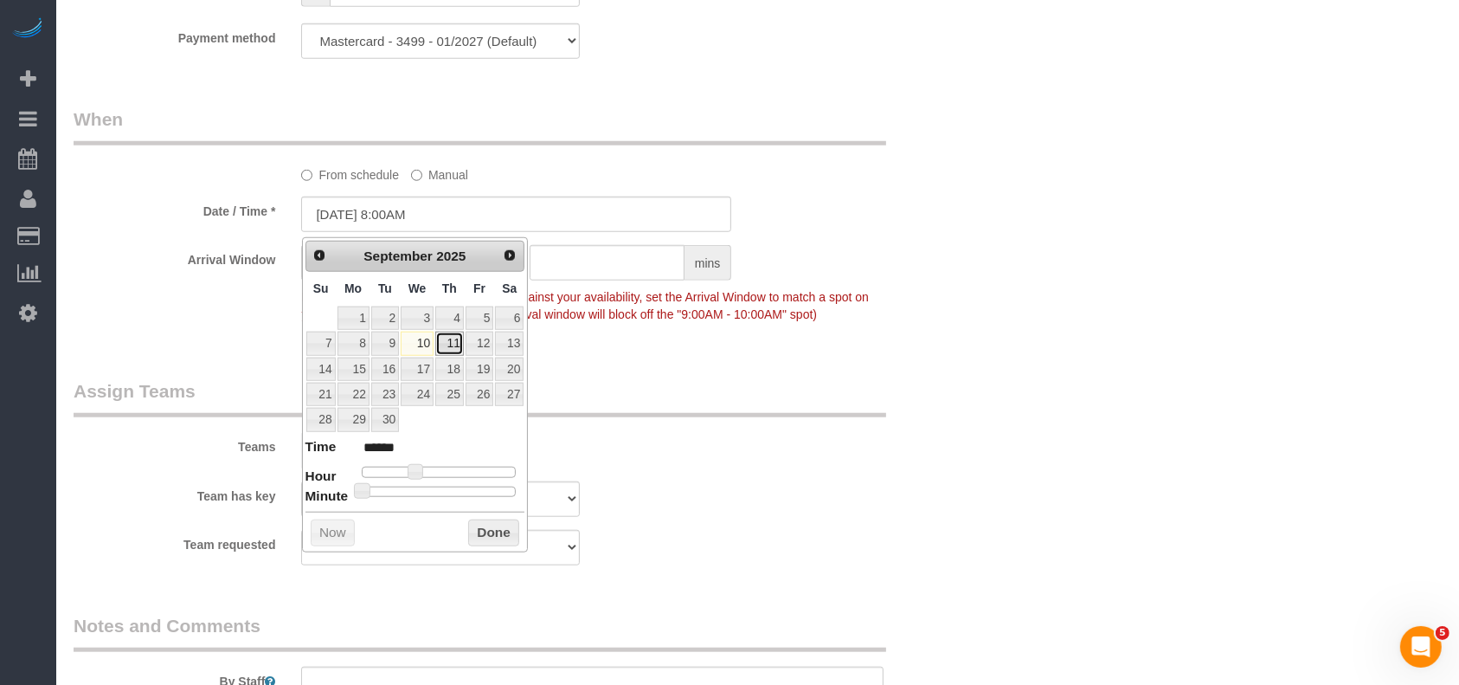
click at [449, 340] on link "11" at bounding box center [449, 343] width 29 height 23
type input "[DATE] 9:00AM"
type input "******"
type input "[DATE] 10:00AM"
type input "*******"
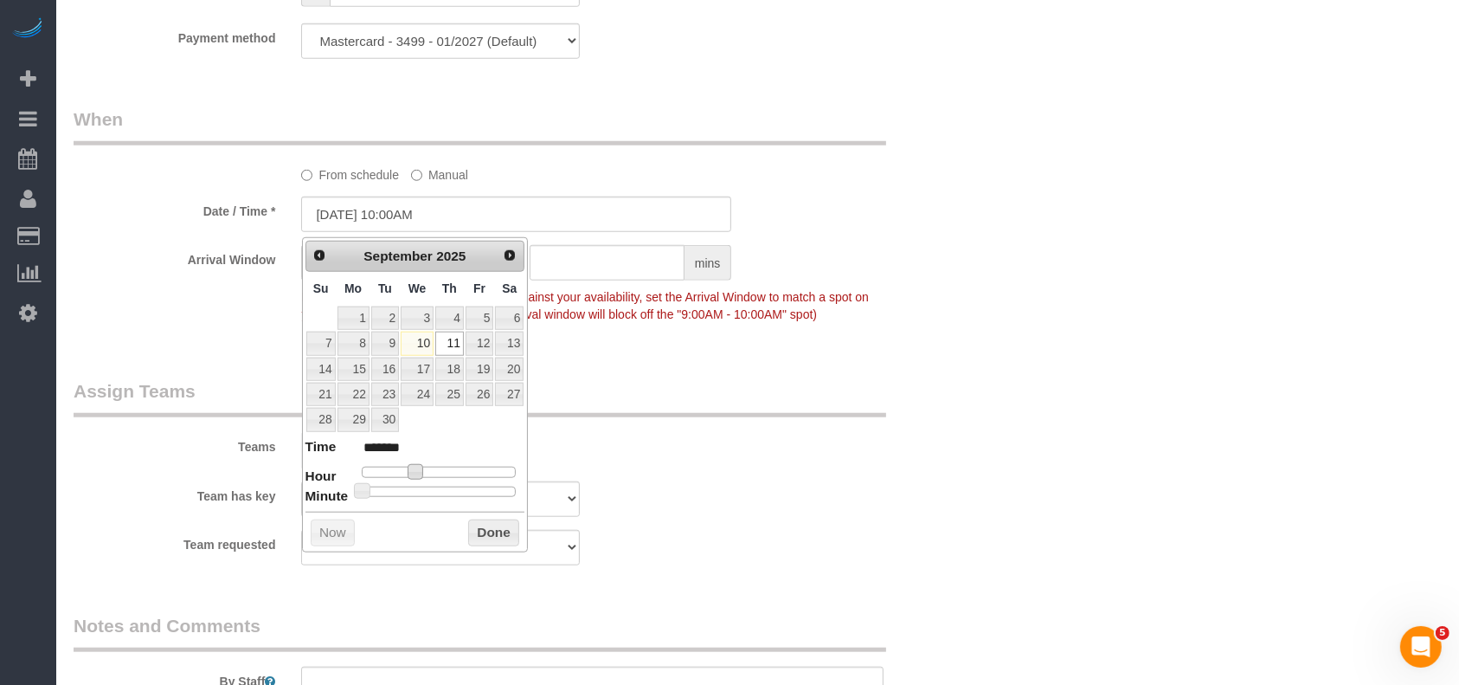
type input "[DATE] 11:00AM"
type input "*******"
type input "[DATE] 12:00PM"
type input "*******"
type input "[DATE] 1:00PM"
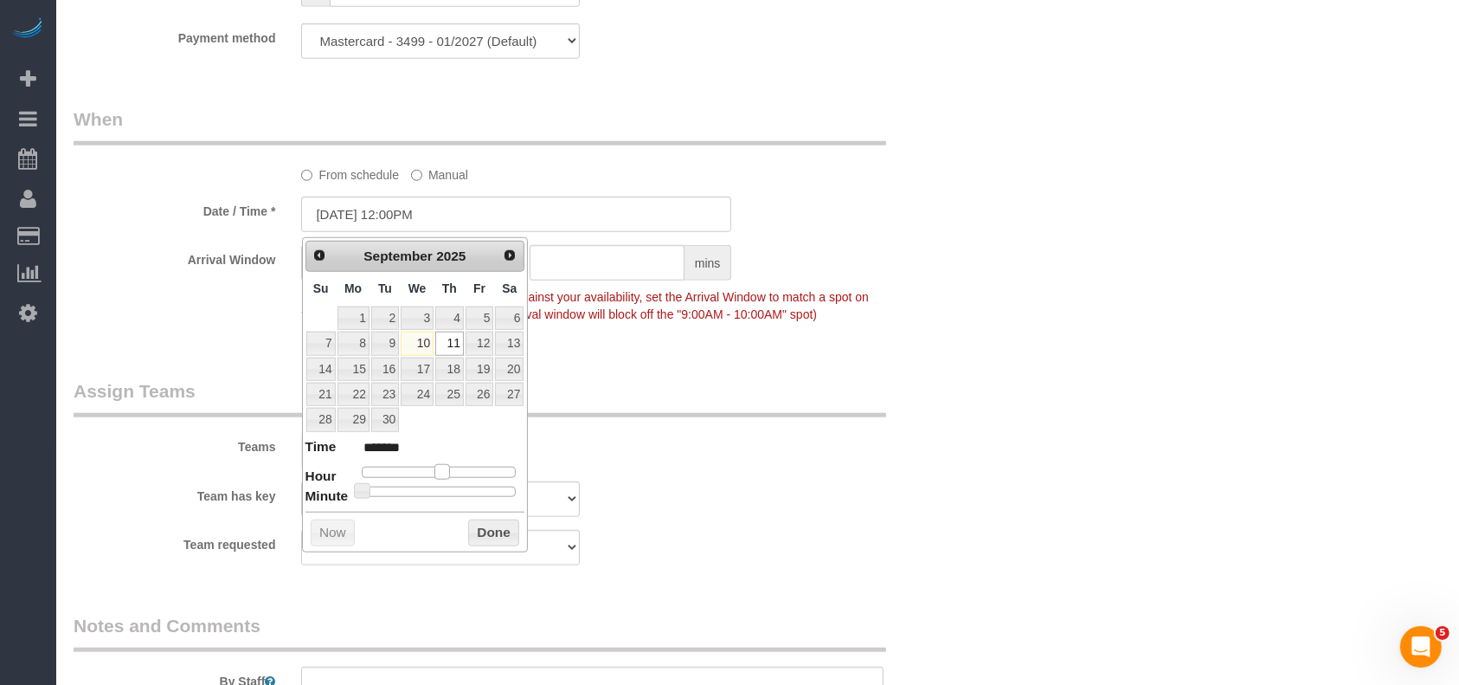
type input "******"
type input "[DATE] 2:00PM"
type input "******"
type input "[DATE] 3:00PM"
type input "******"
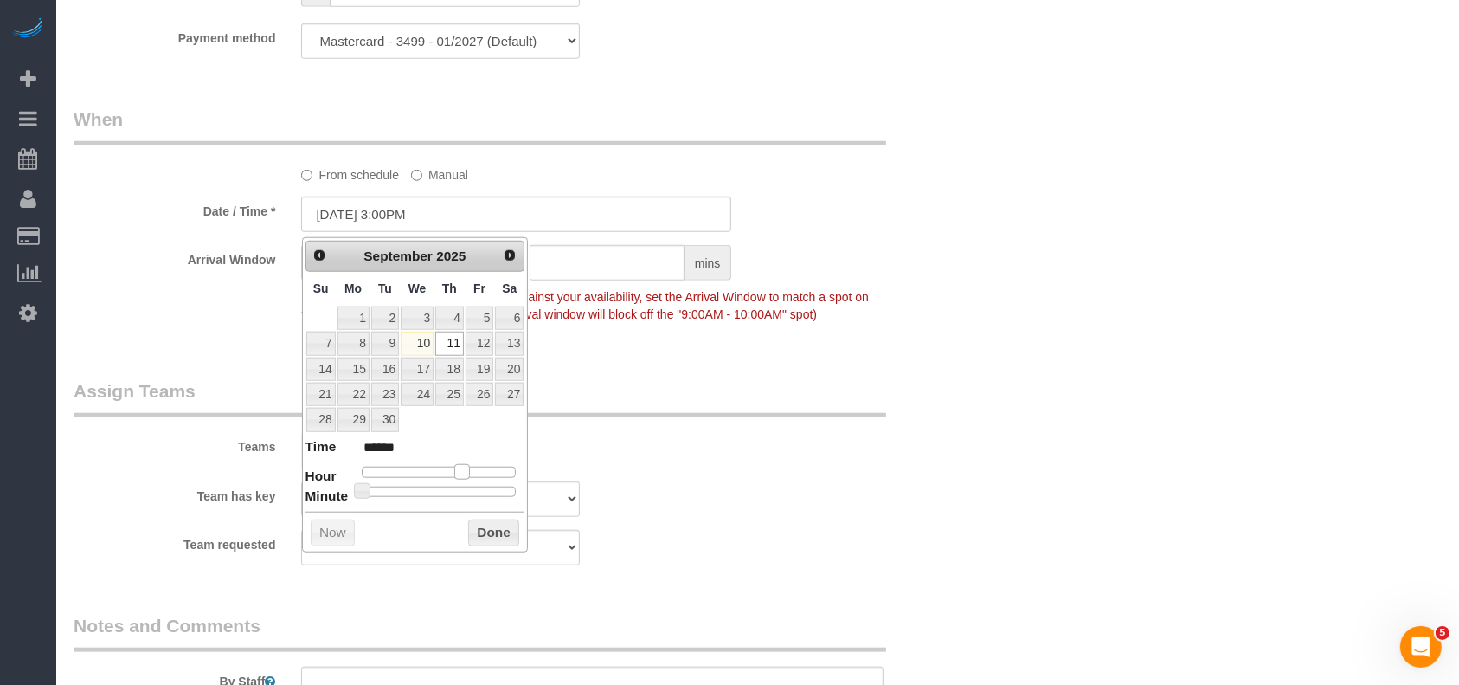
type input "[DATE] 4:00PM"
type input "******"
type input "[DATE] 3:00PM"
type input "******"
type input "[DATE] 2:00PM"
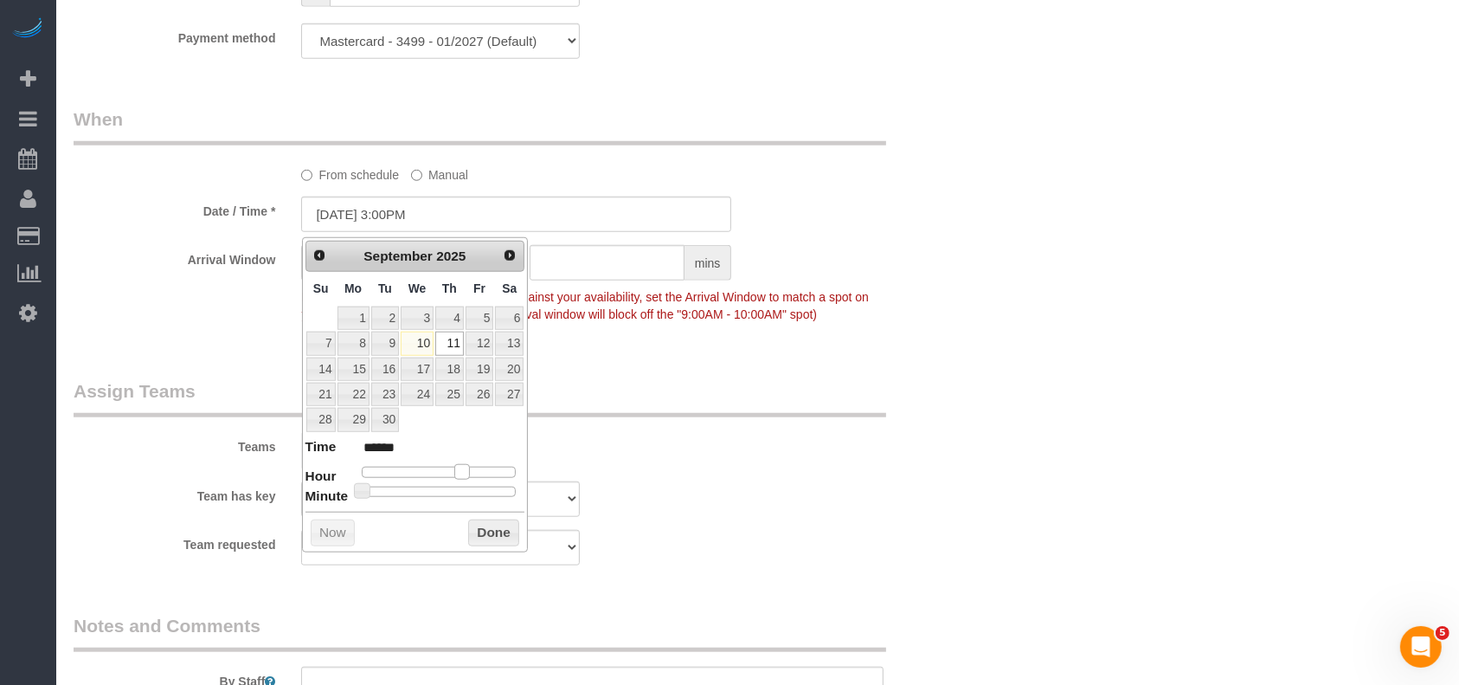
type input "******"
drag, startPoint x: 416, startPoint y: 467, endPoint x: 450, endPoint y: 461, distance: 35.2
click at [450, 464] on span at bounding box center [456, 472] width 16 height 16
click at [488, 537] on button "Done" at bounding box center [493, 533] width 51 height 28
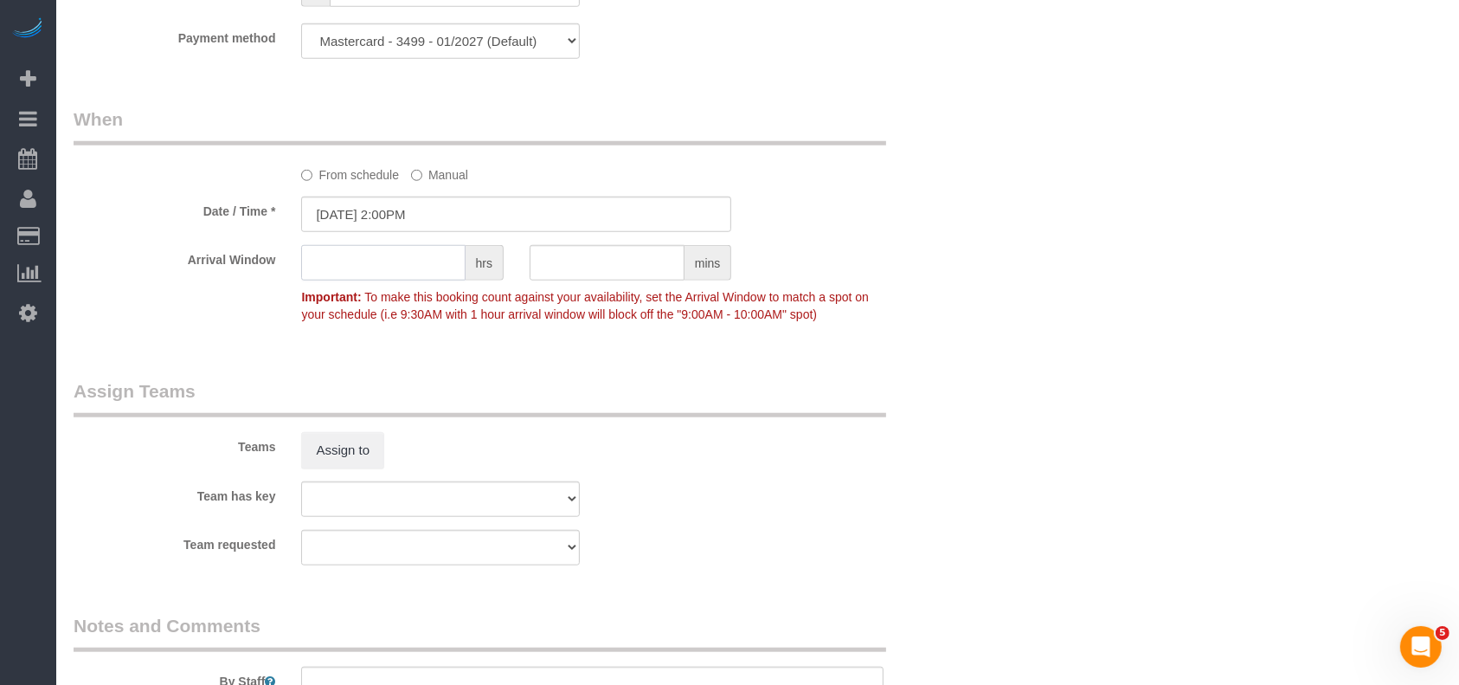
click at [355, 271] on input "text" at bounding box center [383, 262] width 164 height 35
type input "2"
click at [769, 426] on fieldset "Assign Teams Teams Assign to Team has key Test team Team requested Test team" at bounding box center [517, 478] width 886 height 200
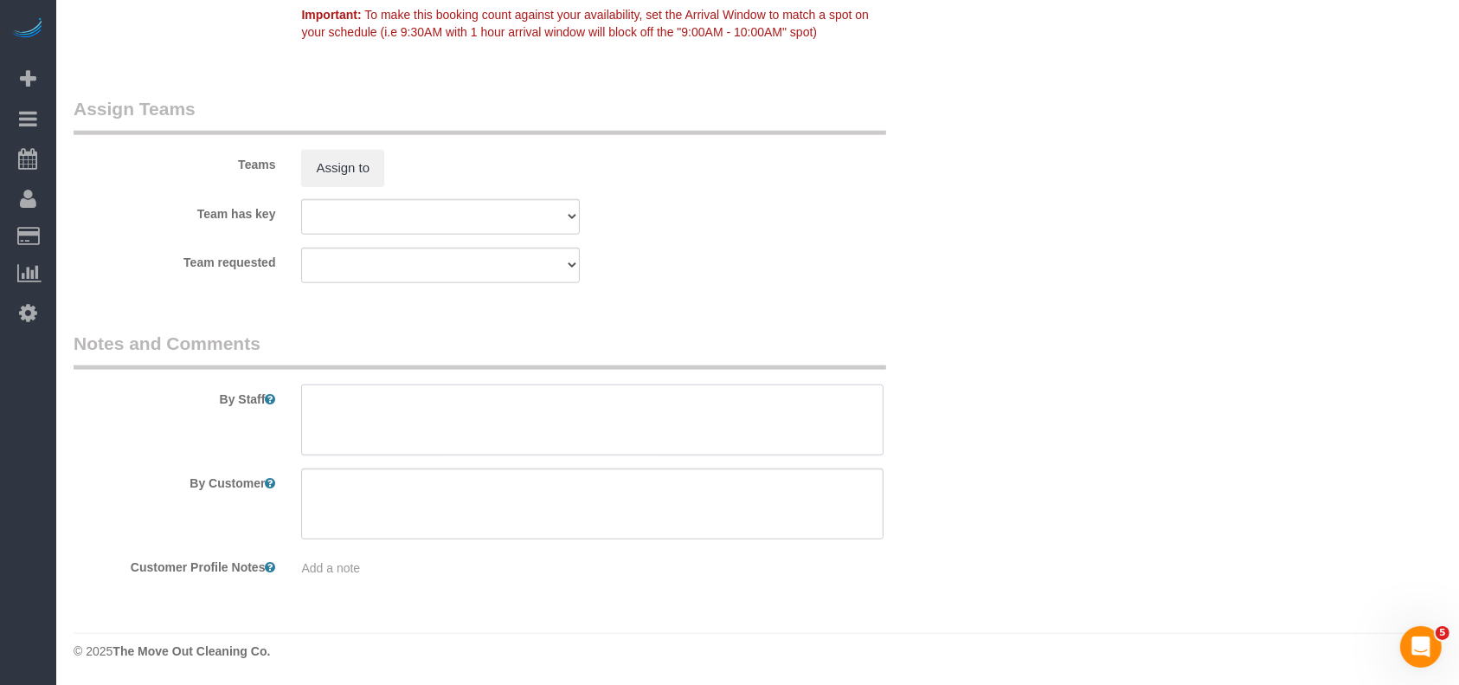
click at [549, 423] on textarea at bounding box center [592, 419] width 583 height 71
paste textarea "Door code 9570"
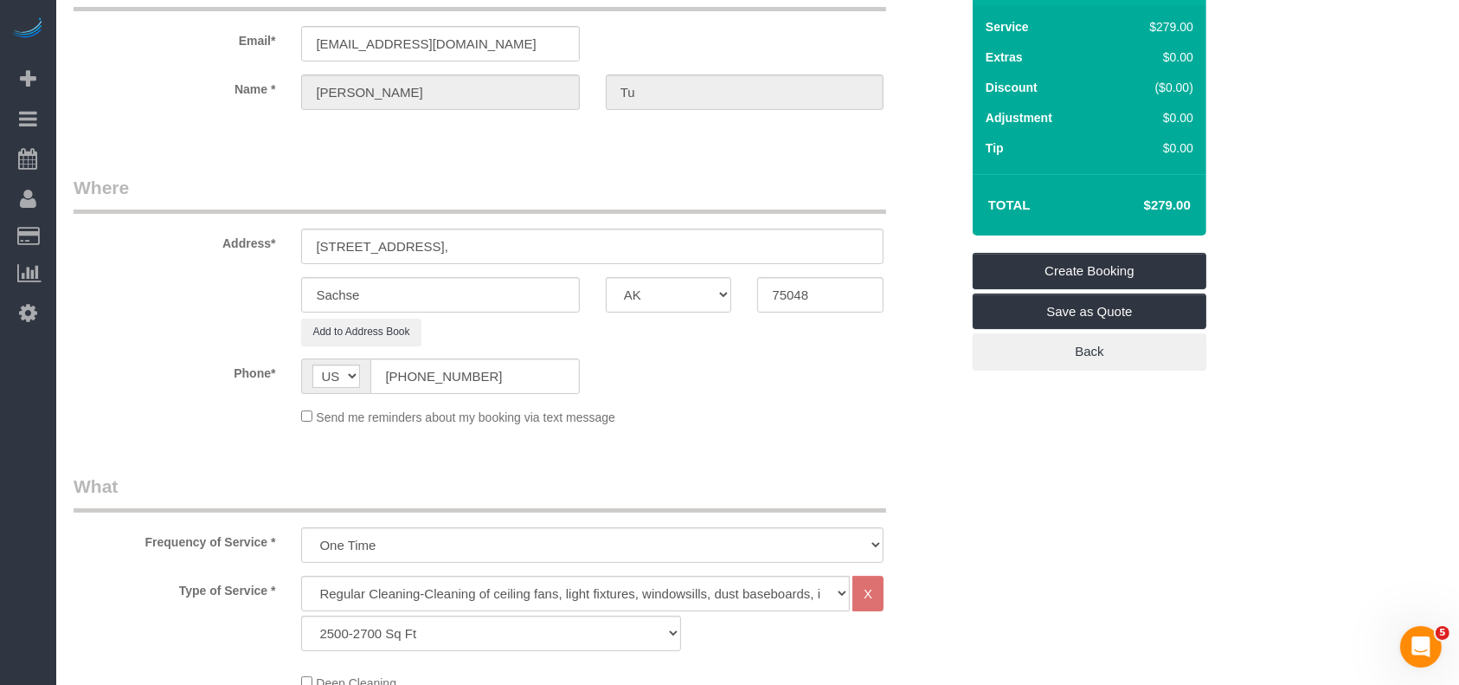
scroll to position [0, 0]
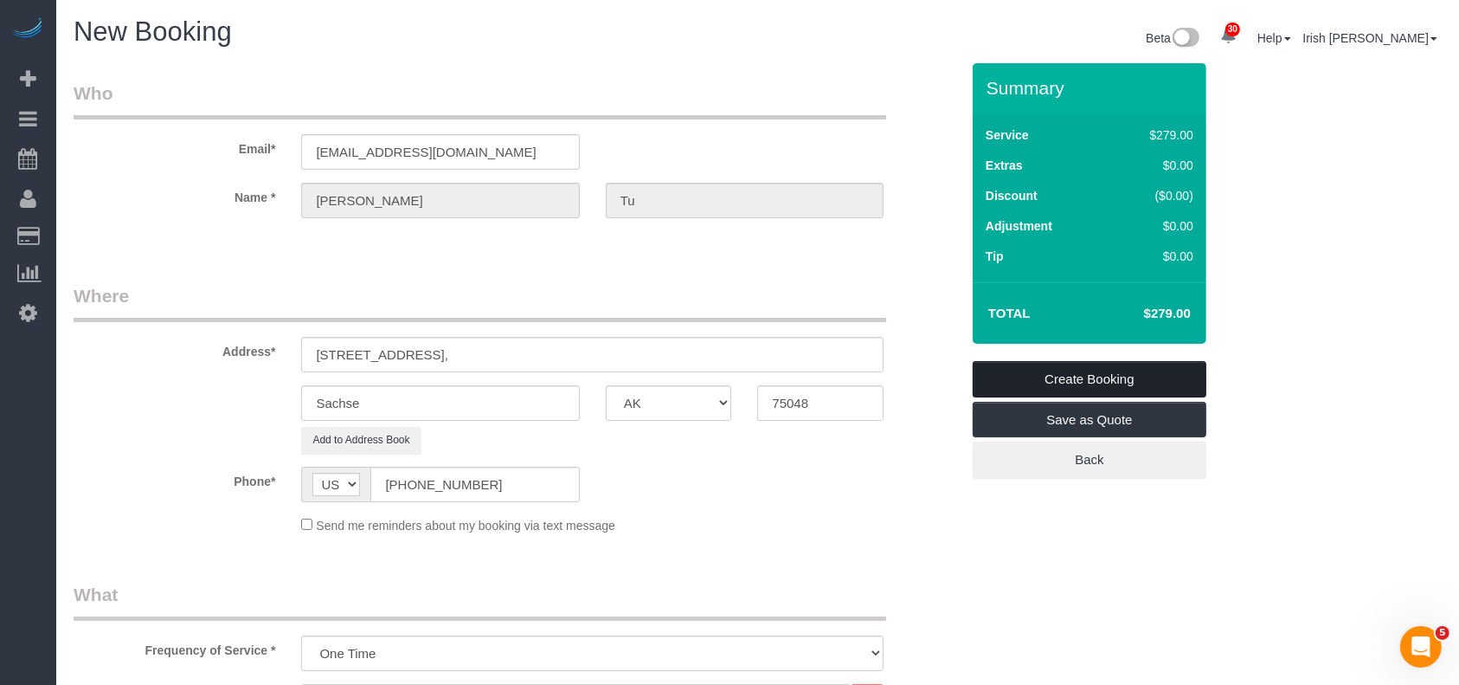
type textarea "Door code 9570"
click at [1060, 378] on link "Create Booking" at bounding box center [1090, 379] width 234 height 36
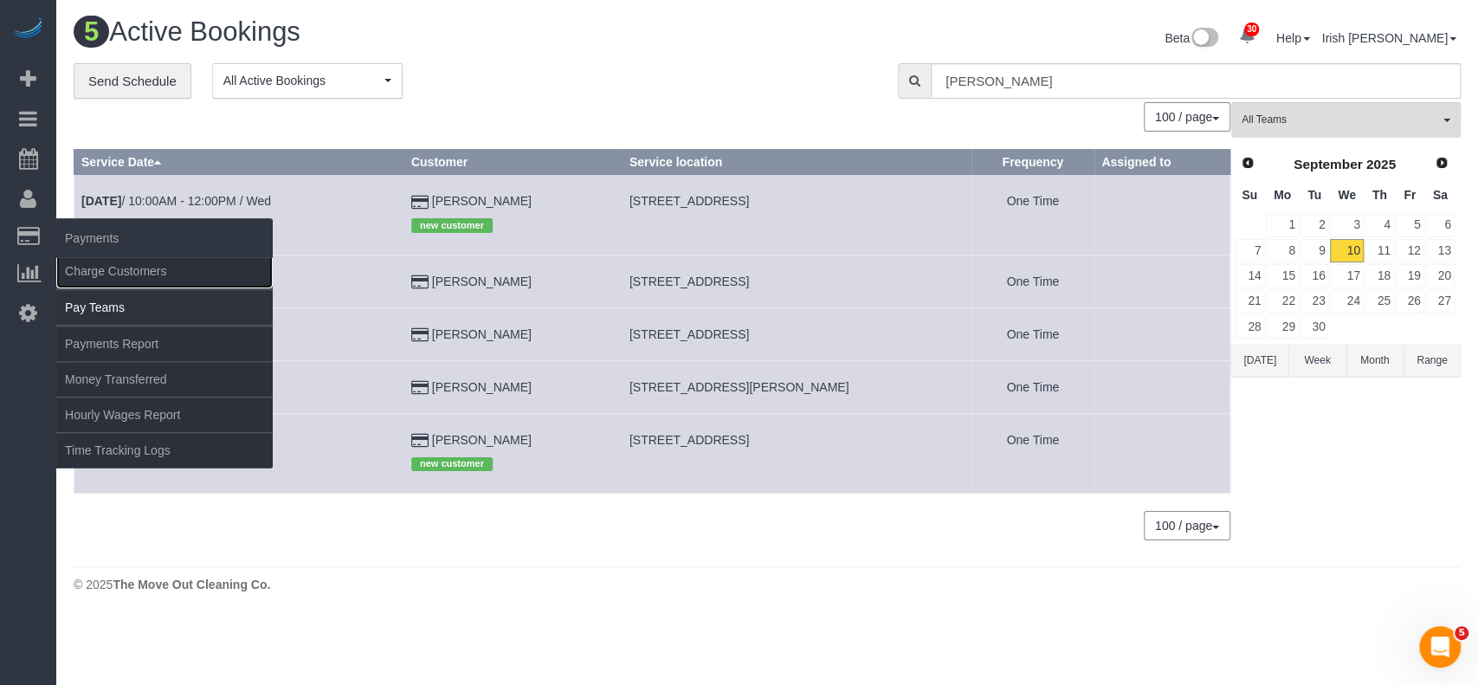
drag, startPoint x: 127, startPoint y: 273, endPoint x: 168, endPoint y: 319, distance: 61.3
click at [127, 274] on link "Charge Customers" at bounding box center [164, 271] width 216 height 35
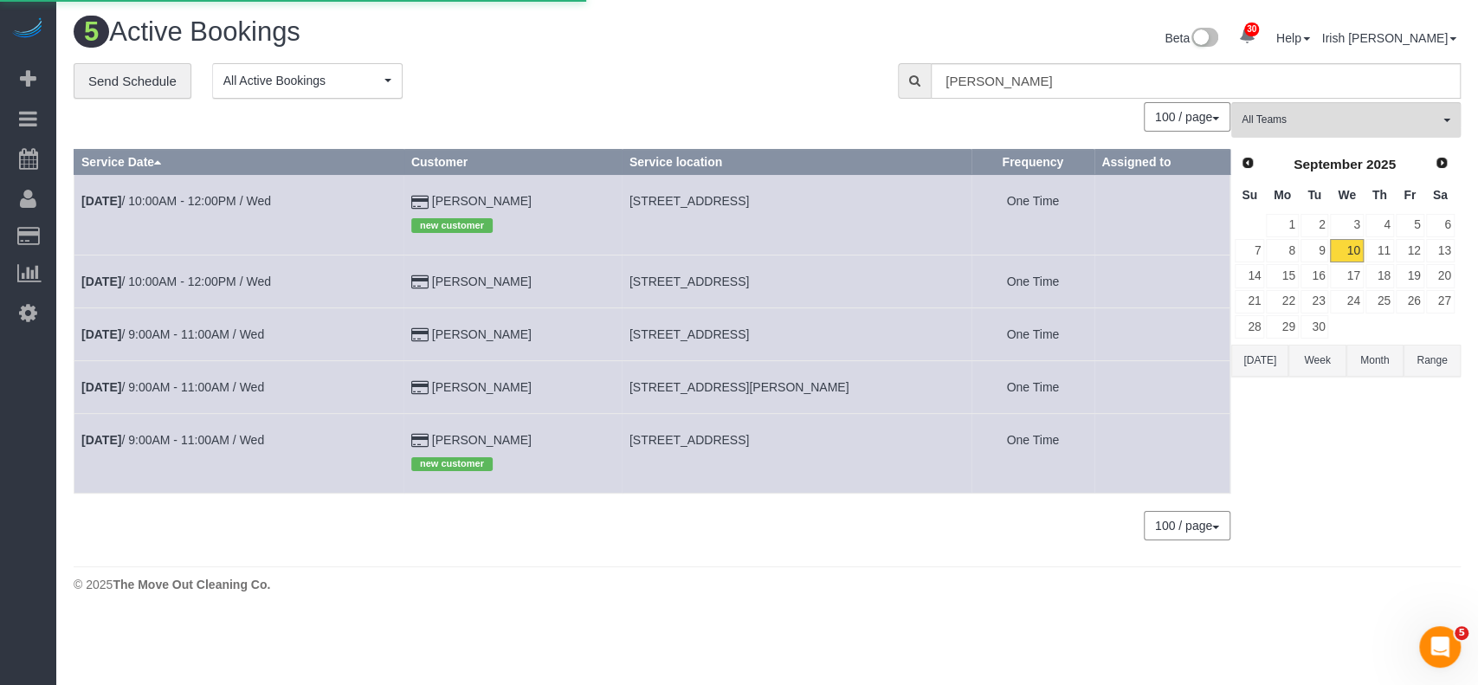
select select
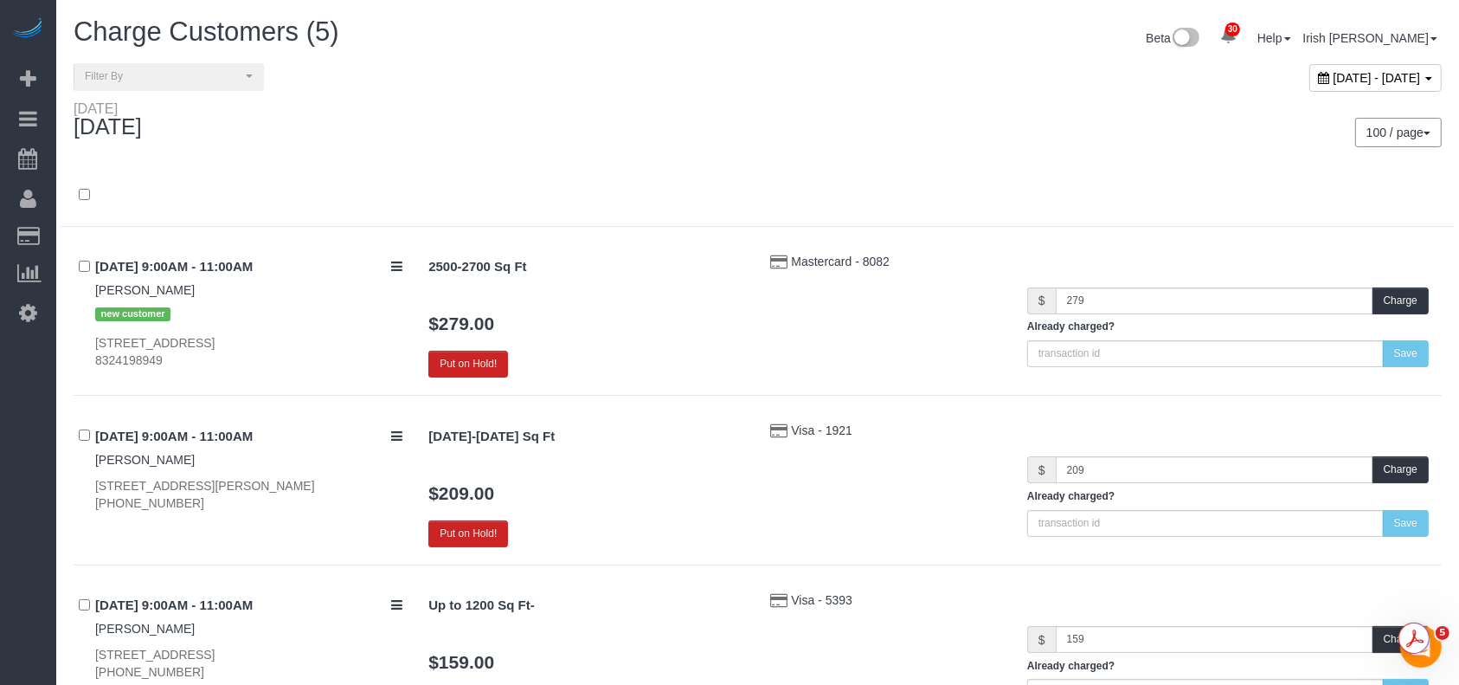
click at [2, 499] on div "30 Beta Your Notifications You have 0 alerts × You have 2 to charge for [DATE] …" at bounding box center [28, 342] width 56 height 685
click at [1334, 80] on span "[DATE] - [DATE]" at bounding box center [1377, 78] width 87 height 14
type input "**********"
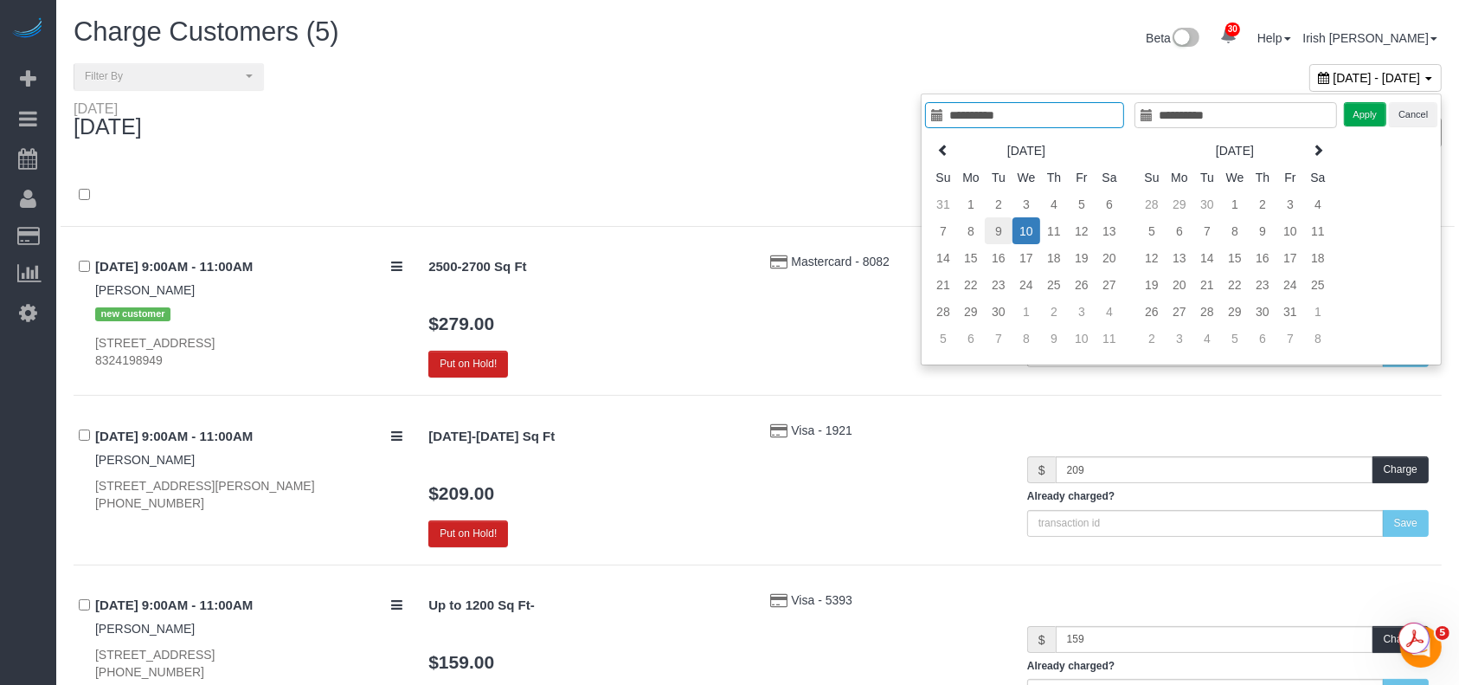
type input "**********"
click at [989, 227] on td "9" at bounding box center [999, 230] width 28 height 27
type input "**********"
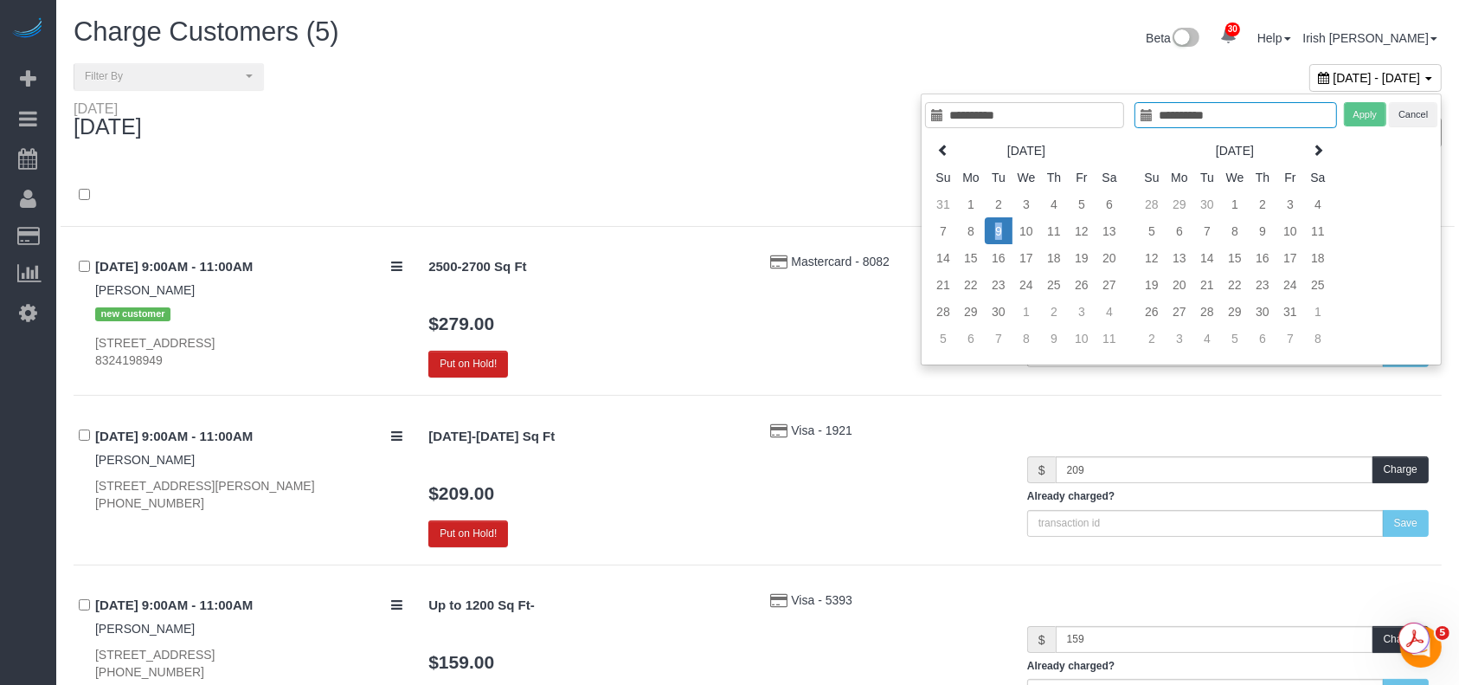
click at [989, 227] on td "9" at bounding box center [999, 230] width 28 height 27
type input "**********"
click at [1362, 107] on button "Apply" at bounding box center [1365, 114] width 43 height 25
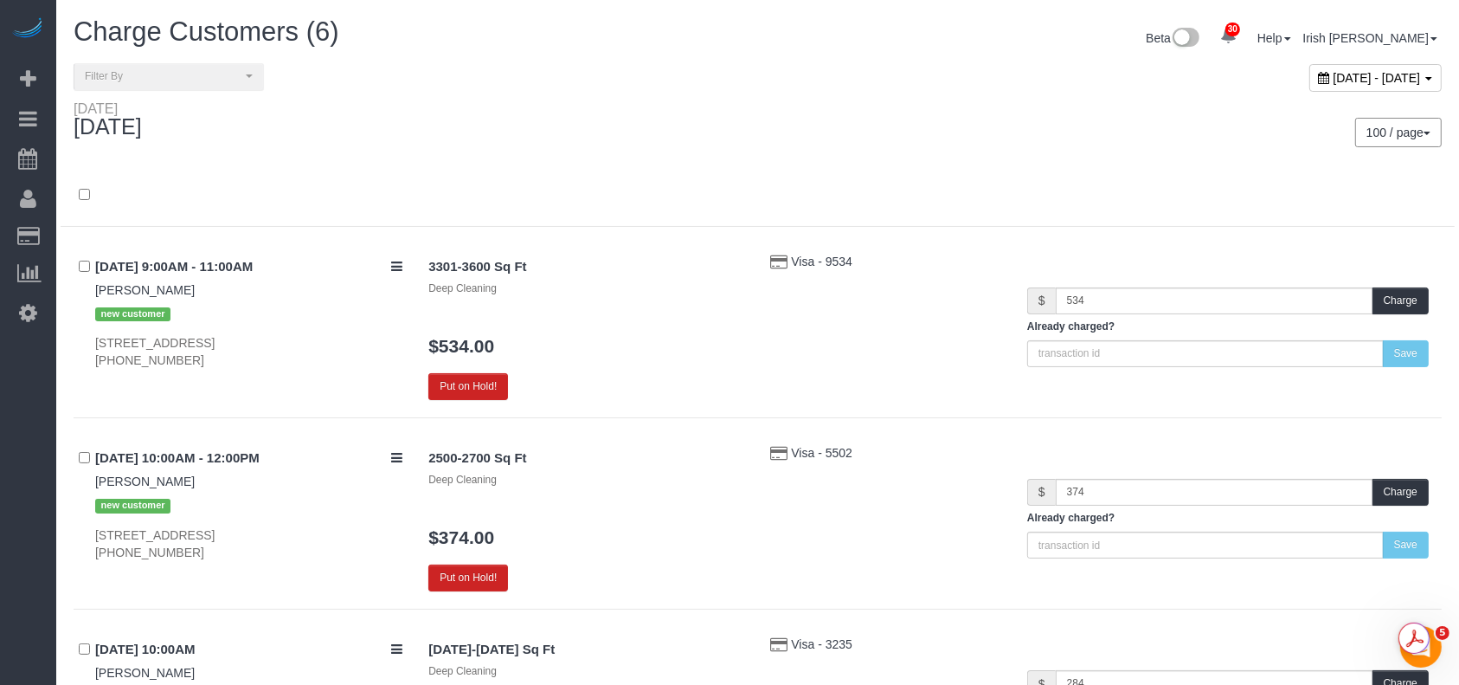
click at [23, 519] on div "30 Beta Your Notifications You have 0 alerts × You have 2 to charge for [DATE] …" at bounding box center [28, 342] width 56 height 685
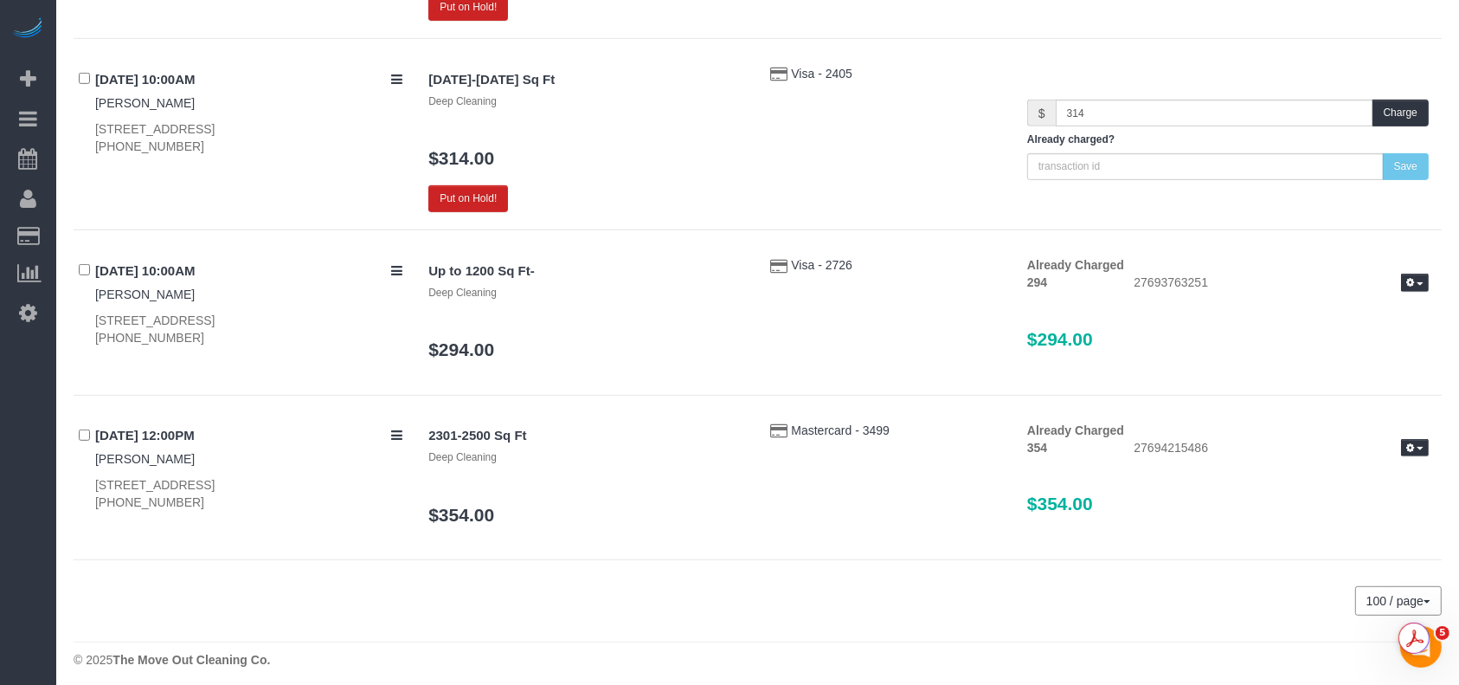
scroll to position [769, 0]
